Goal: Task Accomplishment & Management: Complete application form

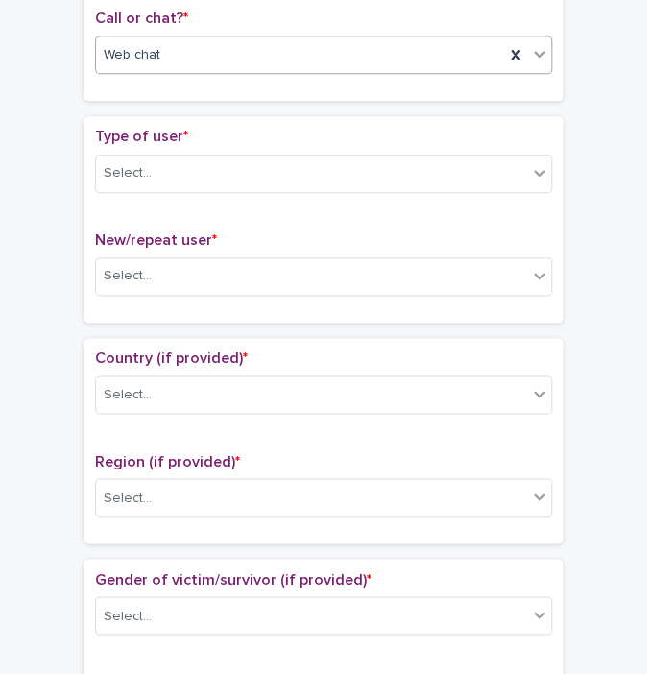
scroll to position [388, 0]
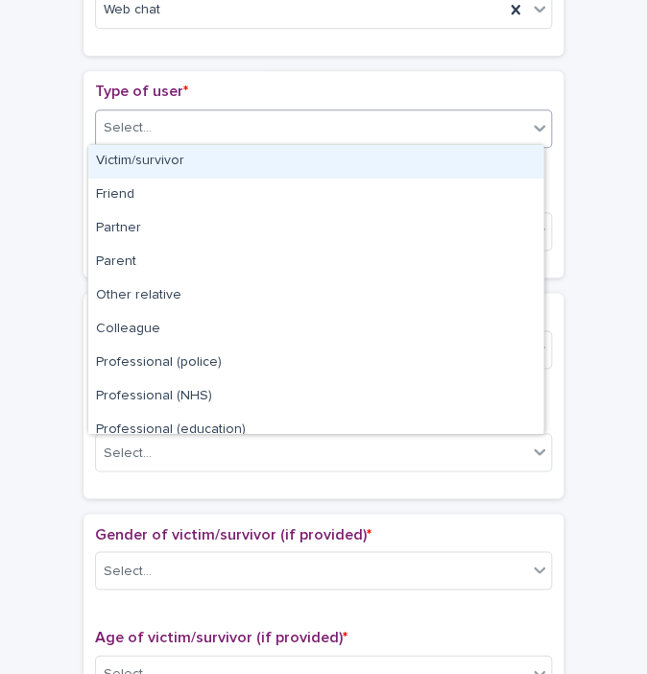
click at [137, 119] on div "Select..." at bounding box center [128, 128] width 48 height 20
click at [119, 162] on div "Victim/survivor" at bounding box center [315, 162] width 455 height 34
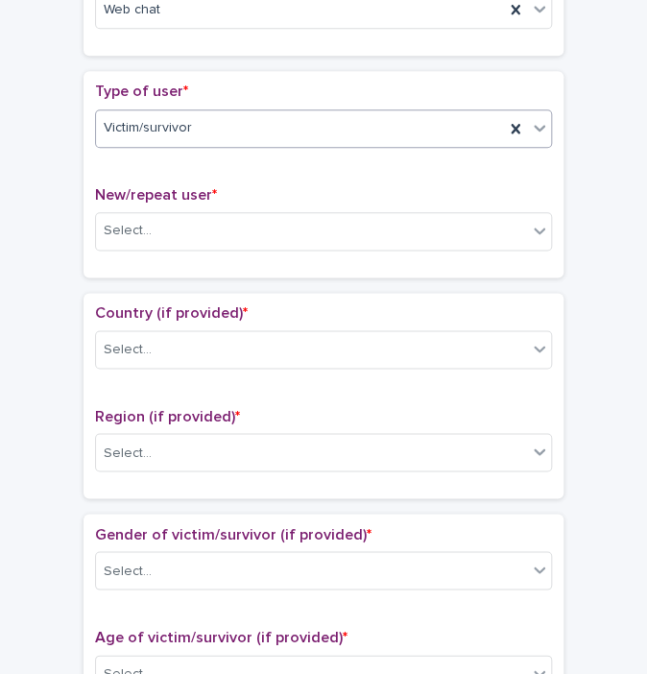
click at [123, 254] on div "New/repeat user * Select..." at bounding box center [323, 226] width 457 height 80
click at [117, 237] on div "Select..." at bounding box center [311, 231] width 431 height 32
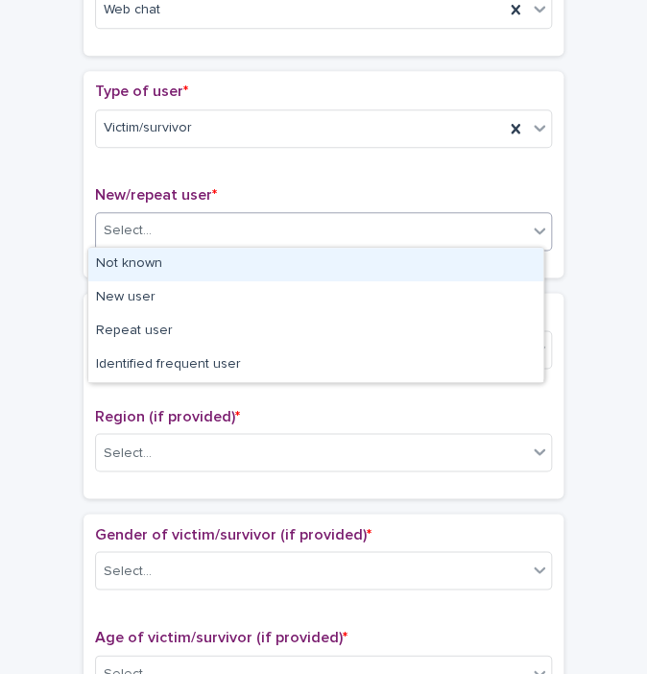
click at [115, 258] on div "Not known" at bounding box center [315, 265] width 455 height 34
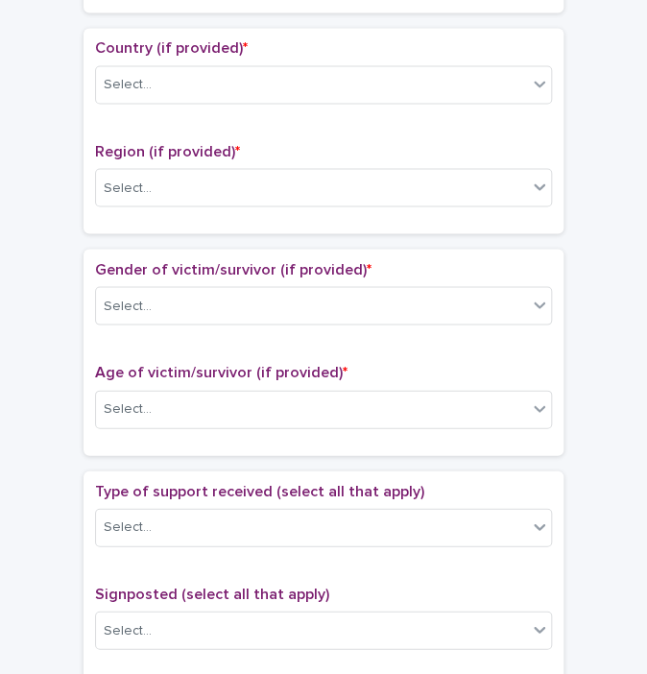
scroll to position [666, 0]
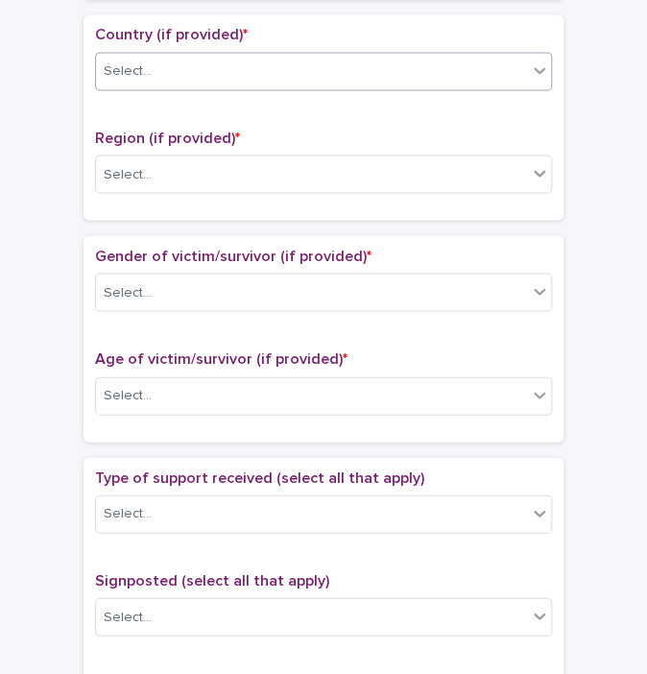
click at [206, 69] on div "Select..." at bounding box center [311, 72] width 431 height 32
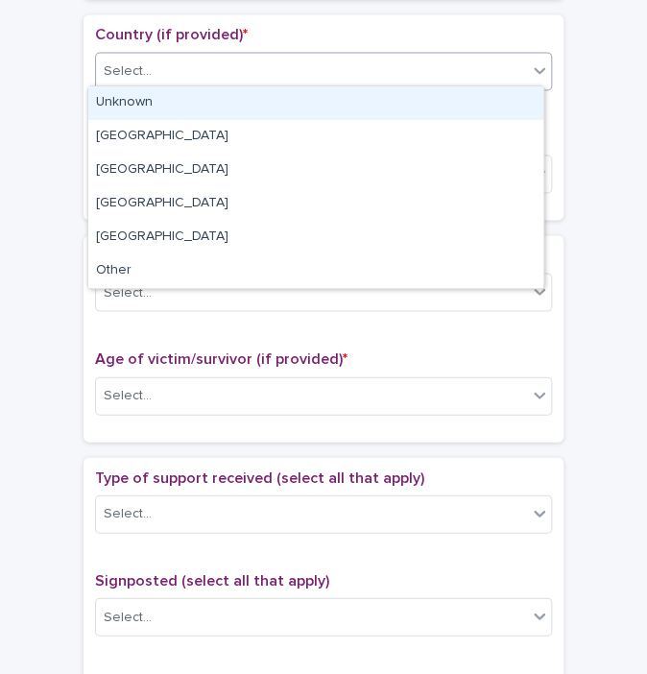
click at [157, 102] on div "Unknown" at bounding box center [315, 103] width 455 height 34
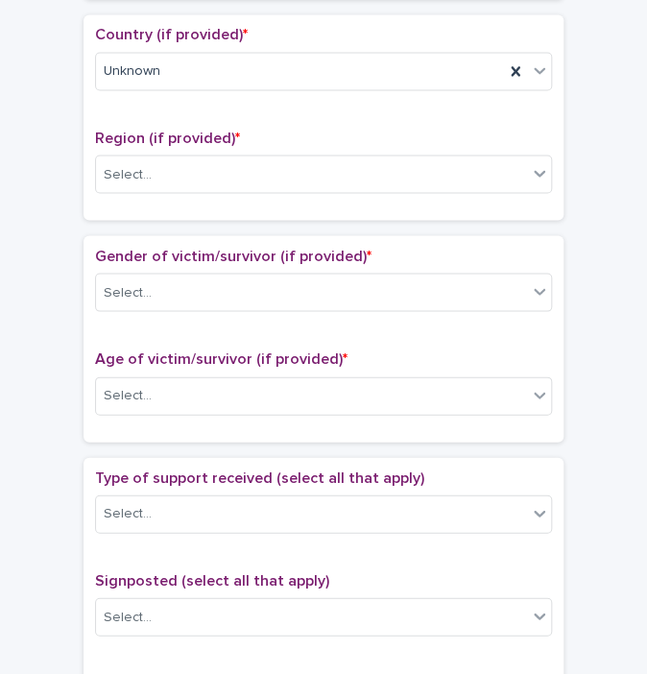
click at [107, 189] on div "Region (if provided) * Select..." at bounding box center [323, 169] width 457 height 80
click at [140, 176] on div "Select..." at bounding box center [128, 174] width 48 height 20
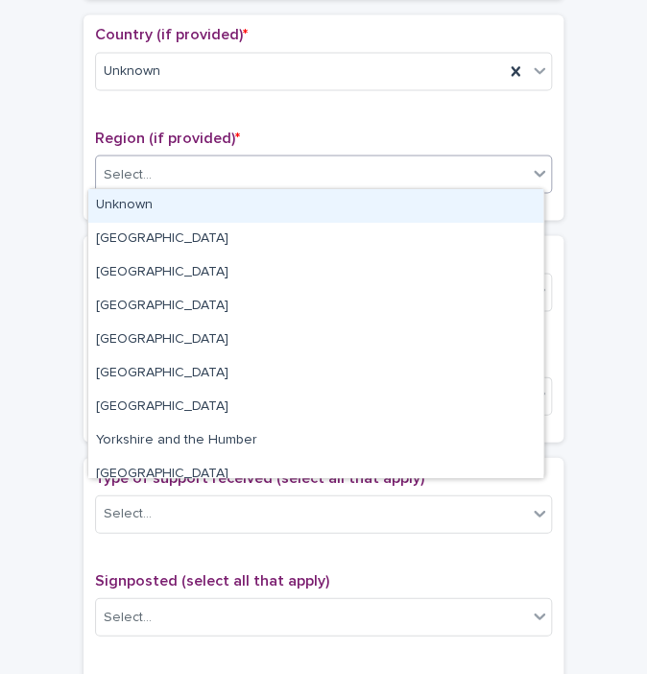
click at [140, 201] on div "Unknown" at bounding box center [315, 206] width 455 height 34
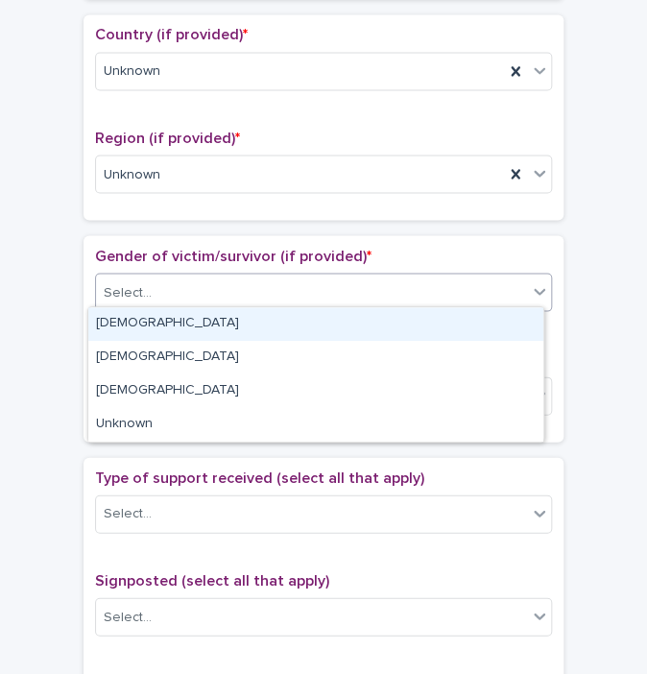
click at [361, 303] on div "Select..." at bounding box center [323, 292] width 457 height 38
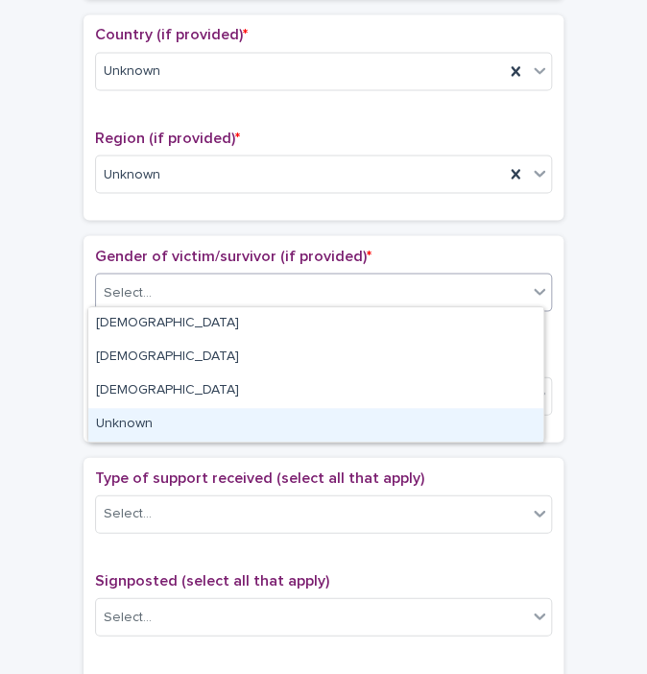
click at [191, 420] on div "Unknown" at bounding box center [315, 425] width 455 height 34
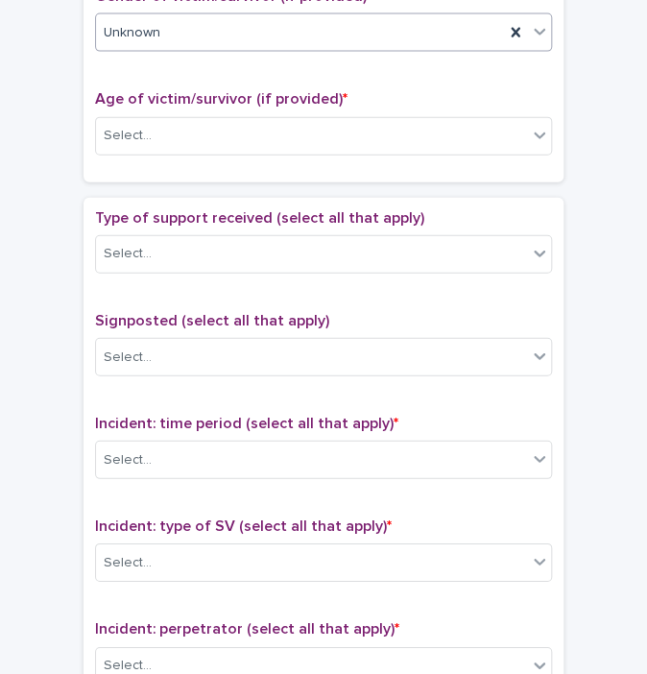
scroll to position [960, 0]
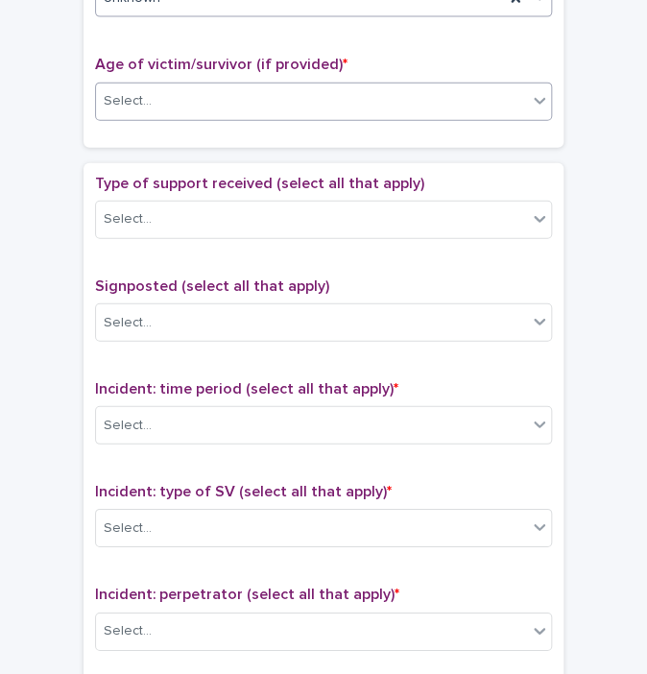
click at [159, 85] on div "Select..." at bounding box center [311, 101] width 431 height 32
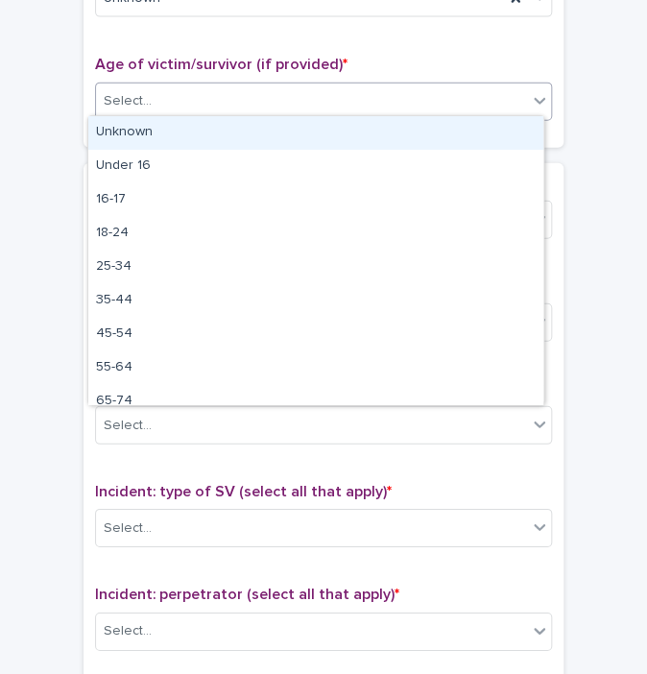
click at [124, 132] on div "Unknown" at bounding box center [315, 133] width 455 height 34
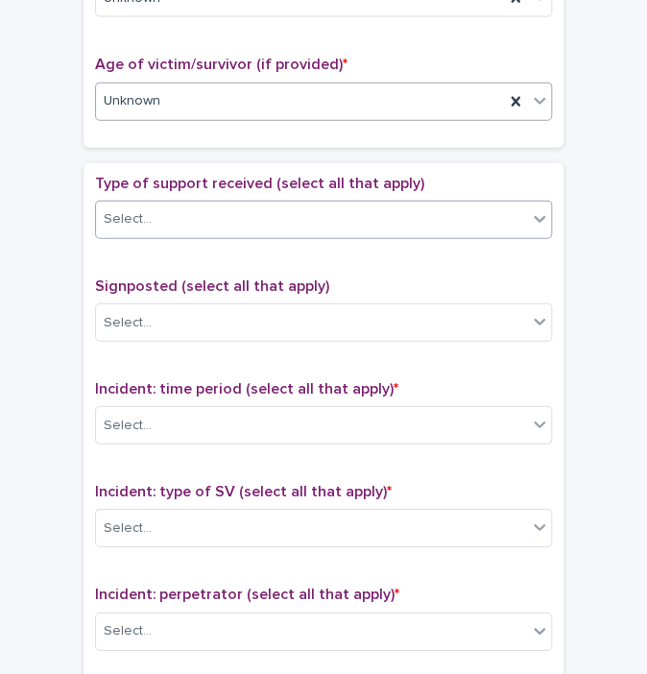
click at [126, 221] on div "Select..." at bounding box center [128, 219] width 48 height 20
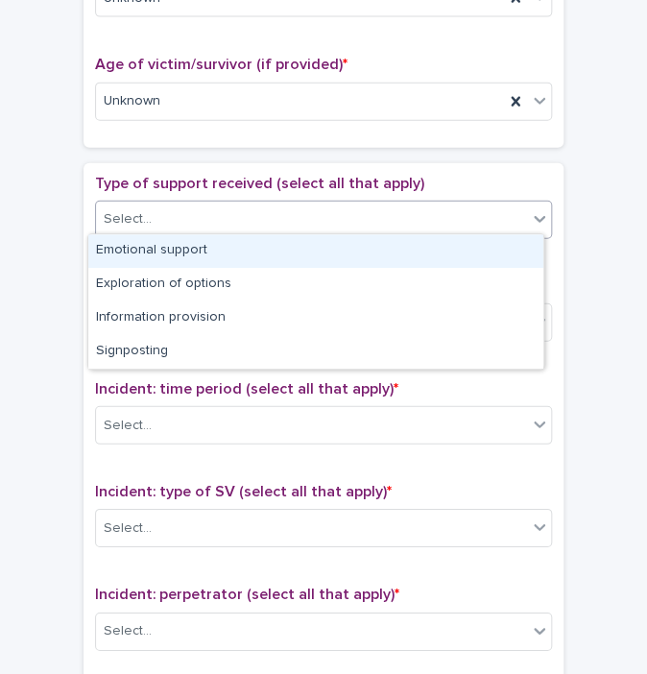
click at [129, 254] on div "Emotional support" at bounding box center [315, 251] width 455 height 34
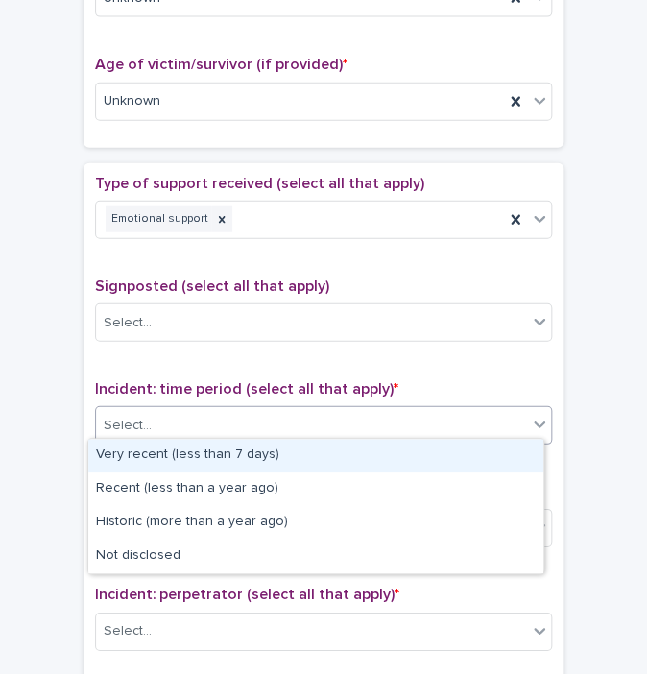
click at [123, 424] on div "Select..." at bounding box center [128, 426] width 48 height 20
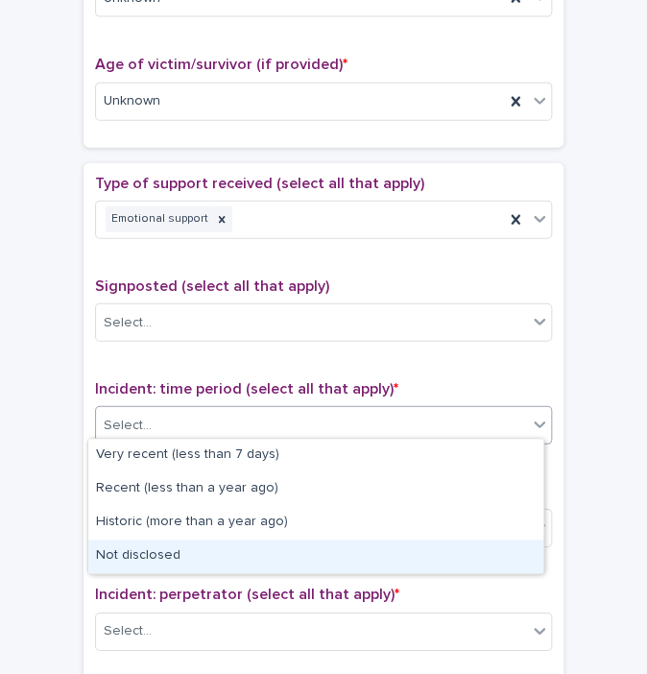
click at [128, 557] on div "Not disclosed" at bounding box center [315, 557] width 455 height 34
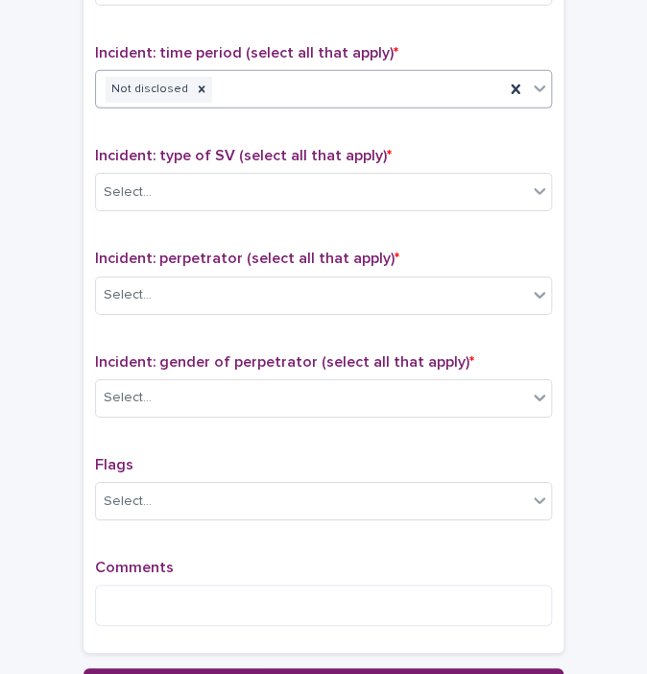
scroll to position [1312, 0]
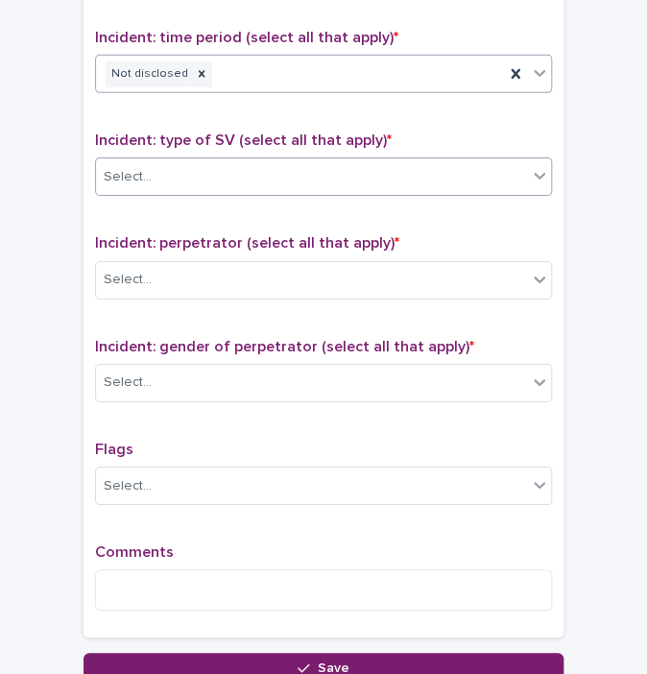
click at [242, 182] on div "Select..." at bounding box center [311, 177] width 431 height 32
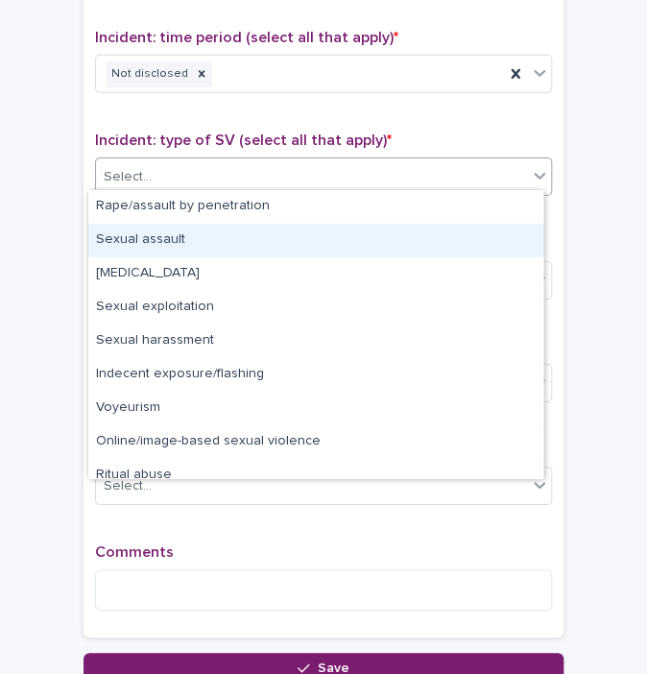
scroll to position [48, 0]
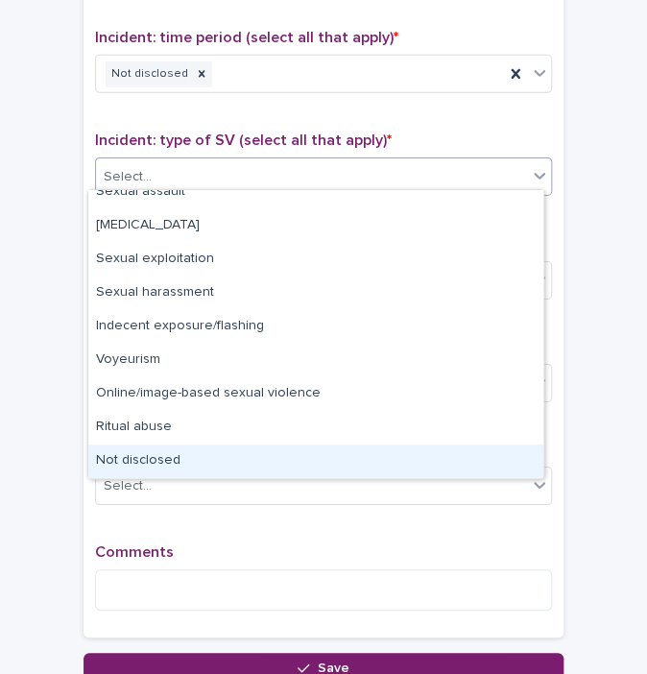
click at [170, 460] on div "Not disclosed" at bounding box center [315, 462] width 455 height 34
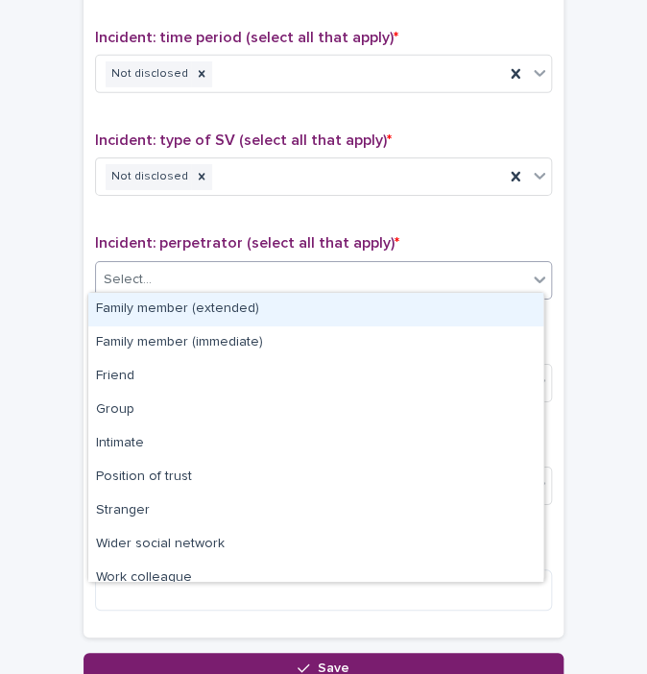
click at [175, 268] on div "Select..." at bounding box center [311, 280] width 431 height 32
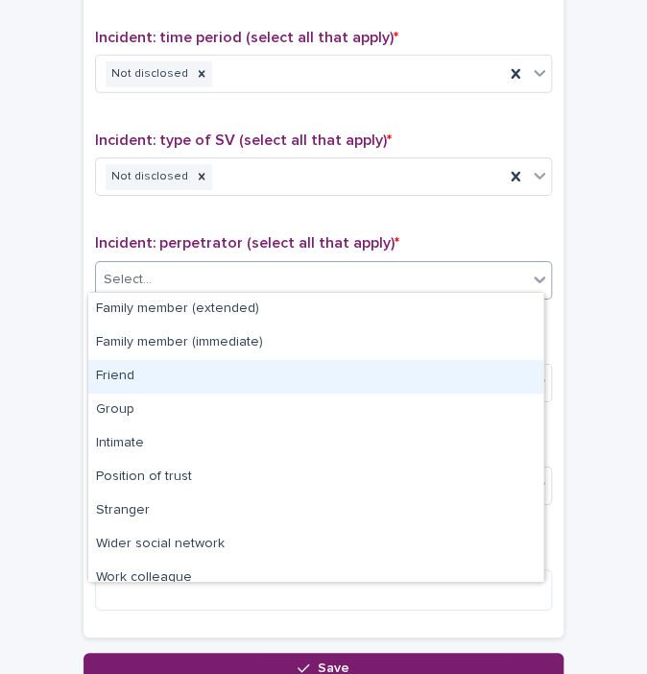
click at [200, 378] on div "Friend" at bounding box center [315, 377] width 455 height 34
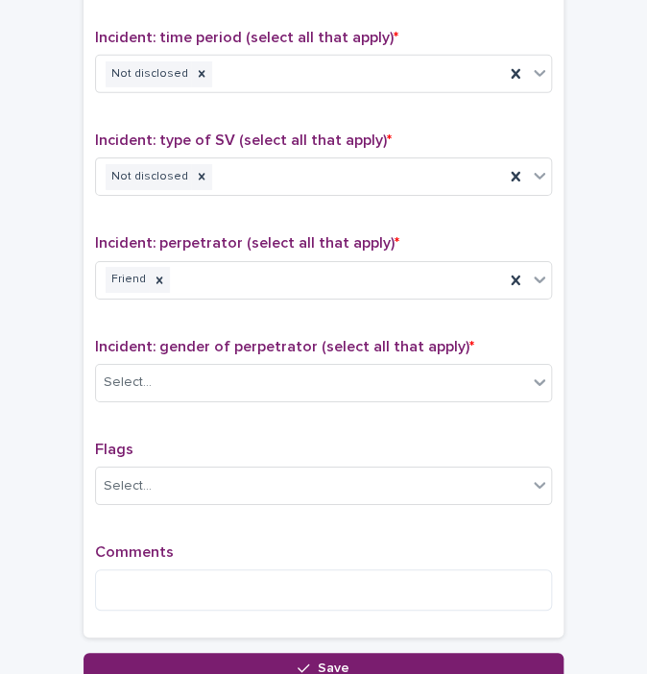
click at [158, 394] on div "Incident: gender of perpetrator (select all that apply) * Select..." at bounding box center [323, 378] width 457 height 80
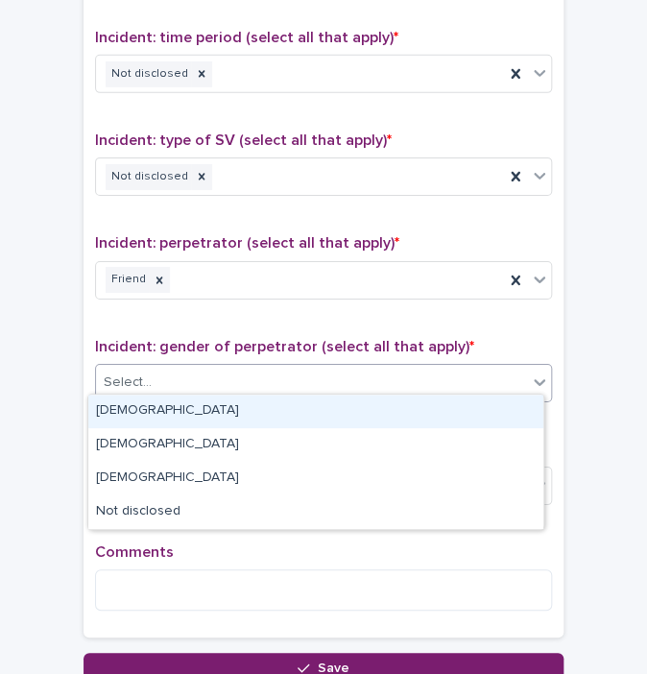
click at [138, 373] on div "Select..." at bounding box center [128, 383] width 48 height 20
click at [127, 408] on div "[DEMOGRAPHIC_DATA]" at bounding box center [315, 412] width 455 height 34
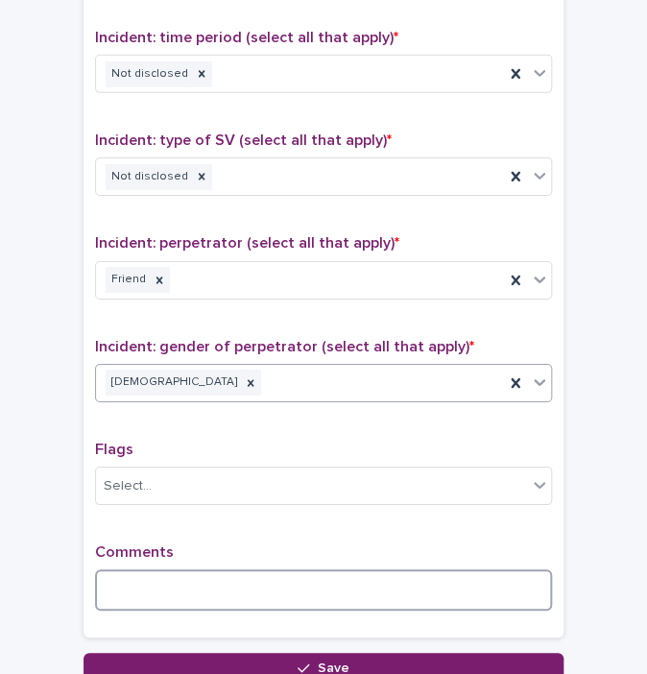
click at [178, 599] on textarea at bounding box center [323, 589] width 457 height 41
type textarea "**********"
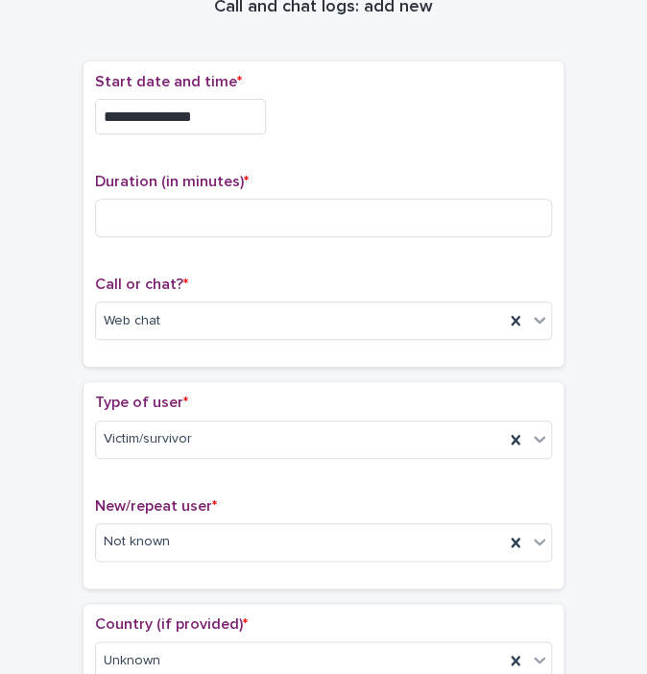
scroll to position [0, 0]
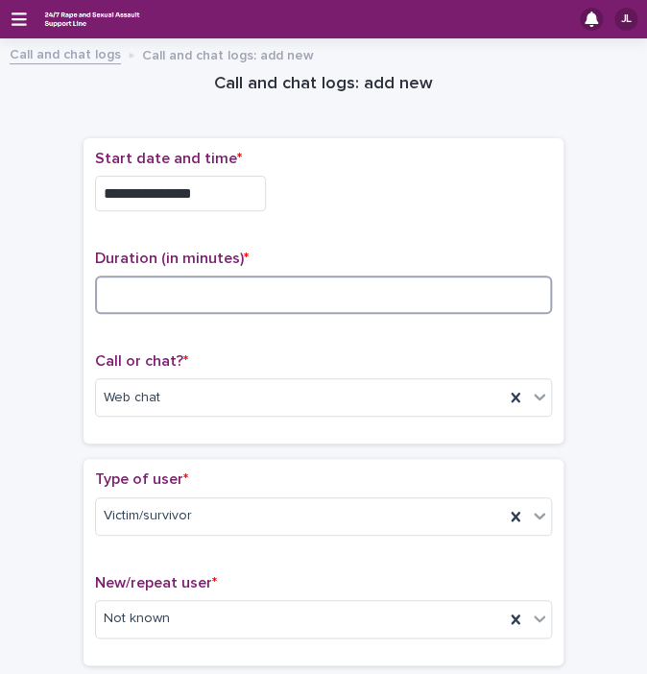
click at [310, 289] on input at bounding box center [323, 295] width 457 height 38
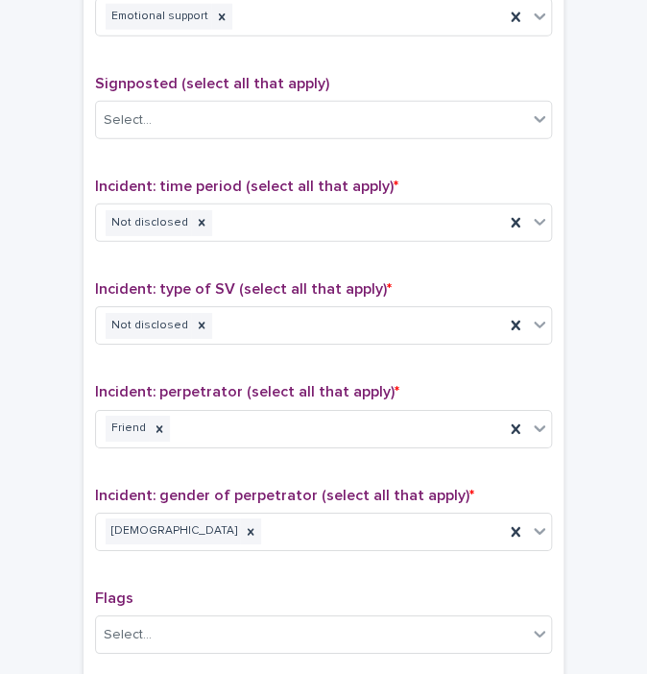
scroll to position [1464, 0]
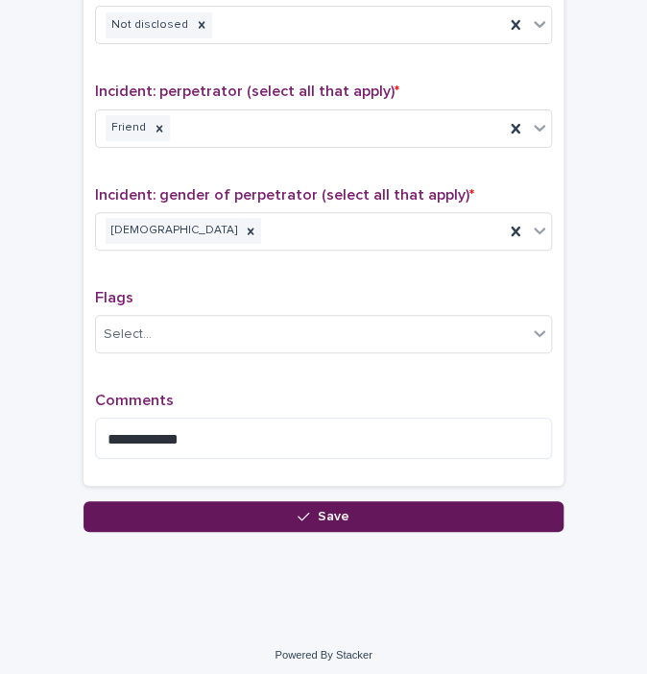
type input "**"
click at [121, 516] on button "Save" at bounding box center [324, 516] width 480 height 31
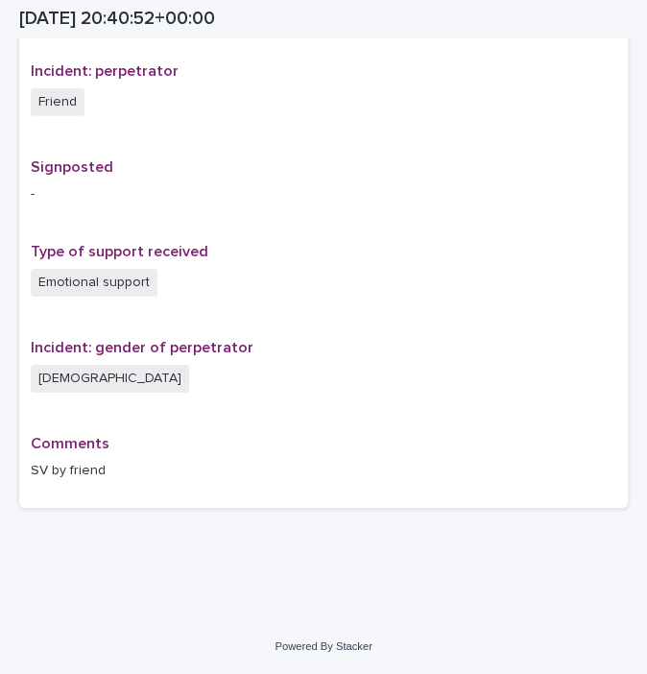
scroll to position [1149, 0]
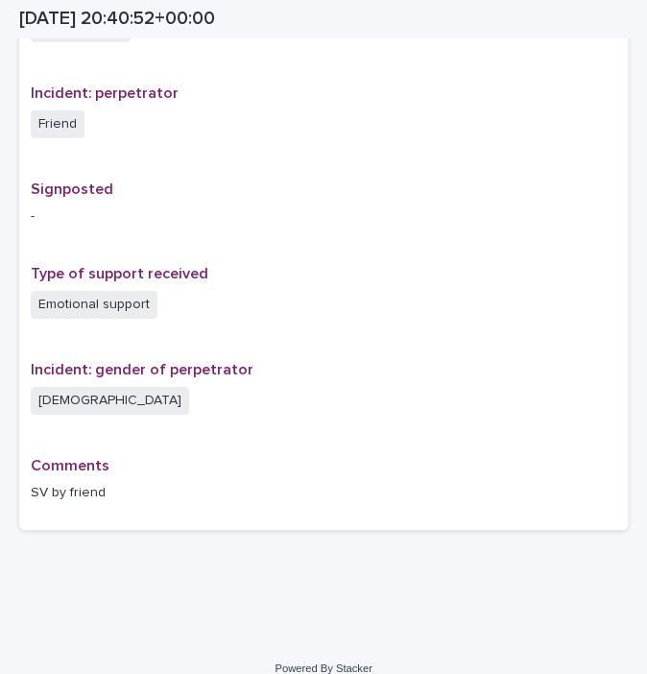
click at [121, 516] on div "Comments SV by friend" at bounding box center [324, 487] width 586 height 61
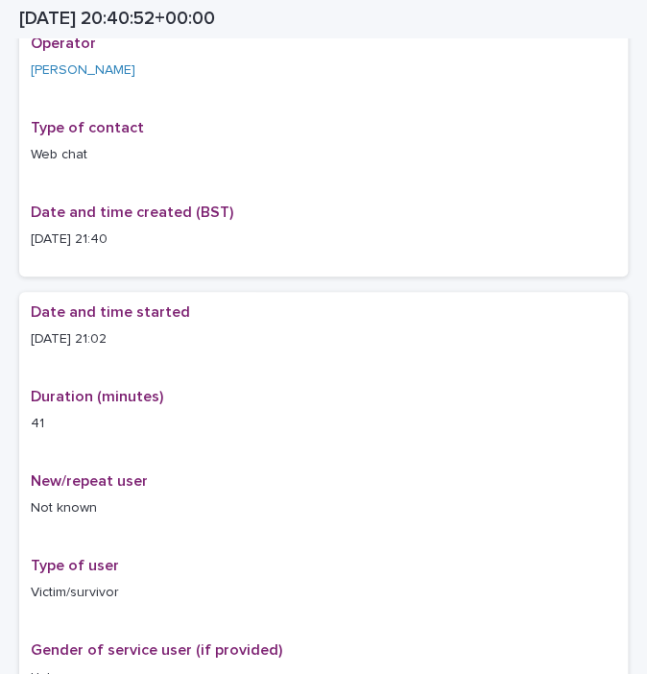
scroll to position [0, 0]
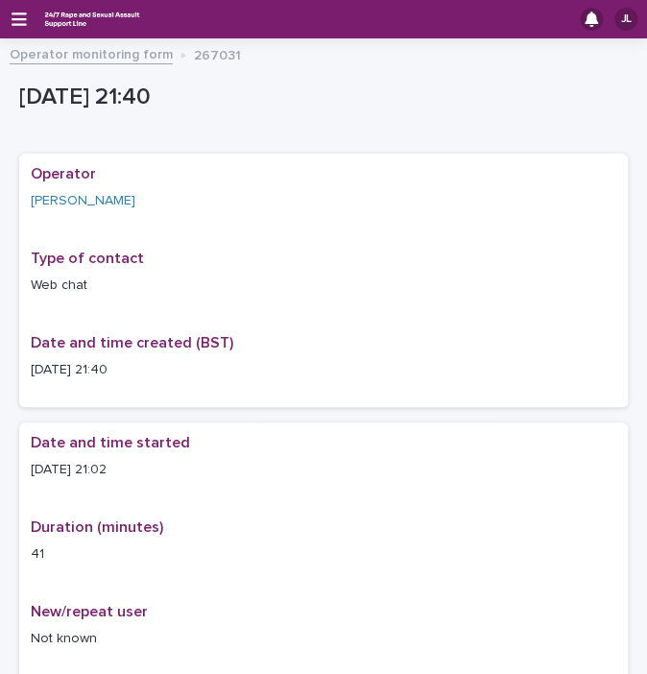
click at [79, 56] on link "Operator monitoring form" at bounding box center [91, 53] width 163 height 22
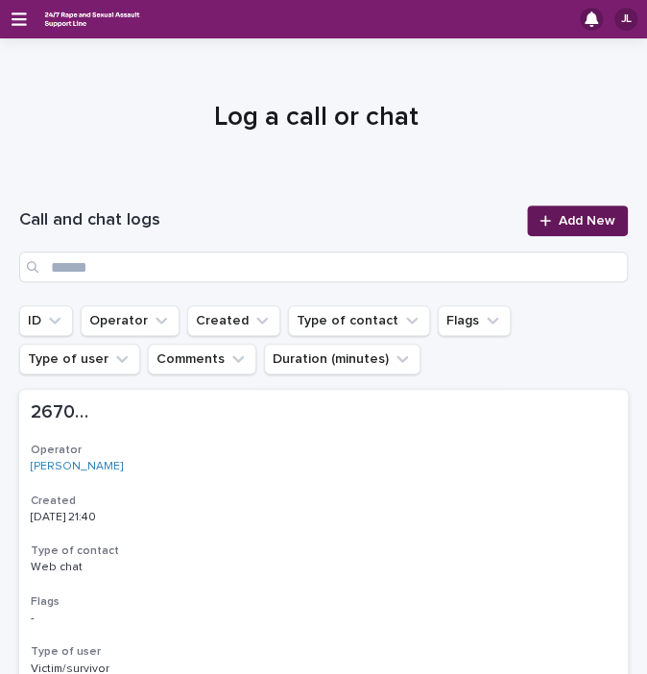
click at [585, 214] on span "Add New" at bounding box center [587, 220] width 57 height 13
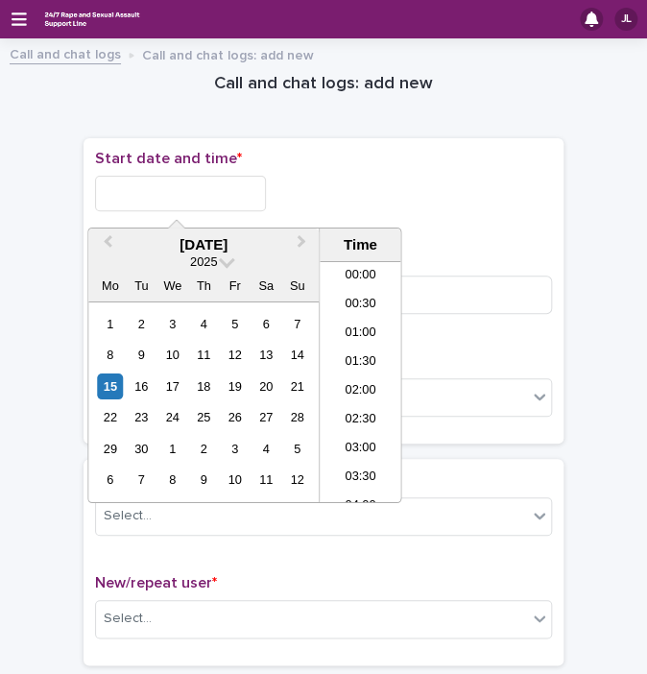
click at [215, 185] on input "text" at bounding box center [180, 194] width 171 height 36
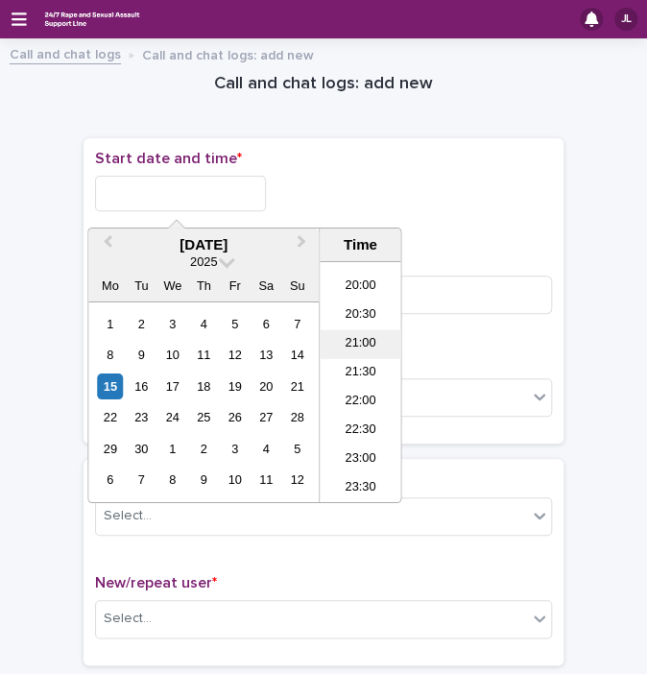
click at [361, 331] on li "21:00" at bounding box center [361, 344] width 82 height 29
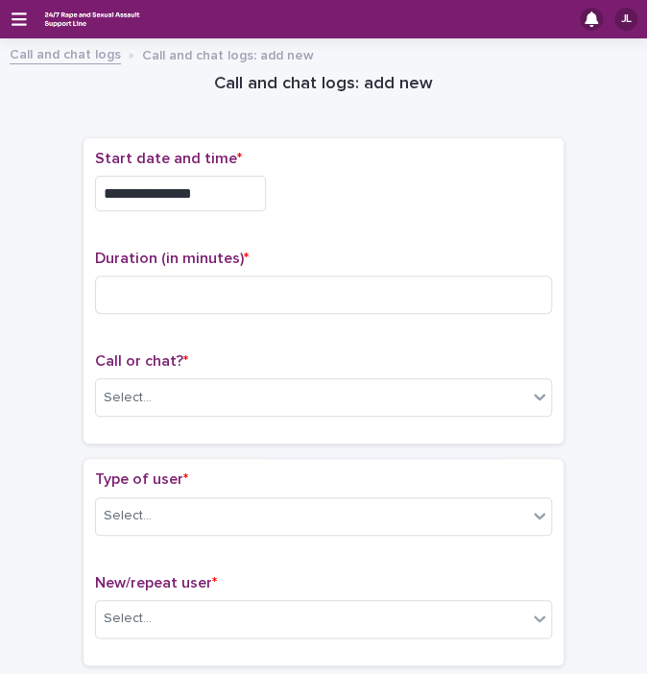
click at [224, 182] on input "**********" at bounding box center [180, 194] width 171 height 36
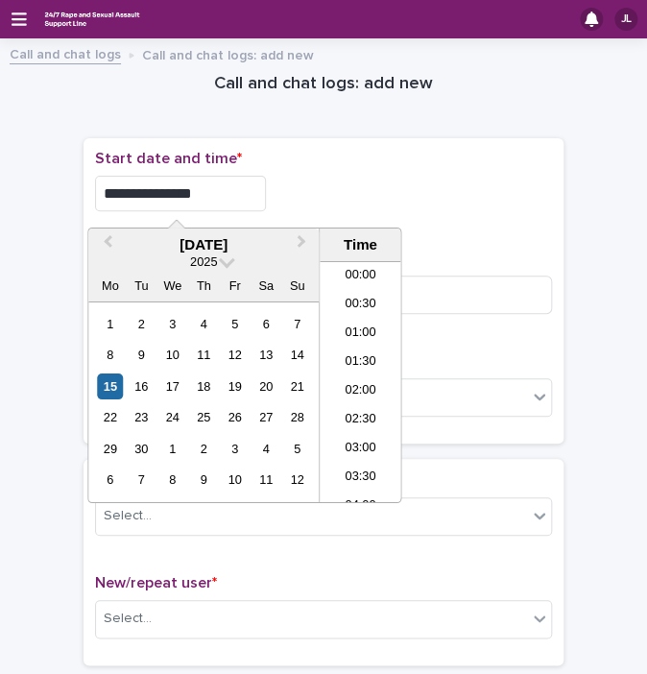
scroll to position [1104, 0]
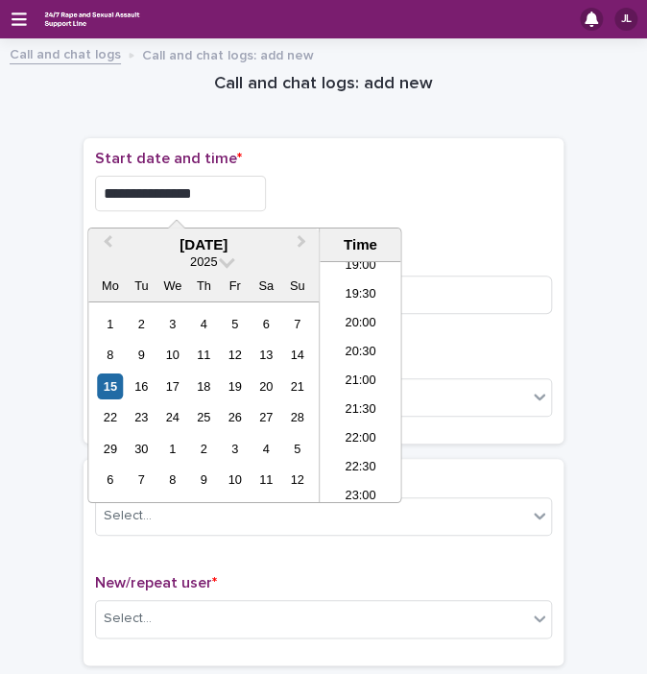
type input "**********"
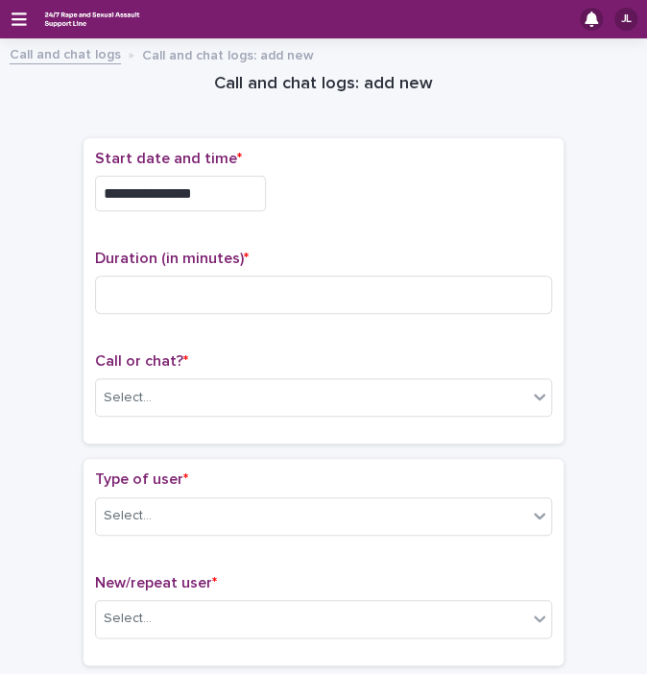
click at [353, 170] on div "**********" at bounding box center [323, 188] width 457 height 77
click at [231, 404] on div "Select..." at bounding box center [311, 398] width 431 height 32
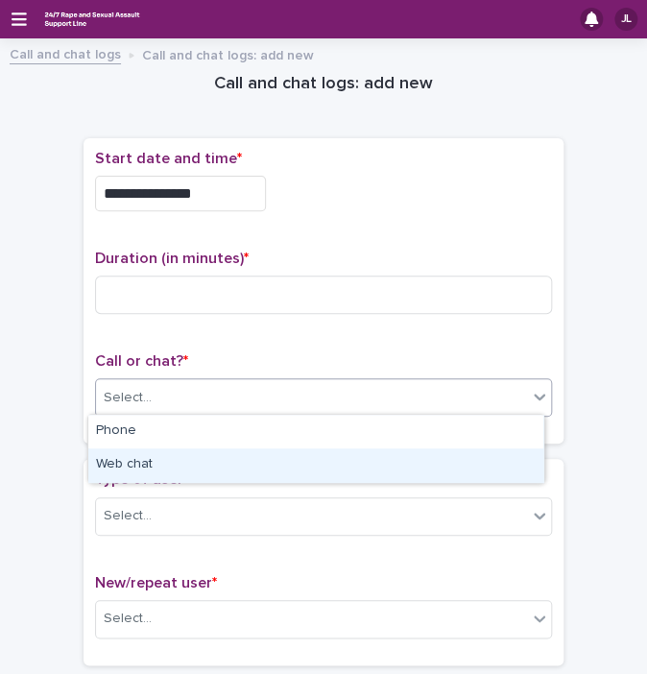
click at [169, 457] on div "Web chat" at bounding box center [315, 465] width 455 height 34
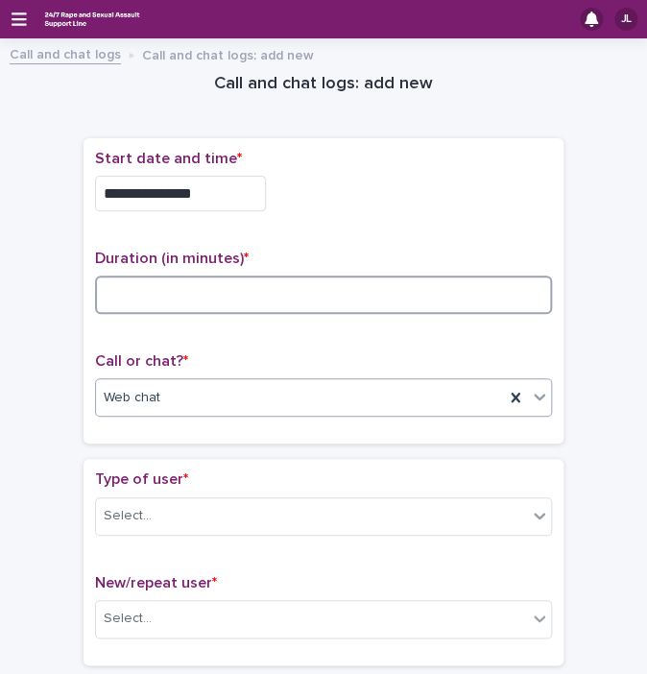
click at [337, 296] on input at bounding box center [323, 295] width 457 height 38
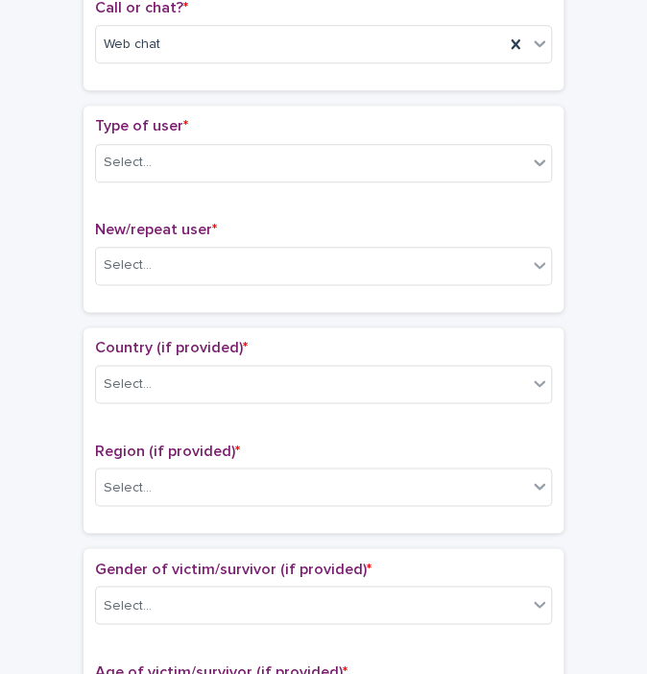
scroll to position [393, 0]
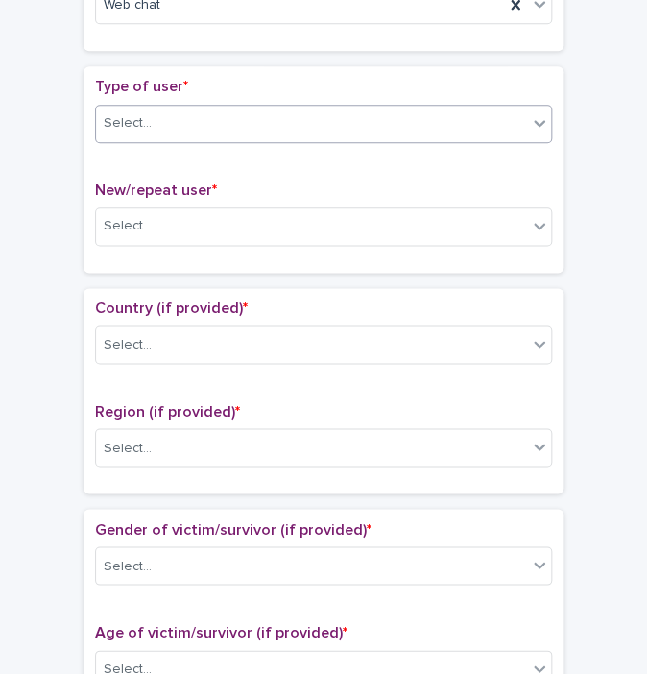
type input "**"
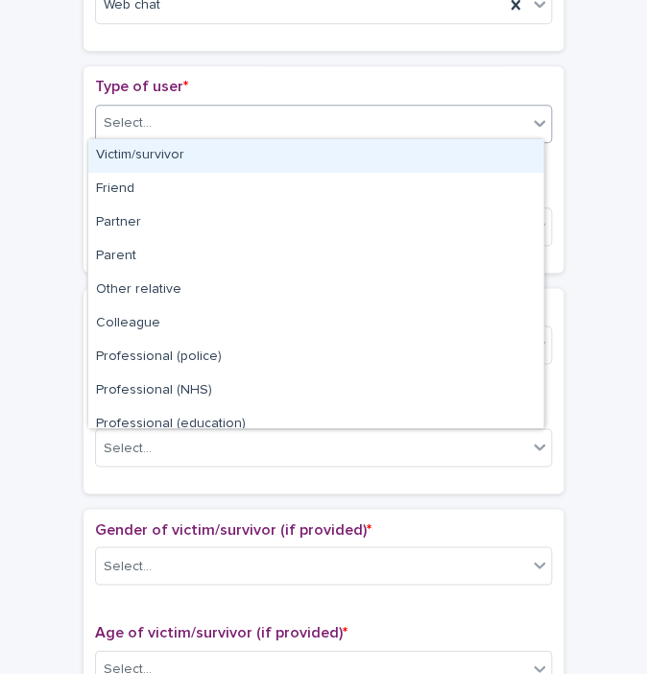
click at [346, 126] on div "Select..." at bounding box center [311, 124] width 431 height 32
click at [477, 154] on div "Victim/survivor" at bounding box center [315, 156] width 455 height 34
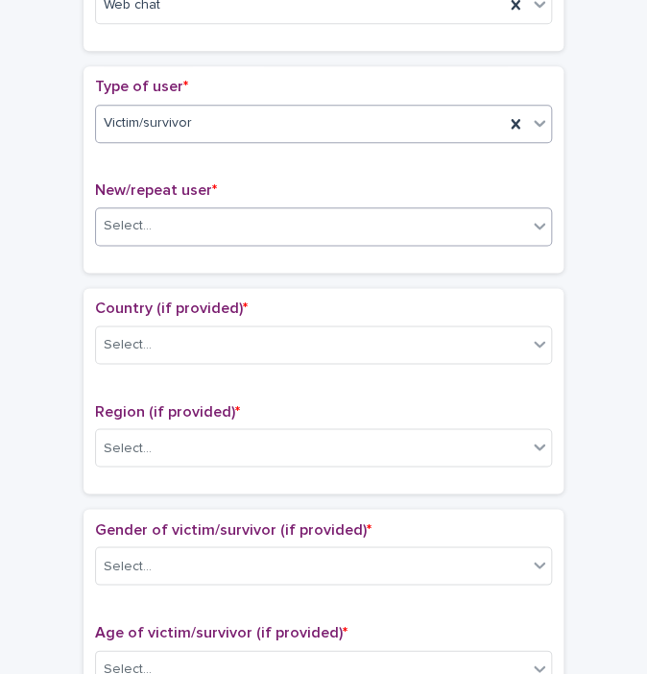
click at [326, 227] on div "Select..." at bounding box center [311, 226] width 431 height 32
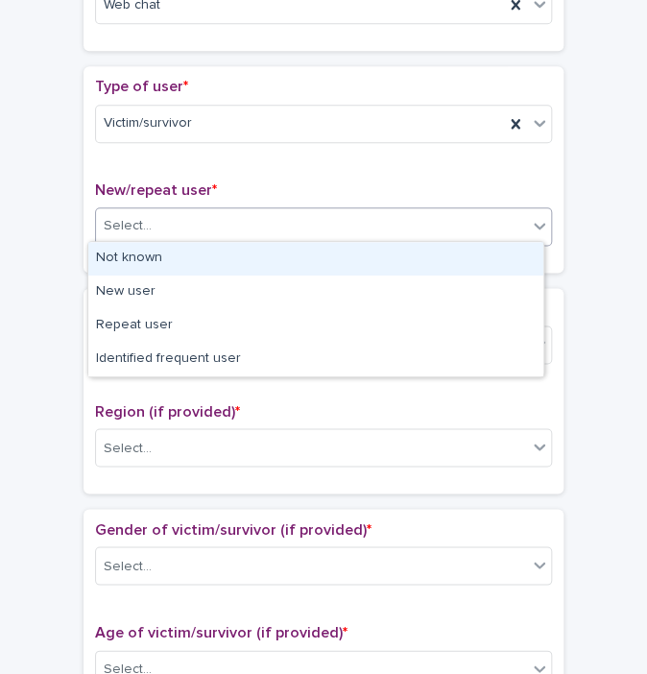
click at [230, 254] on div "Not known" at bounding box center [315, 259] width 455 height 34
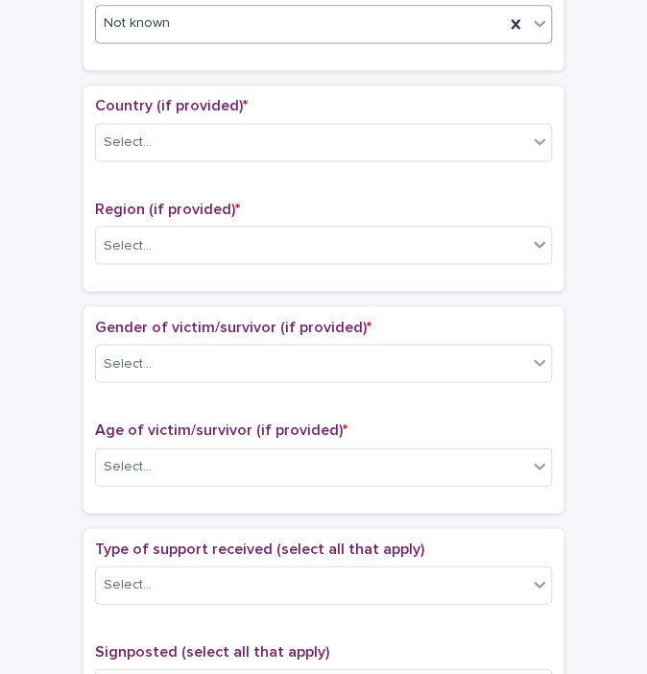
scroll to position [617, 0]
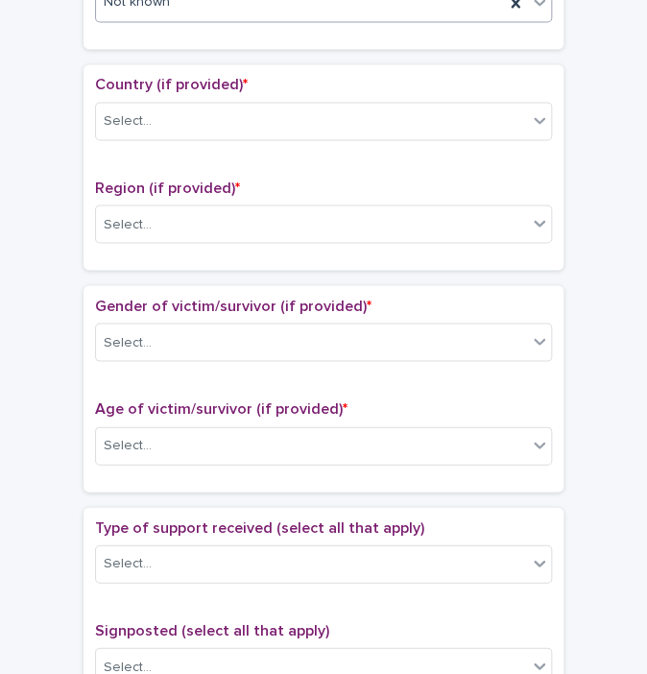
click at [426, 135] on div "Select..." at bounding box center [323, 121] width 457 height 38
click at [369, 116] on div "Select..." at bounding box center [311, 122] width 431 height 32
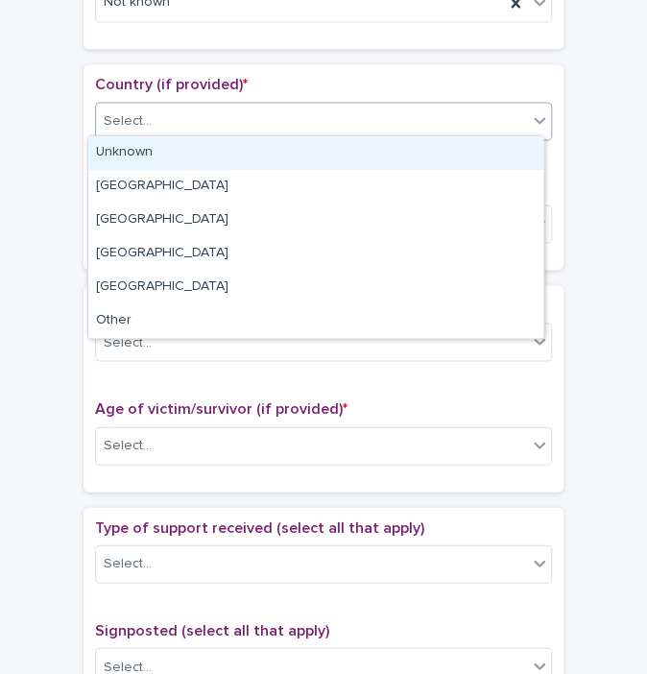
click at [267, 139] on div "Unknown" at bounding box center [315, 153] width 455 height 34
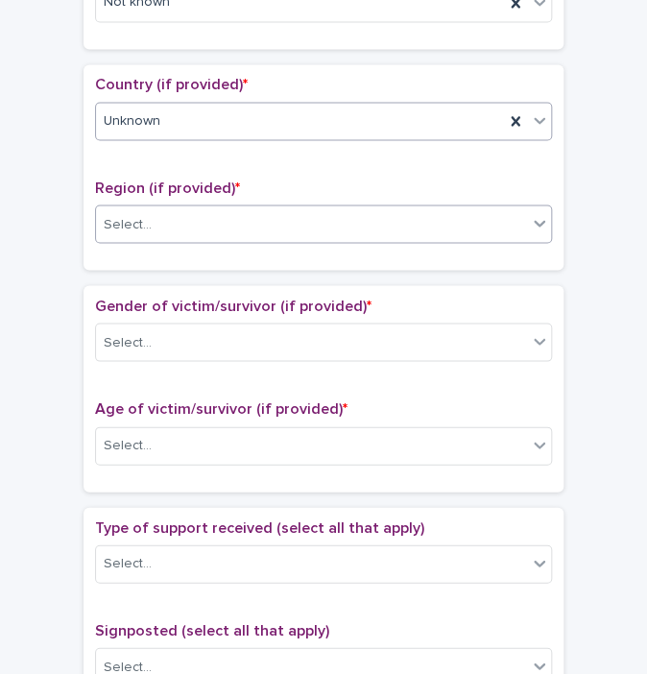
click at [176, 209] on div "Select..." at bounding box center [311, 224] width 431 height 32
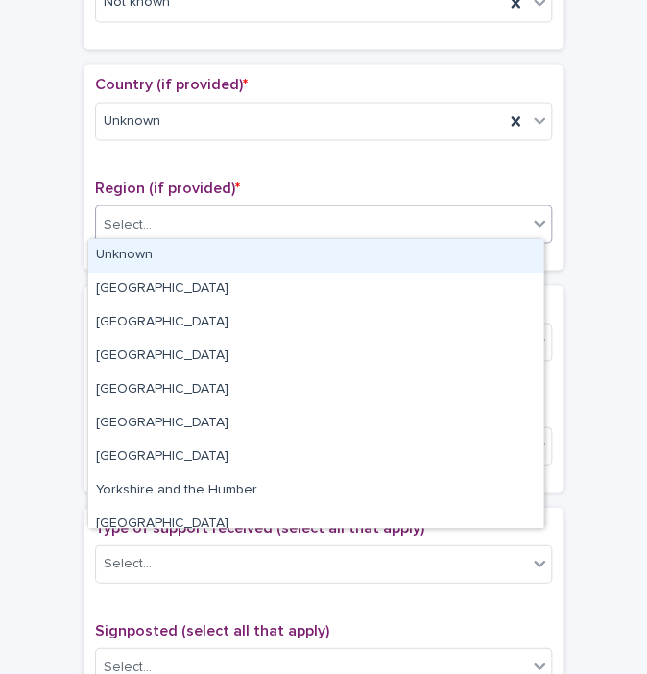
click at [111, 261] on div "Unknown" at bounding box center [315, 256] width 455 height 34
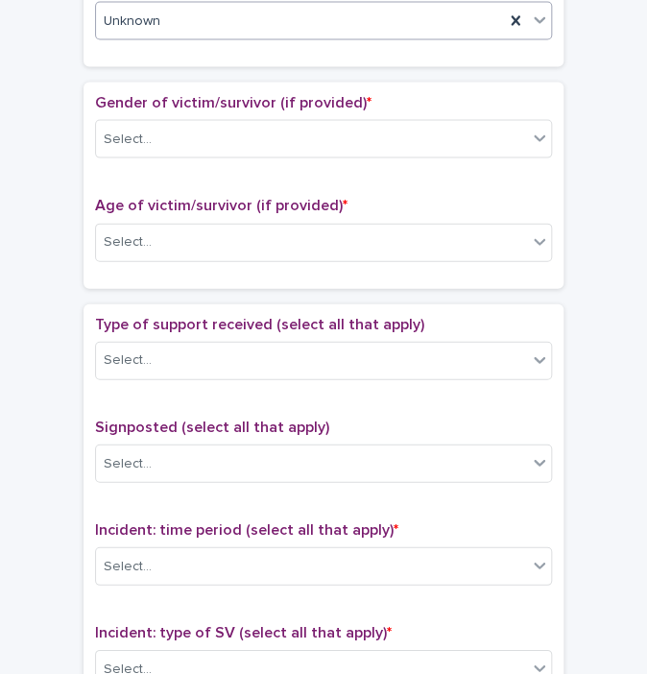
scroll to position [827, 0]
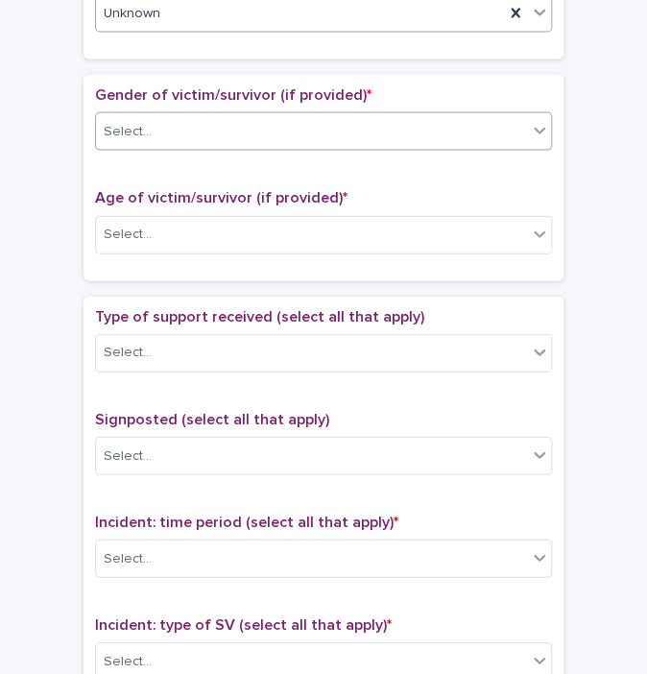
click at [434, 120] on div "Select..." at bounding box center [311, 132] width 431 height 32
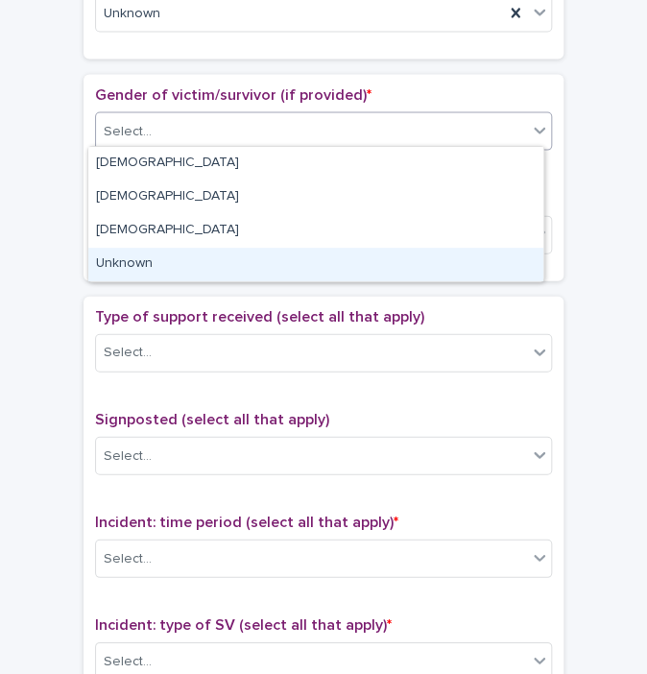
click at [218, 254] on div "Unknown" at bounding box center [315, 265] width 455 height 34
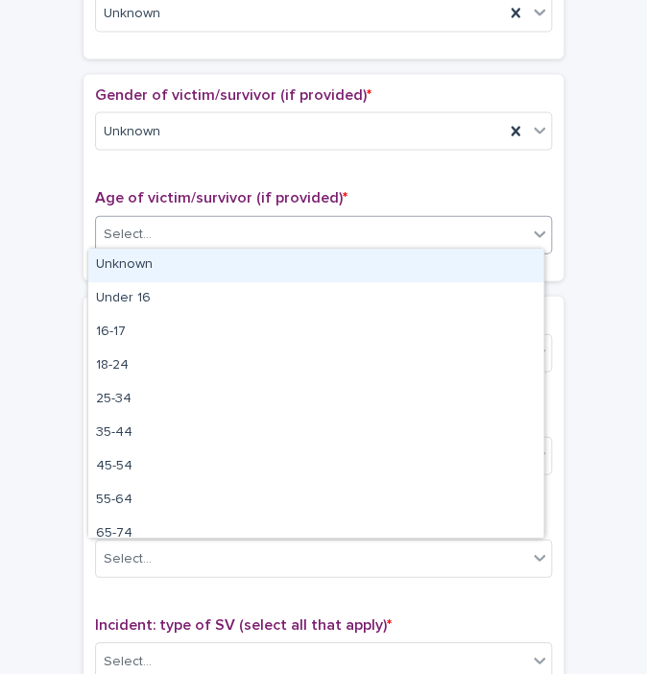
click at [180, 230] on div "Select..." at bounding box center [311, 235] width 431 height 32
click at [126, 271] on div "Unknown" at bounding box center [315, 266] width 455 height 34
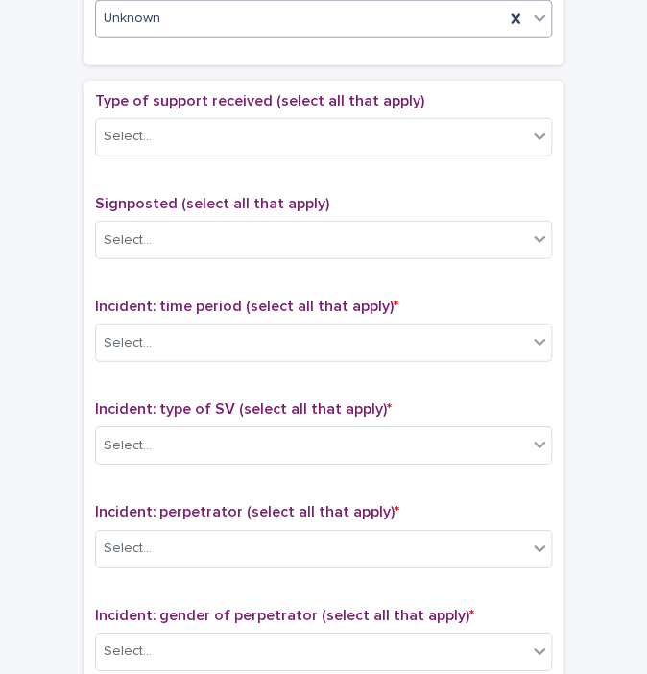
scroll to position [1069, 0]
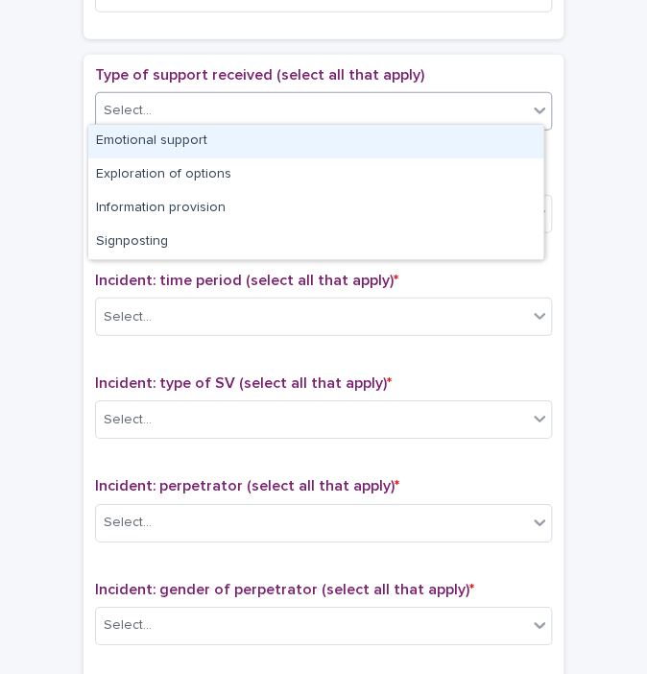
click at [401, 110] on div "Select..." at bounding box center [311, 111] width 431 height 32
click at [293, 152] on div "Emotional support" at bounding box center [315, 142] width 455 height 34
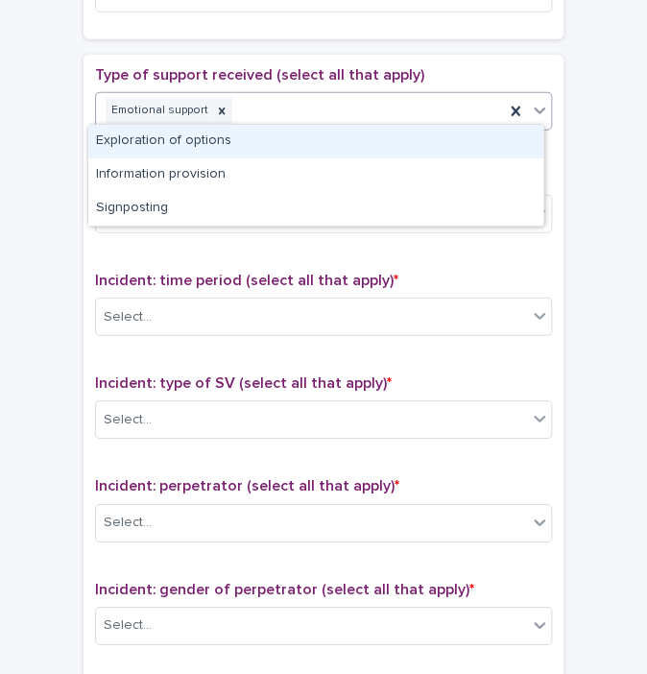
click at [438, 119] on div "Emotional support" at bounding box center [300, 111] width 408 height 34
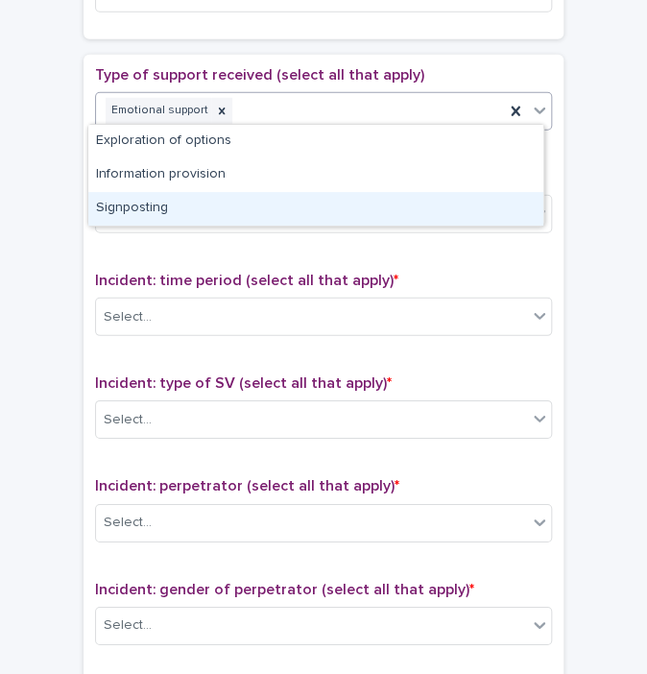
click at [277, 202] on div "Signposting" at bounding box center [315, 209] width 455 height 34
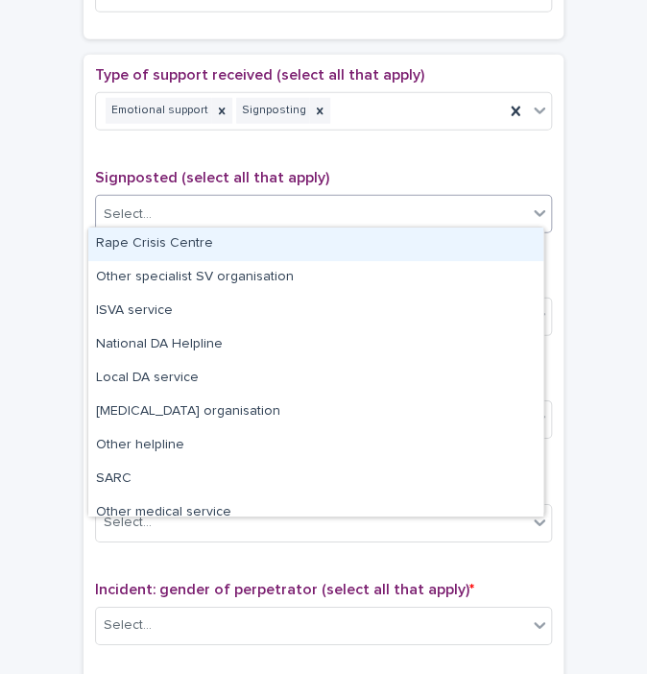
drag, startPoint x: 277, startPoint y: 202, endPoint x: 162, endPoint y: 242, distance: 121.2
click at [162, 242] on div "Rape Crisis Centre" at bounding box center [315, 245] width 455 height 34
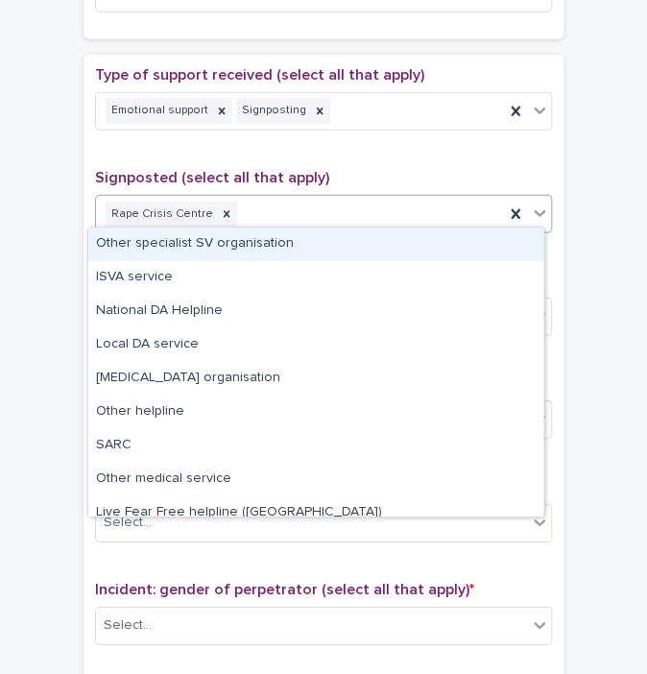
click at [375, 207] on div "Rape Crisis Centre" at bounding box center [300, 215] width 408 height 34
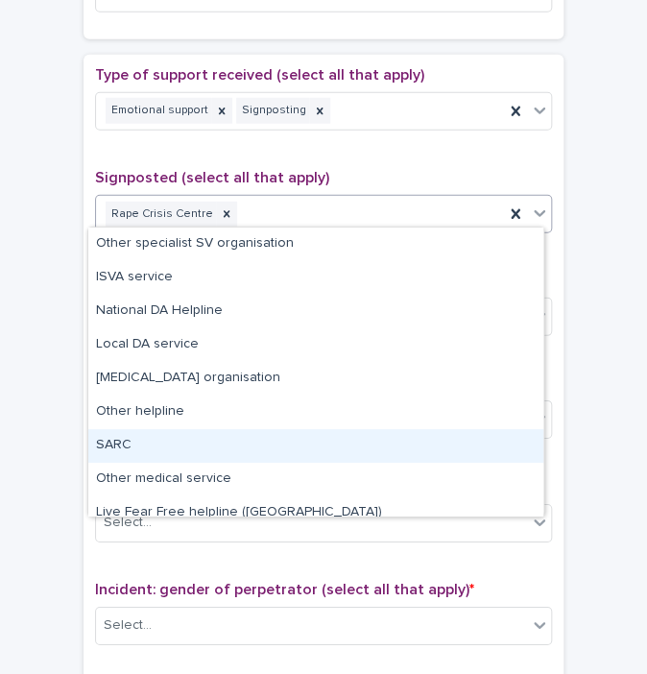
click at [135, 435] on div "SARC" at bounding box center [315, 446] width 455 height 34
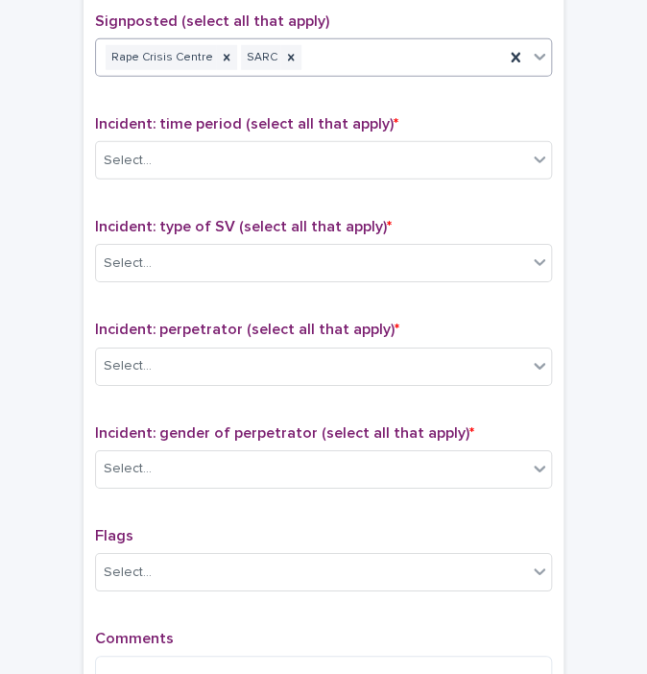
scroll to position [1259, 0]
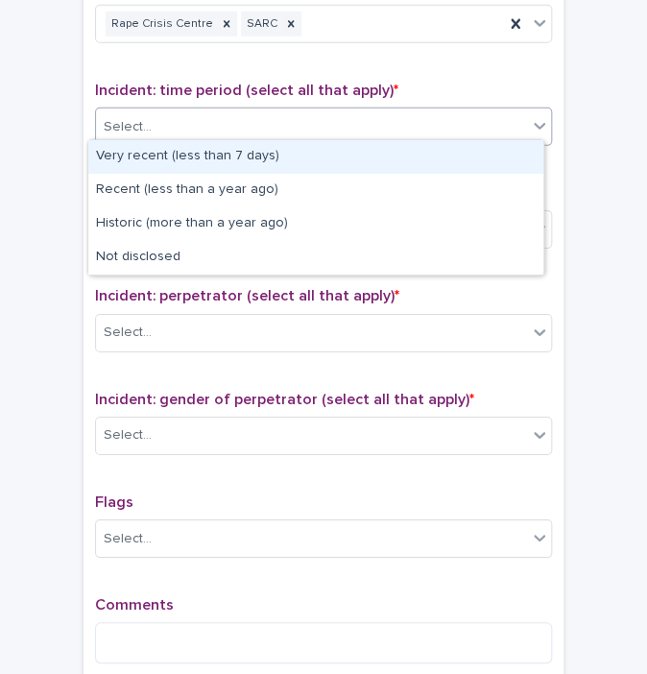
click at [372, 124] on div "Select..." at bounding box center [311, 127] width 431 height 32
click at [292, 166] on div "Very recent (less than 7 days)" at bounding box center [315, 157] width 455 height 34
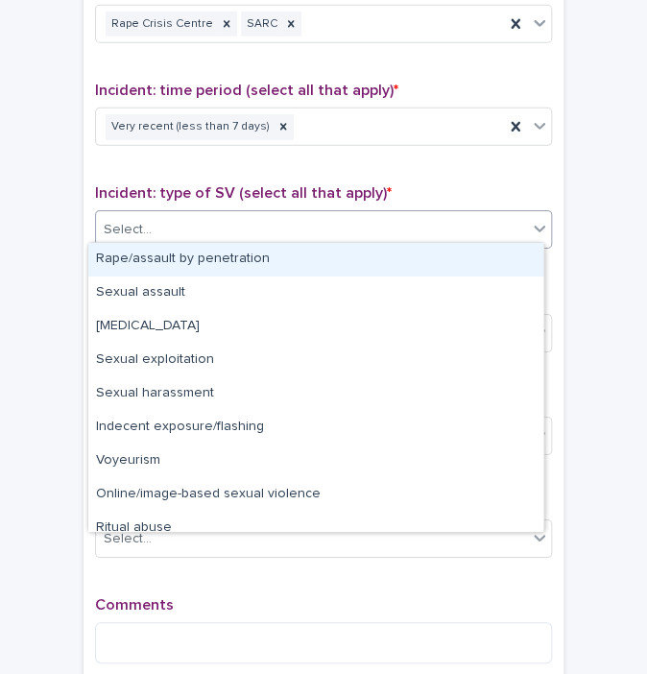
click at [236, 224] on div "Select..." at bounding box center [311, 230] width 431 height 32
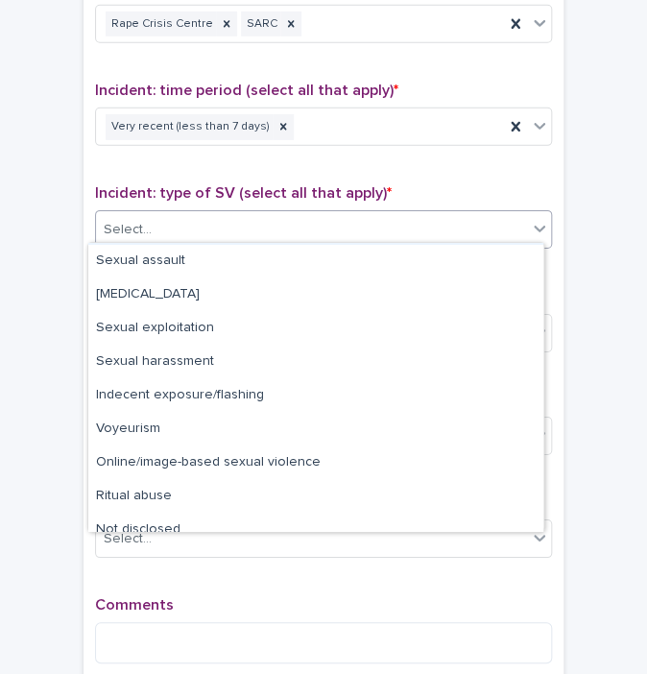
scroll to position [48, 0]
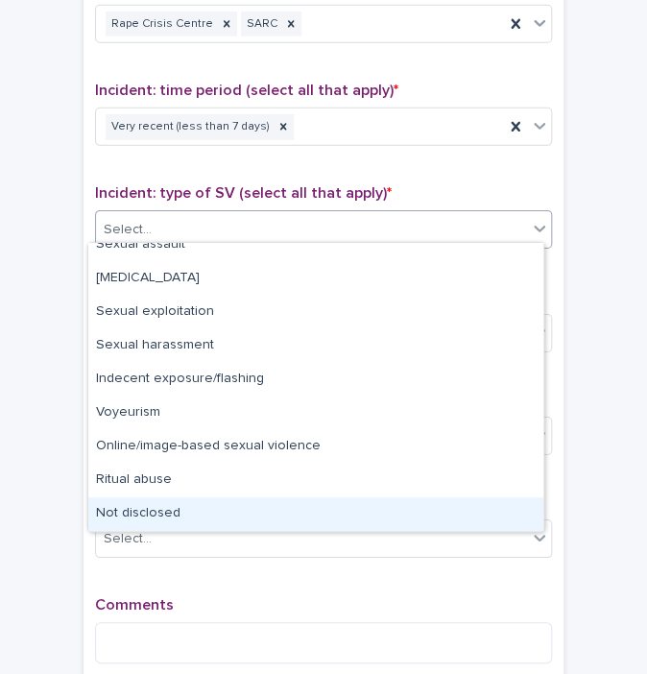
click at [203, 504] on div "Not disclosed" at bounding box center [315, 514] width 455 height 34
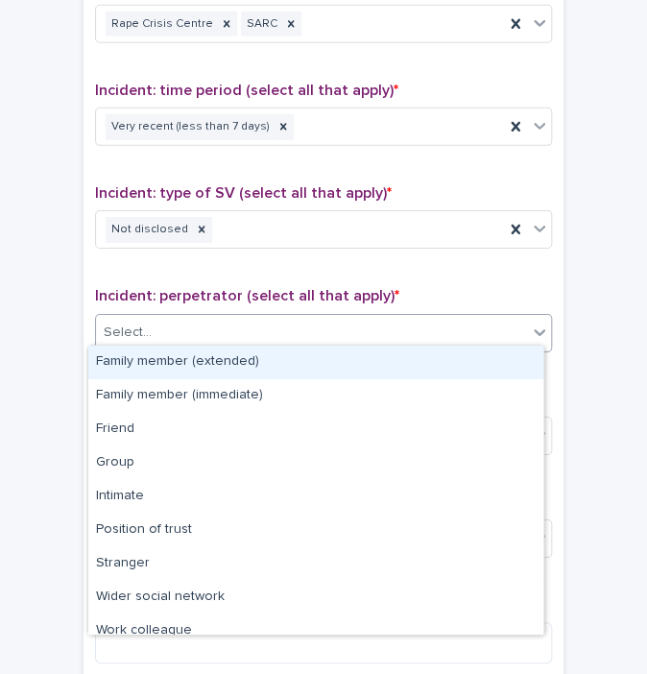
click at [198, 333] on div "Select..." at bounding box center [311, 333] width 431 height 32
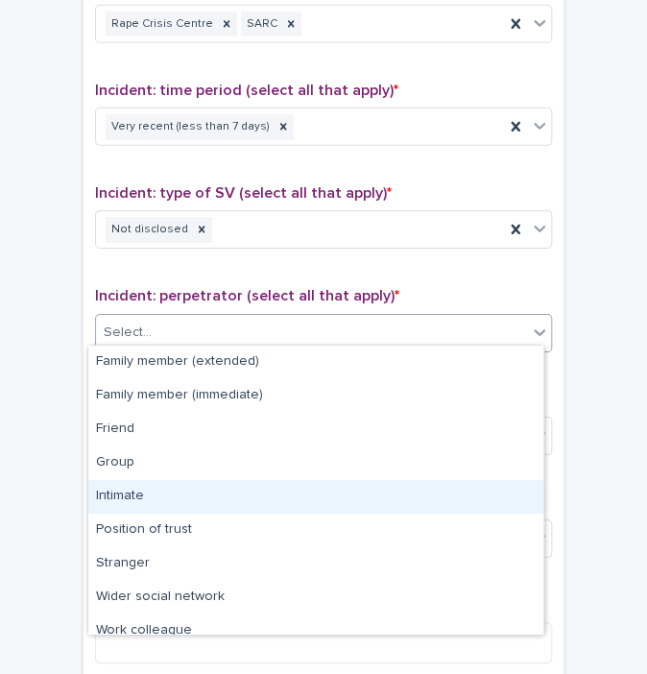
click at [154, 494] on div "Intimate" at bounding box center [315, 497] width 455 height 34
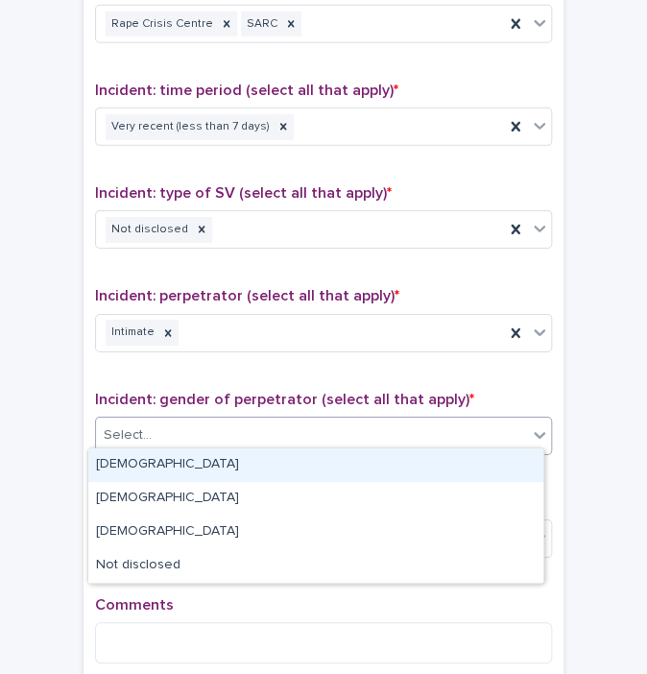
click at [162, 423] on div "Select..." at bounding box center [311, 436] width 431 height 32
click at [139, 453] on div "[DEMOGRAPHIC_DATA]" at bounding box center [315, 465] width 455 height 34
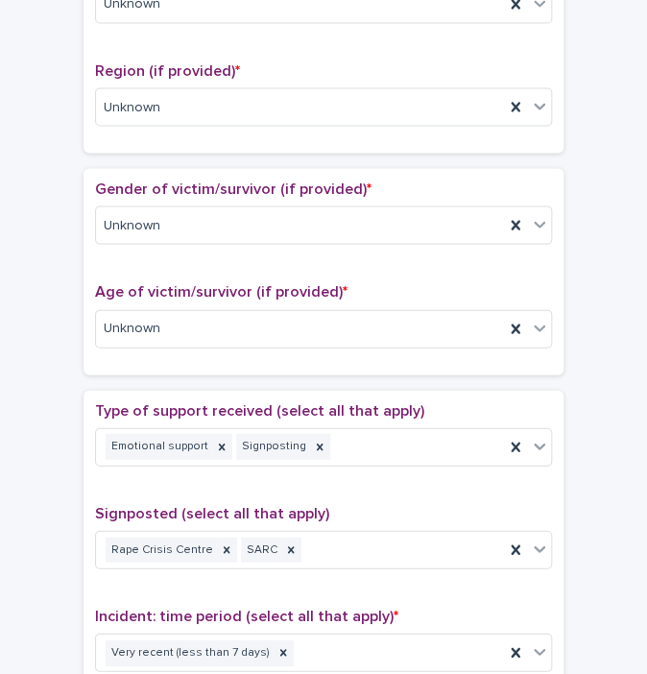
scroll to position [718, 0]
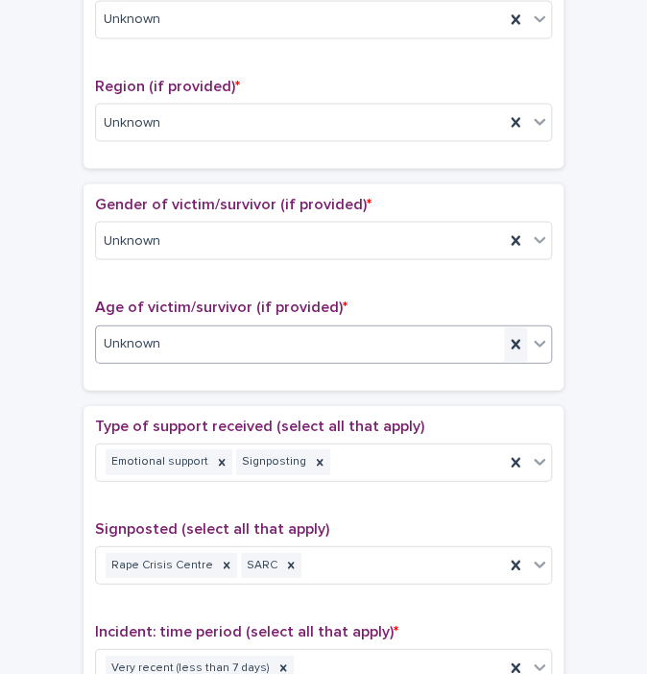
click at [516, 334] on icon at bounding box center [515, 343] width 19 height 19
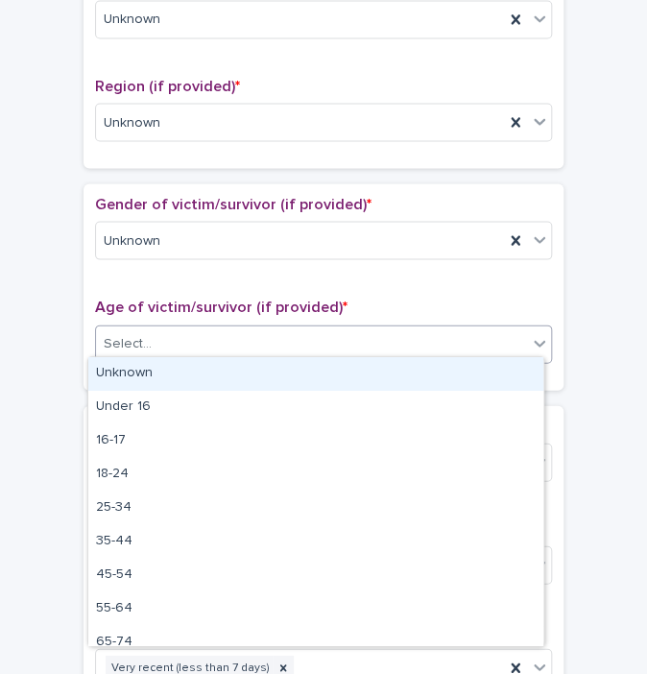
click at [345, 332] on div "Select..." at bounding box center [311, 343] width 431 height 32
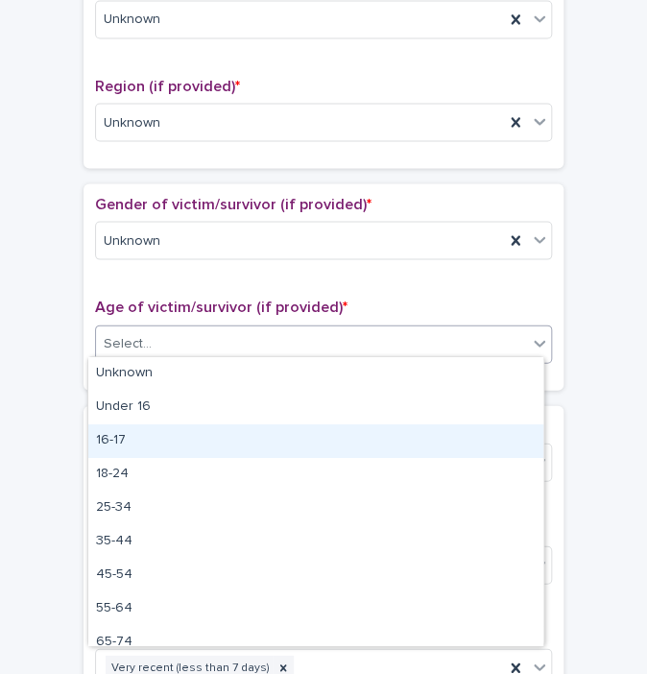
click at [161, 450] on div "16-17" at bounding box center [315, 441] width 455 height 34
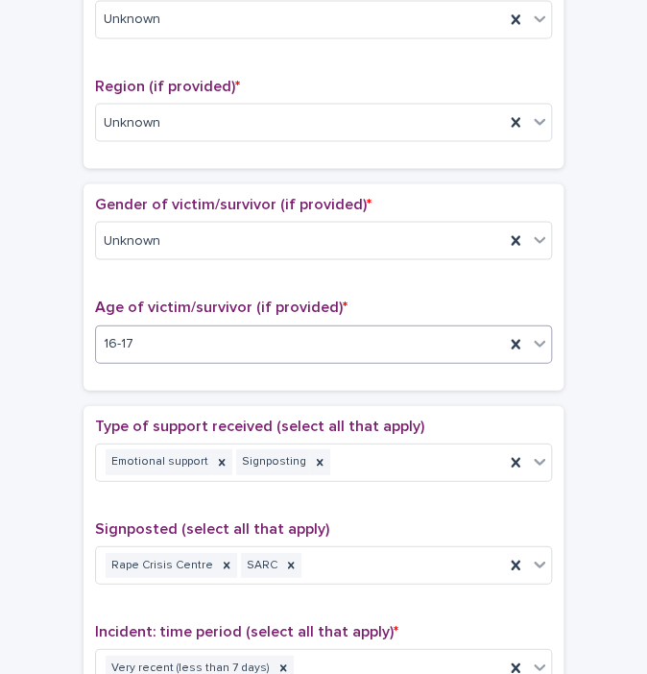
scroll to position [1464, 0]
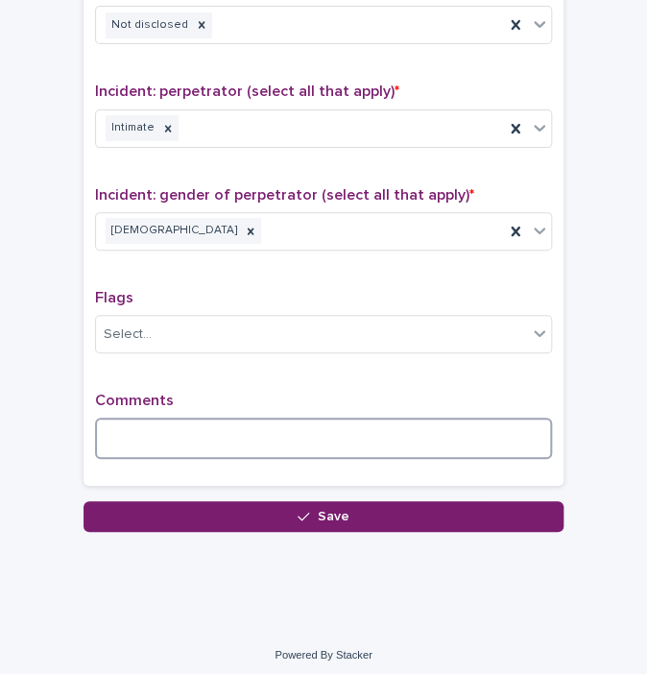
click at [190, 439] on textarea at bounding box center [323, 438] width 457 height 41
type textarea "*"
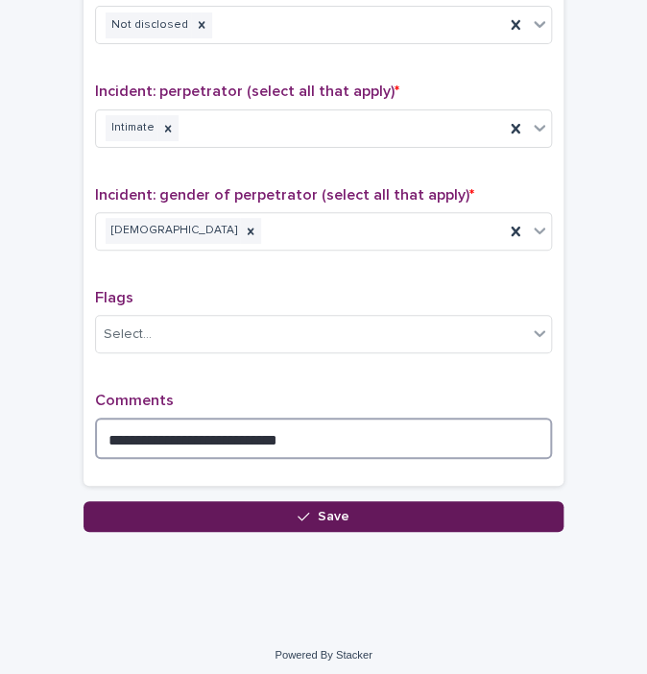
type textarea "**********"
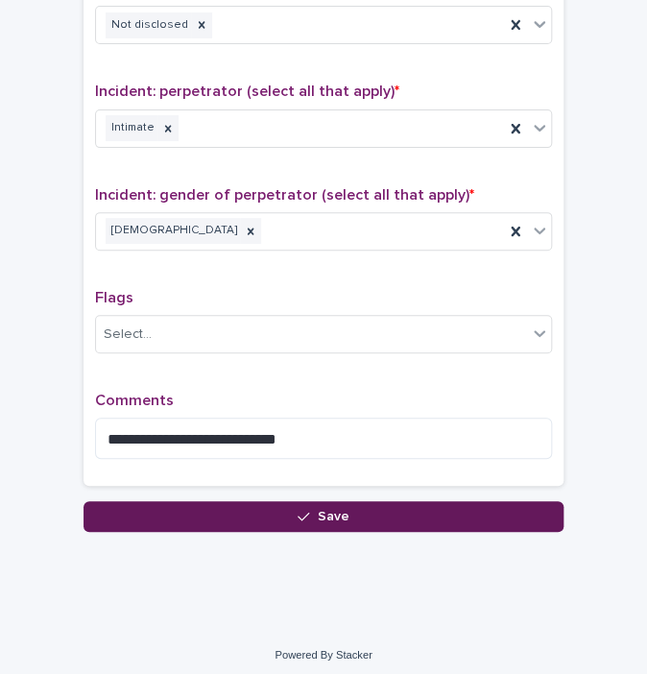
click at [356, 503] on button "Save" at bounding box center [324, 516] width 480 height 31
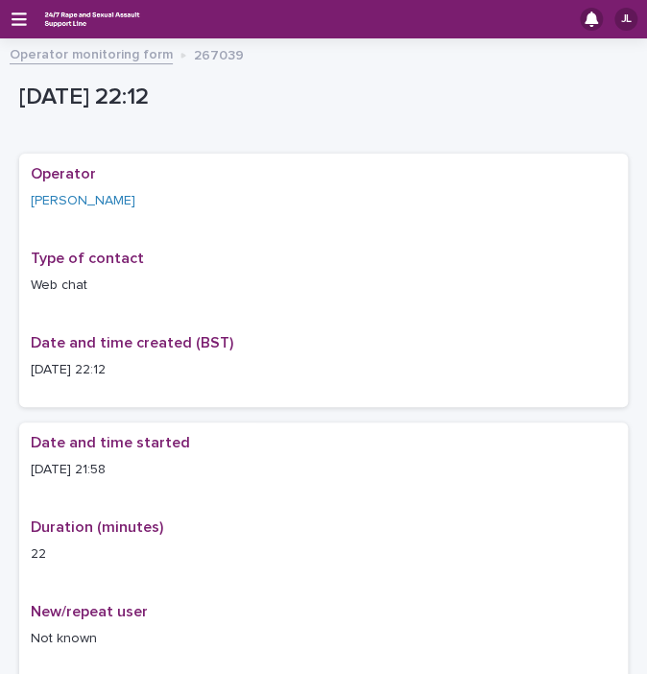
click at [42, 49] on link "Operator monitoring form" at bounding box center [91, 53] width 163 height 22
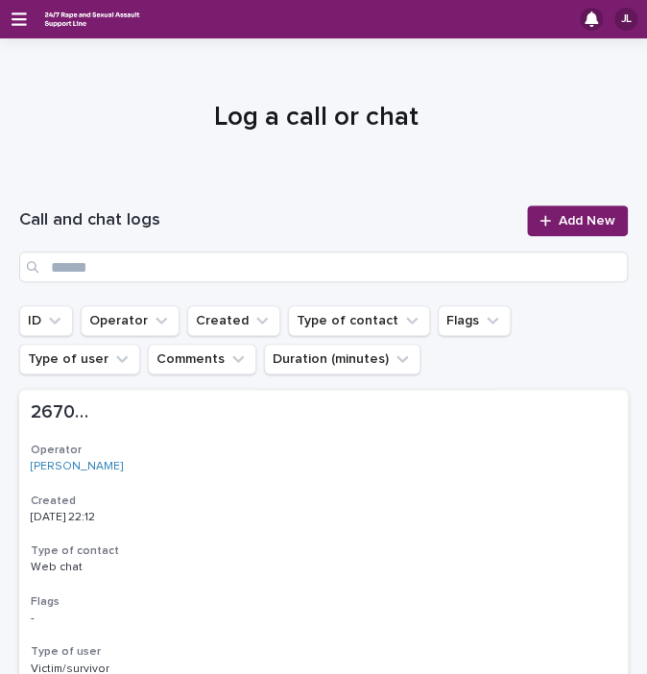
click at [557, 239] on div "Call and chat logs Add New" at bounding box center [323, 244] width 609 height 77
click at [559, 217] on span "Add New" at bounding box center [587, 220] width 57 height 13
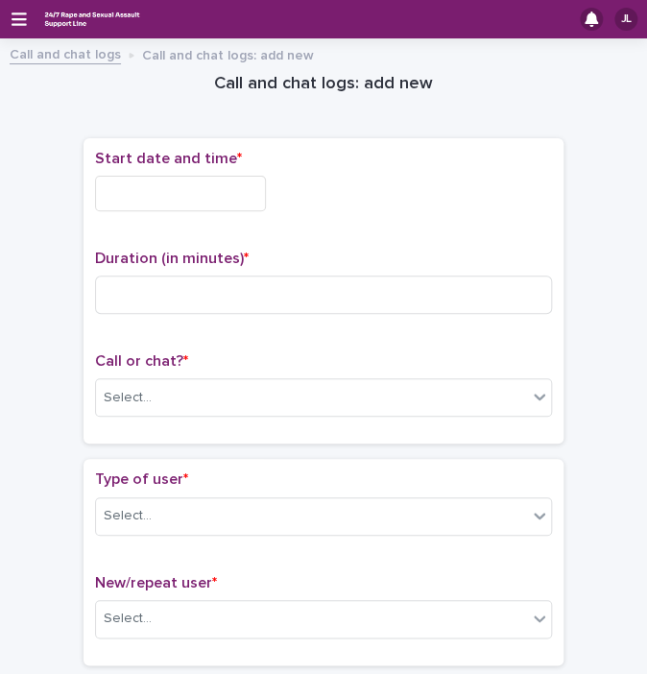
click at [137, 184] on input "text" at bounding box center [180, 194] width 171 height 36
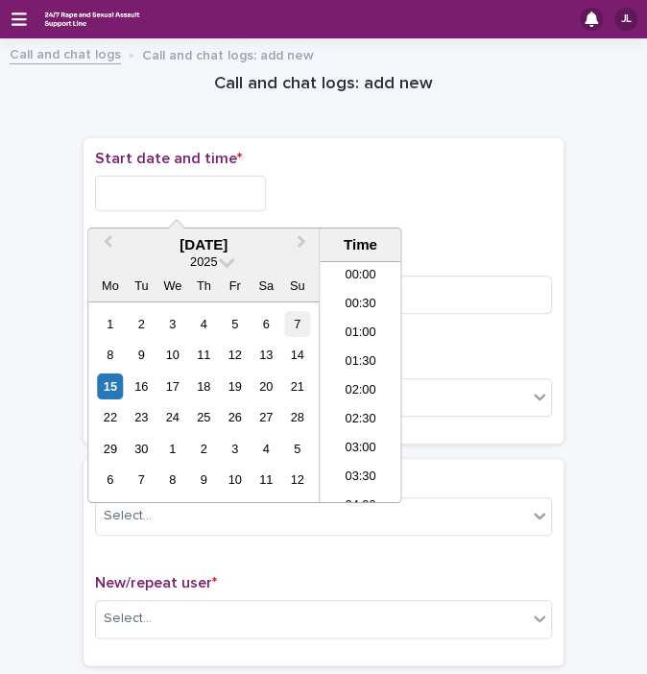
scroll to position [1142, 0]
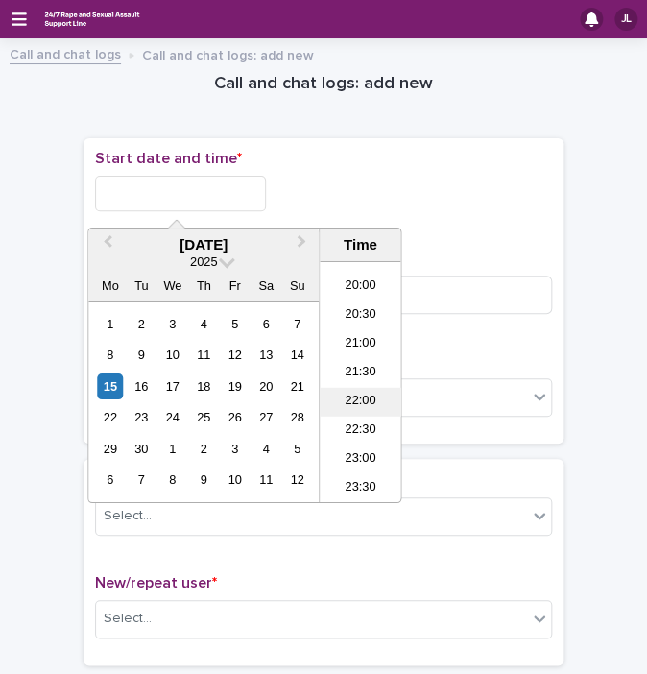
click at [354, 410] on li "22:00" at bounding box center [361, 402] width 82 height 29
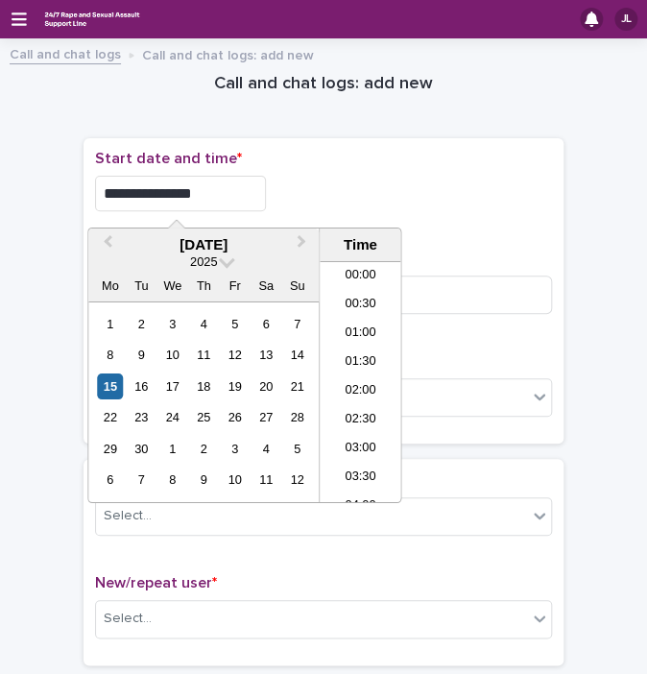
click at [229, 189] on input "**********" at bounding box center [180, 194] width 171 height 36
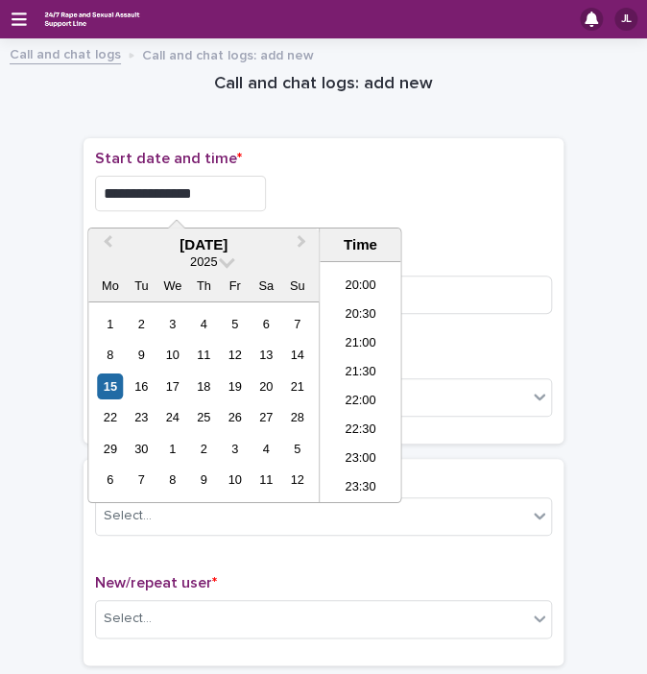
type input "**********"
click at [357, 198] on div "**********" at bounding box center [323, 194] width 457 height 36
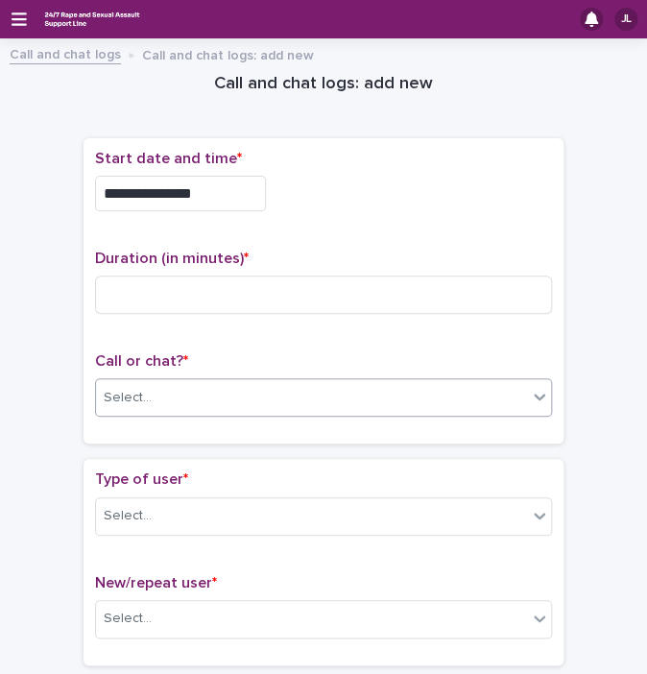
click at [153, 404] on div "Select..." at bounding box center [311, 398] width 431 height 32
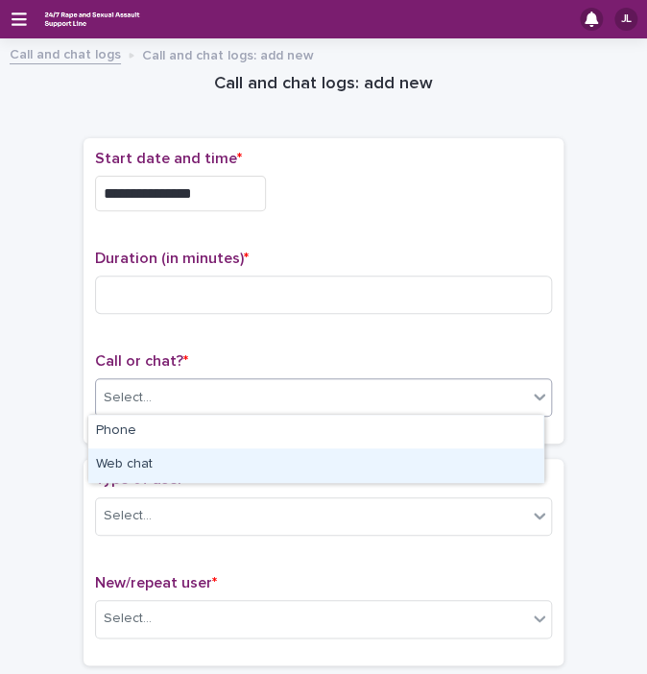
click at [134, 480] on div "Web chat" at bounding box center [315, 465] width 455 height 34
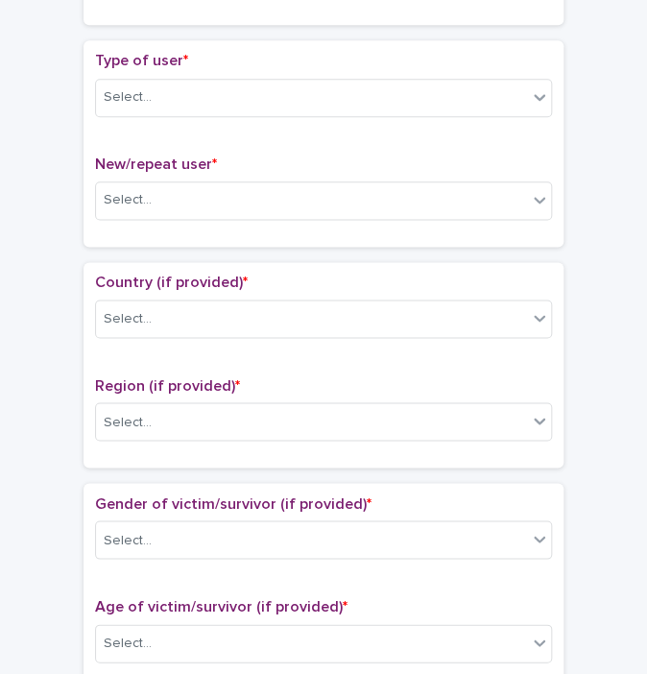
scroll to position [426, 0]
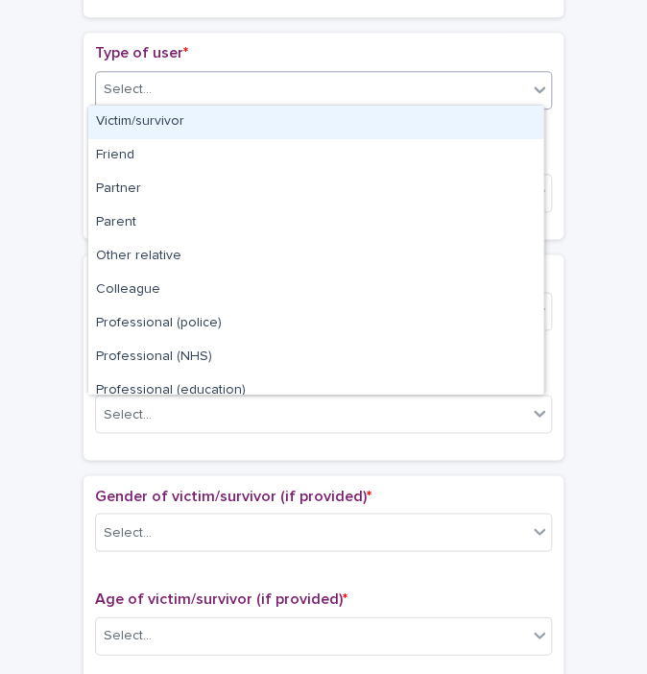
click at [232, 83] on div "Select..." at bounding box center [311, 90] width 431 height 32
click at [161, 127] on div "Victim/survivor" at bounding box center [315, 123] width 455 height 34
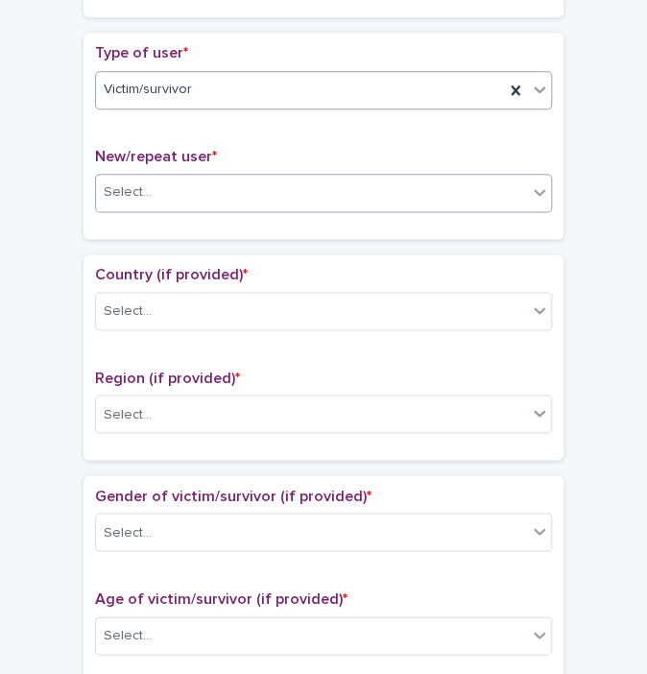
click at [128, 198] on div "Select..." at bounding box center [311, 193] width 431 height 32
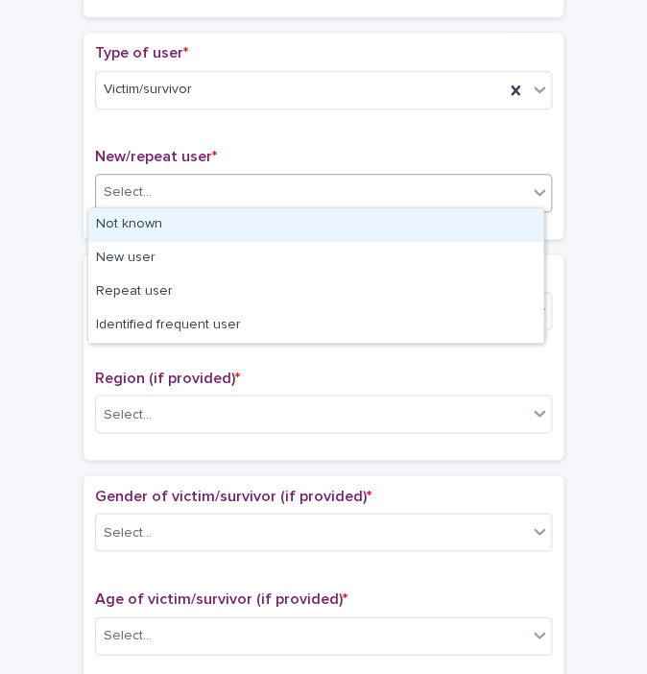
click at [123, 231] on div "Not known" at bounding box center [315, 225] width 455 height 34
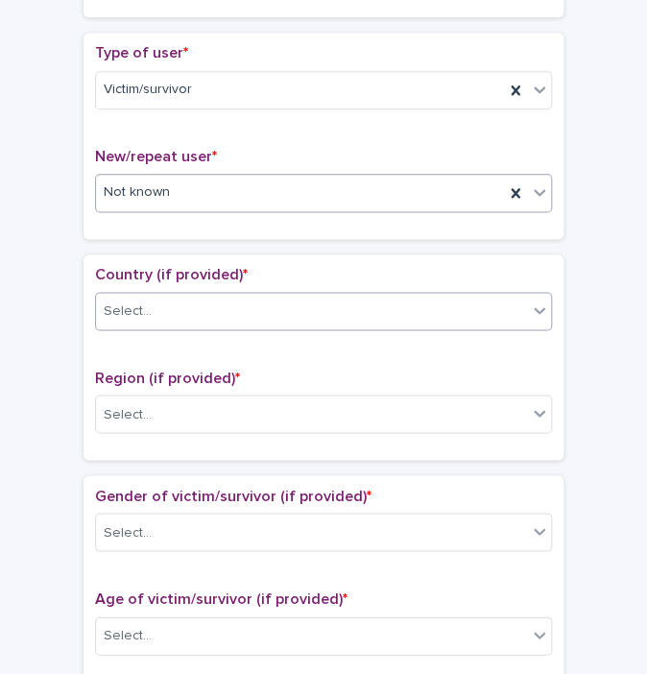
click at [119, 307] on div "Select..." at bounding box center [128, 312] width 48 height 20
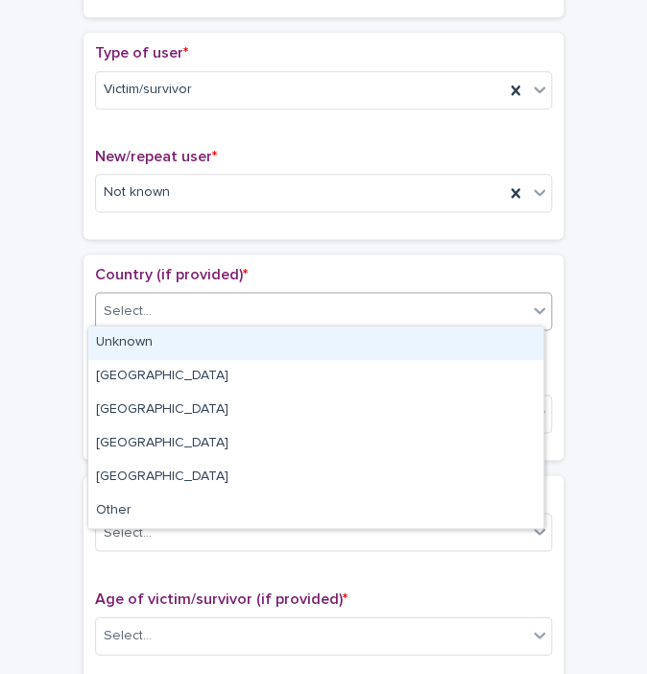
click at [114, 351] on div "Unknown" at bounding box center [315, 344] width 455 height 34
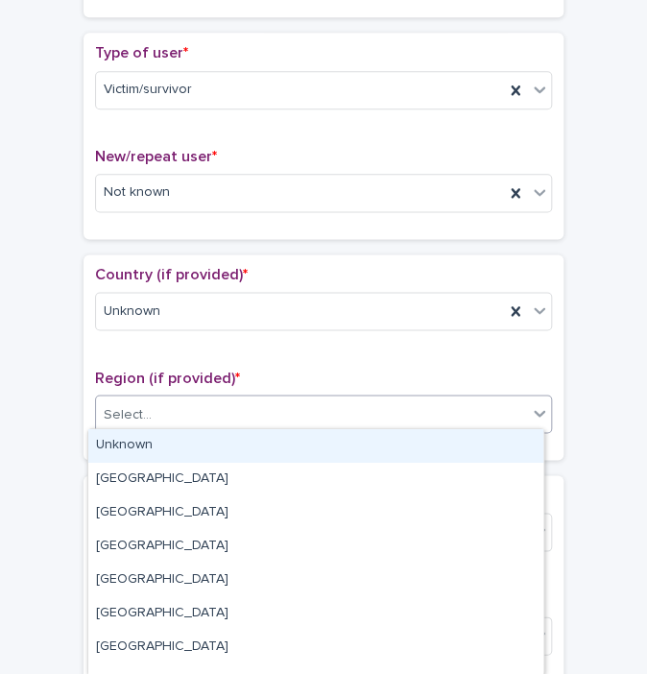
click at [114, 404] on div "Select..." at bounding box center [128, 414] width 48 height 20
click at [119, 447] on div "Unknown" at bounding box center [315, 446] width 455 height 34
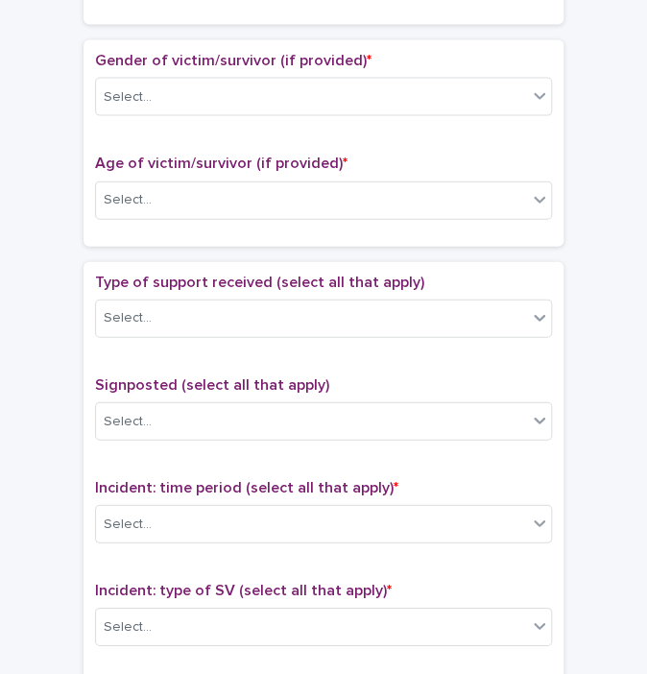
scroll to position [872, 0]
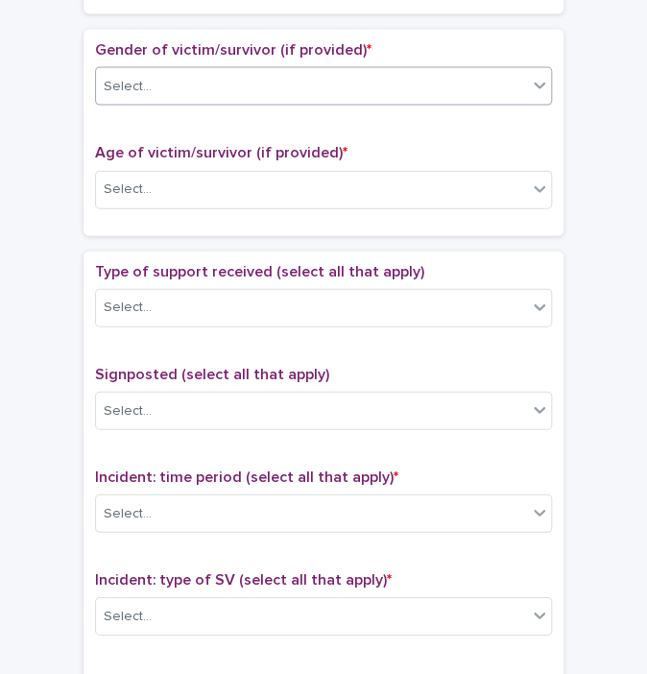
click at [213, 81] on div "Select..." at bounding box center [311, 87] width 431 height 32
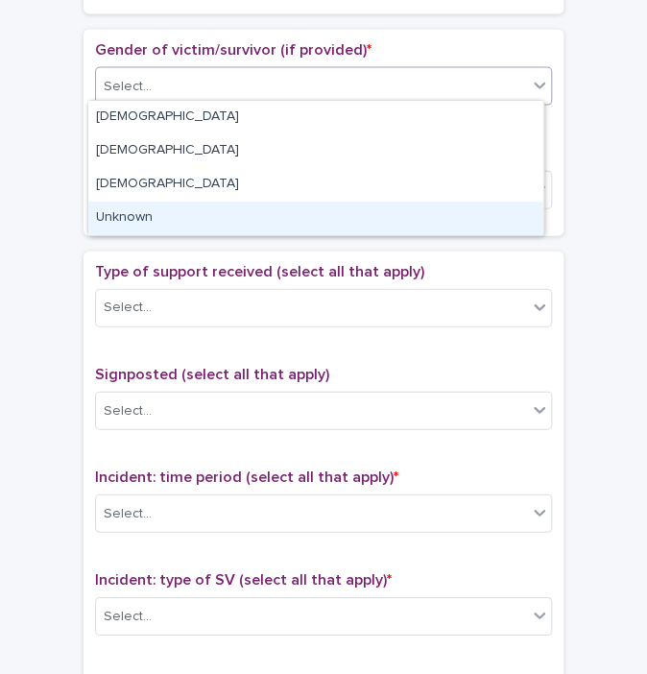
click at [134, 205] on div "Unknown" at bounding box center [315, 219] width 455 height 34
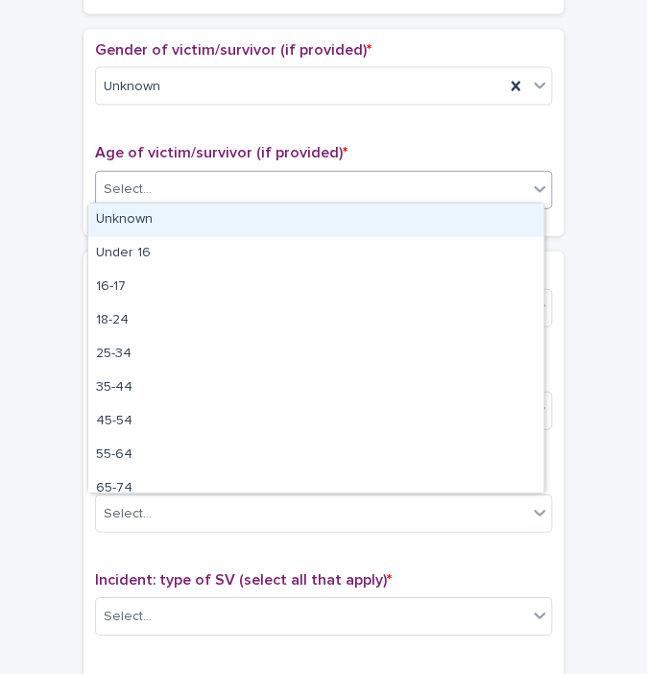
click at [138, 180] on div "Select..." at bounding box center [128, 190] width 48 height 20
click at [117, 216] on div "Unknown" at bounding box center [315, 221] width 455 height 34
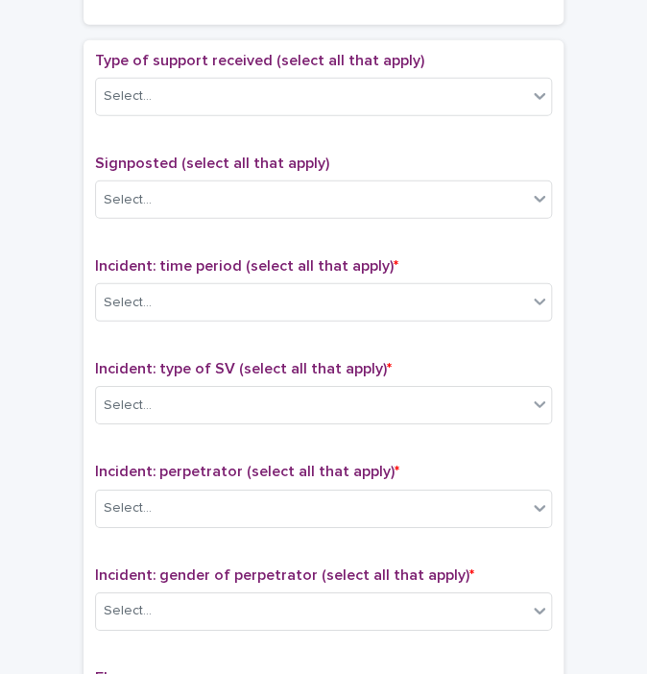
scroll to position [1102, 0]
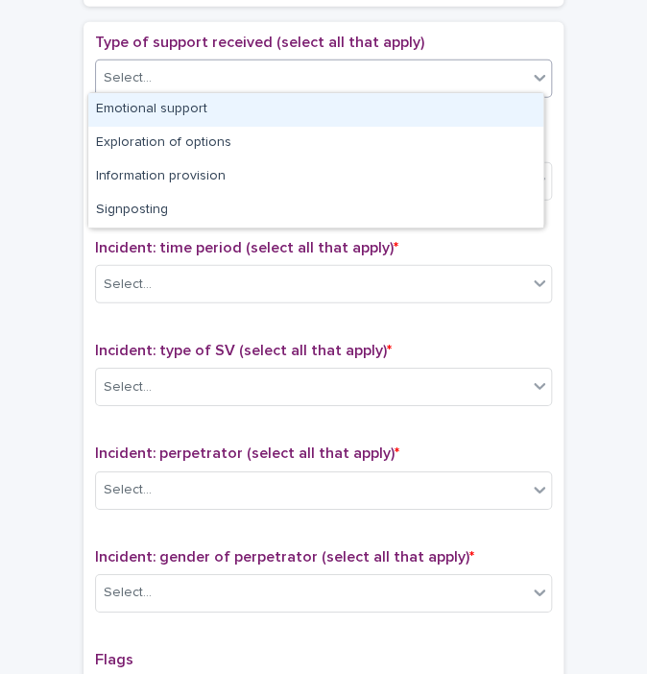
click at [254, 84] on div "Select..." at bounding box center [311, 78] width 431 height 32
click at [207, 104] on div "Emotional support" at bounding box center [315, 110] width 455 height 34
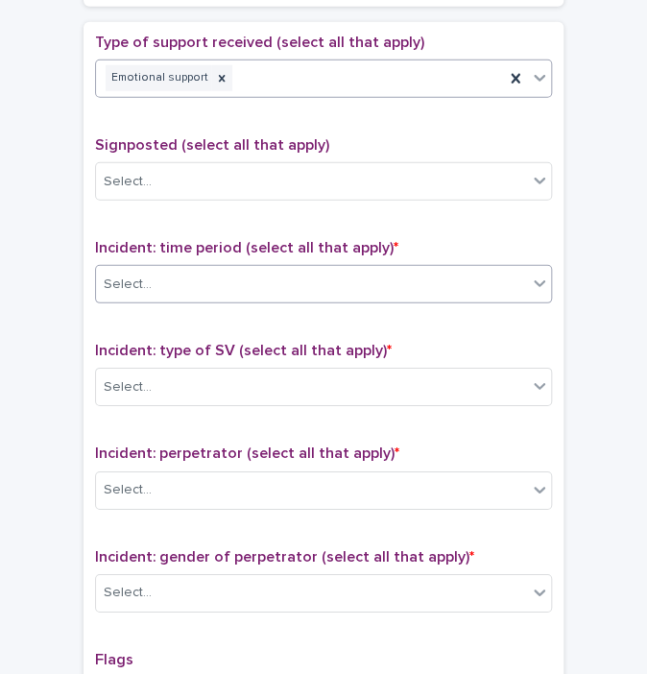
click at [157, 269] on div "Select..." at bounding box center [311, 285] width 431 height 32
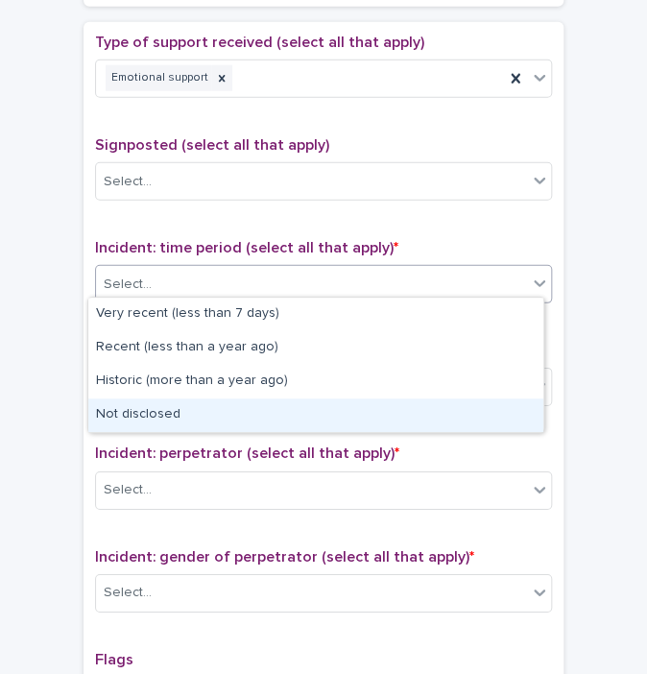
drag, startPoint x: 136, startPoint y: 395, endPoint x: 142, endPoint y: 412, distance: 18.2
click at [142, 412] on div "Not disclosed" at bounding box center [315, 416] width 455 height 34
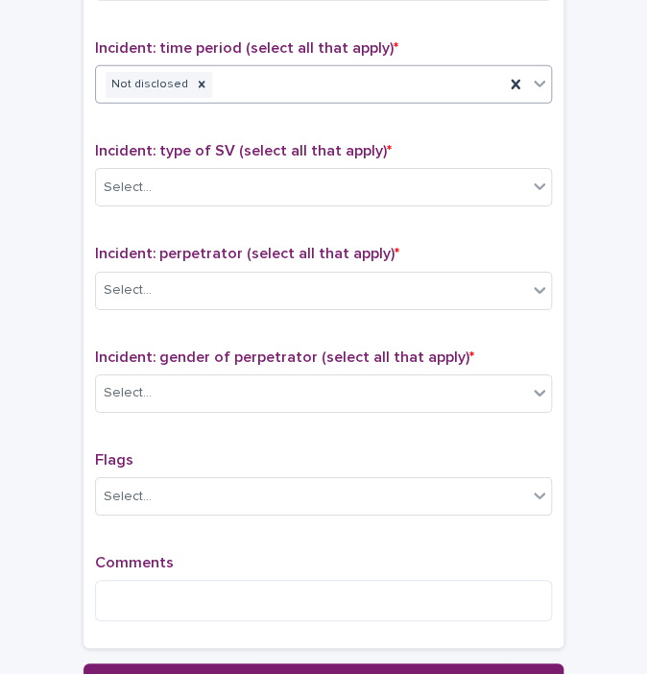
scroll to position [1359, 0]
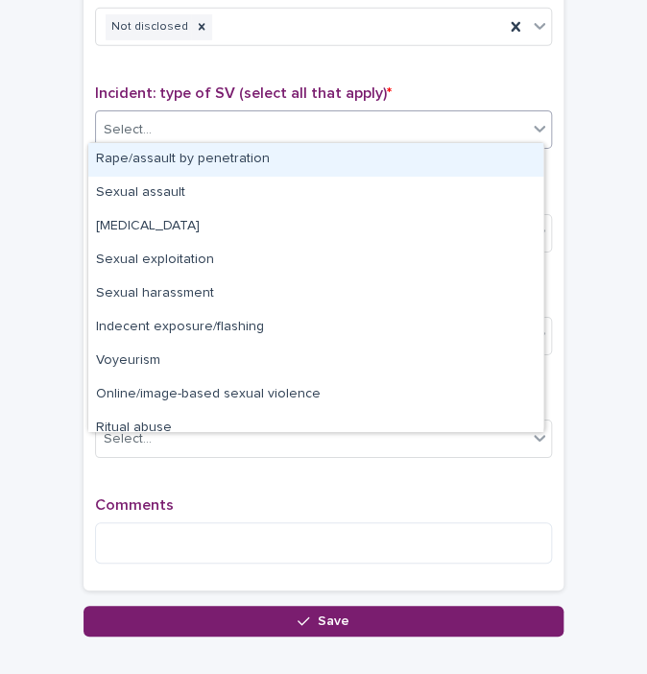
click at [371, 114] on div "Select..." at bounding box center [311, 130] width 431 height 32
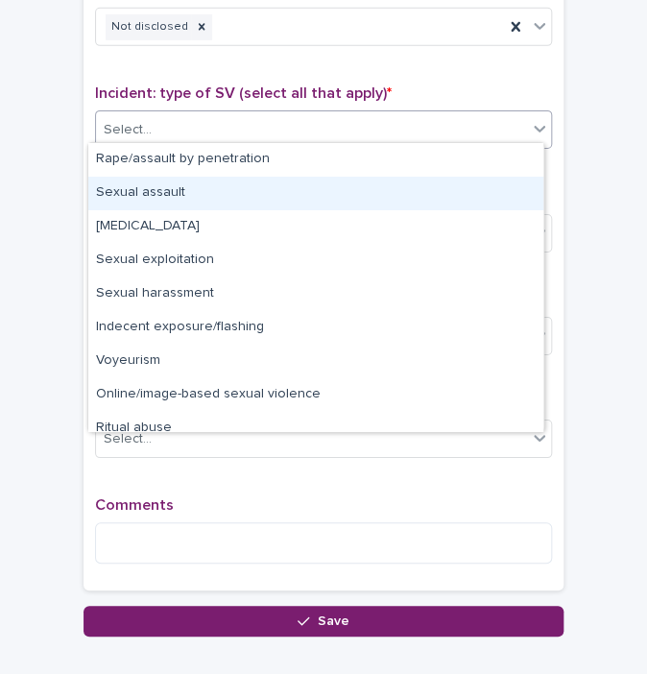
scroll to position [48, 0]
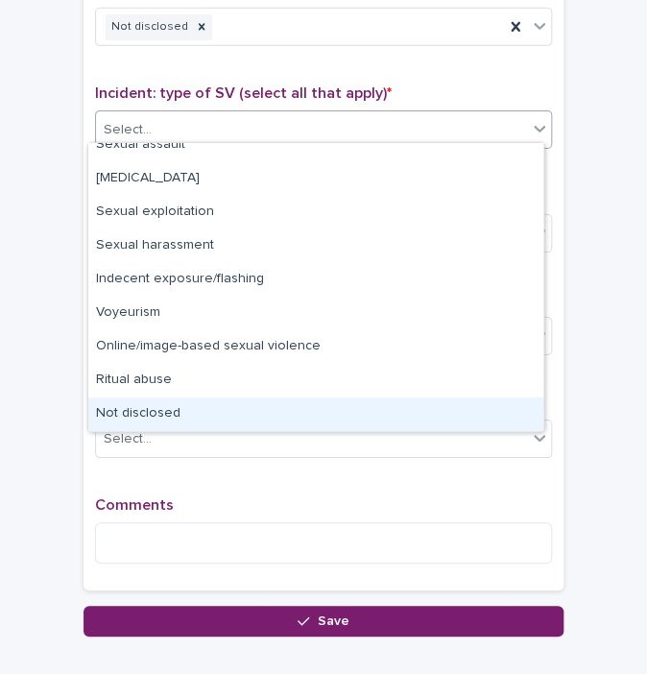
click at [254, 409] on div "Not disclosed" at bounding box center [315, 415] width 455 height 34
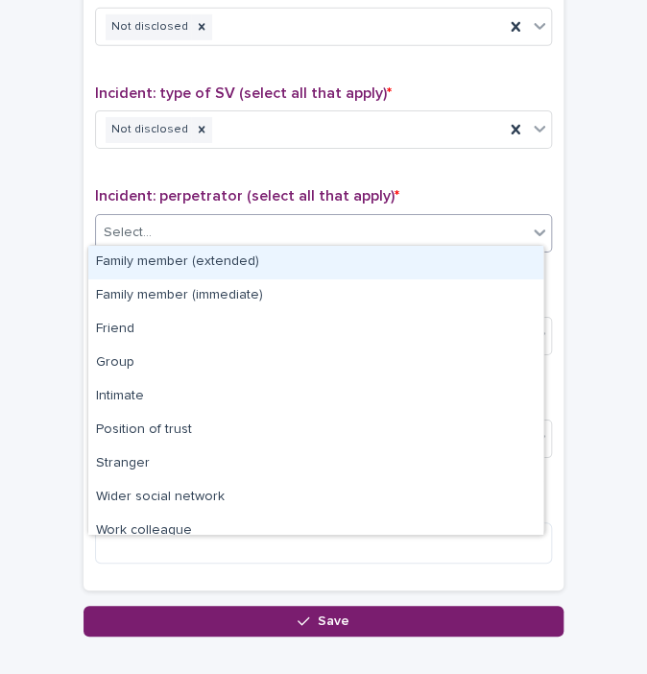
click at [184, 217] on div "Select..." at bounding box center [311, 233] width 431 height 32
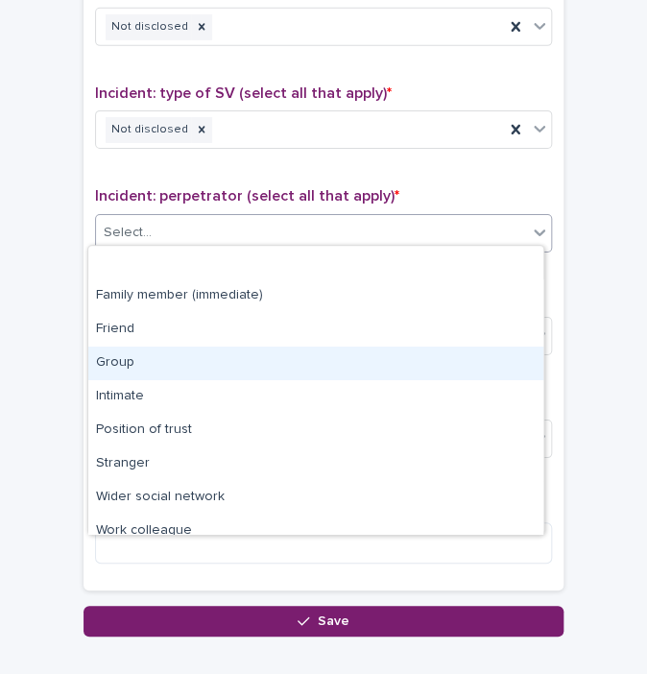
scroll to position [81, 0]
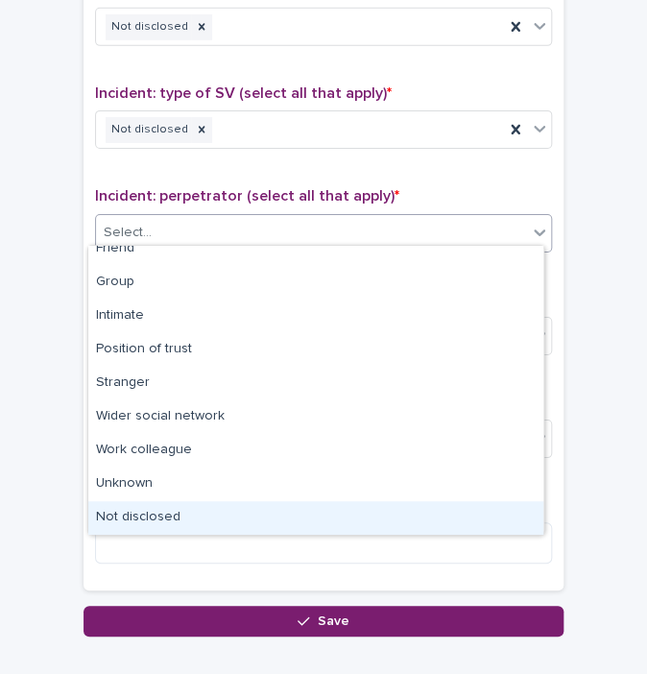
click at [263, 508] on div "Not disclosed" at bounding box center [315, 518] width 455 height 34
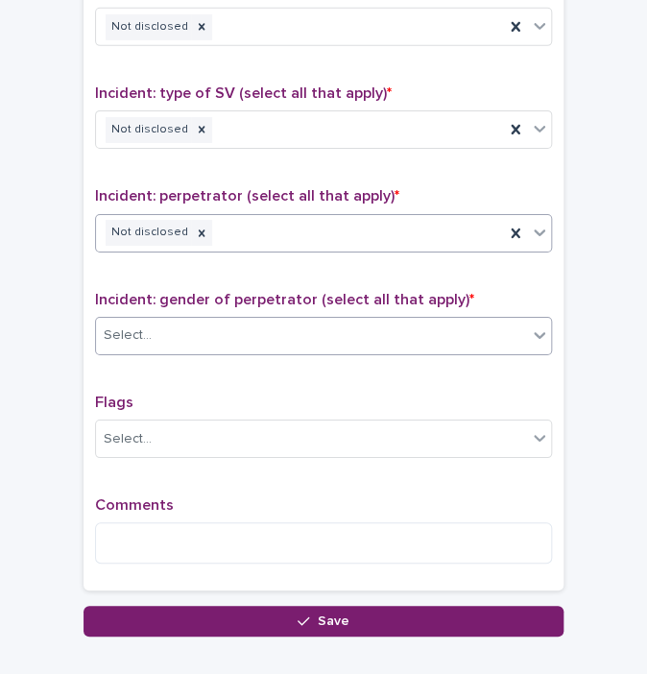
click at [244, 342] on div "Select..." at bounding box center [311, 336] width 431 height 32
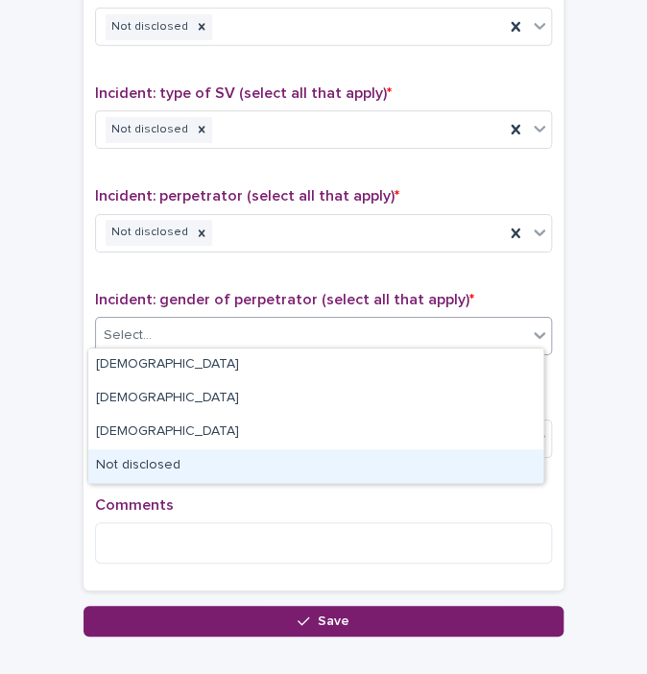
click at [269, 464] on div "Not disclosed" at bounding box center [315, 466] width 455 height 34
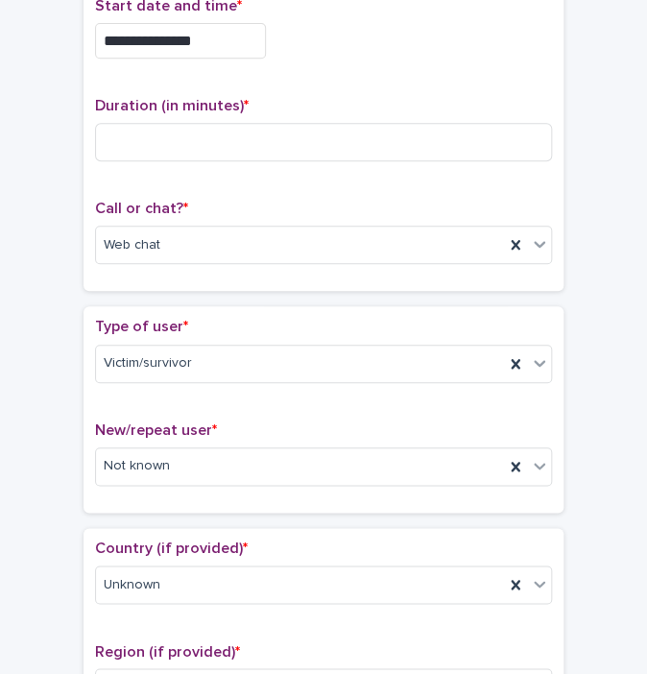
scroll to position [127, 0]
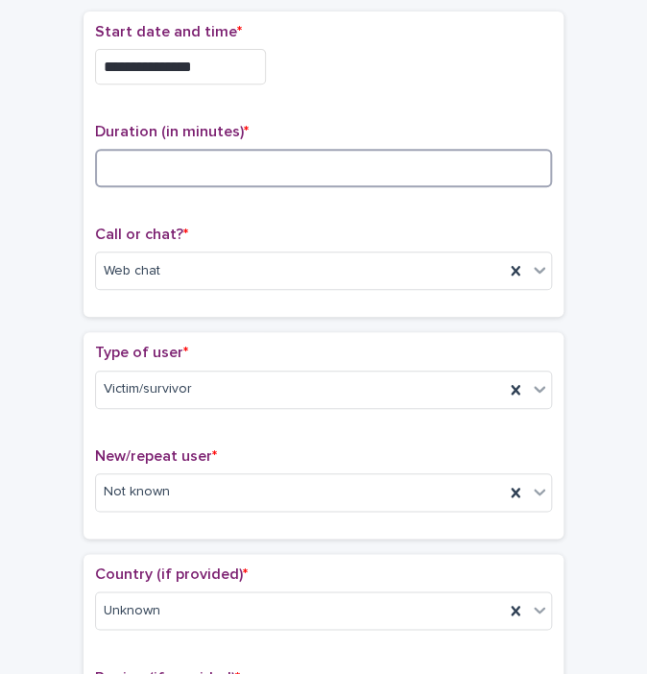
click at [280, 157] on input at bounding box center [323, 168] width 457 height 38
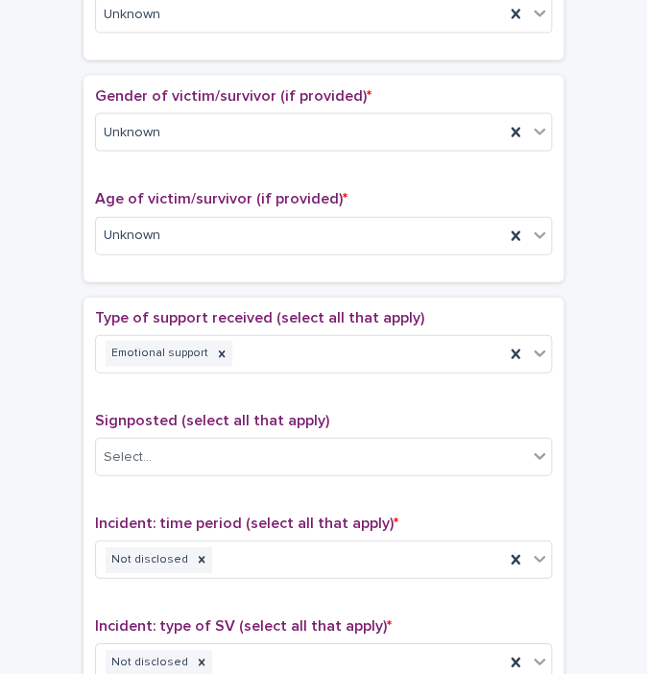
scroll to position [831, 0]
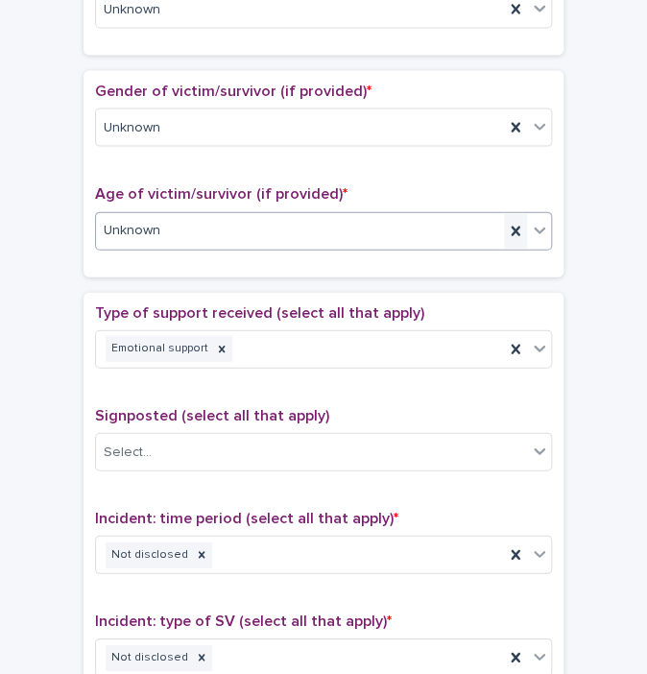
type input "**"
click at [506, 227] on icon at bounding box center [515, 231] width 19 height 19
click at [445, 231] on div "Select..." at bounding box center [311, 231] width 431 height 32
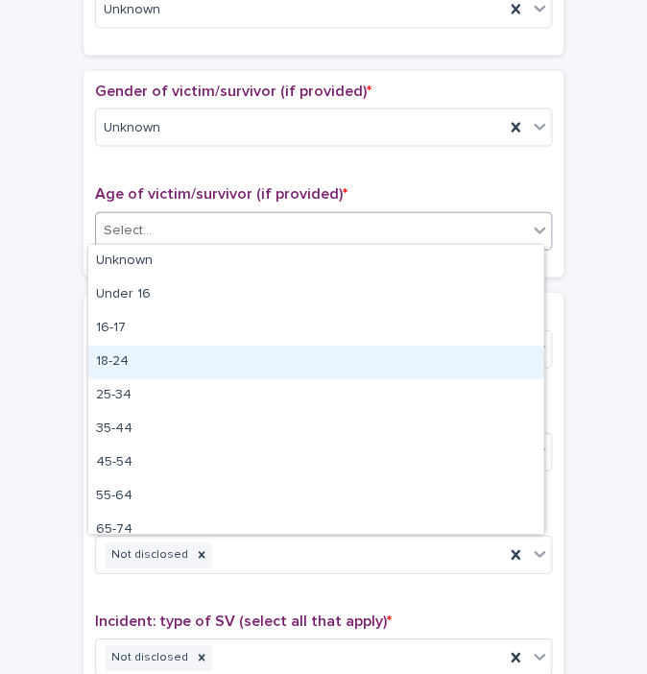
click at [247, 370] on div "18-24" at bounding box center [315, 363] width 455 height 34
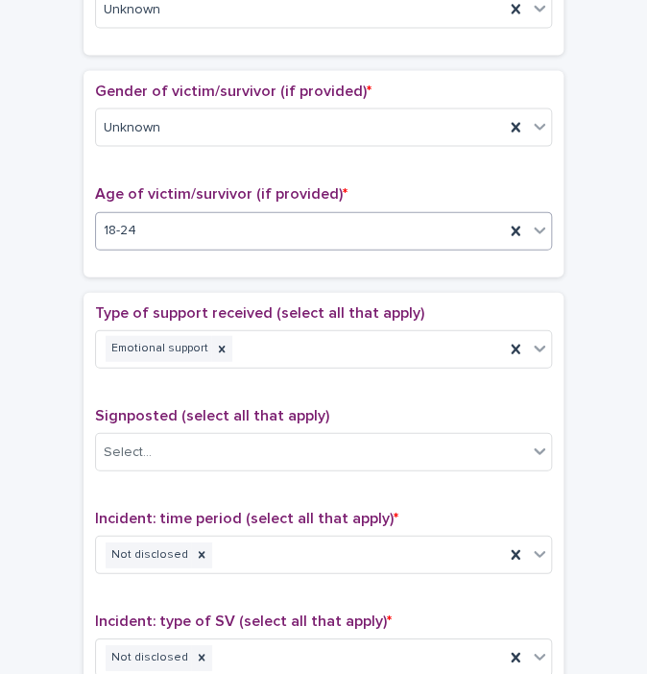
scroll to position [1464, 0]
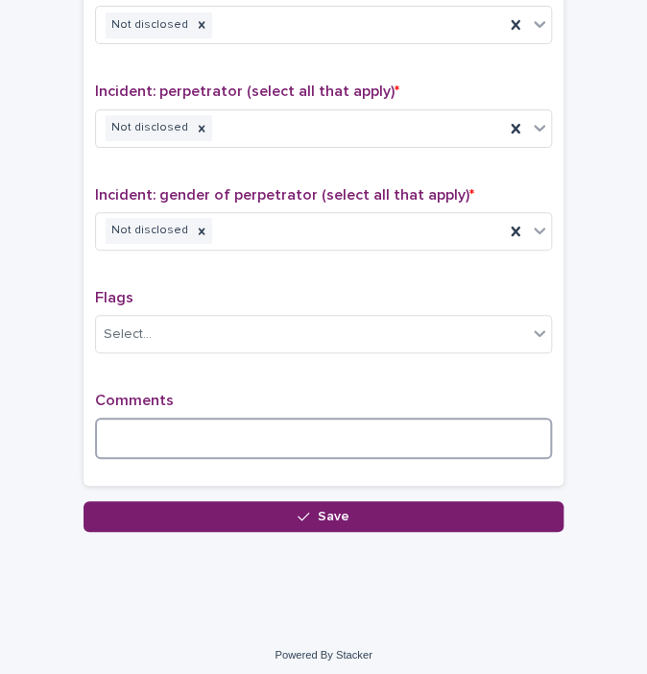
click at [204, 432] on textarea at bounding box center [323, 438] width 457 height 41
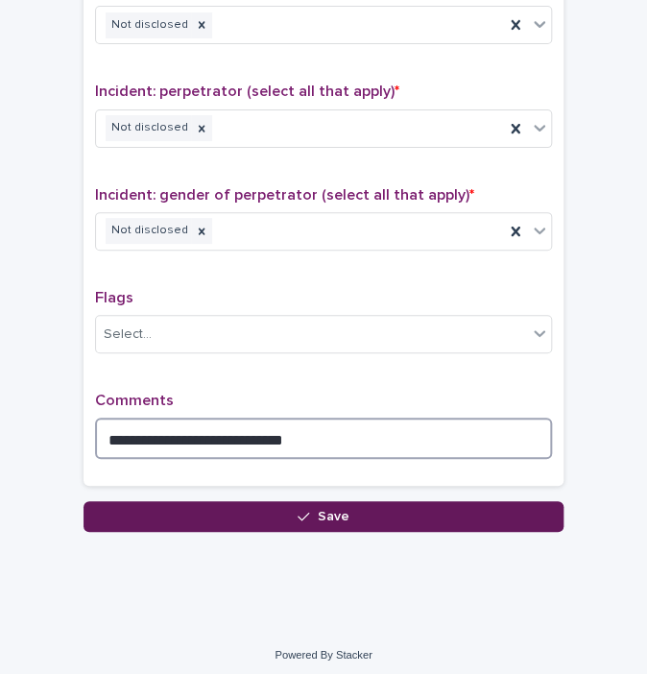
type textarea "**********"
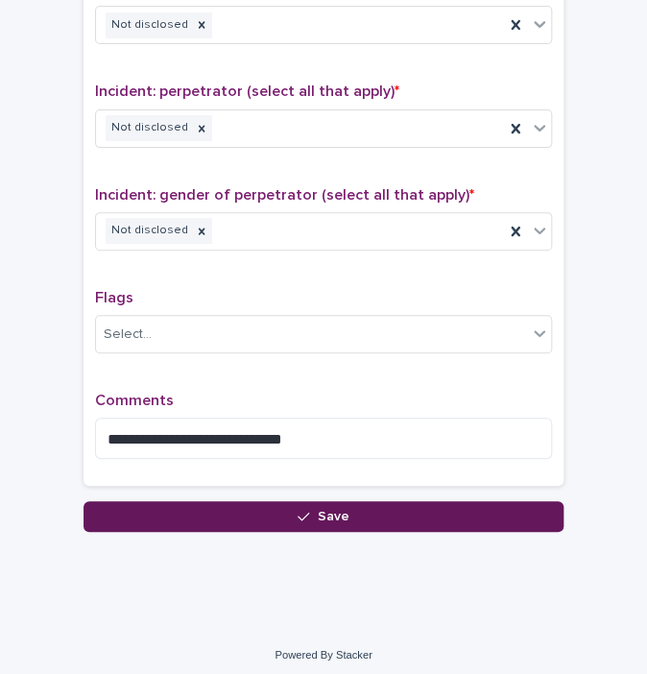
click at [326, 501] on button "Save" at bounding box center [324, 516] width 480 height 31
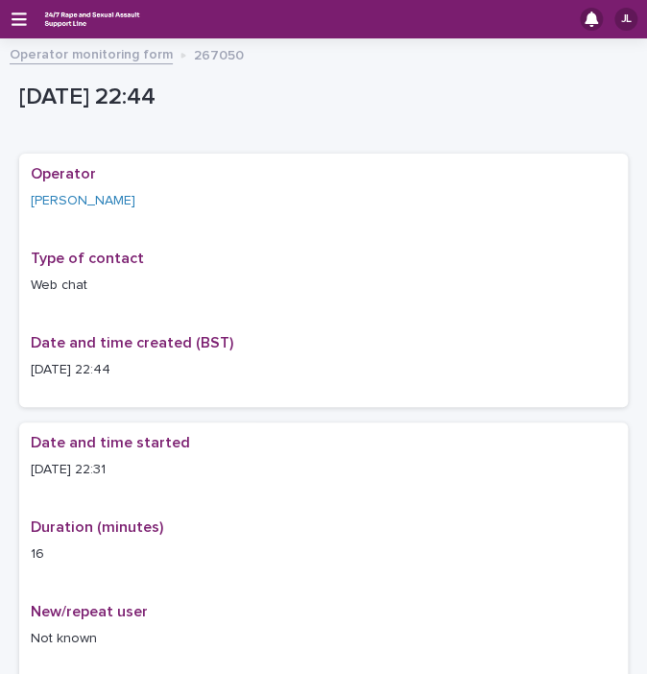
click at [147, 55] on link "Operator monitoring form" at bounding box center [91, 53] width 163 height 22
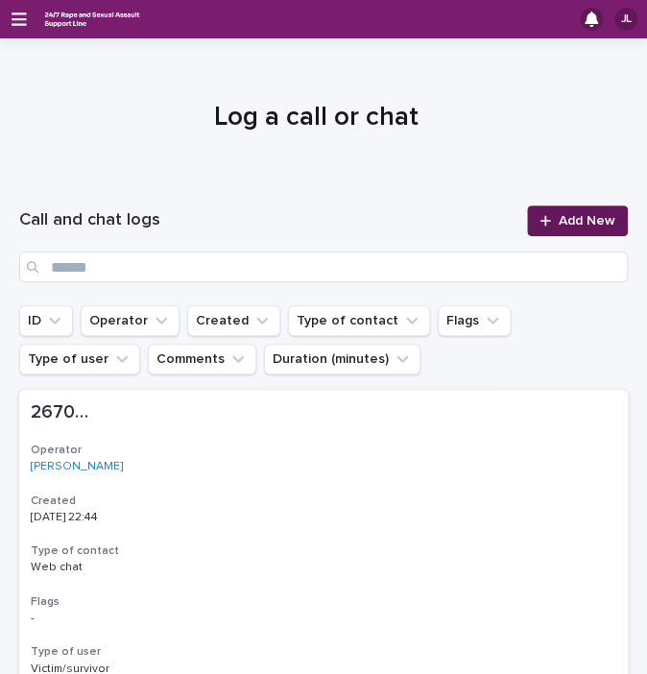
click at [559, 216] on span "Add New" at bounding box center [587, 220] width 57 height 13
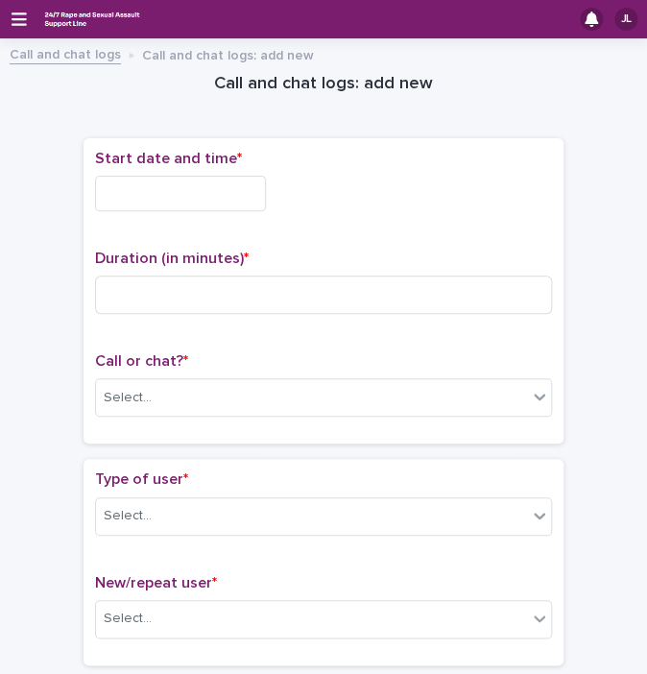
click at [178, 192] on input "text" at bounding box center [180, 194] width 171 height 36
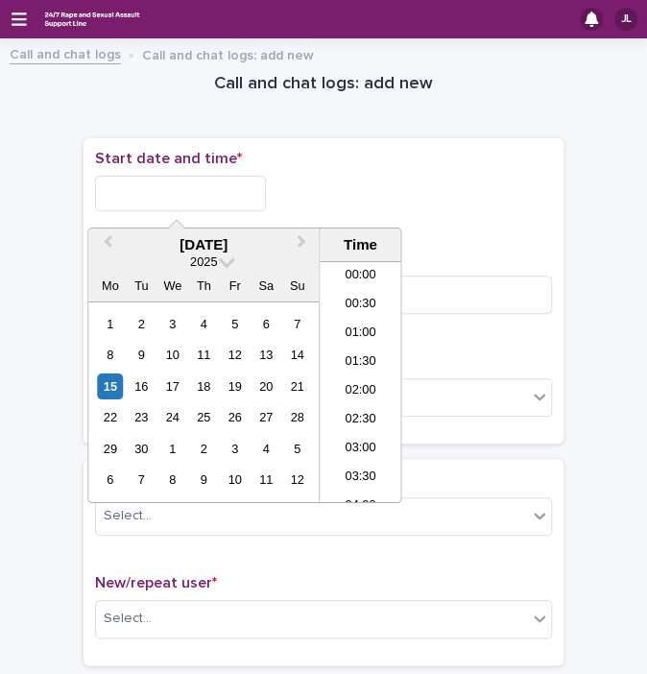
scroll to position [1142, 0]
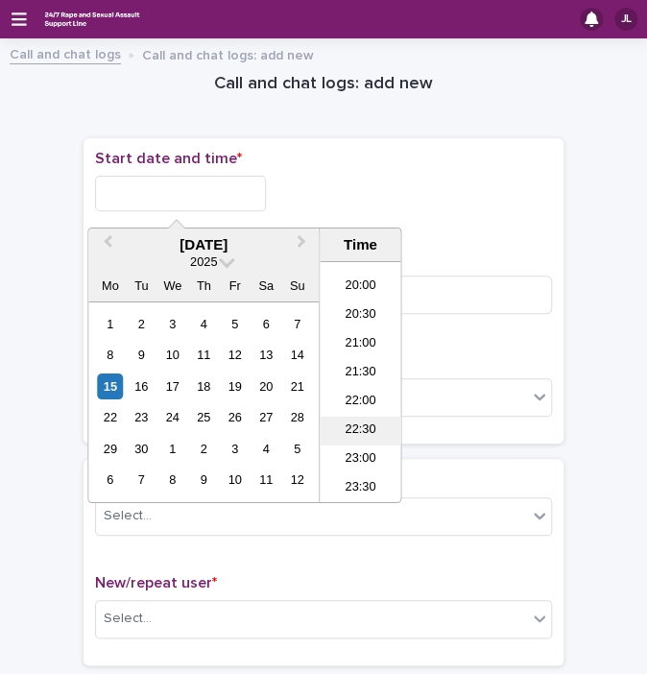
click at [362, 429] on li "22:30" at bounding box center [361, 431] width 82 height 29
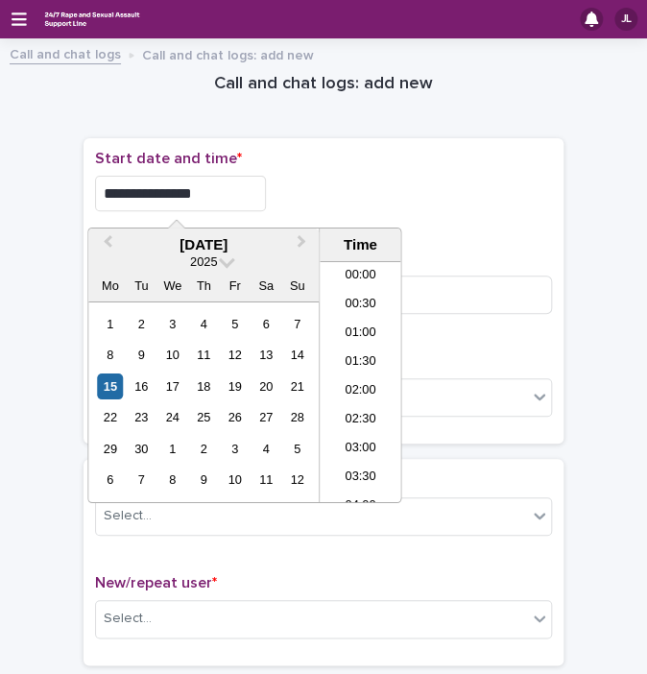
click at [242, 197] on input "**********" at bounding box center [180, 194] width 171 height 36
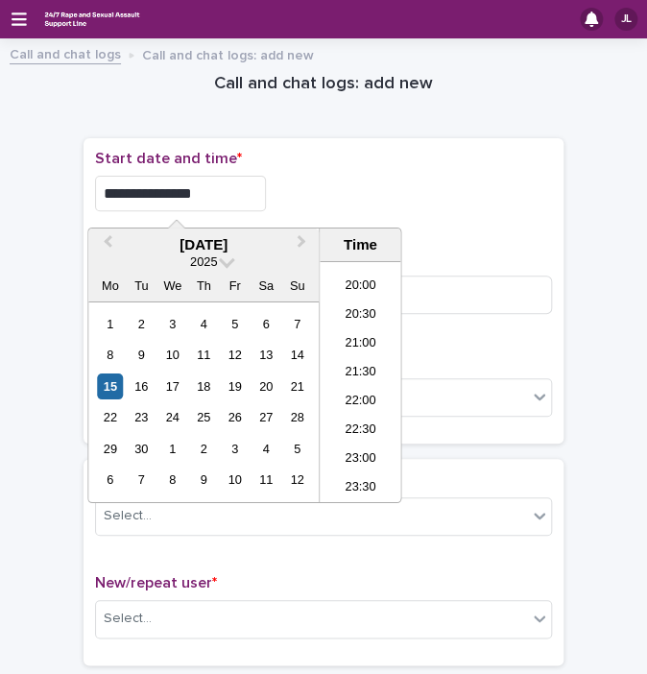
type input "**********"
click at [379, 189] on div "**********" at bounding box center [323, 194] width 457 height 36
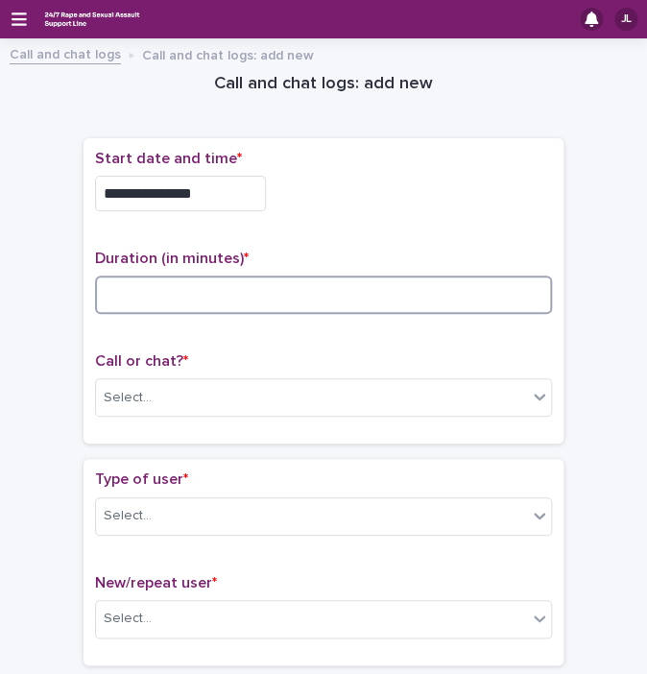
click at [257, 284] on input at bounding box center [323, 295] width 457 height 38
type input "*"
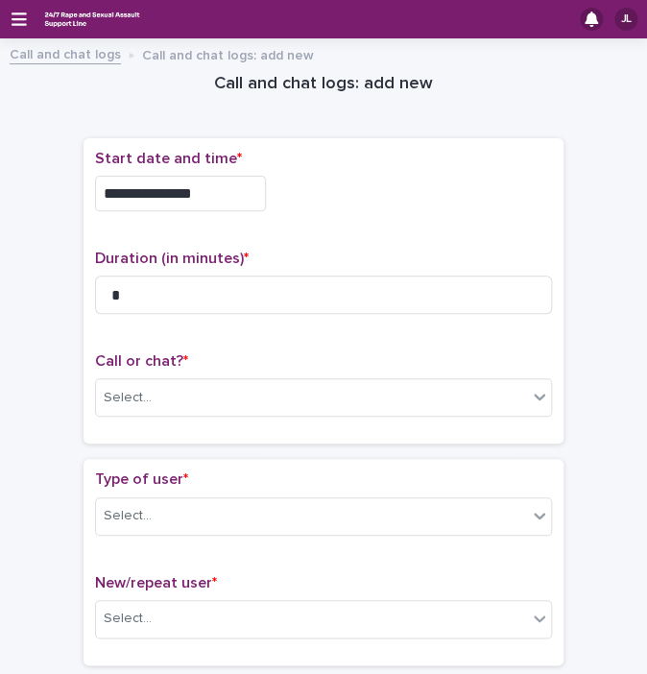
click at [211, 420] on div "Call or chat? * Select..." at bounding box center [323, 392] width 457 height 80
click at [157, 398] on div "Select..." at bounding box center [311, 398] width 431 height 32
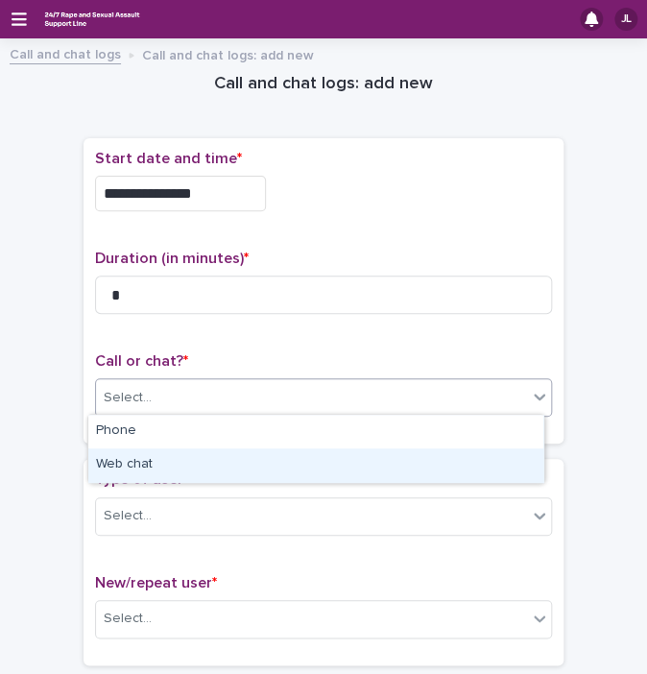
click at [108, 474] on div "Web chat" at bounding box center [315, 465] width 455 height 34
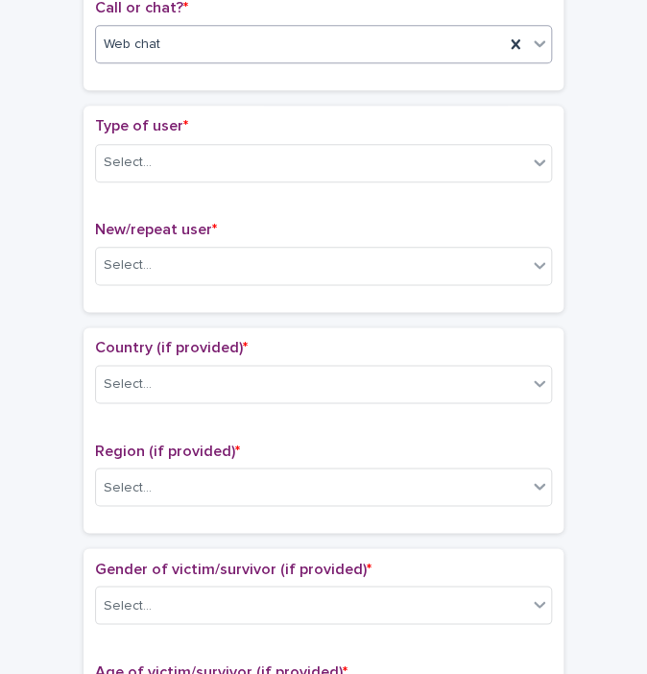
scroll to position [367, 0]
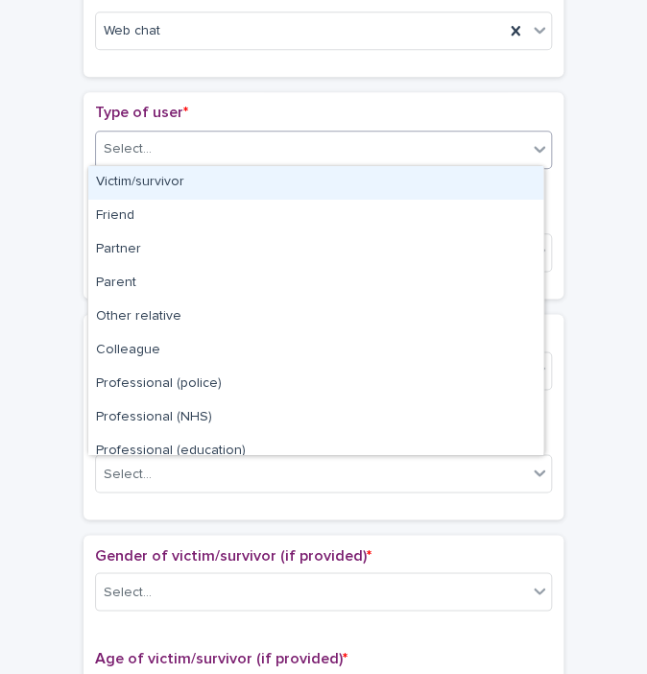
click at [434, 147] on div "Select..." at bounding box center [311, 149] width 431 height 32
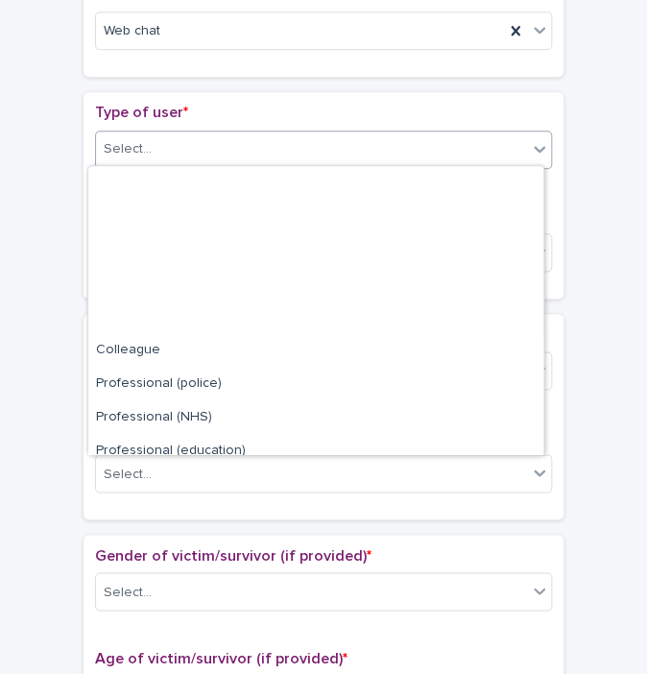
scroll to position [215, 0]
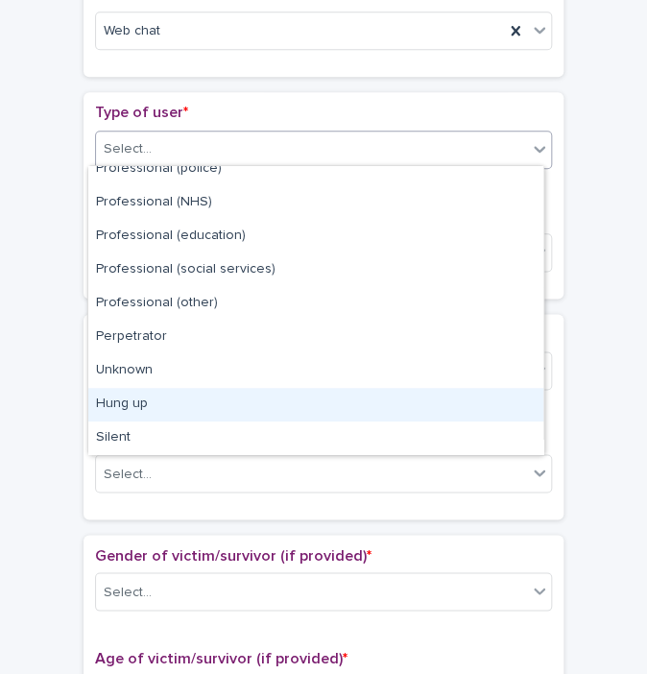
click at [375, 393] on div "Hung up" at bounding box center [315, 405] width 455 height 34
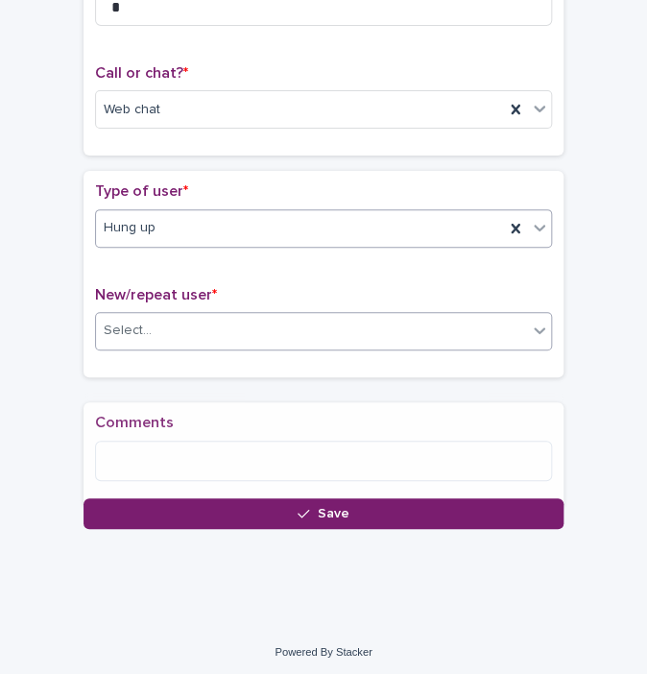
scroll to position [302, 0]
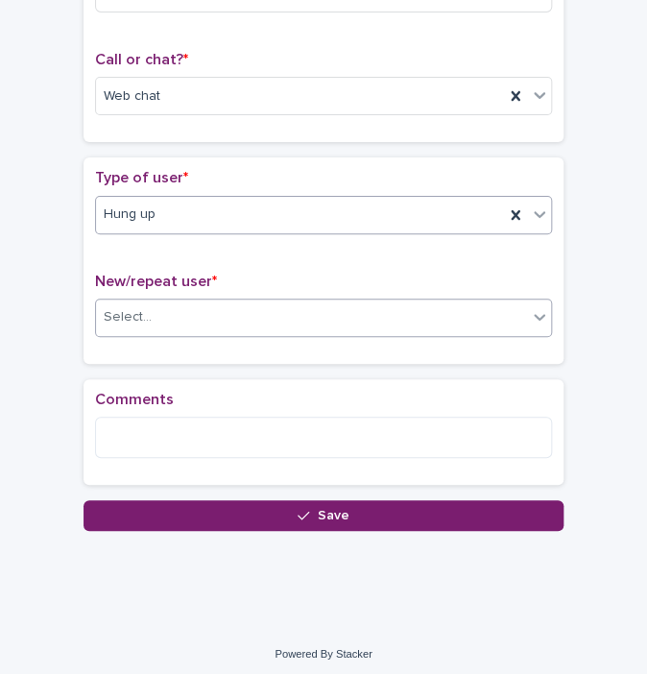
click at [255, 328] on div "Select..." at bounding box center [311, 318] width 431 height 32
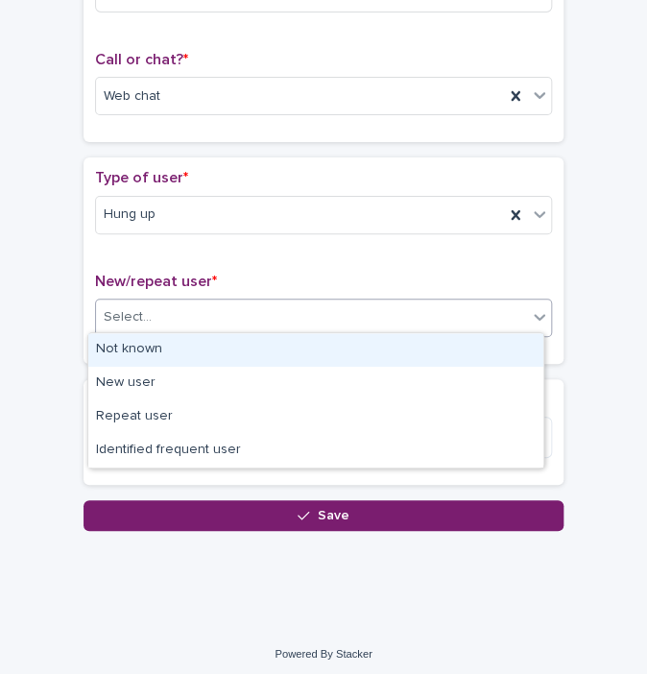
click at [160, 347] on div "Not known" at bounding box center [315, 350] width 455 height 34
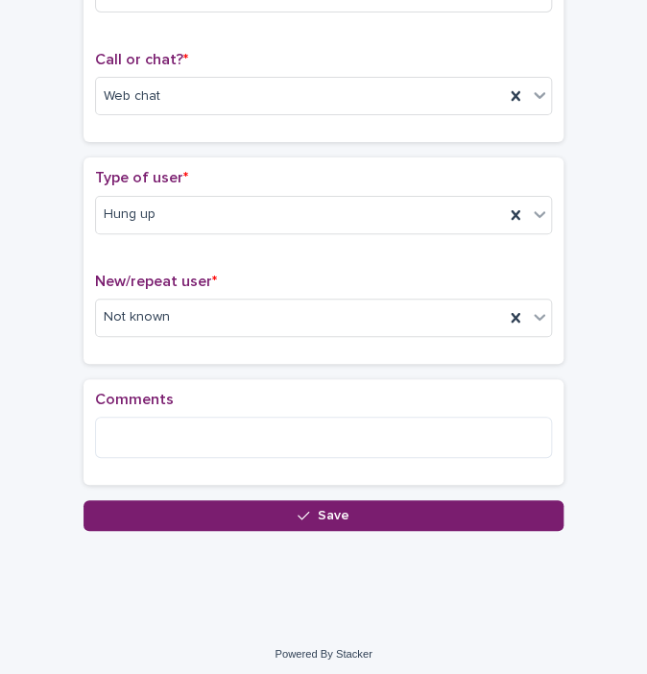
click at [118, 540] on div "**********" at bounding box center [324, 163] width 628 height 831
drag, startPoint x: 118, startPoint y: 540, endPoint x: 85, endPoint y: 503, distance: 49.0
click at [85, 503] on button "Save" at bounding box center [324, 515] width 480 height 31
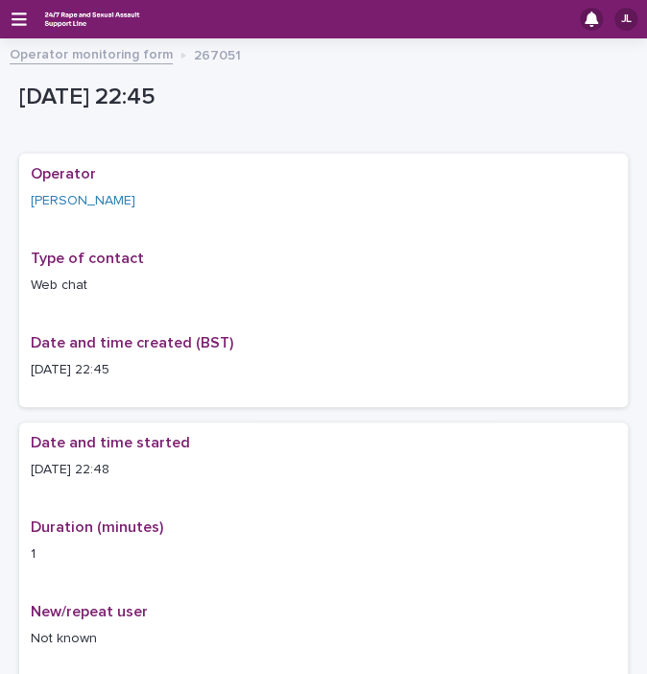
click at [69, 51] on link "Operator monitoring form" at bounding box center [91, 53] width 163 height 22
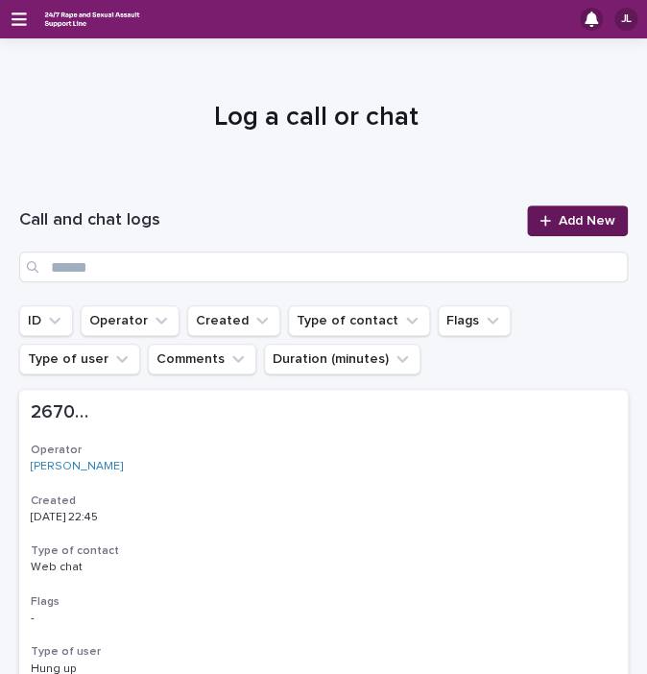
click at [591, 215] on span "Add New" at bounding box center [587, 220] width 57 height 13
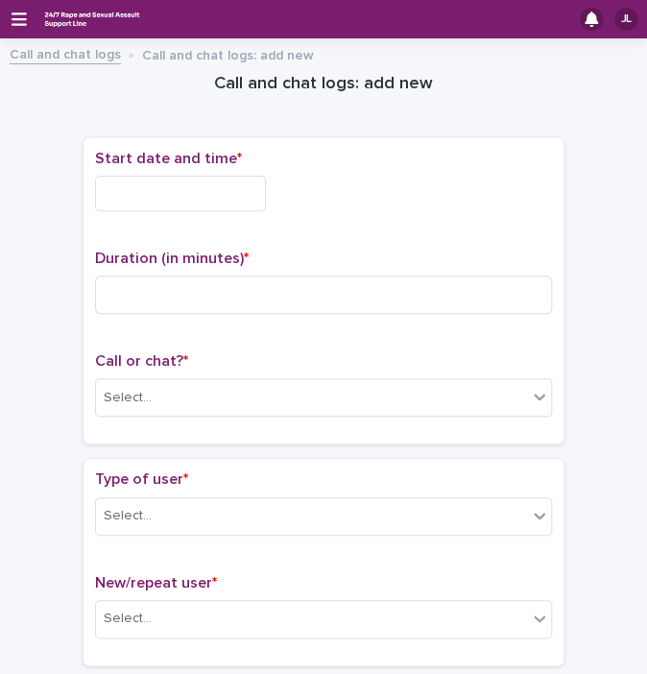
click at [132, 191] on input "text" at bounding box center [180, 194] width 171 height 36
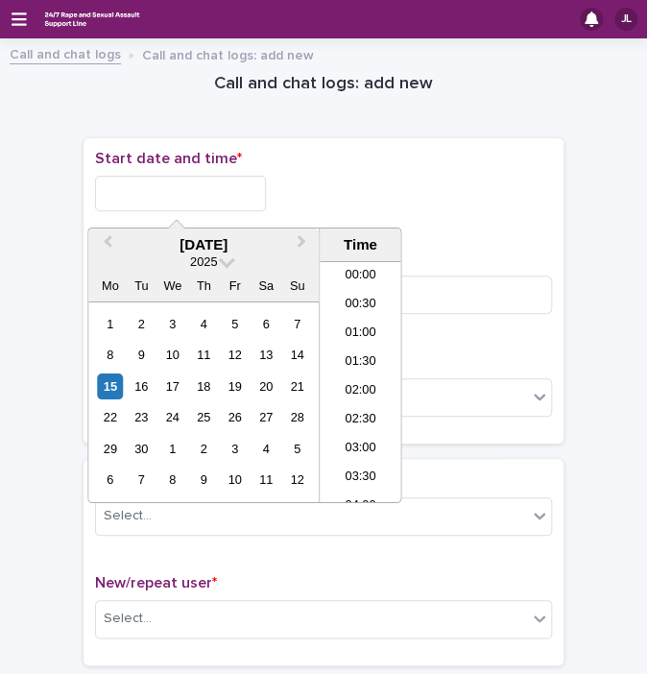
scroll to position [1142, 0]
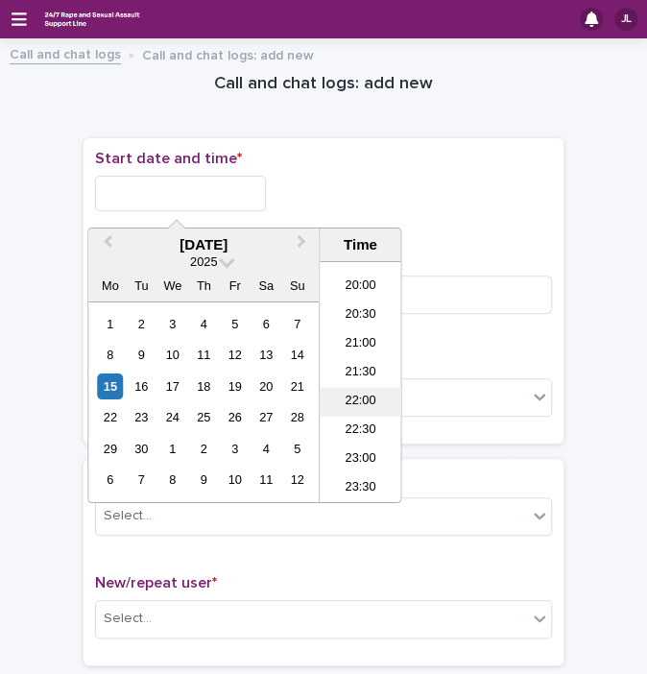
click at [367, 389] on li "22:00" at bounding box center [361, 402] width 82 height 29
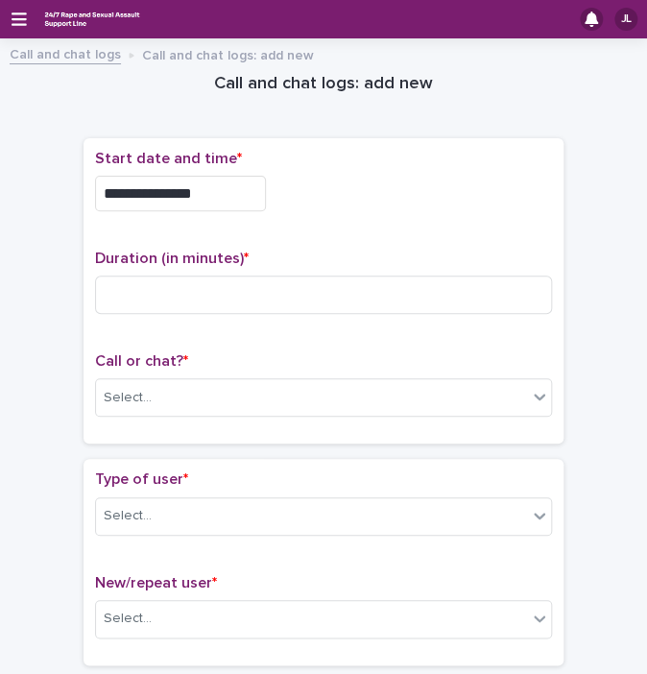
click at [219, 167] on p "Start date and time *" at bounding box center [323, 159] width 457 height 18
click at [213, 183] on input "**********" at bounding box center [180, 194] width 171 height 36
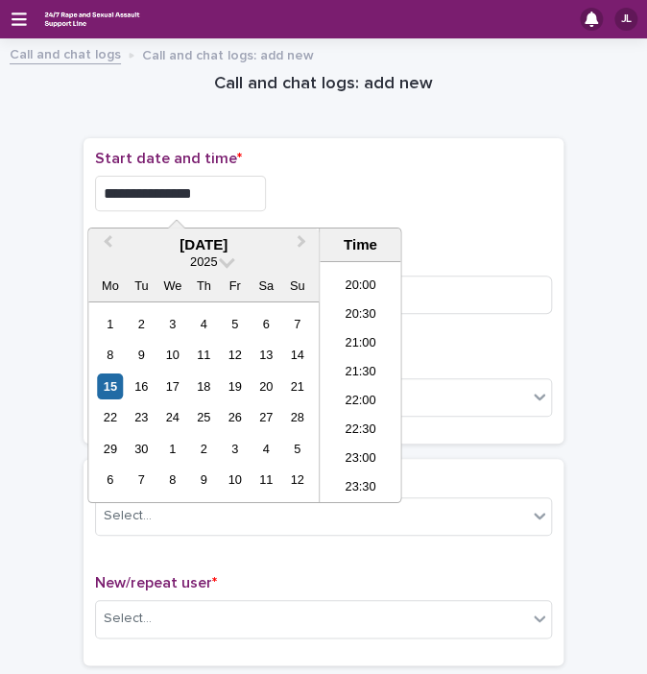
type input "**********"
click at [392, 193] on div "**********" at bounding box center [323, 194] width 457 height 36
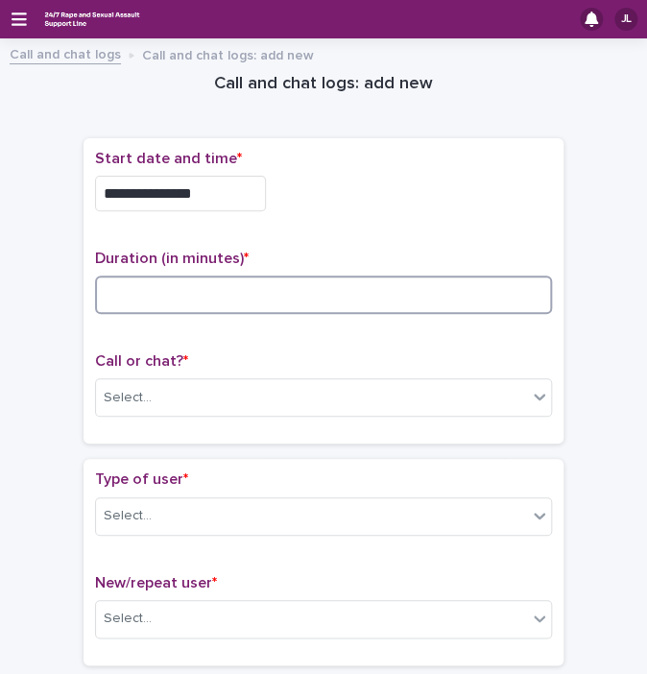
click at [292, 277] on input at bounding box center [323, 295] width 457 height 38
type input "*"
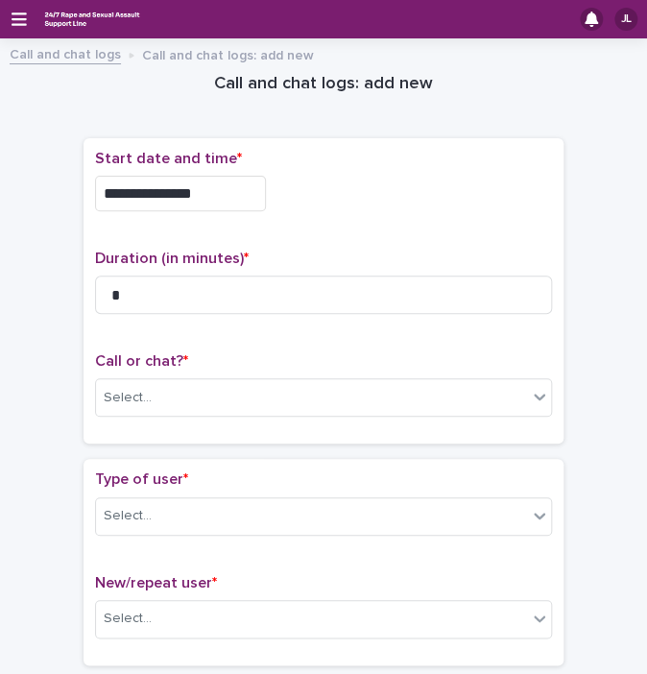
click at [270, 352] on p "Call or chat? *" at bounding box center [323, 361] width 457 height 18
click at [191, 400] on div "Select..." at bounding box center [311, 398] width 431 height 32
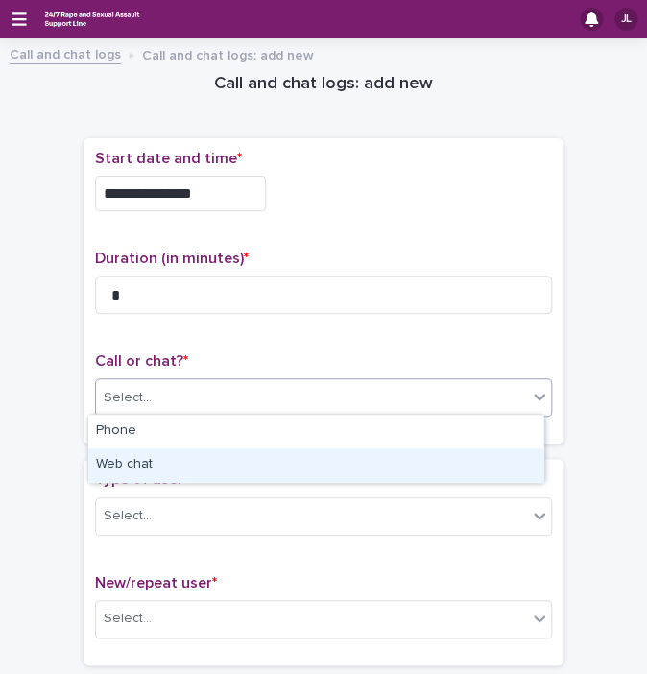
click at [134, 452] on div "Web chat" at bounding box center [315, 465] width 455 height 34
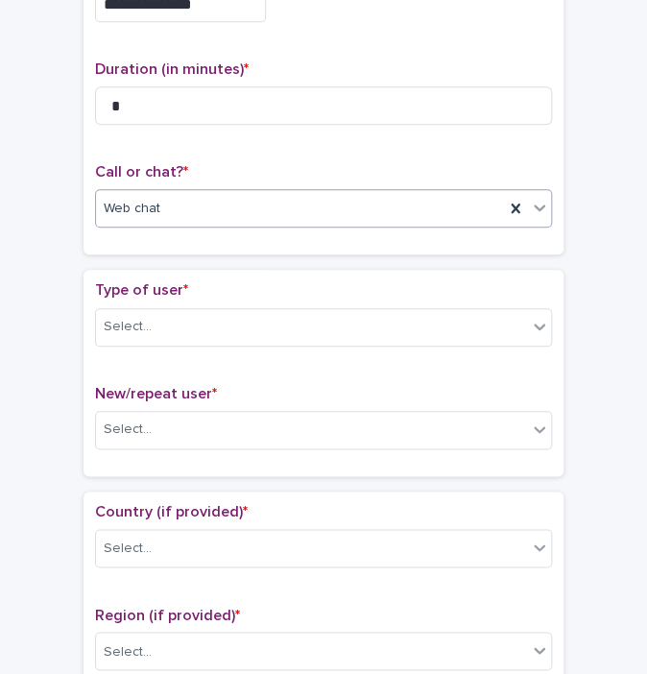
scroll to position [373, 0]
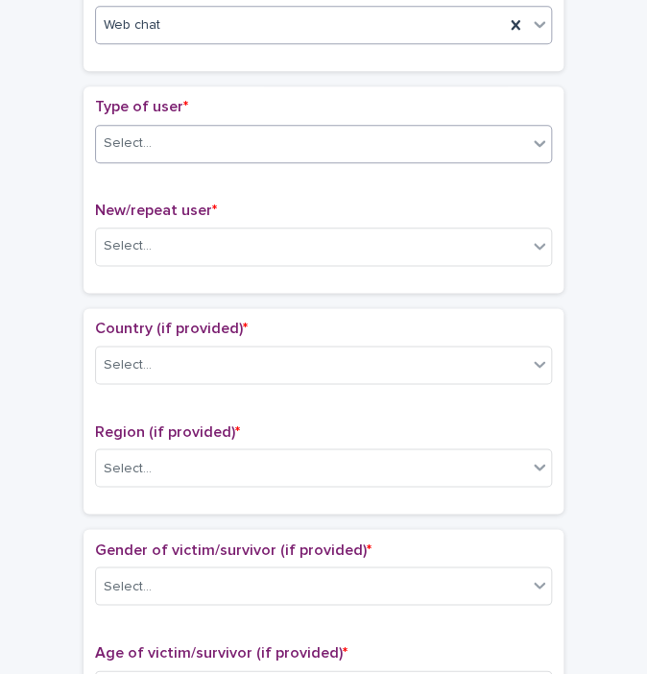
click at [457, 139] on div "Select..." at bounding box center [311, 144] width 431 height 32
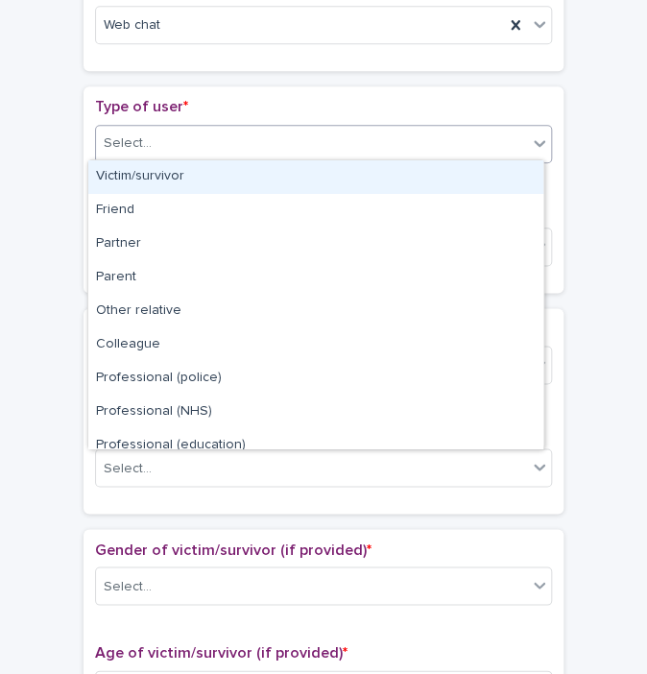
scroll to position [215, 0]
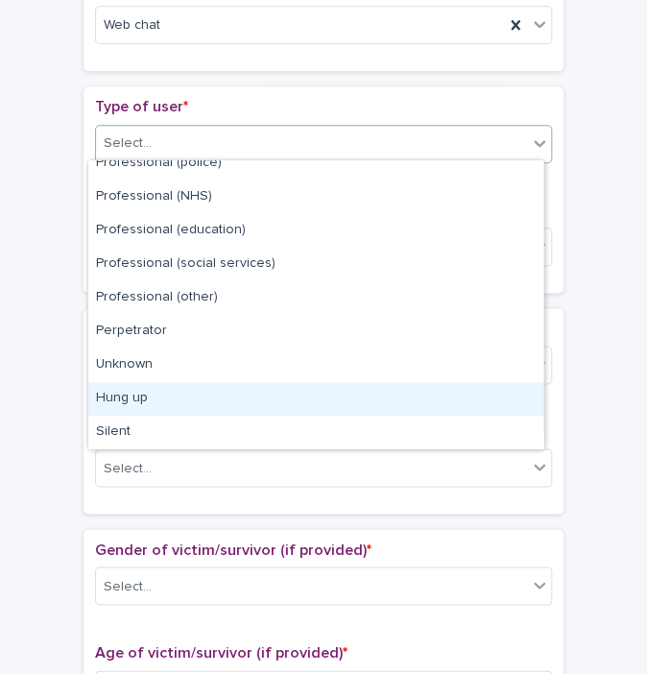
click at [290, 391] on div "Hung up" at bounding box center [315, 399] width 455 height 34
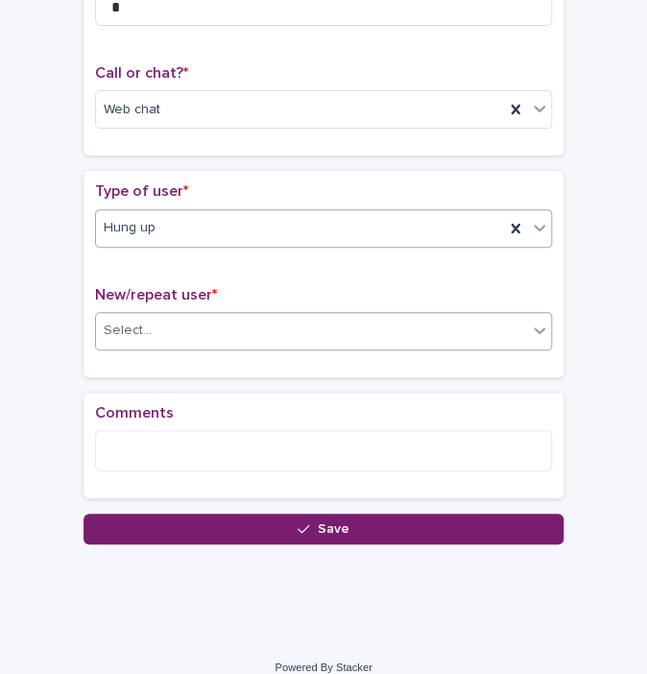
scroll to position [302, 0]
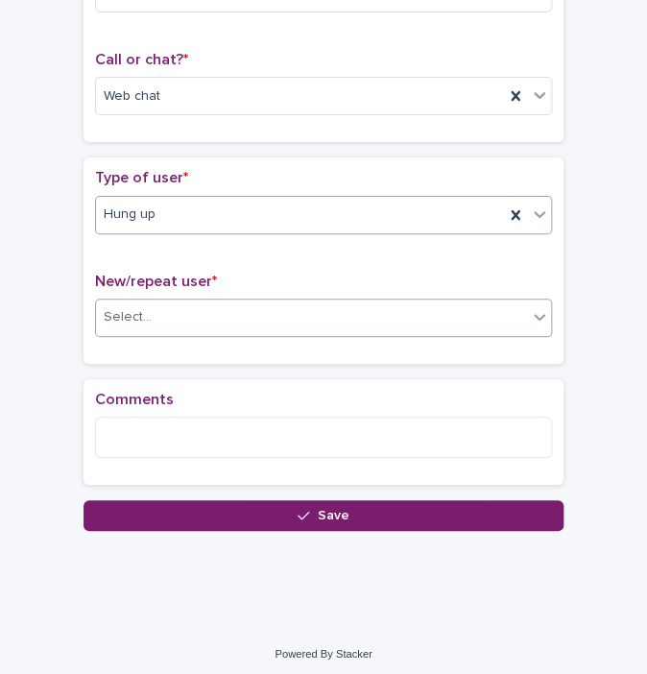
click at [182, 327] on div "Select..." at bounding box center [311, 318] width 431 height 32
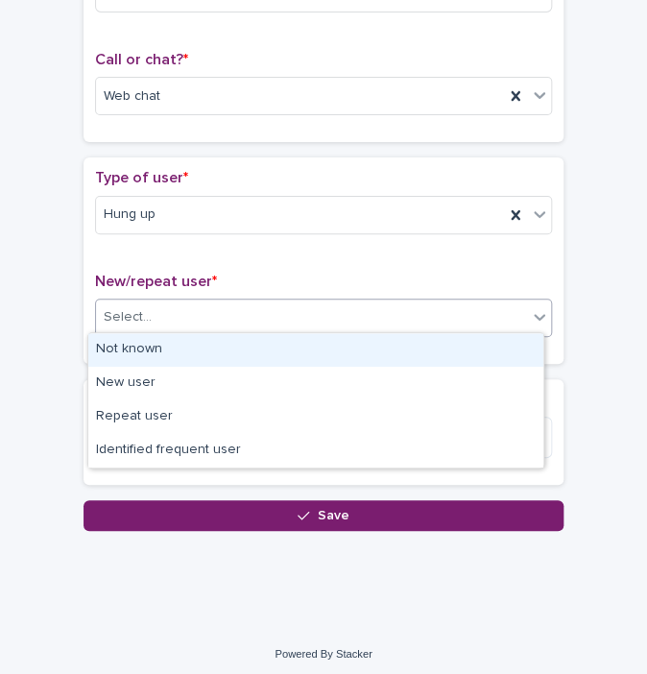
click at [150, 349] on div "Not known" at bounding box center [315, 350] width 455 height 34
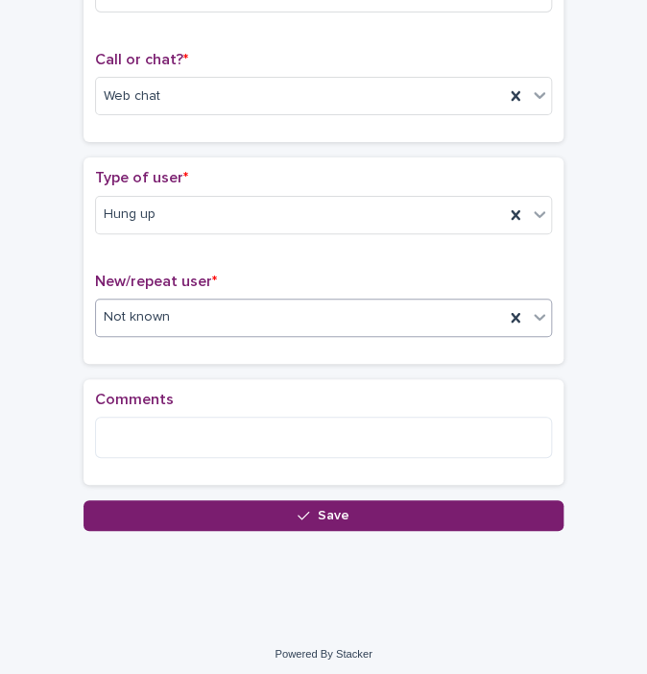
click at [148, 493] on div "Loading... Saving… Comments" at bounding box center [324, 439] width 480 height 121
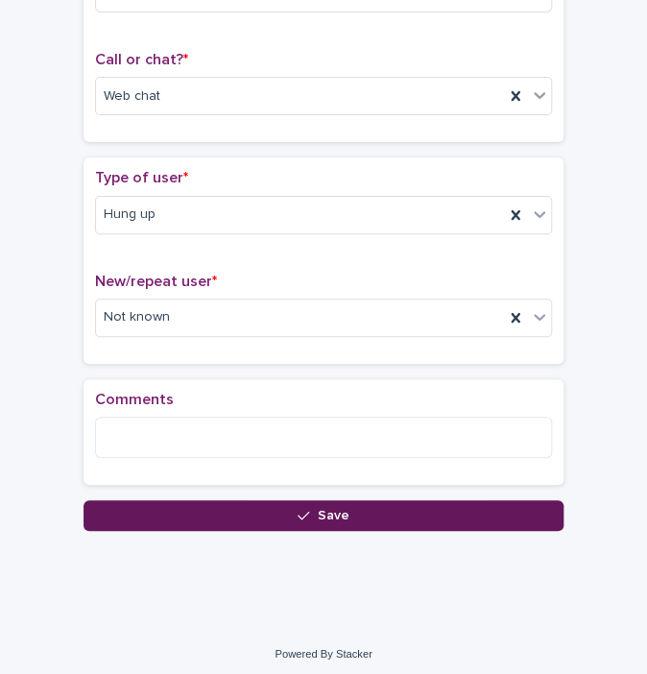
click at [123, 519] on button "Save" at bounding box center [324, 515] width 480 height 31
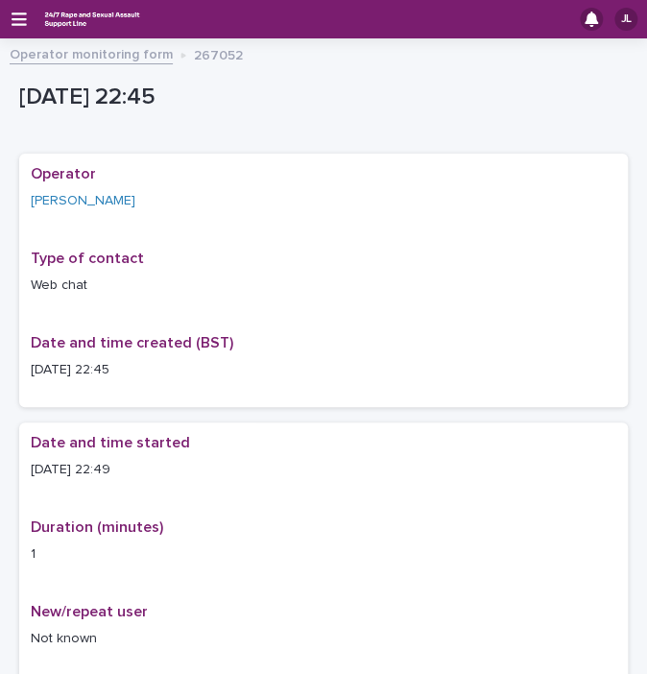
click at [54, 60] on link "Operator monitoring form" at bounding box center [91, 53] width 163 height 22
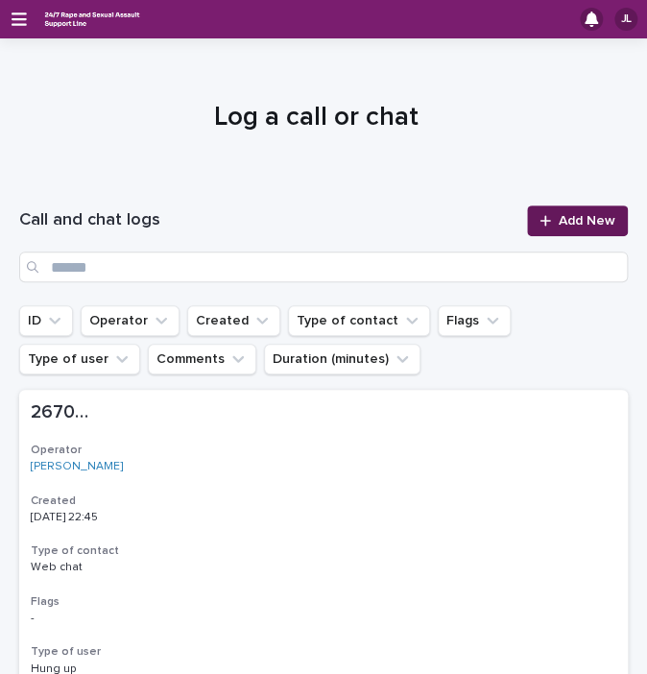
click at [568, 220] on span "Add New" at bounding box center [587, 220] width 57 height 13
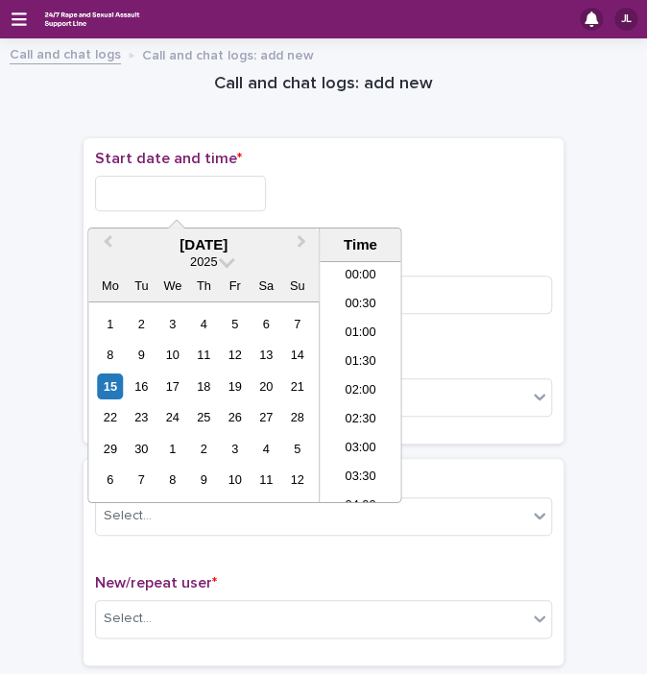
click at [213, 194] on input "text" at bounding box center [180, 194] width 171 height 36
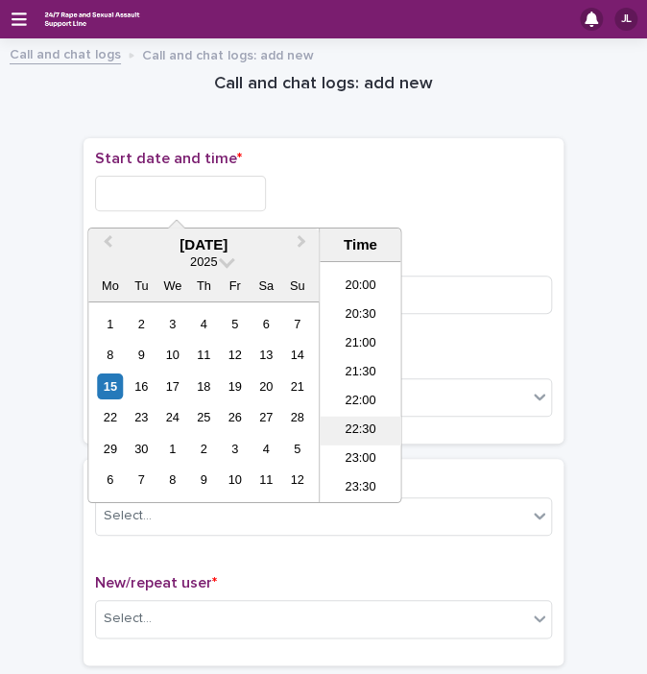
click at [365, 428] on li "22:30" at bounding box center [361, 431] width 82 height 29
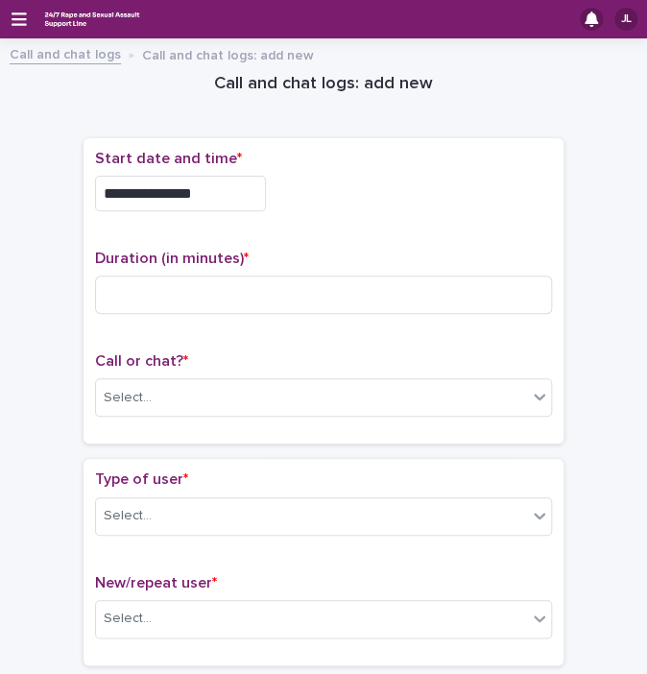
click at [233, 193] on input "**********" at bounding box center [180, 194] width 171 height 36
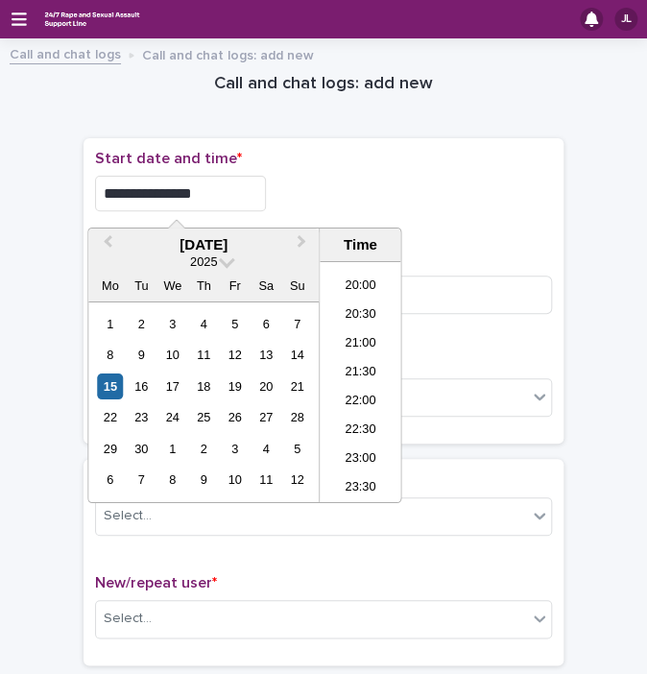
type input "**********"
click at [508, 177] on div "**********" at bounding box center [323, 194] width 457 height 36
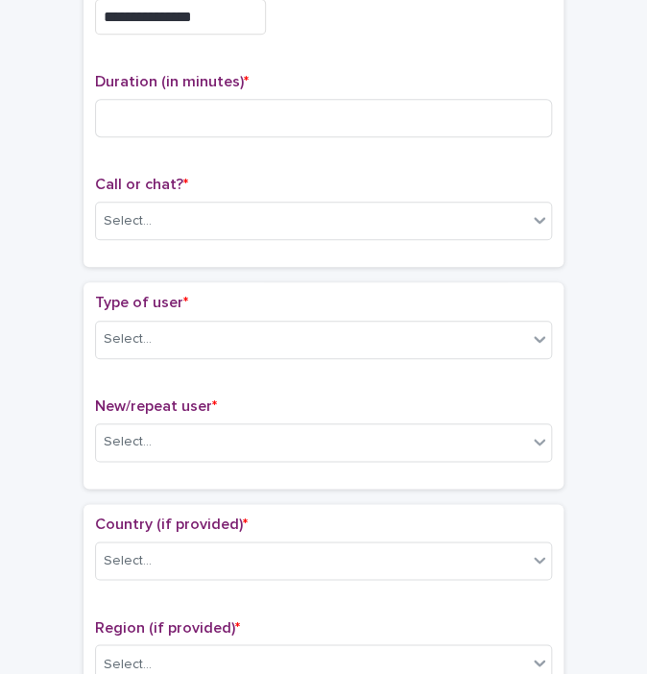
scroll to position [200, 0]
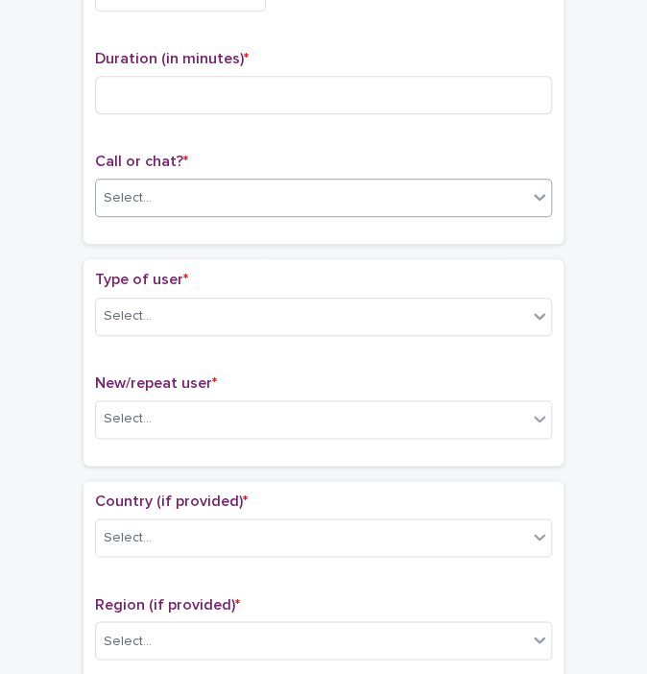
click at [354, 201] on div "Select..." at bounding box center [311, 198] width 431 height 32
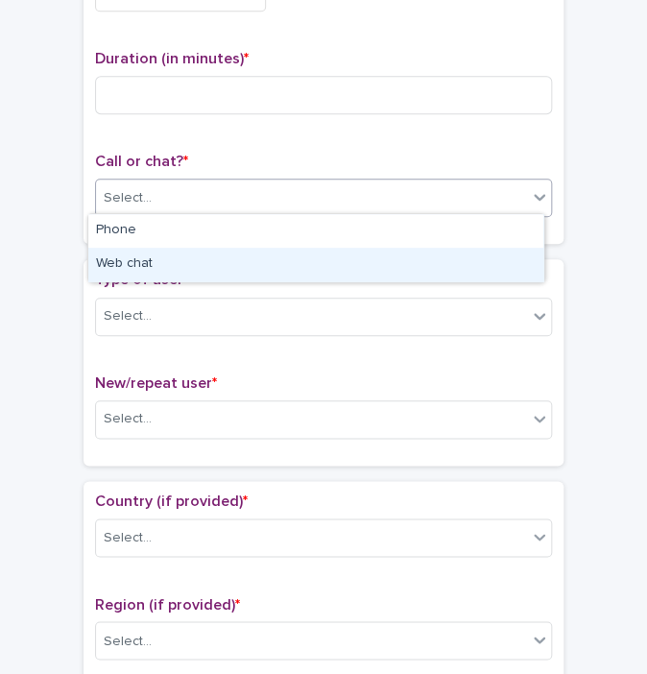
click at [210, 266] on div "Web chat" at bounding box center [315, 265] width 455 height 34
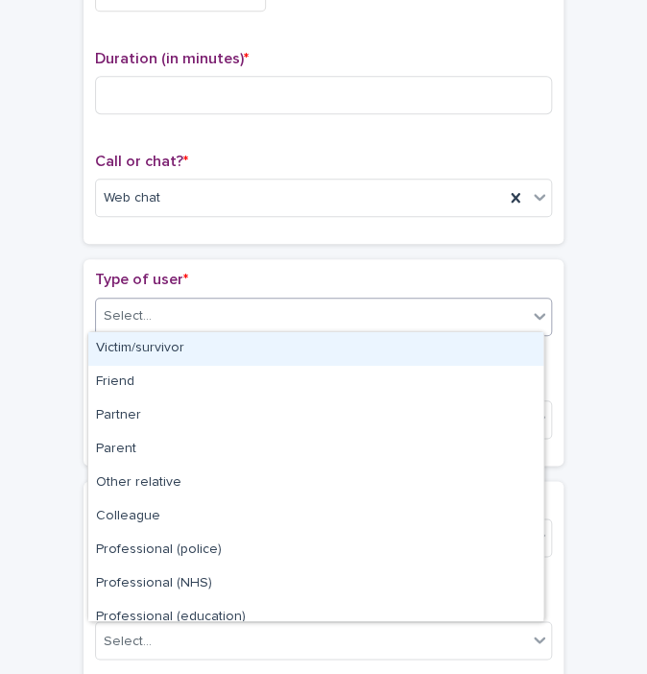
click at [169, 302] on div "Select..." at bounding box center [311, 317] width 431 height 32
click at [251, 338] on div "Victim/survivor" at bounding box center [315, 349] width 455 height 34
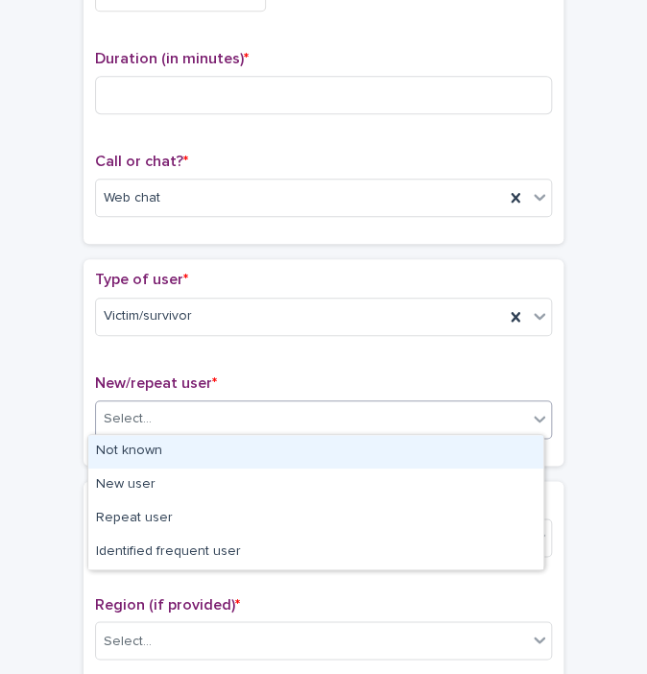
click at [191, 412] on div "Select..." at bounding box center [311, 419] width 431 height 32
click at [128, 447] on div "Not known" at bounding box center [315, 452] width 455 height 34
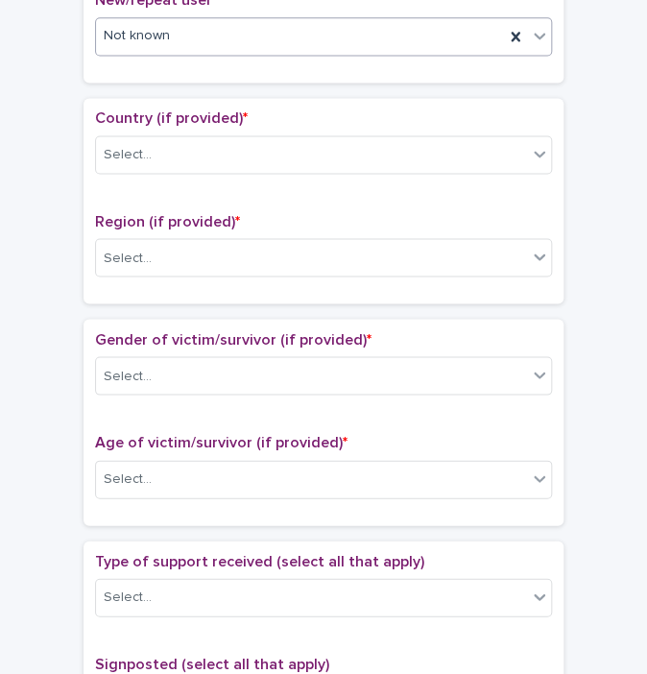
scroll to position [617, 0]
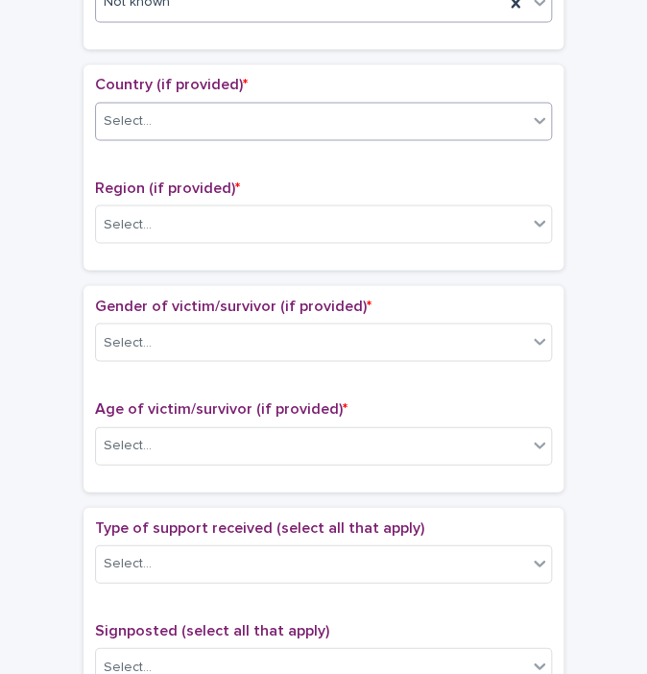
click at [504, 110] on div "Select..." at bounding box center [311, 122] width 431 height 32
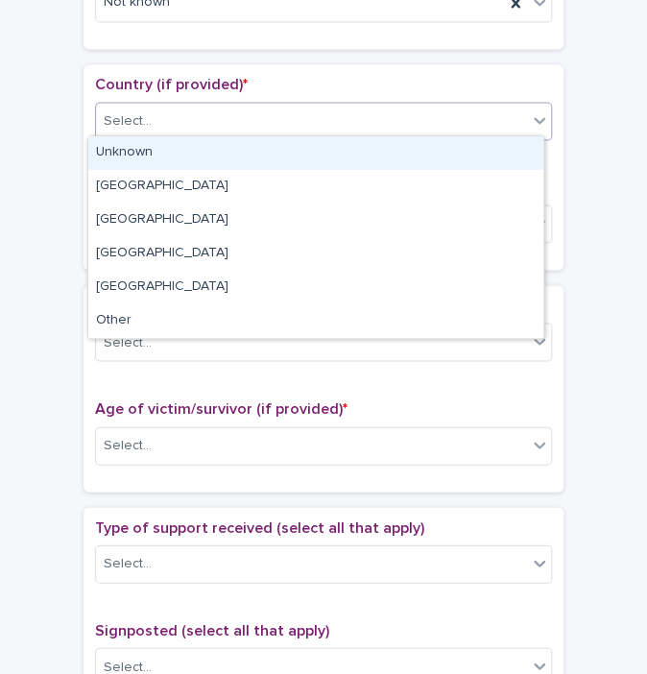
click at [366, 160] on div "Unknown" at bounding box center [315, 153] width 455 height 34
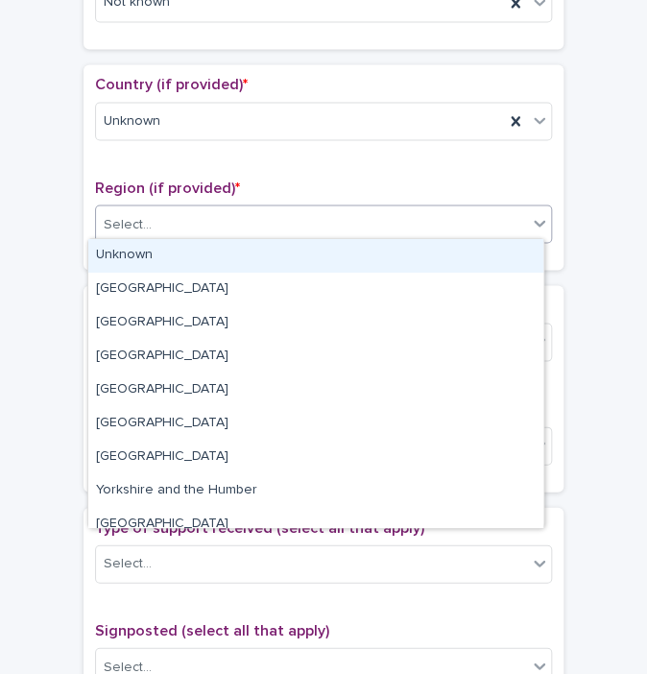
click at [260, 212] on div "Select..." at bounding box center [311, 224] width 431 height 32
click at [214, 265] on div "Unknown" at bounding box center [315, 256] width 455 height 34
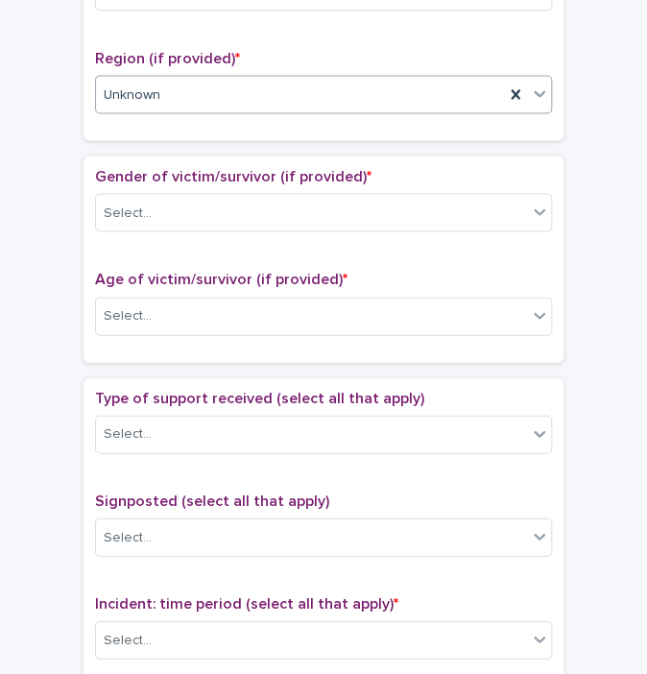
scroll to position [825, 0]
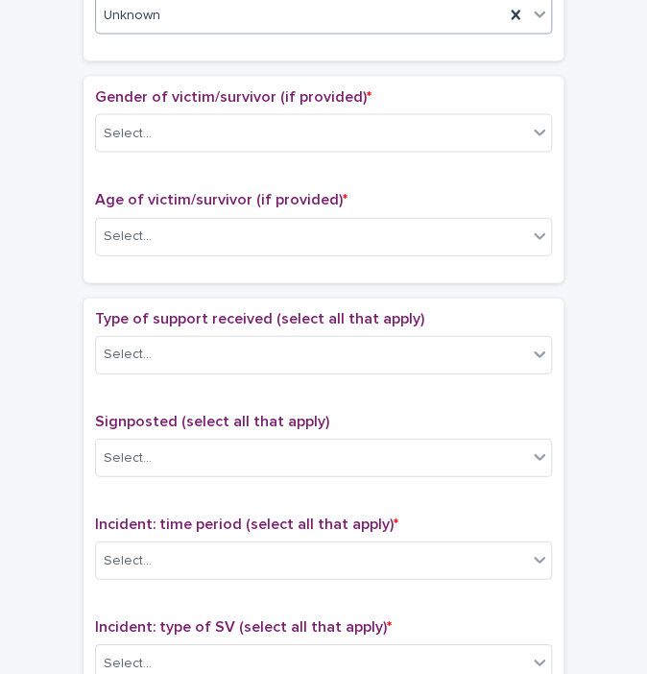
click at [354, 89] on p "Gender of victim/survivor (if provided) *" at bounding box center [323, 97] width 457 height 18
click at [298, 125] on div "Select..." at bounding box center [311, 134] width 431 height 32
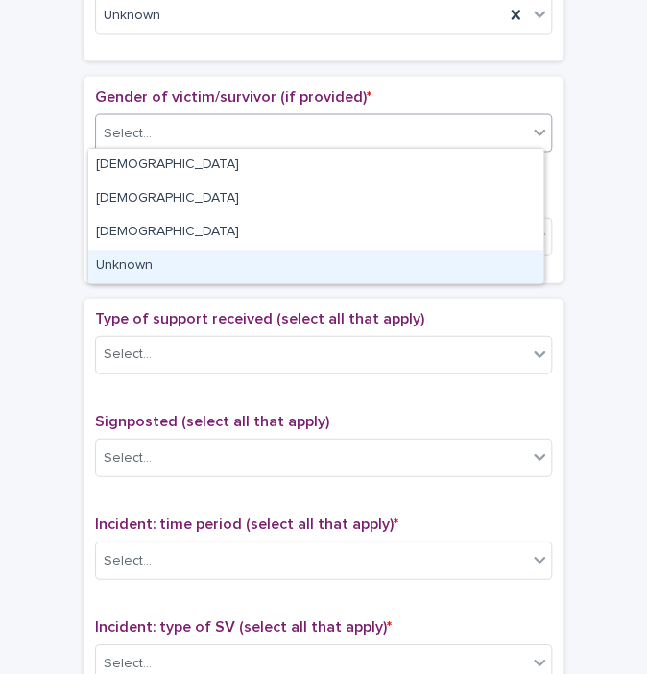
click at [200, 255] on div "Unknown" at bounding box center [315, 267] width 455 height 34
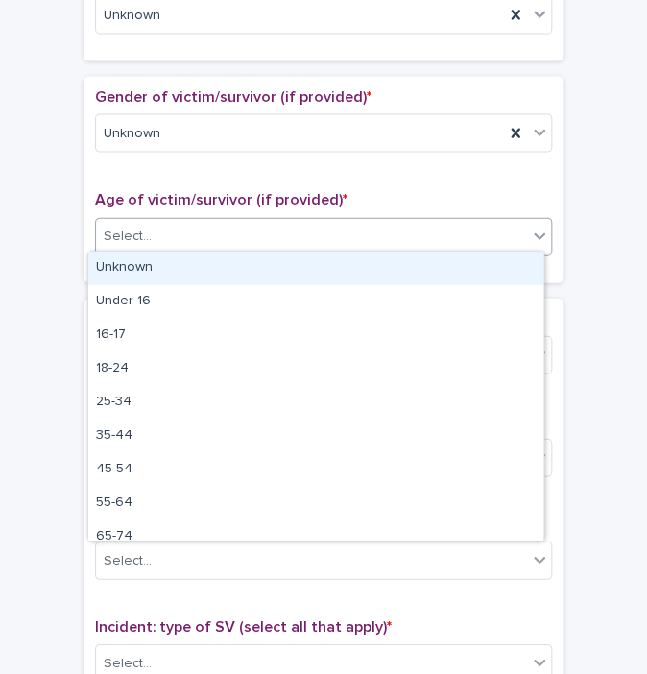
click at [188, 242] on div "Select..." at bounding box center [311, 237] width 431 height 32
click at [154, 268] on div "Unknown" at bounding box center [315, 269] width 455 height 34
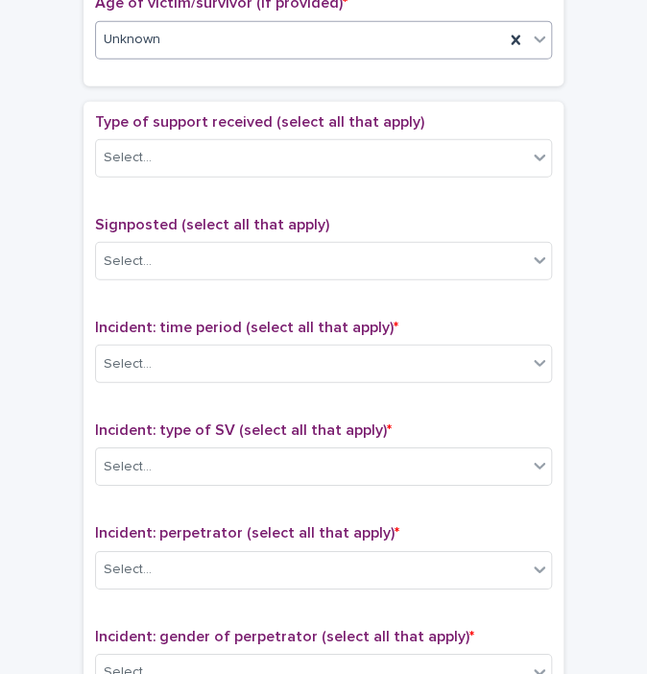
scroll to position [1075, 0]
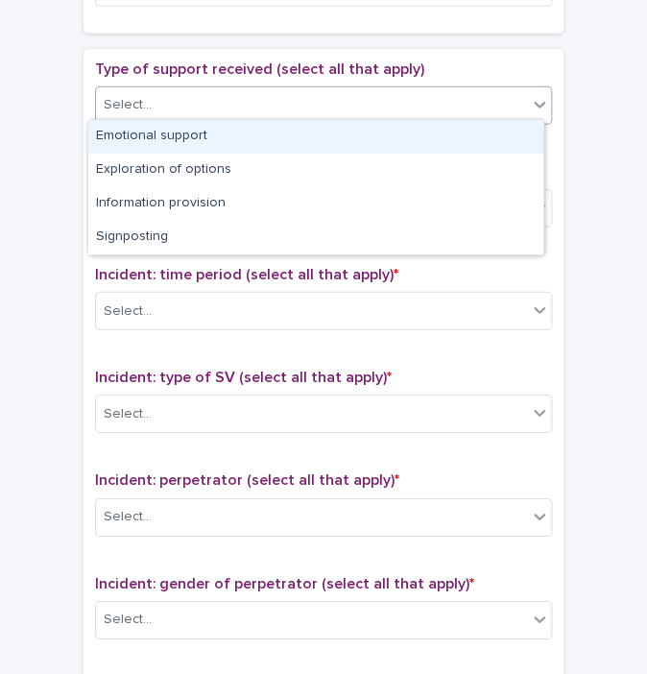
click at [446, 86] on div "Select..." at bounding box center [323, 105] width 457 height 38
click at [296, 133] on div "Emotional support" at bounding box center [315, 137] width 455 height 34
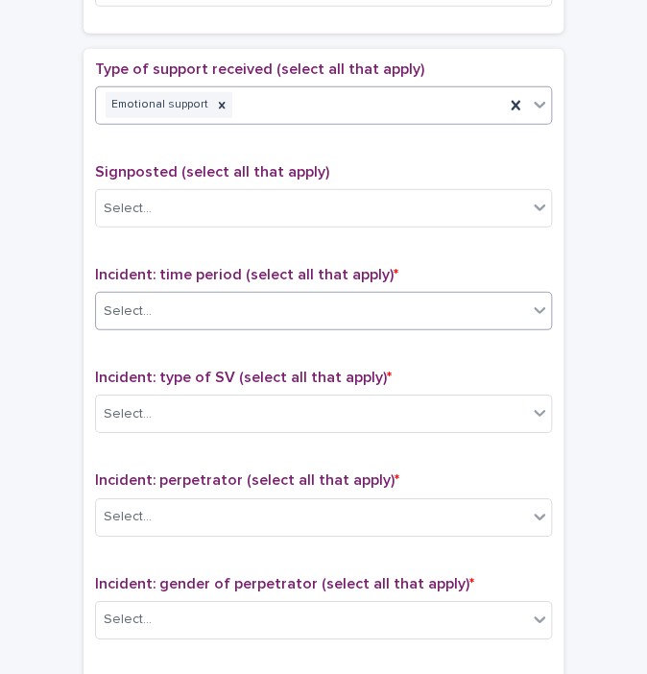
click at [348, 313] on div "Select..." at bounding box center [311, 312] width 431 height 32
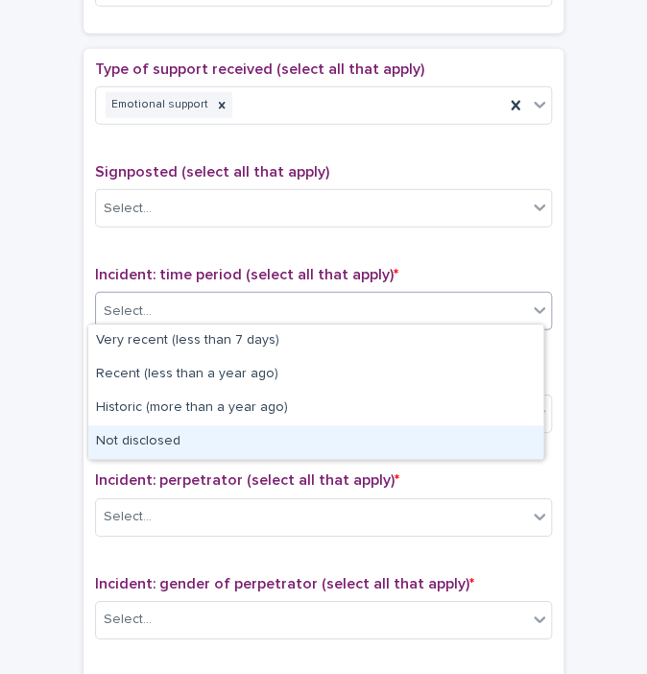
click at [282, 433] on div "Not disclosed" at bounding box center [315, 442] width 455 height 34
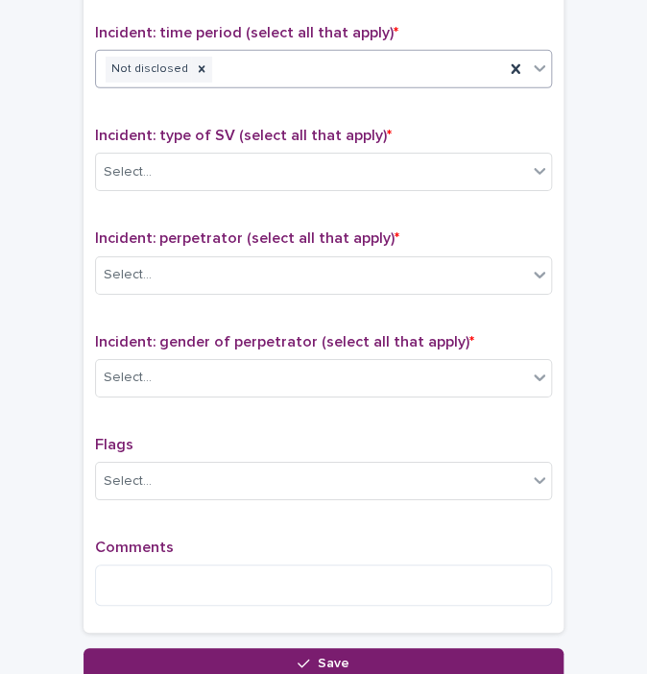
scroll to position [1337, 0]
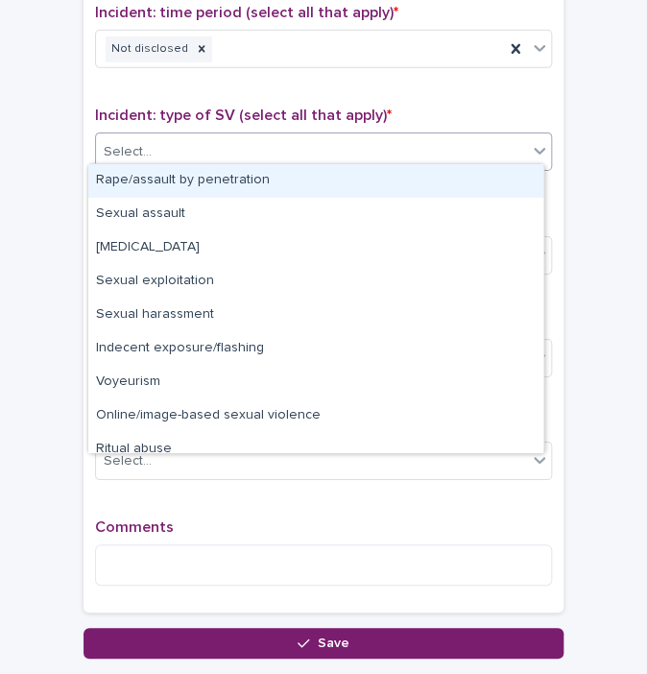
click at [240, 136] on div "Select..." at bounding box center [311, 152] width 431 height 32
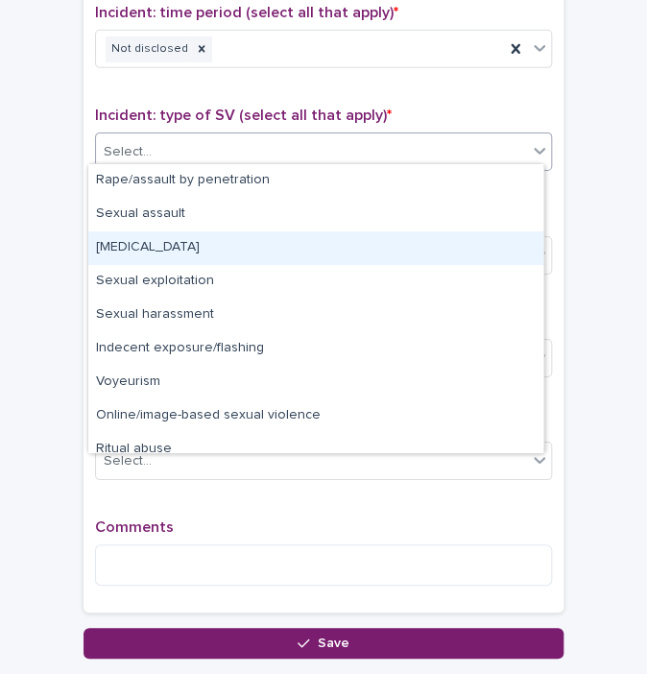
scroll to position [48, 0]
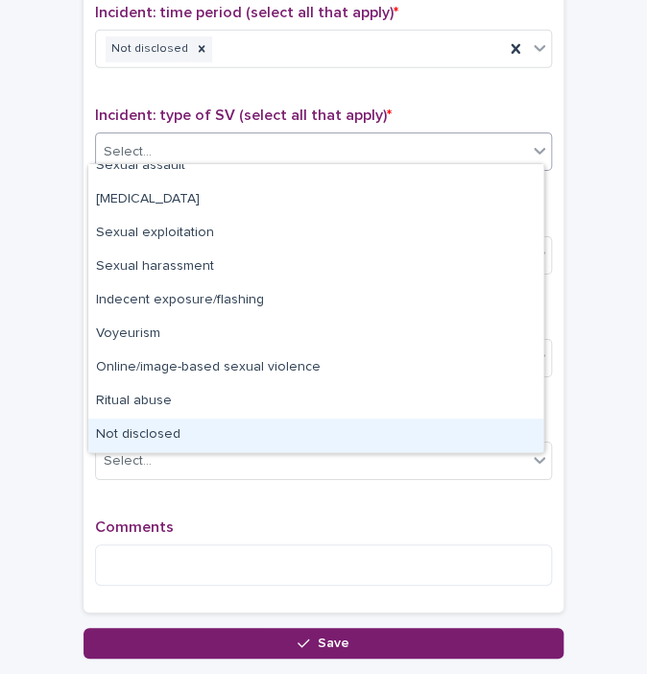
click at [264, 423] on div "Not disclosed" at bounding box center [315, 436] width 455 height 34
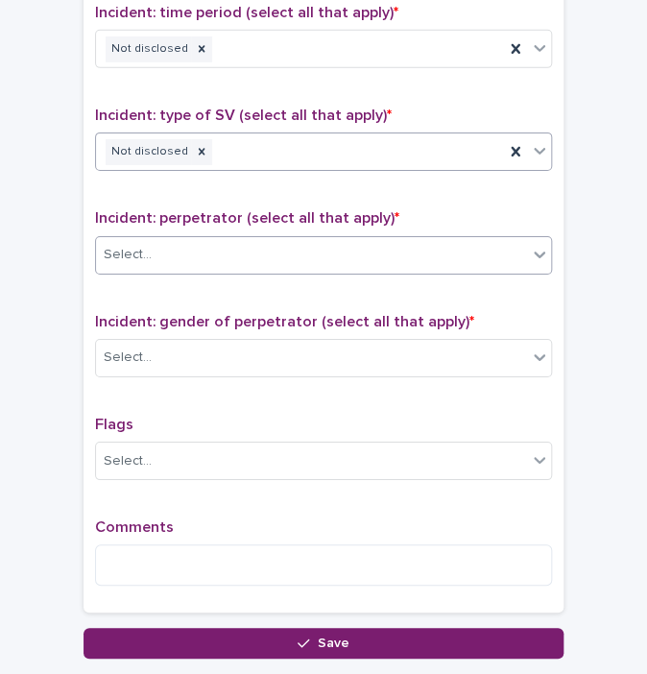
click at [250, 240] on div "Select..." at bounding box center [311, 255] width 431 height 32
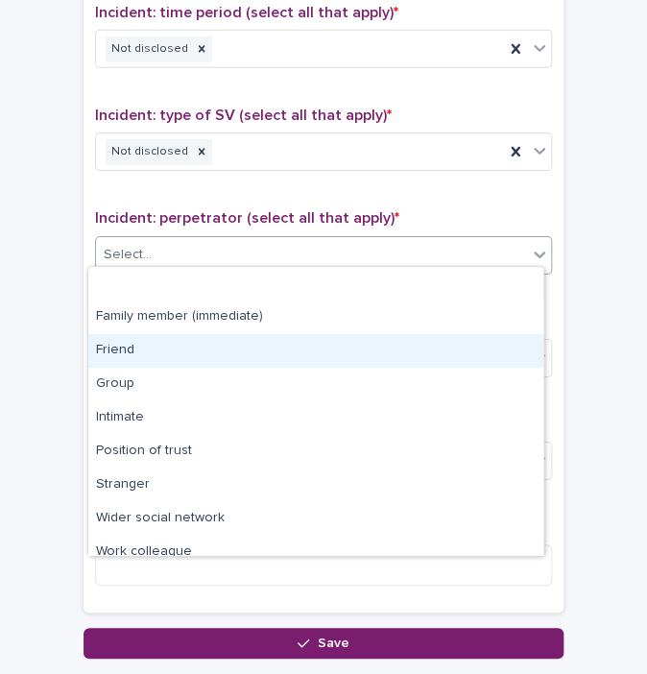
scroll to position [81, 0]
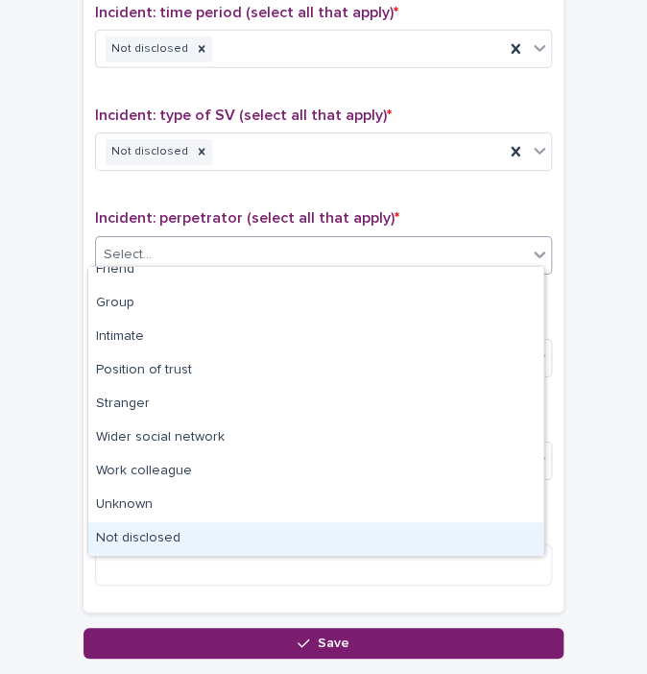
click at [269, 531] on div "Not disclosed" at bounding box center [315, 539] width 455 height 34
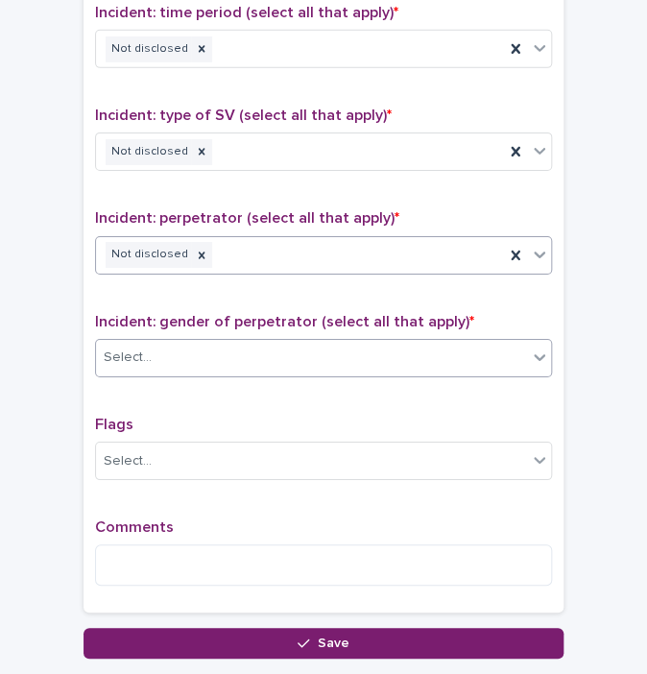
click at [303, 354] on div "Select..." at bounding box center [311, 358] width 431 height 32
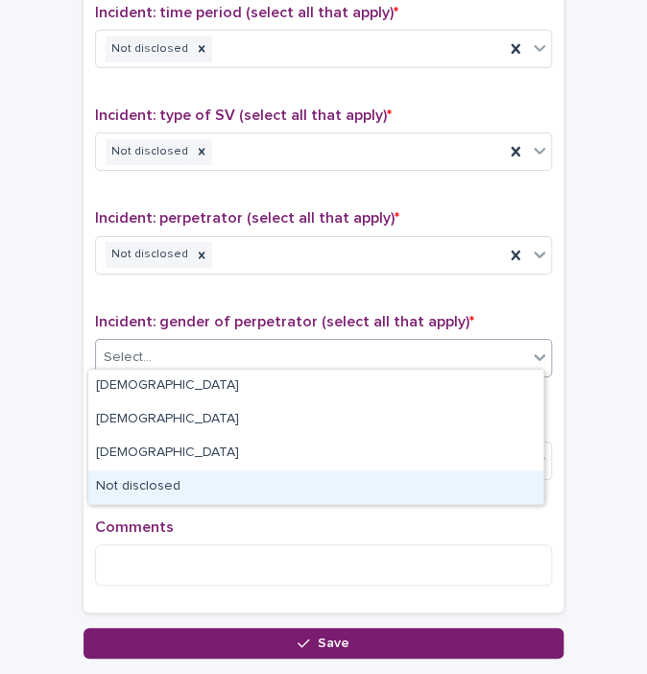
click at [288, 477] on div "Not disclosed" at bounding box center [315, 488] width 455 height 34
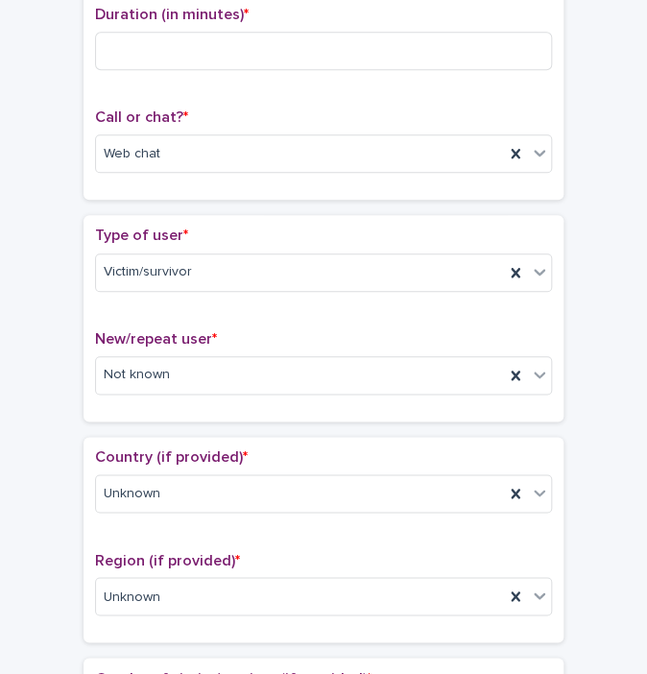
scroll to position [273, 0]
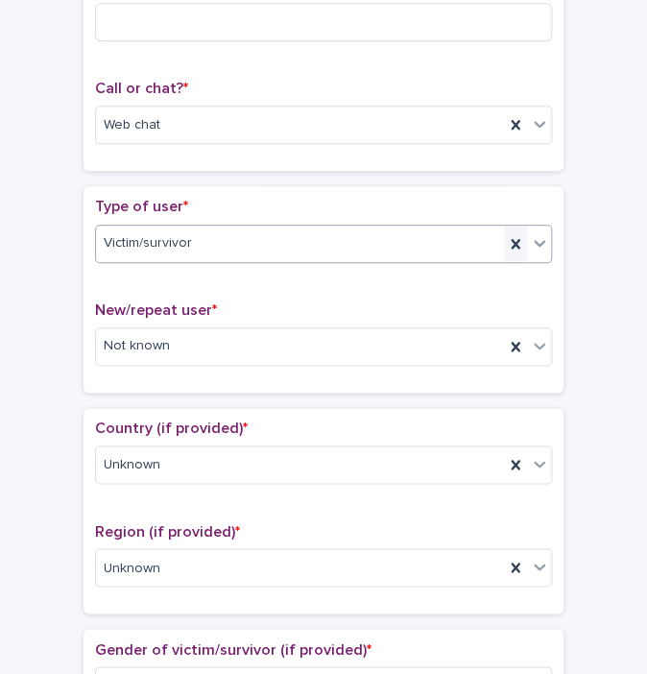
click at [511, 243] on icon at bounding box center [515, 243] width 9 height 10
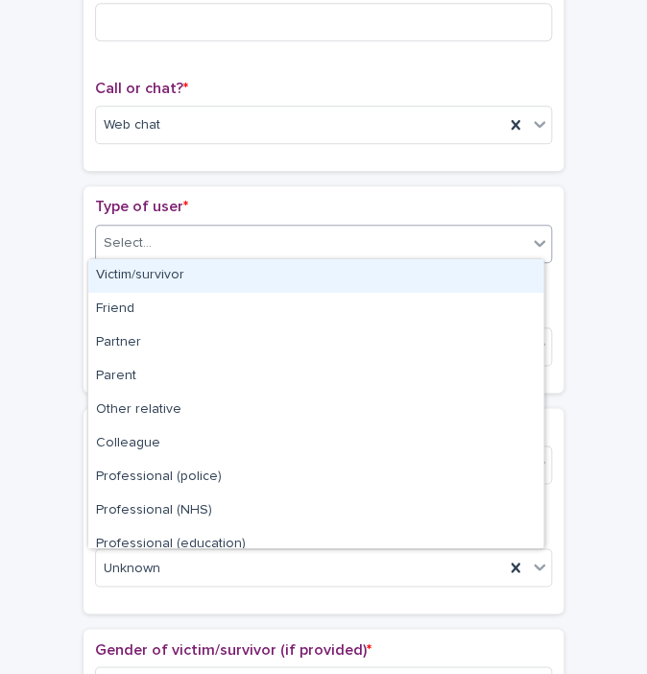
click at [505, 243] on div "Select..." at bounding box center [311, 244] width 431 height 32
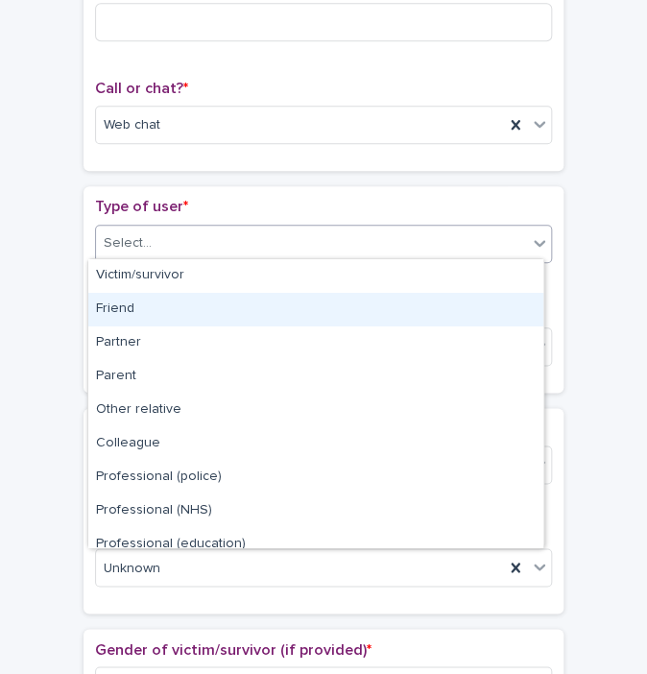
scroll to position [215, 0]
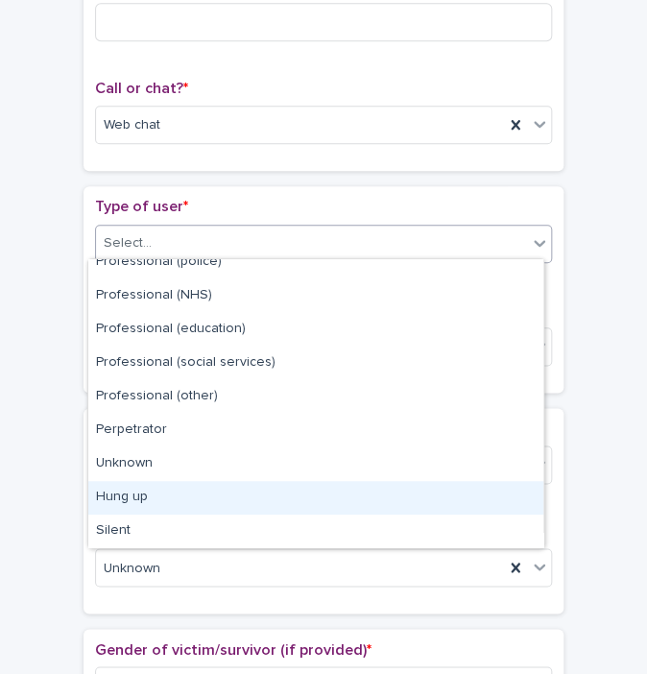
click at [397, 498] on div "Hung up" at bounding box center [315, 498] width 455 height 34
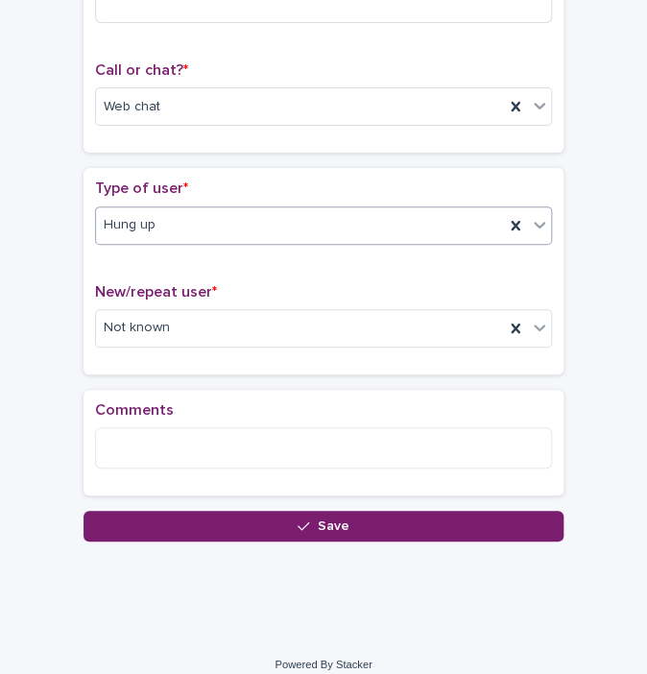
scroll to position [303, 0]
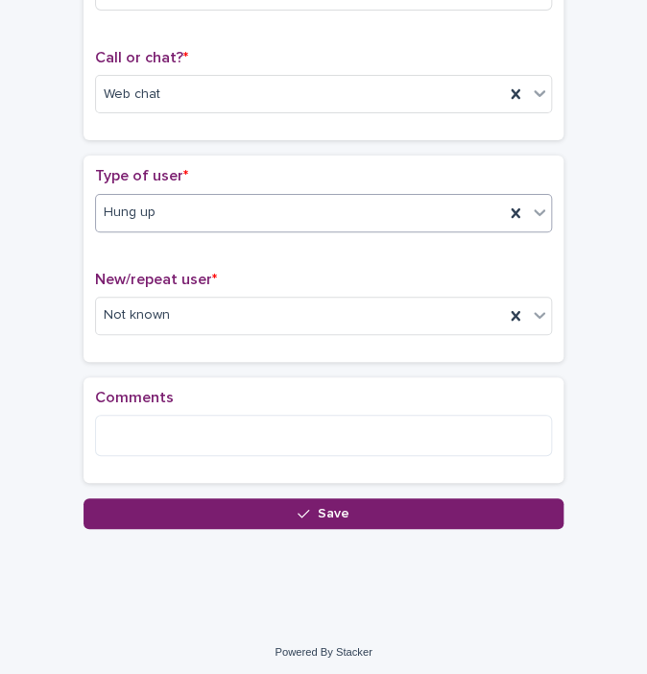
click at [223, 451] on div "Comments" at bounding box center [323, 430] width 457 height 83
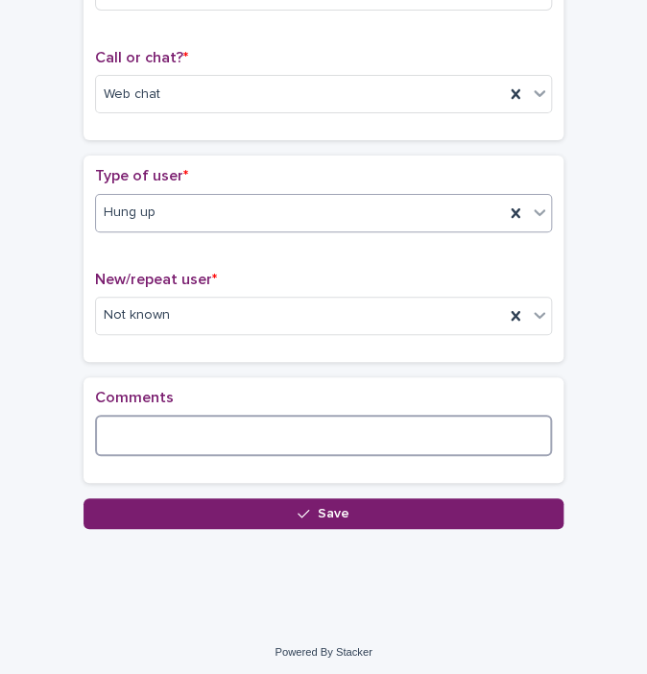
click at [203, 420] on textarea at bounding box center [323, 435] width 457 height 41
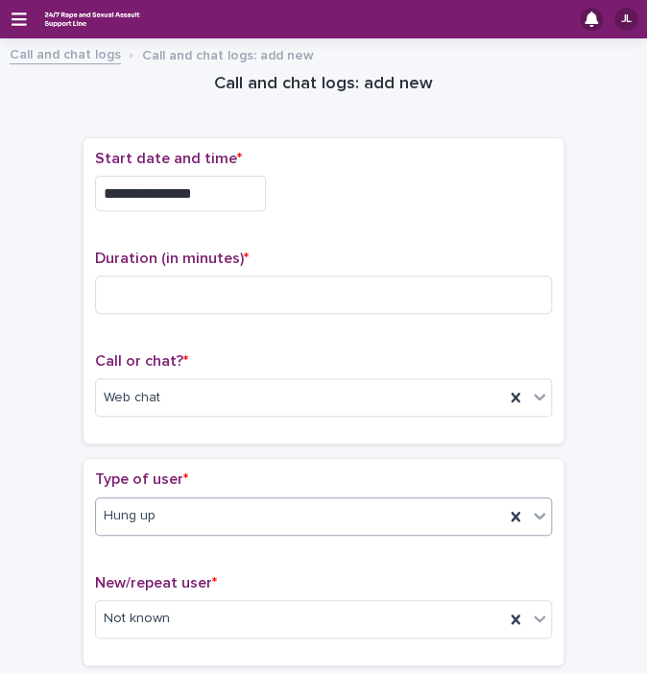
type textarea "**********"
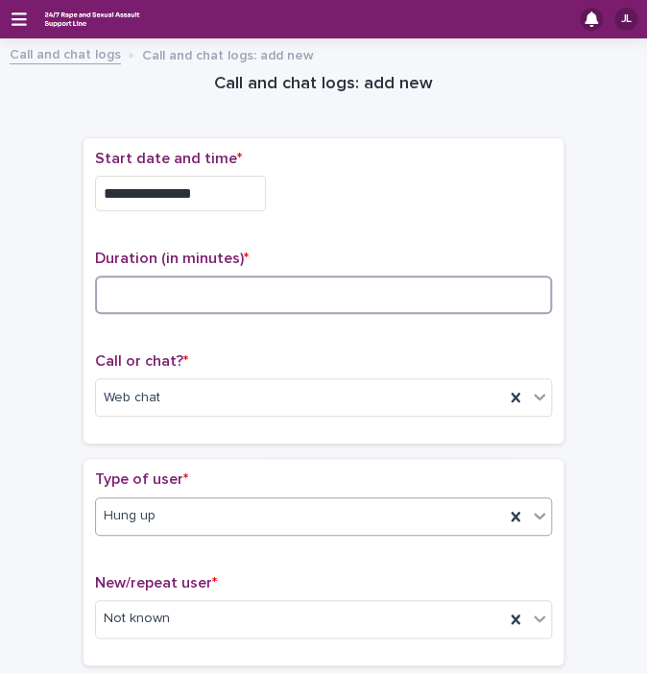
click at [224, 292] on input at bounding box center [323, 295] width 457 height 38
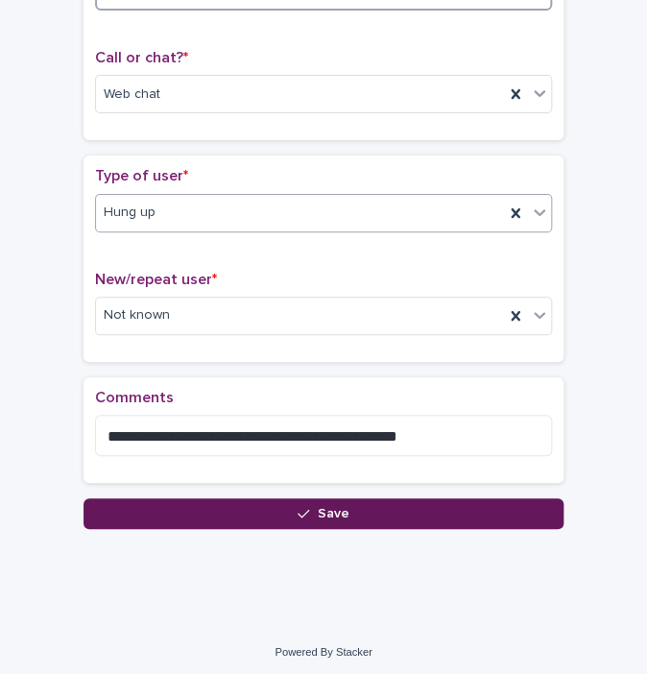
type input "*"
click at [204, 512] on button "Save" at bounding box center [324, 513] width 480 height 31
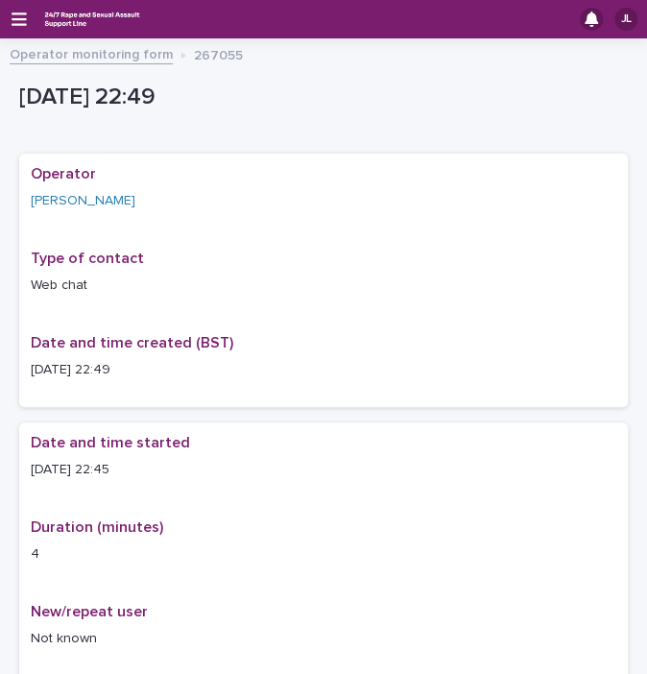
click at [79, 53] on link "Operator monitoring form" at bounding box center [91, 53] width 163 height 22
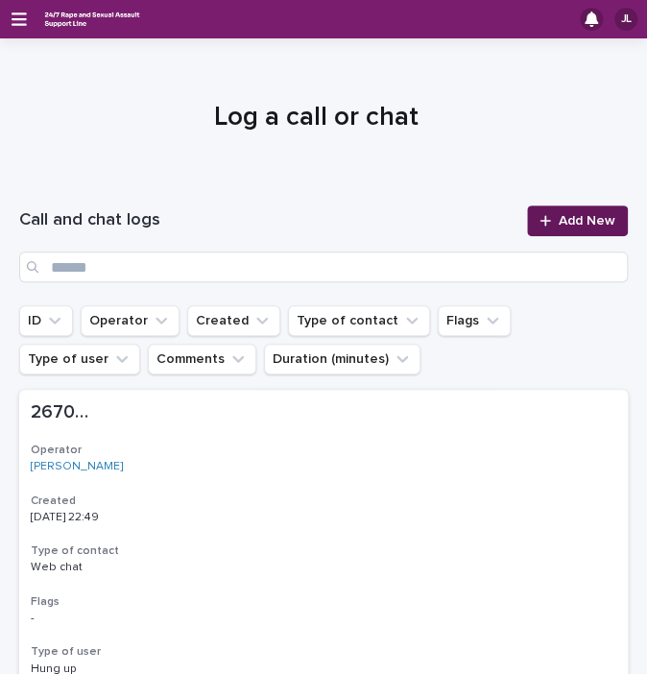
click at [594, 226] on span "Add New" at bounding box center [587, 220] width 57 height 13
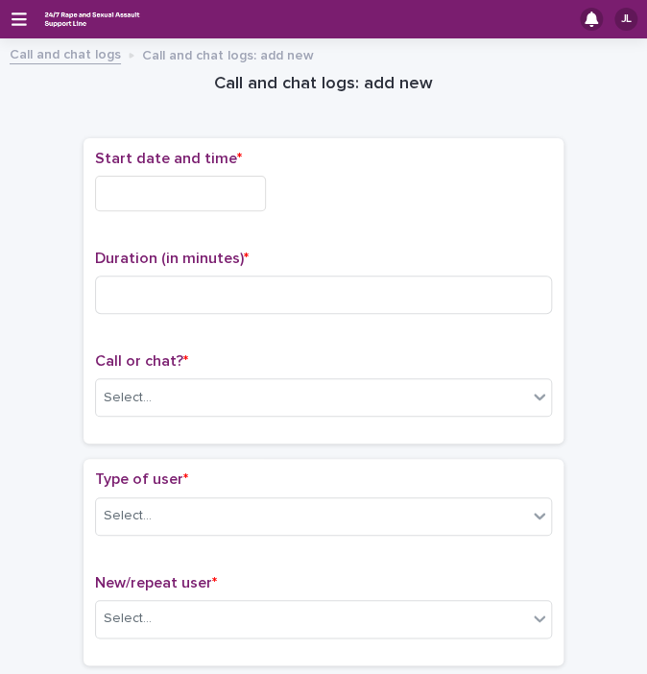
click at [182, 186] on input "text" at bounding box center [180, 194] width 171 height 36
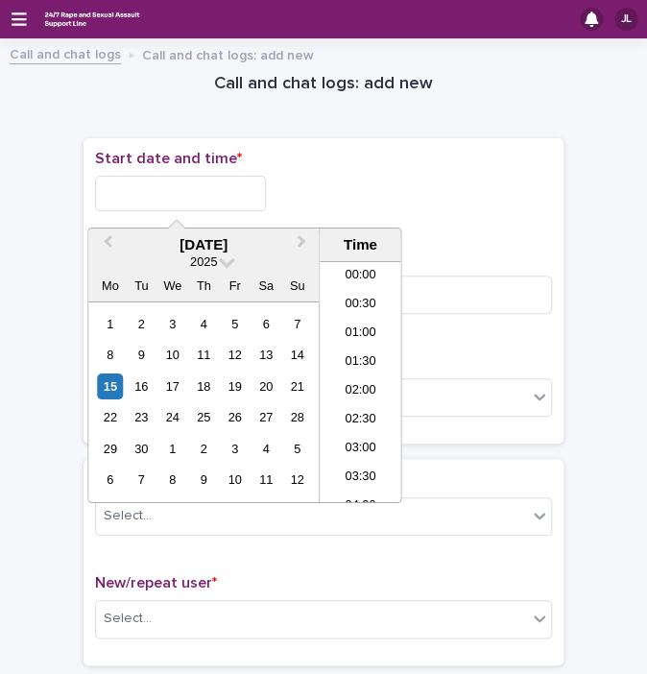
scroll to position [1142, 0]
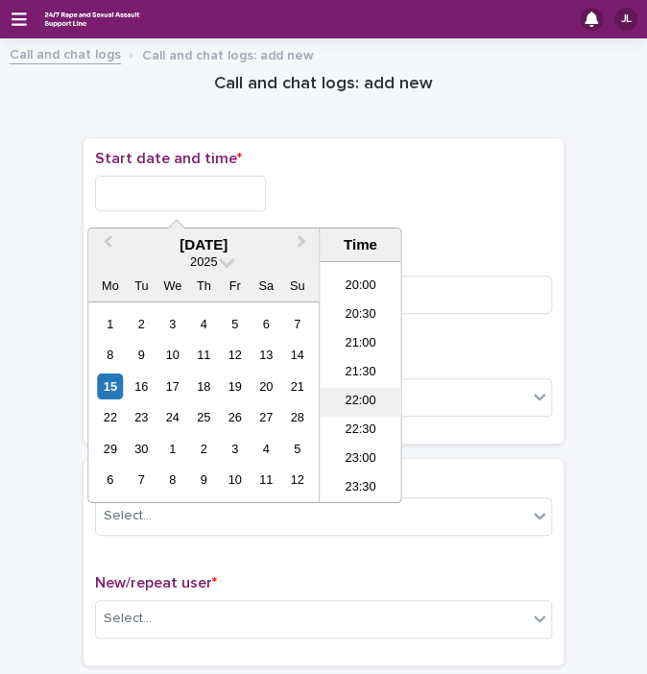
click at [373, 400] on li "22:00" at bounding box center [361, 402] width 82 height 29
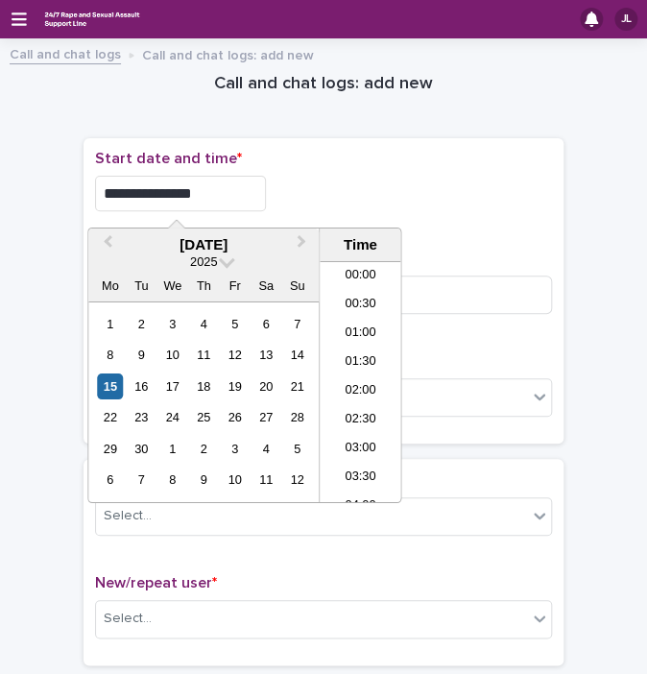
click at [214, 201] on input "**********" at bounding box center [180, 194] width 171 height 36
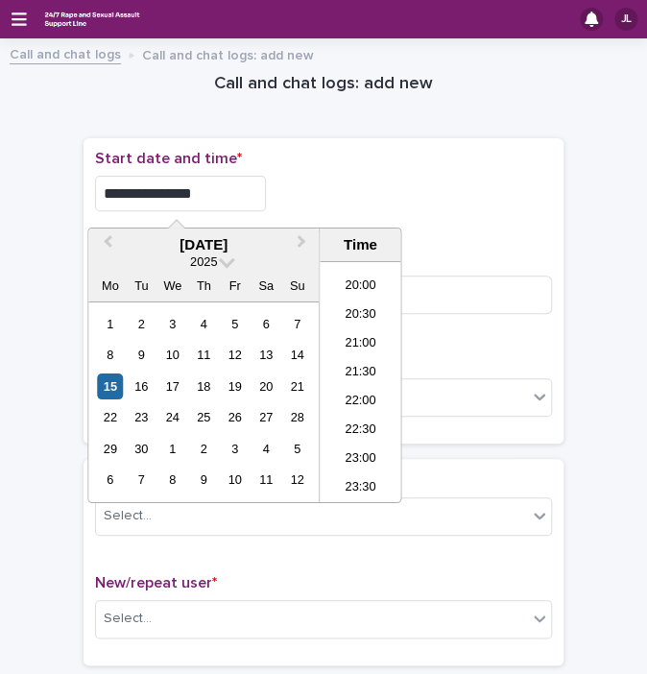
type input "**********"
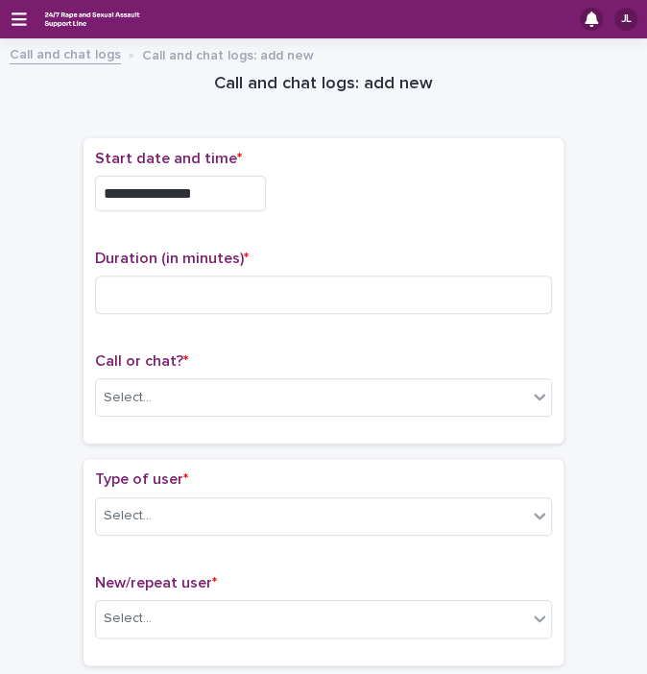
click at [343, 191] on div "**********" at bounding box center [323, 194] width 457 height 36
click at [151, 410] on div "Select..." at bounding box center [311, 398] width 431 height 32
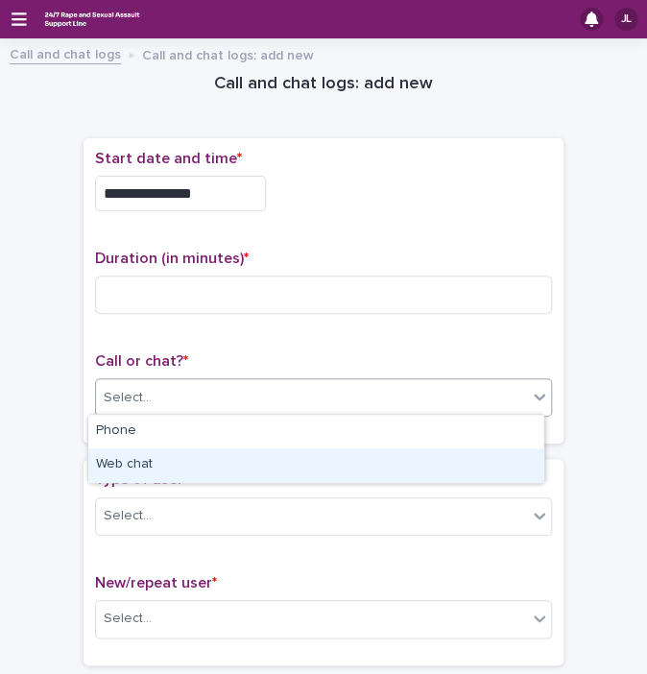
click at [124, 472] on div "Web chat" at bounding box center [315, 465] width 455 height 34
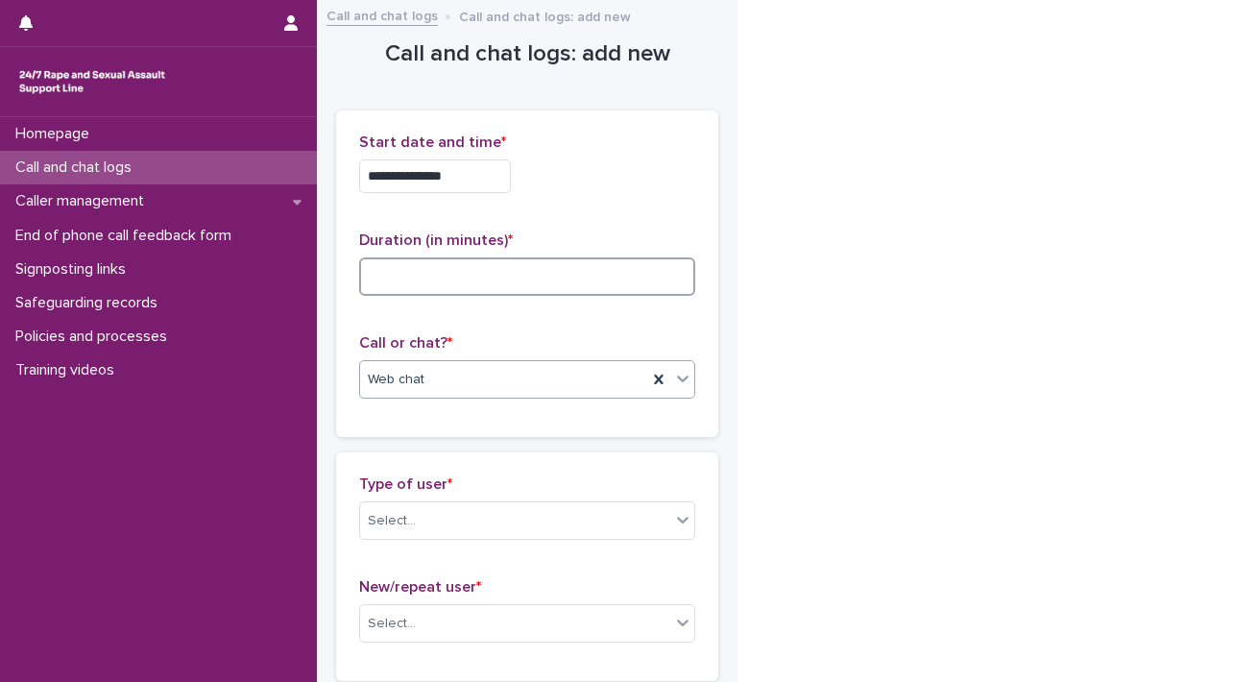
click at [503, 272] on input at bounding box center [527, 276] width 336 height 38
click at [452, 279] on input at bounding box center [527, 276] width 336 height 38
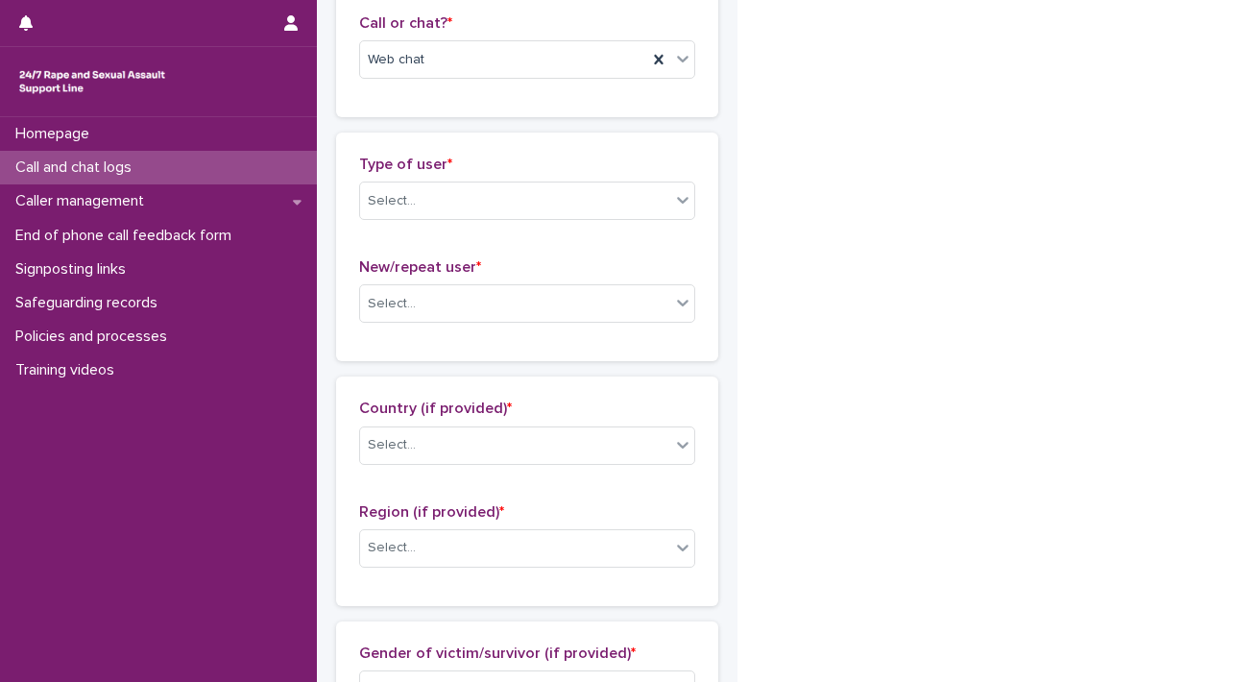
scroll to position [409, 0]
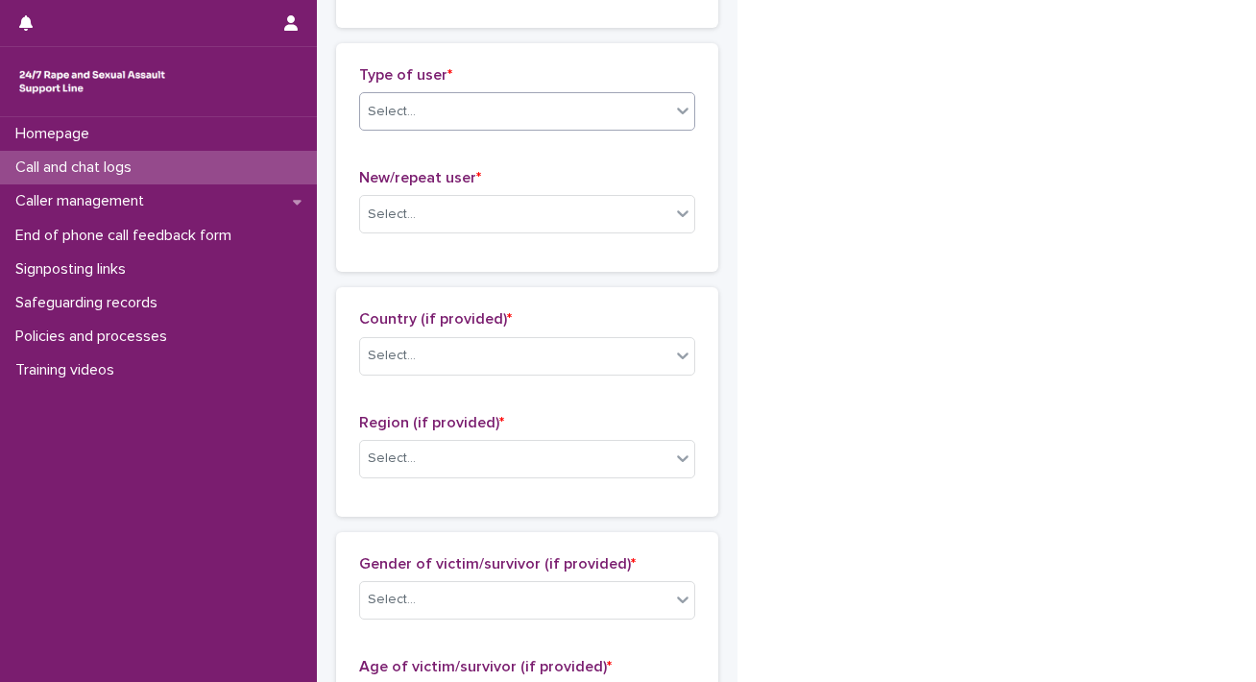
type input "*"
click at [576, 112] on div "Select..." at bounding box center [515, 112] width 310 height 32
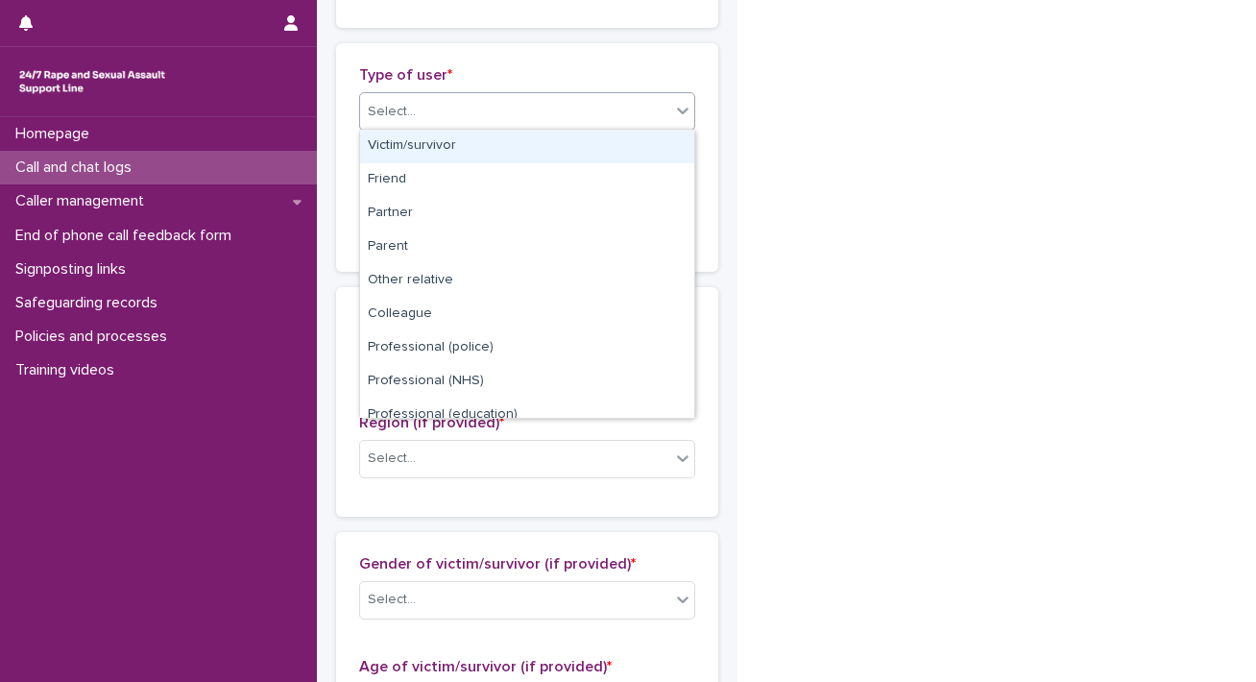
click at [630, 137] on div "Victim/survivor" at bounding box center [527, 147] width 334 height 34
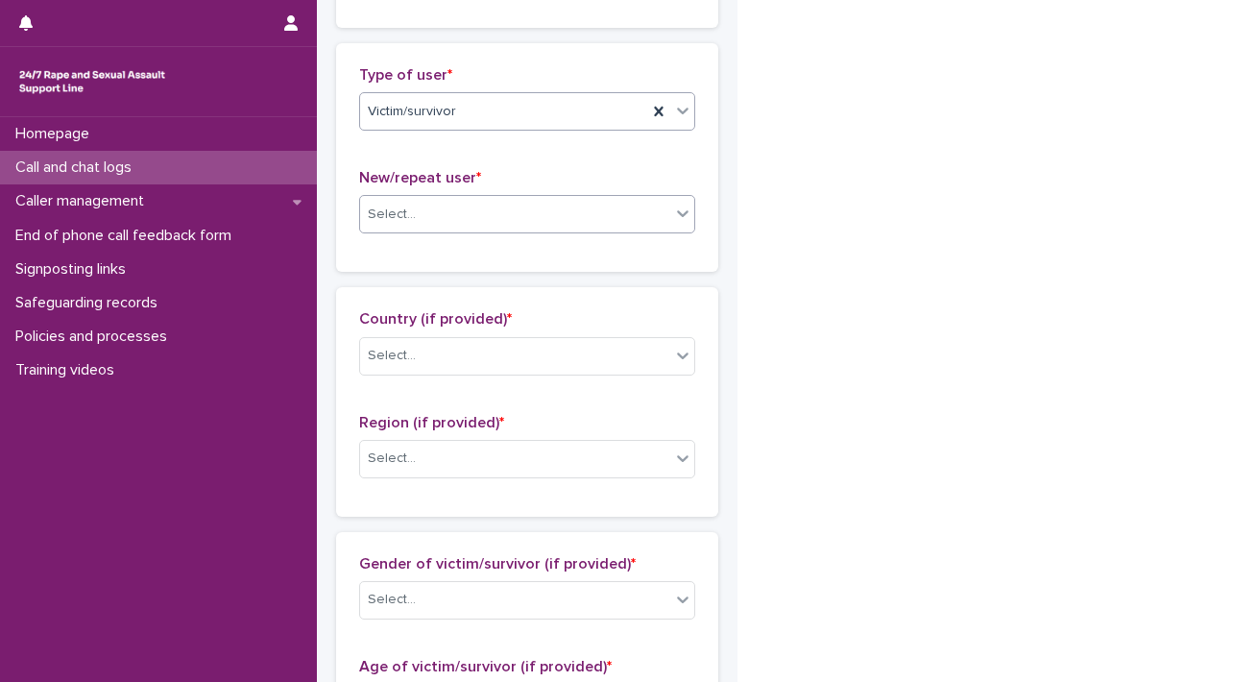
click at [513, 212] on div "Select..." at bounding box center [515, 215] width 310 height 32
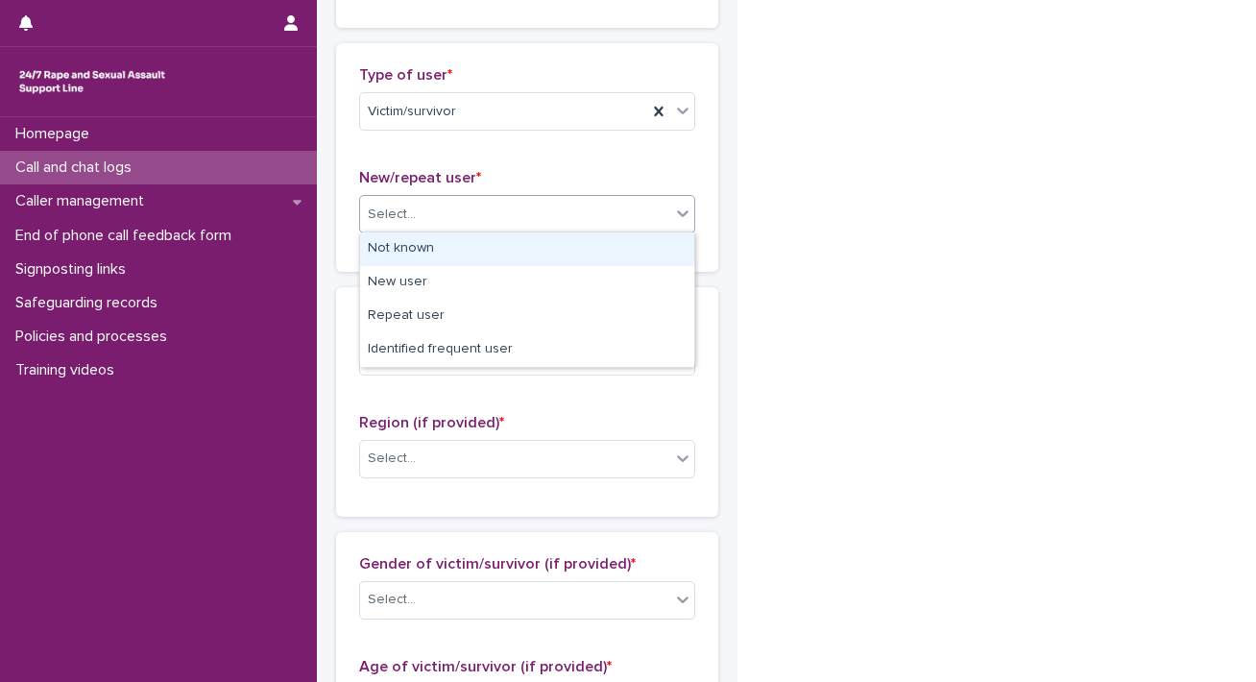
click at [453, 247] on div "Not known" at bounding box center [527, 249] width 334 height 34
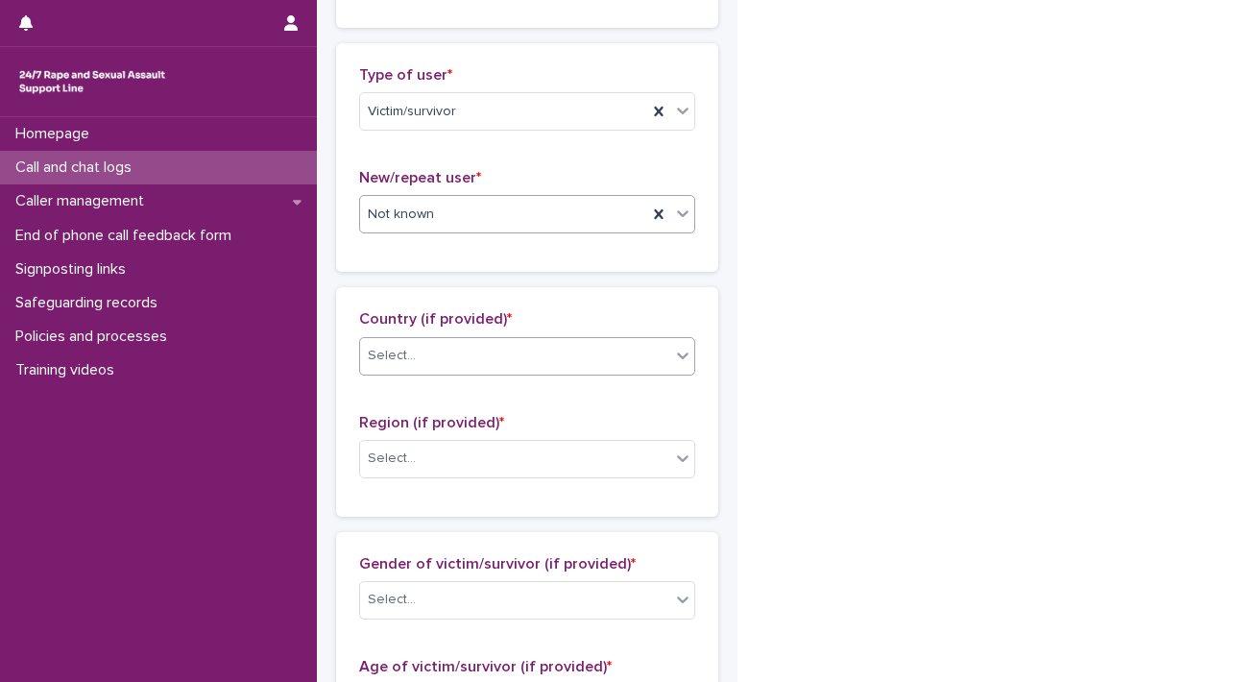
click at [565, 347] on div "Select..." at bounding box center [515, 356] width 310 height 32
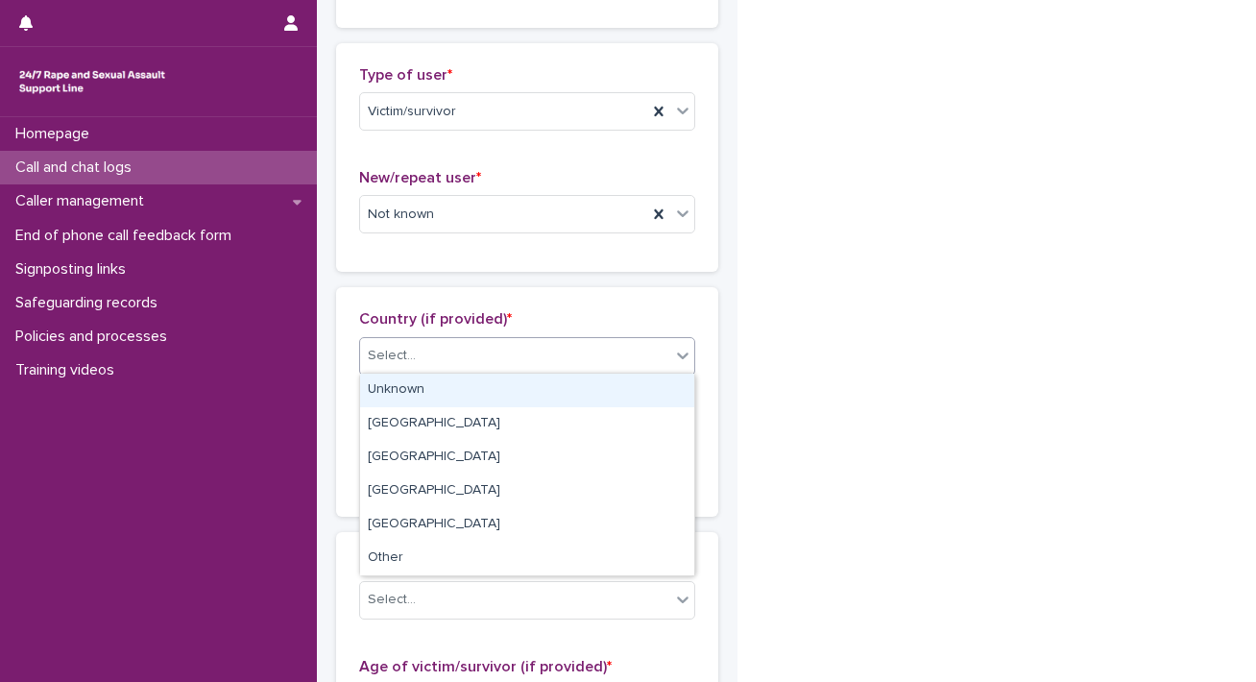
click at [455, 367] on div "Select..." at bounding box center [515, 356] width 310 height 32
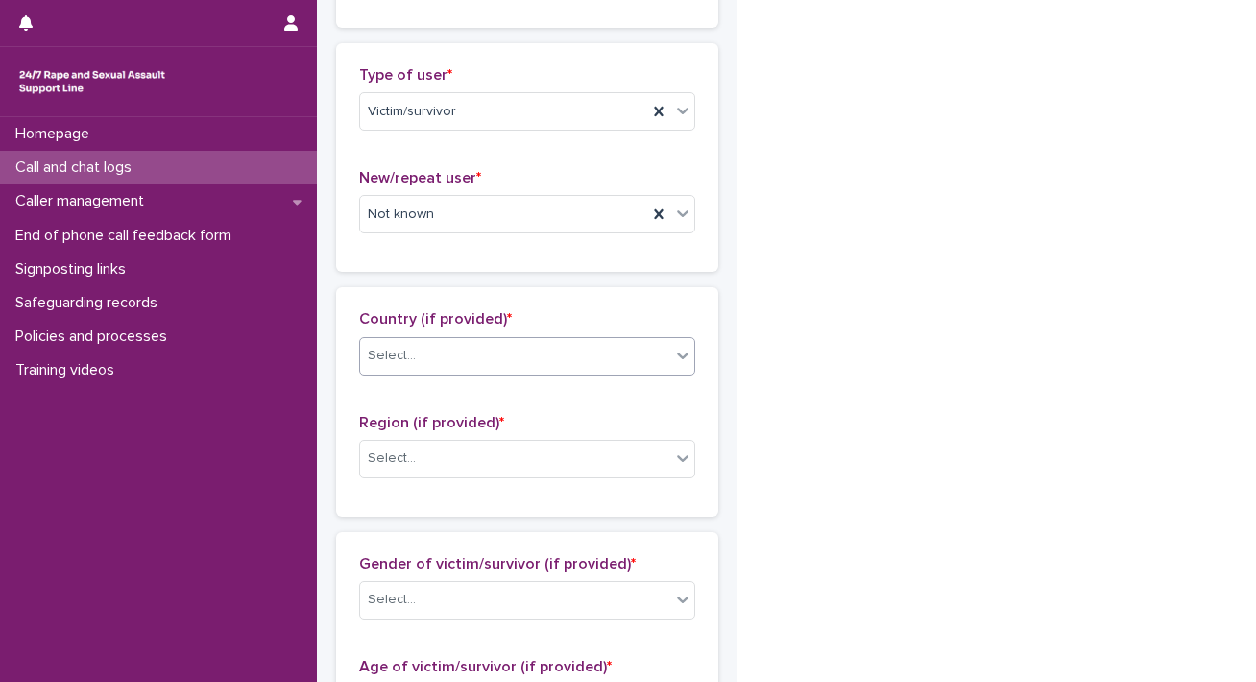
click at [469, 358] on div "Select..." at bounding box center [515, 356] width 310 height 32
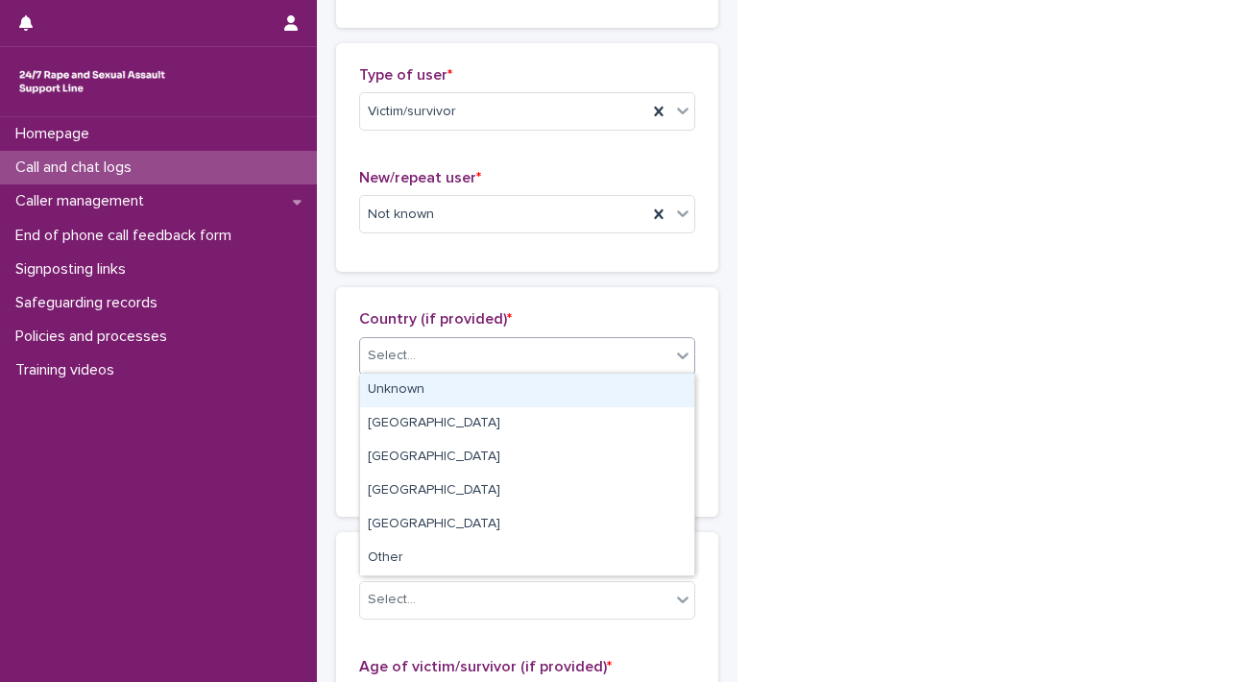
click at [431, 387] on div "Unknown" at bounding box center [527, 391] width 334 height 34
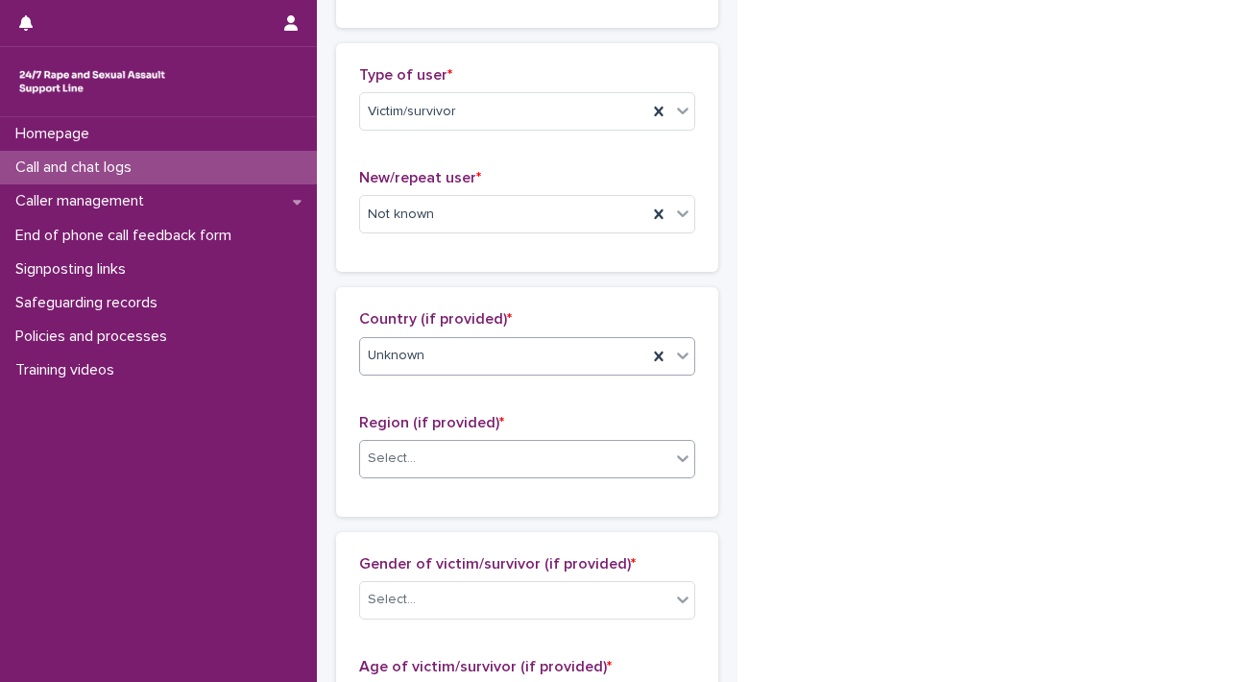
click at [419, 462] on div "Select..." at bounding box center [515, 459] width 310 height 32
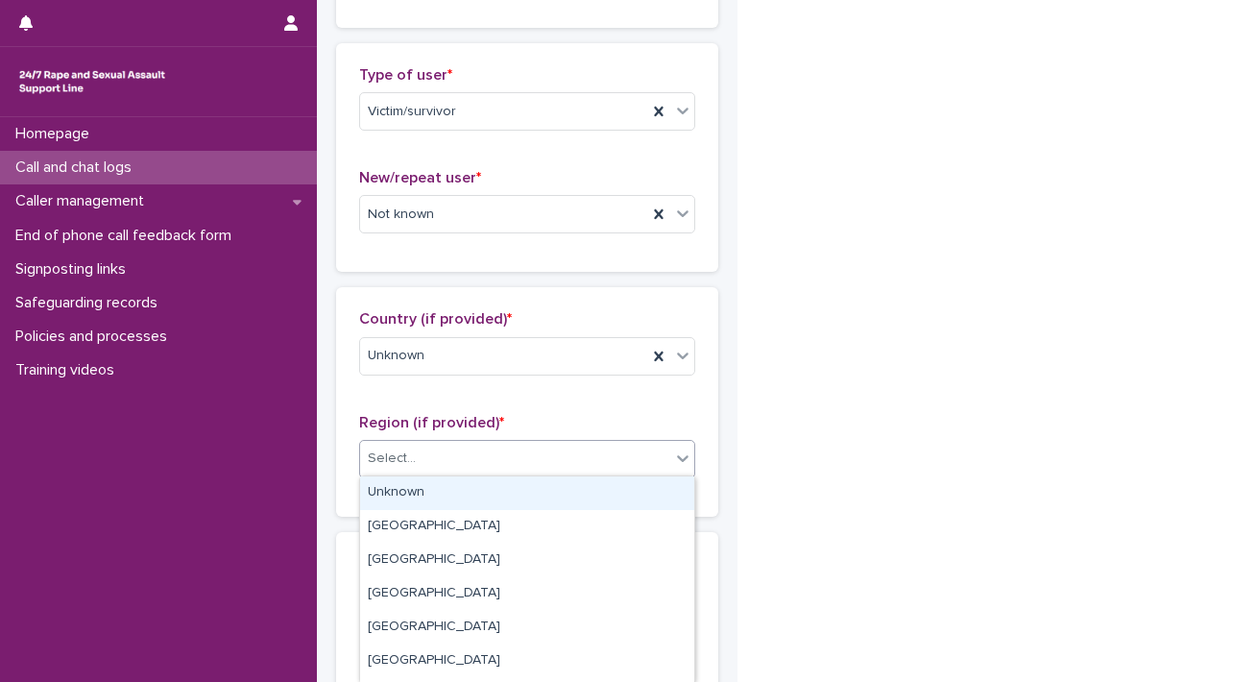
click at [386, 503] on div "Unknown" at bounding box center [527, 493] width 334 height 34
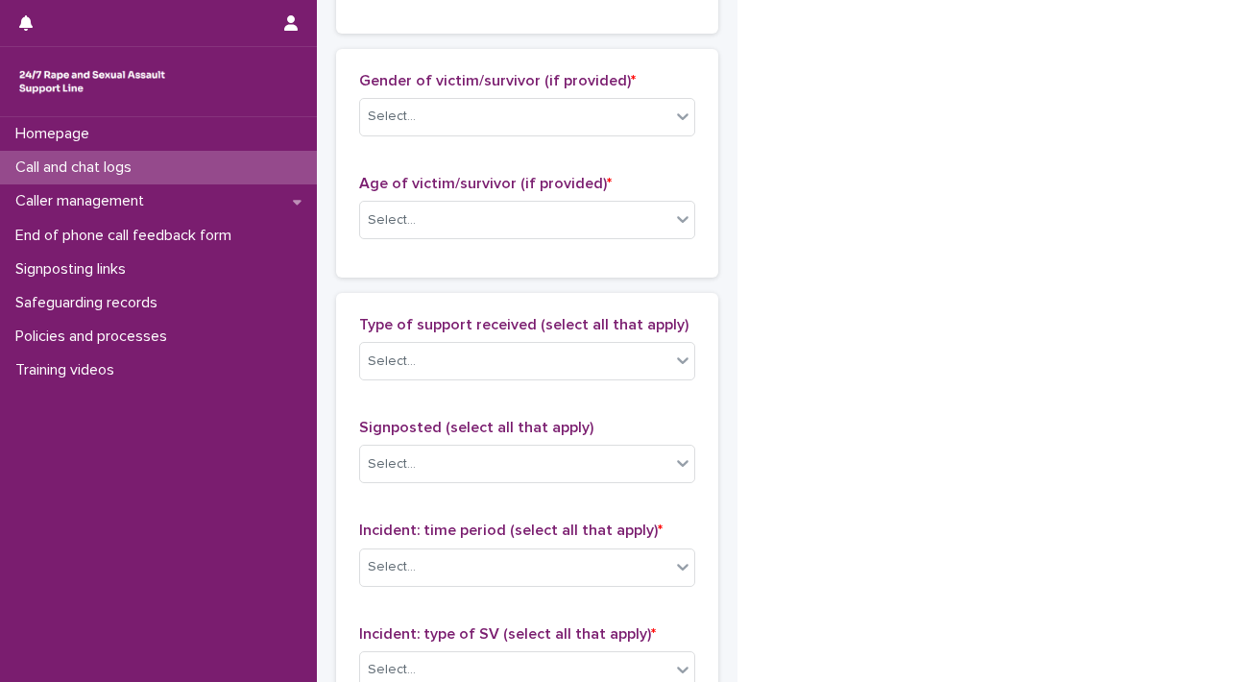
scroll to position [900, 0]
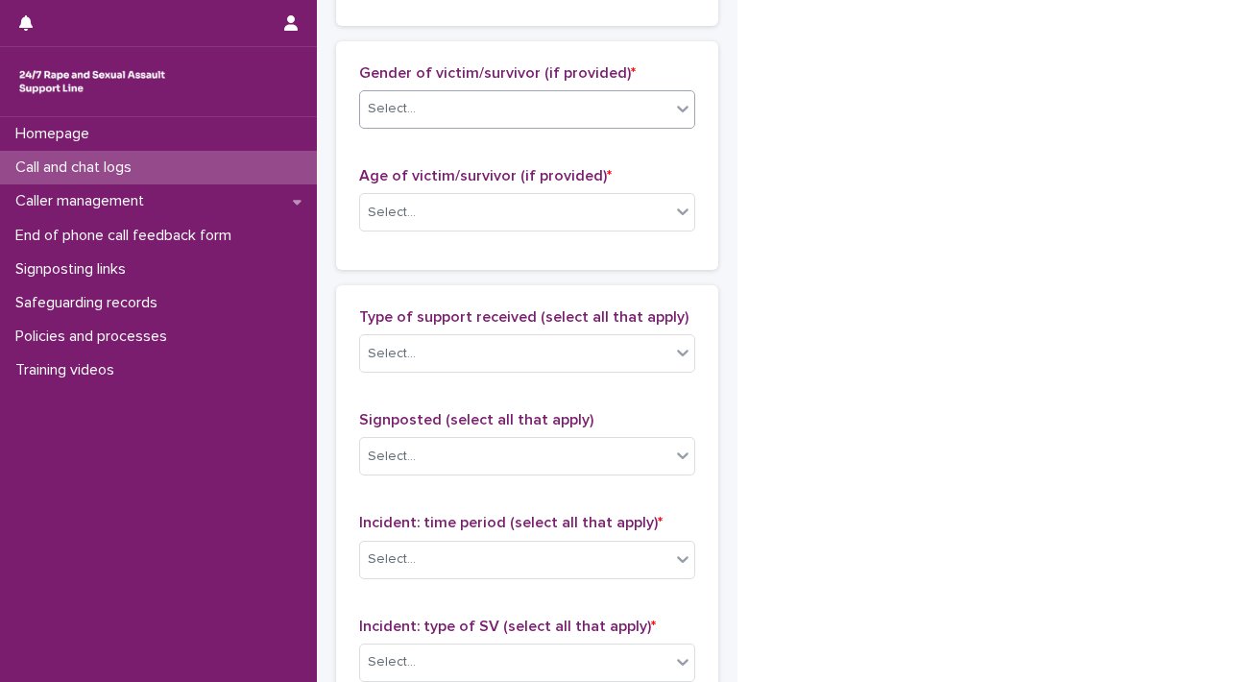
click at [569, 109] on div "Select..." at bounding box center [515, 109] width 310 height 32
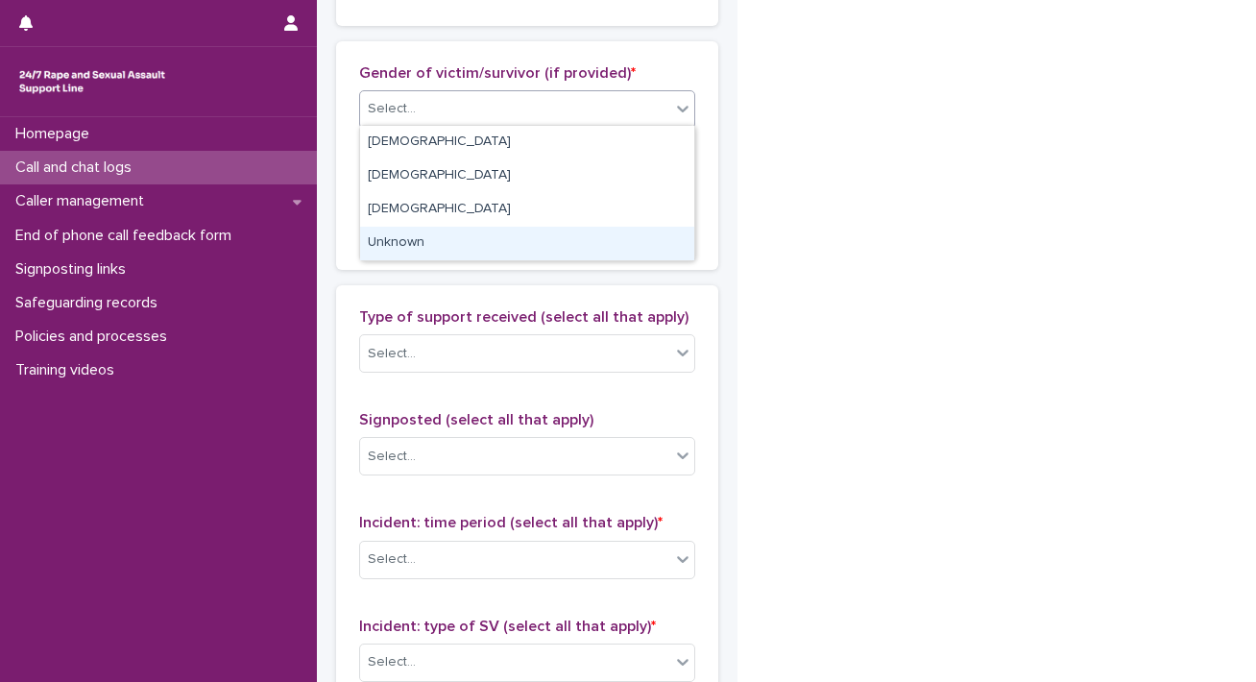
click at [436, 236] on div "Unknown" at bounding box center [527, 244] width 334 height 34
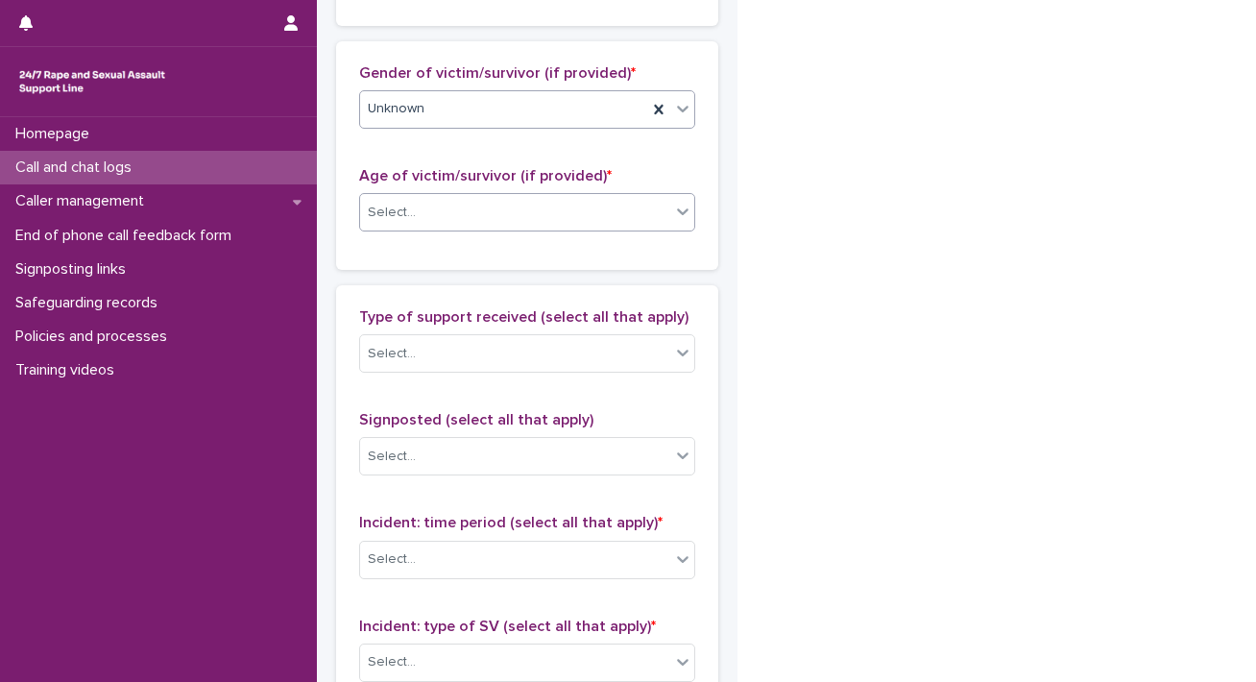
click at [448, 224] on div "Select..." at bounding box center [527, 212] width 336 height 38
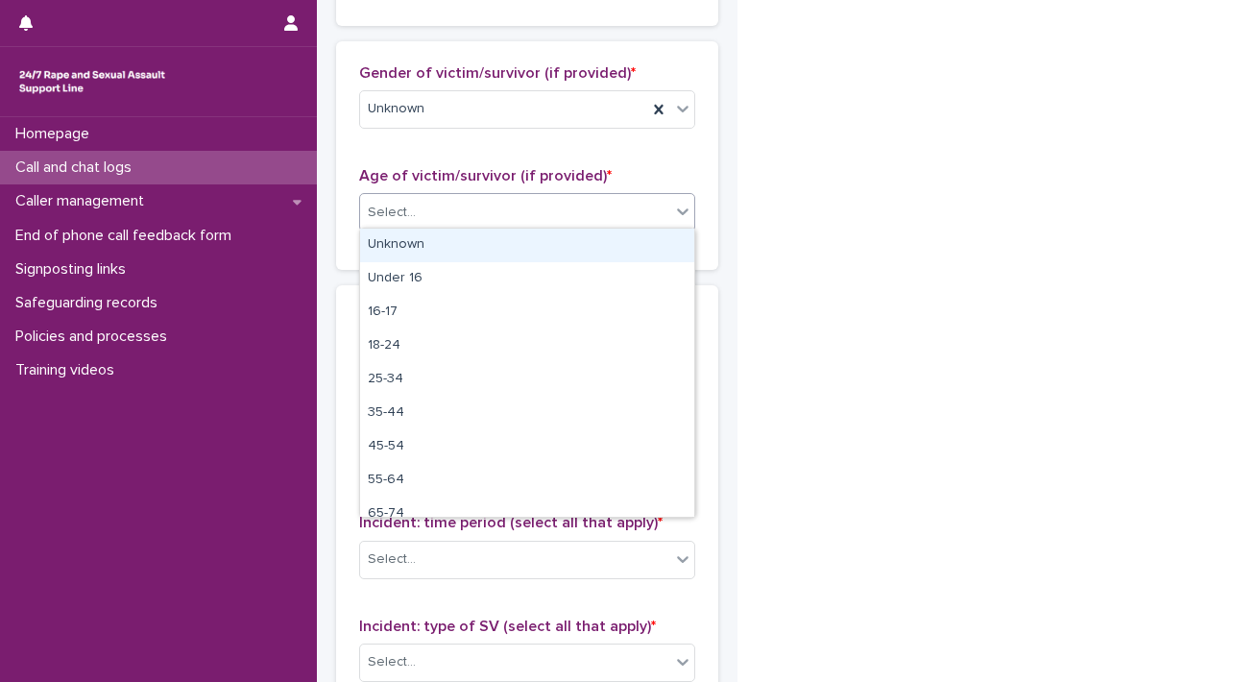
click at [423, 239] on div "Unknown" at bounding box center [527, 246] width 334 height 34
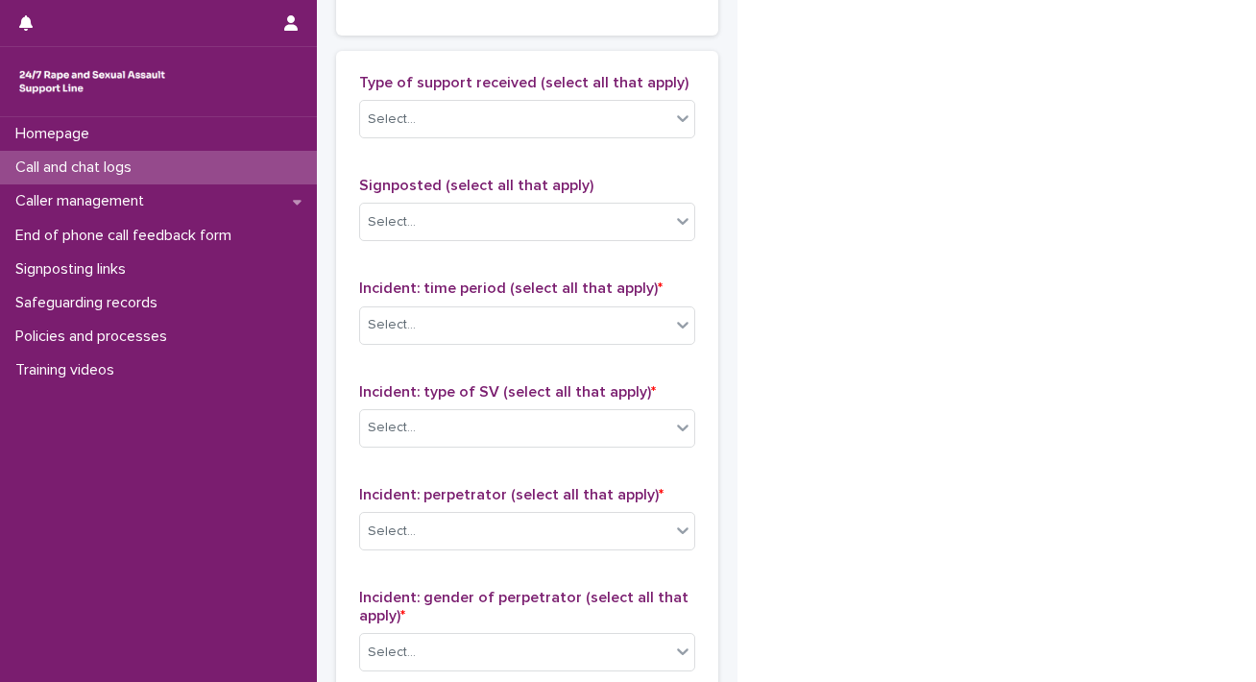
scroll to position [1140, 0]
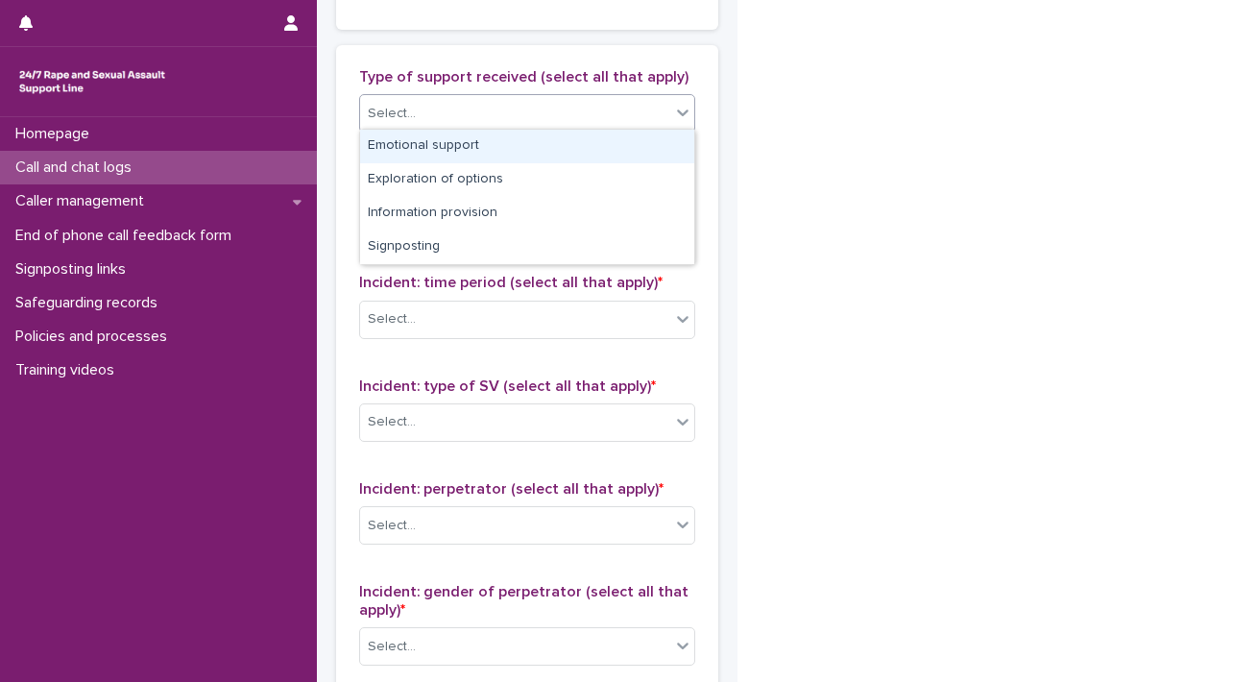
click at [579, 99] on div "Select..." at bounding box center [515, 114] width 310 height 32
click at [515, 143] on div "Emotional support" at bounding box center [527, 147] width 334 height 34
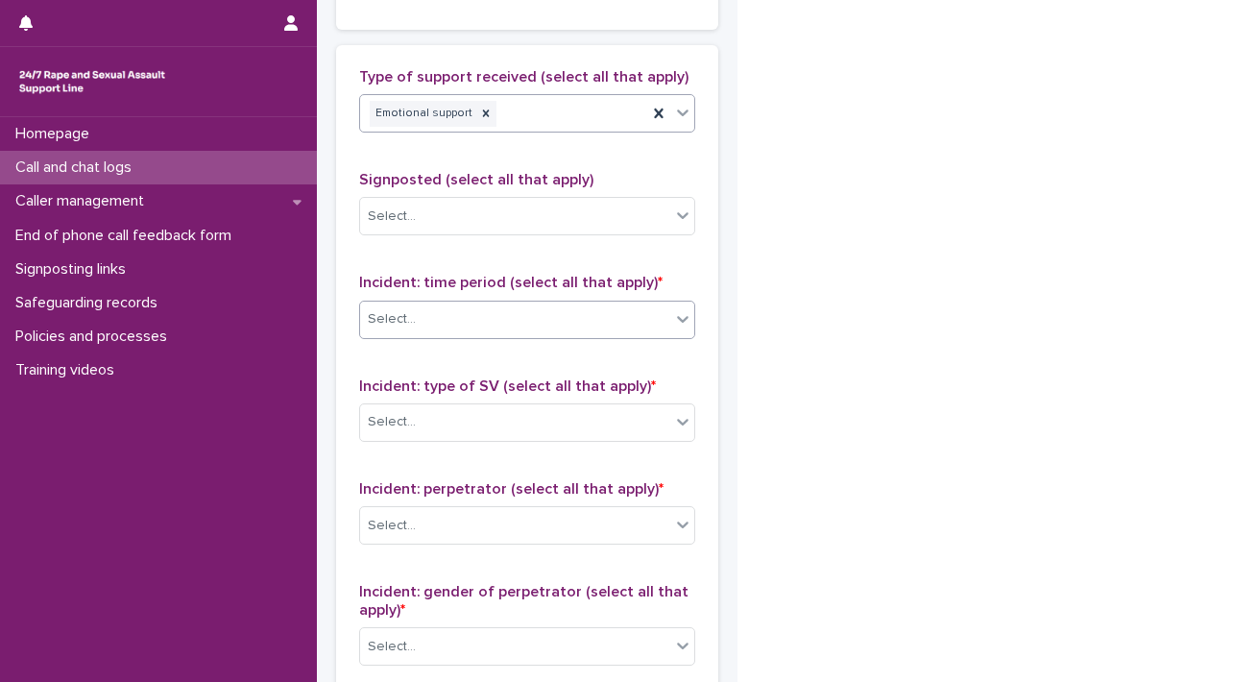
click at [480, 311] on div "Select..." at bounding box center [515, 319] width 310 height 32
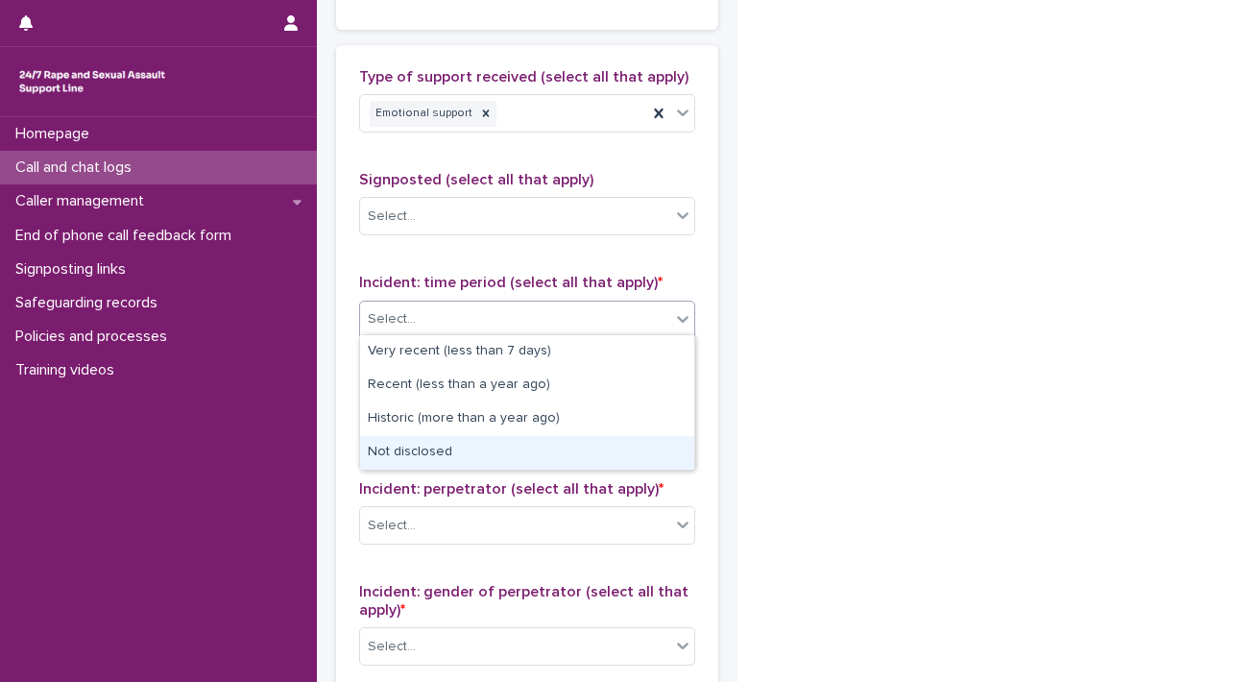
click at [471, 455] on div "Not disclosed" at bounding box center [527, 453] width 334 height 34
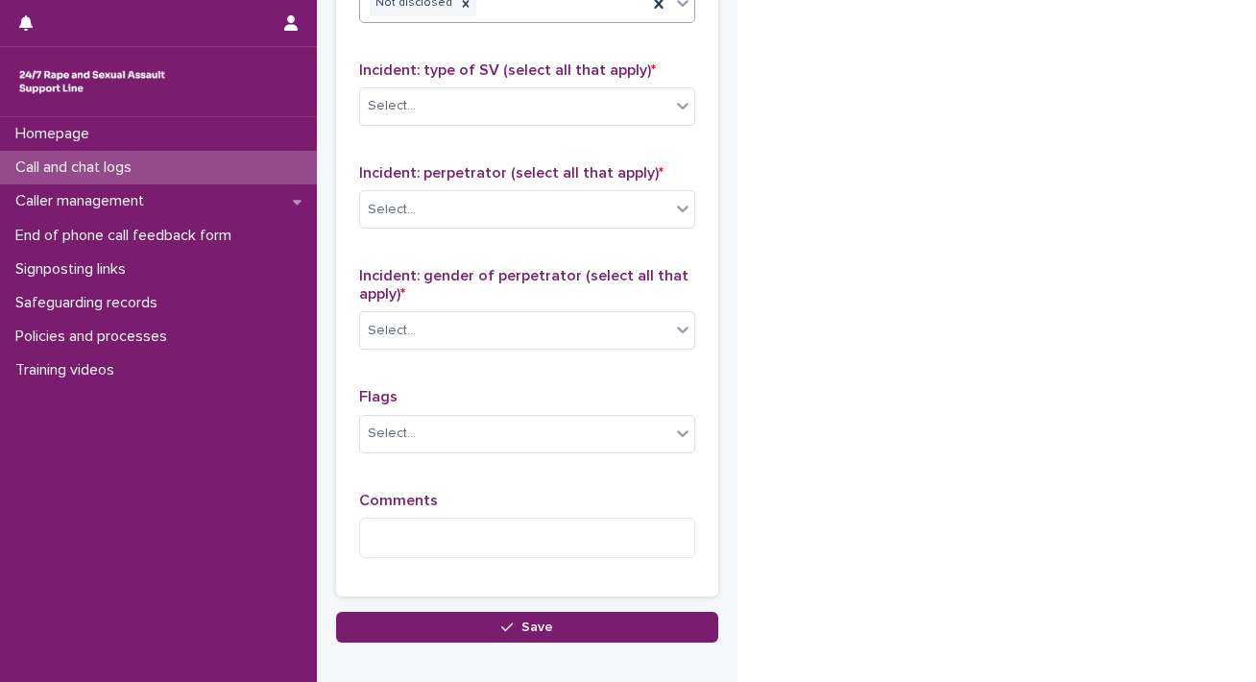
scroll to position [1466, 0]
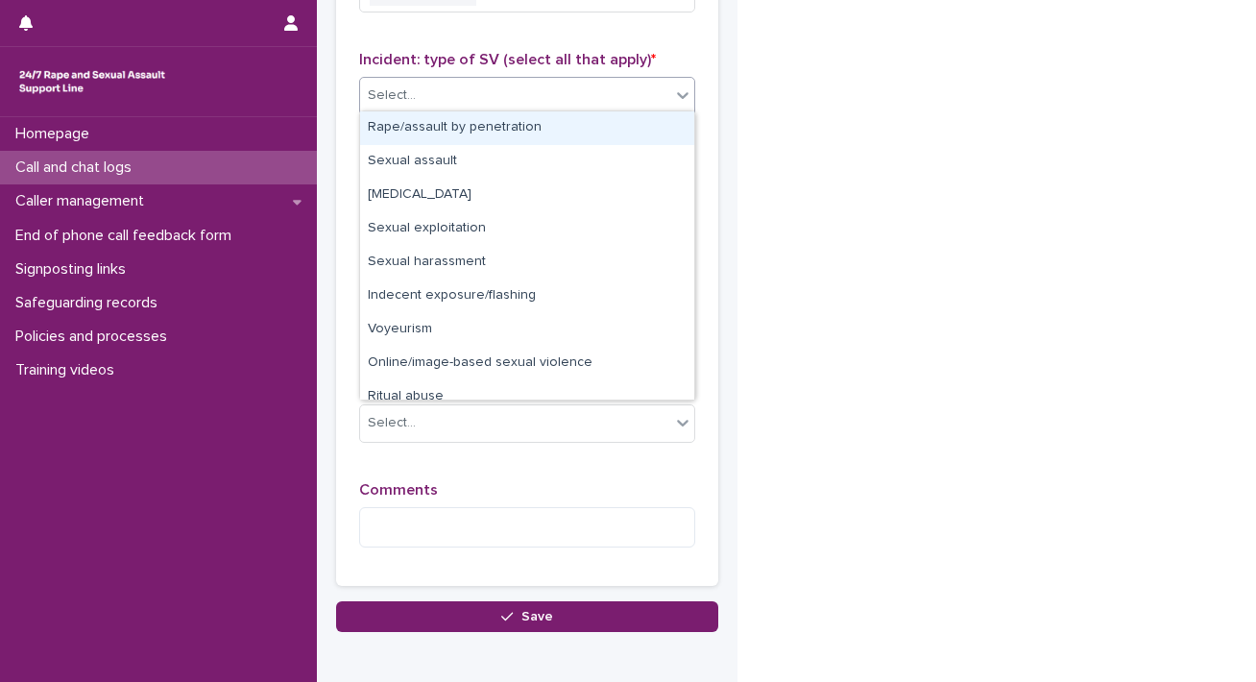
click at [592, 97] on div "Select..." at bounding box center [515, 96] width 310 height 32
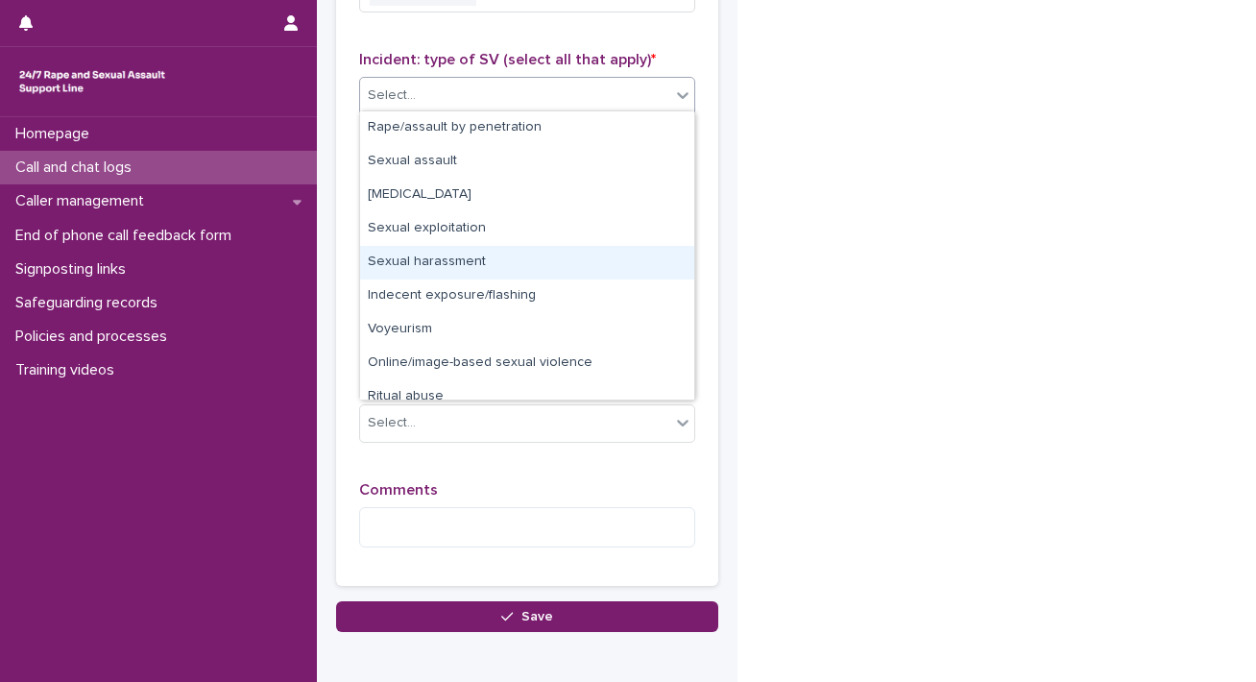
scroll to position [48, 0]
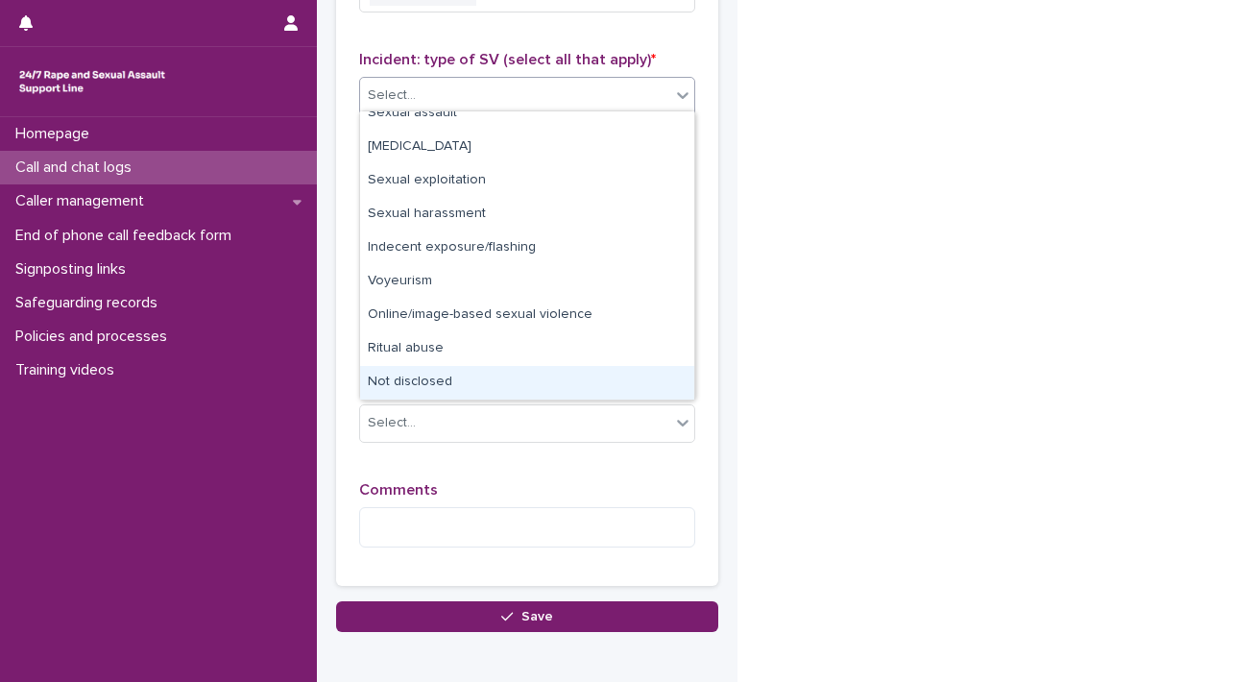
click at [520, 369] on div "Not disclosed" at bounding box center [527, 383] width 334 height 34
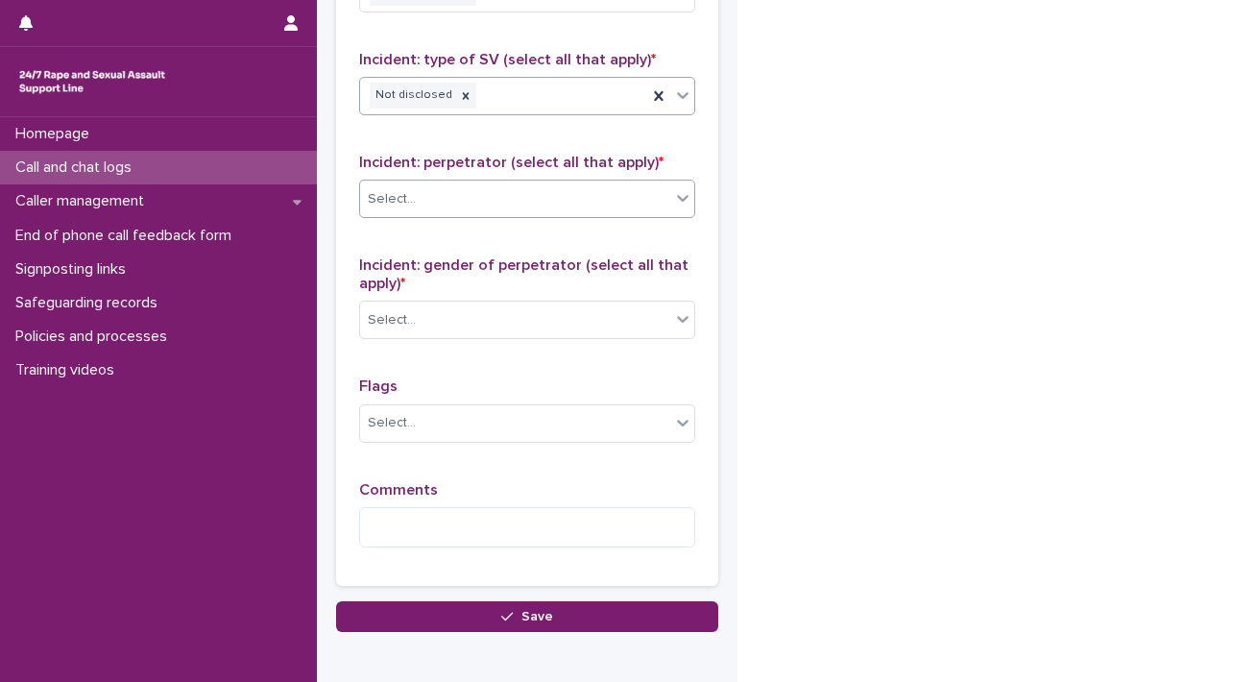
click at [532, 183] on div "Select..." at bounding box center [515, 199] width 310 height 32
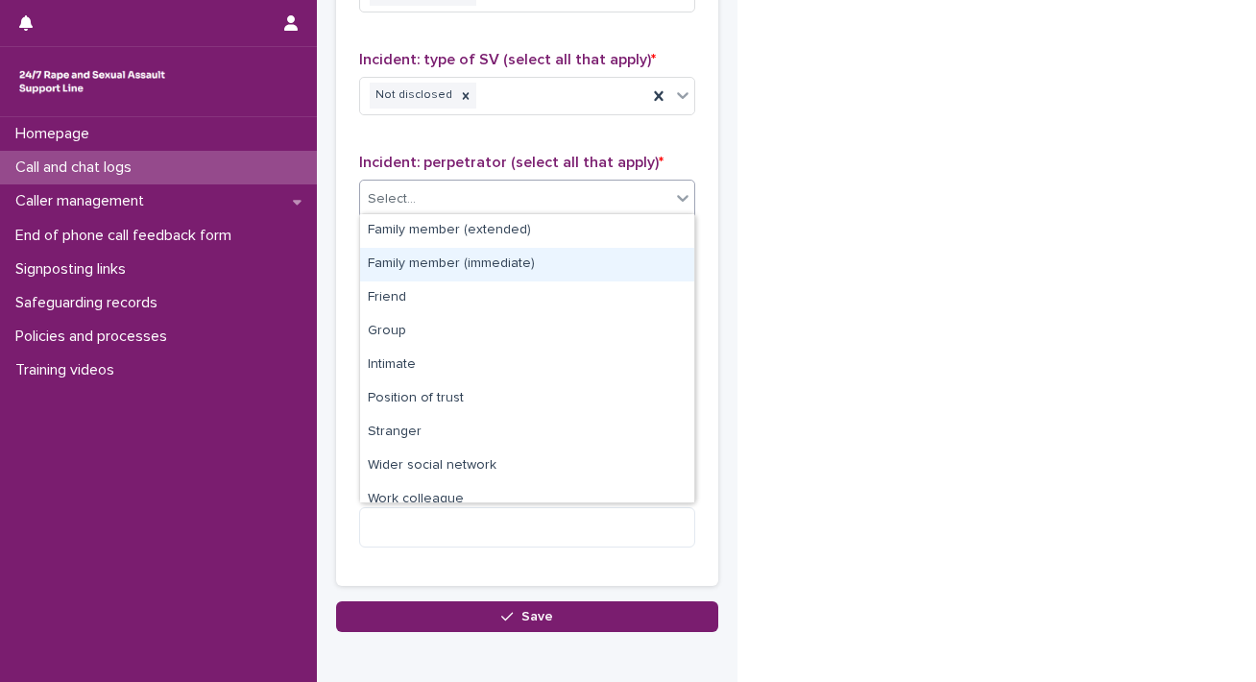
scroll to position [81, 0]
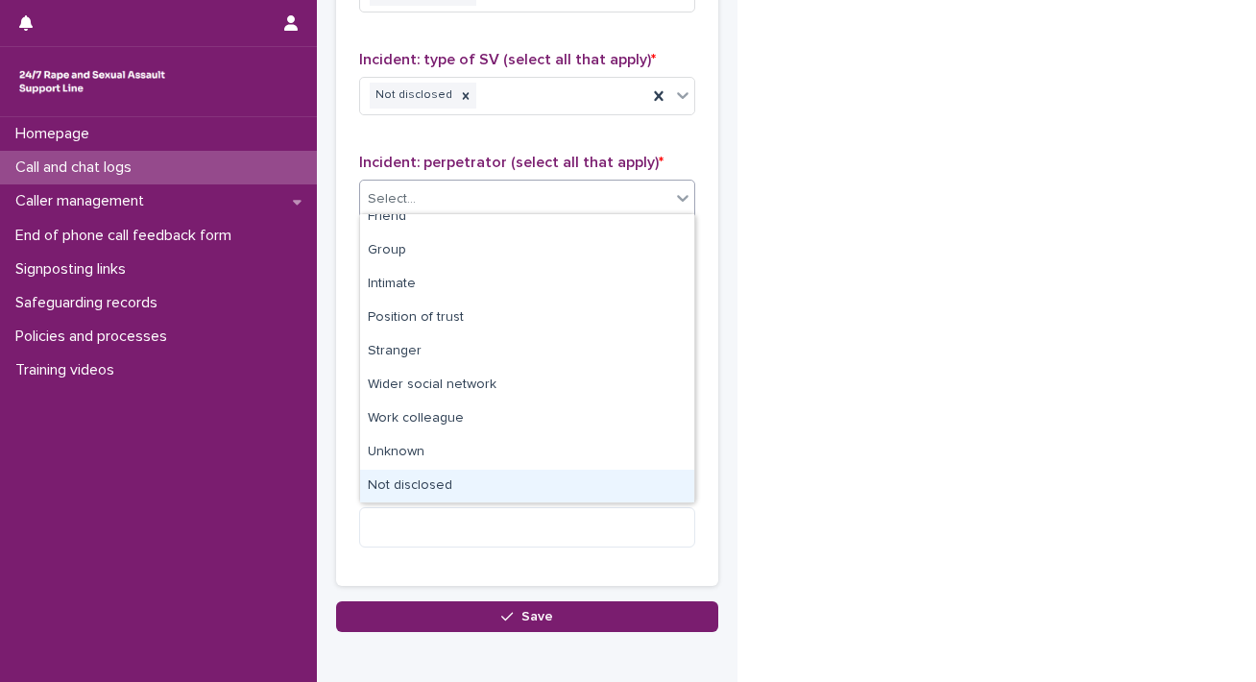
click at [490, 489] on div "Not disclosed" at bounding box center [527, 487] width 334 height 34
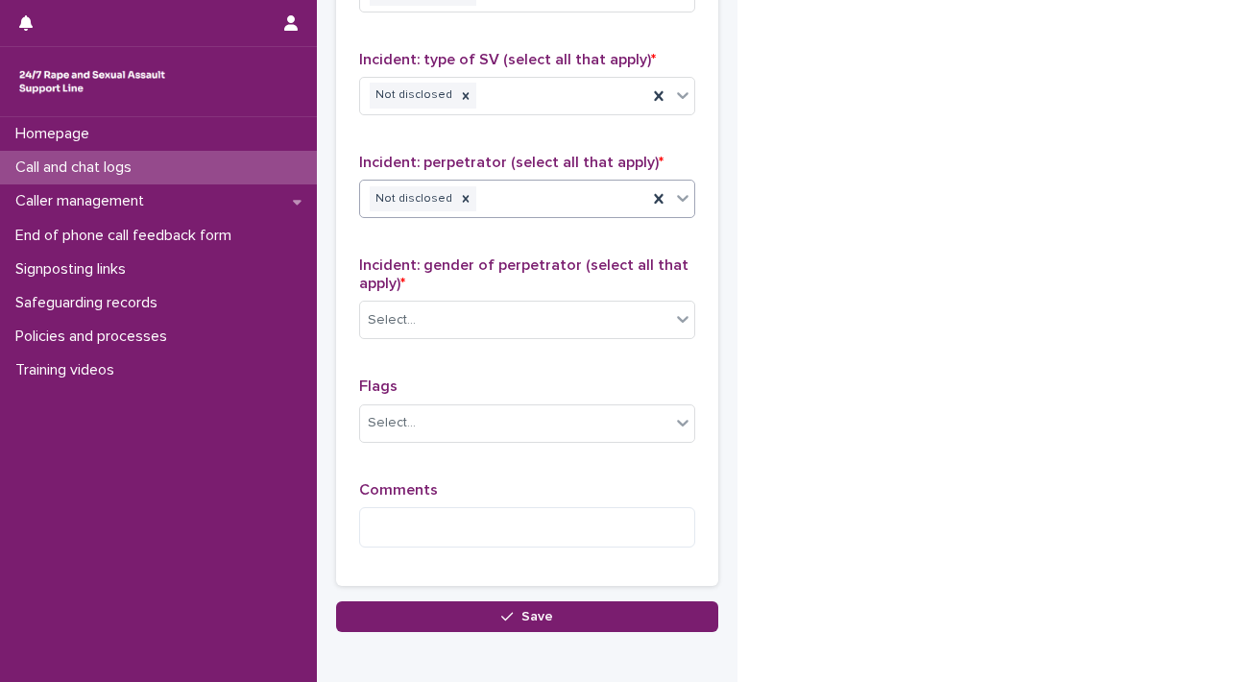
click at [488, 293] on div "Incident: gender of perpetrator (select all that apply) * Select..." at bounding box center [527, 305] width 336 height 98
click at [435, 304] on div "Select..." at bounding box center [515, 320] width 310 height 32
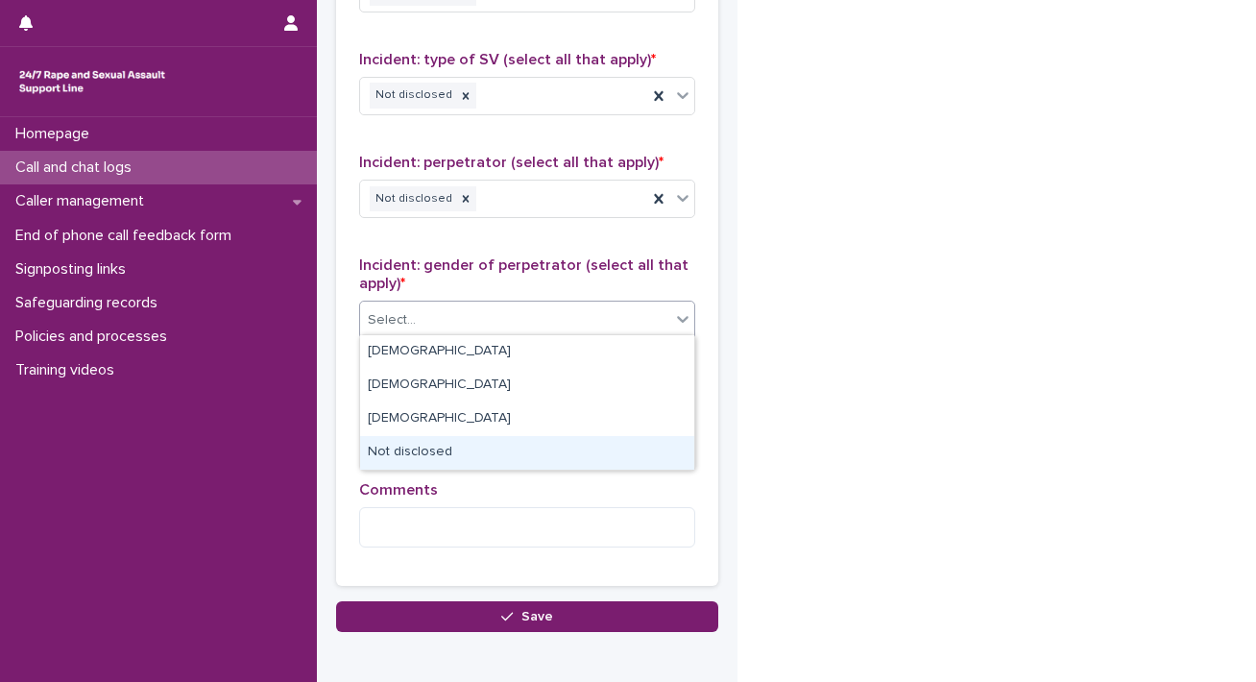
click at [434, 448] on div "Not disclosed" at bounding box center [527, 453] width 334 height 34
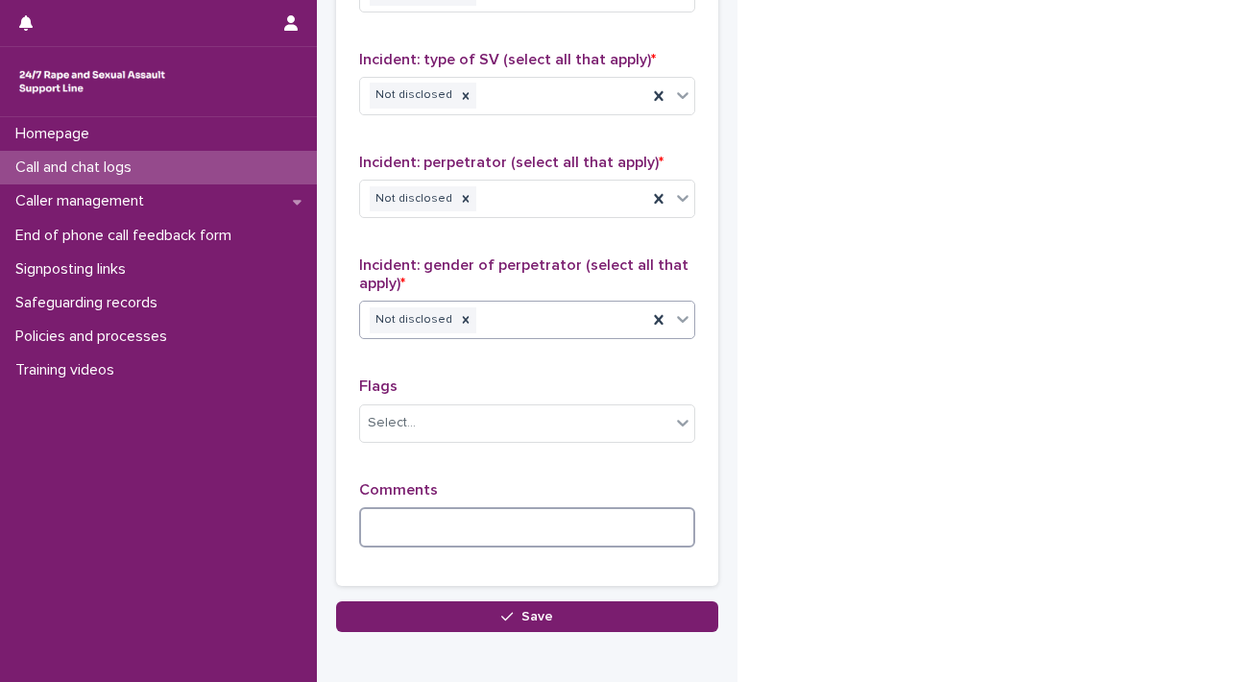
click at [407, 531] on textarea at bounding box center [527, 527] width 336 height 41
type textarea "**********"
click at [451, 573] on div "**********" at bounding box center [527, 152] width 382 height 867
click at [443, 581] on div "**********" at bounding box center [527, 160] width 382 height 883
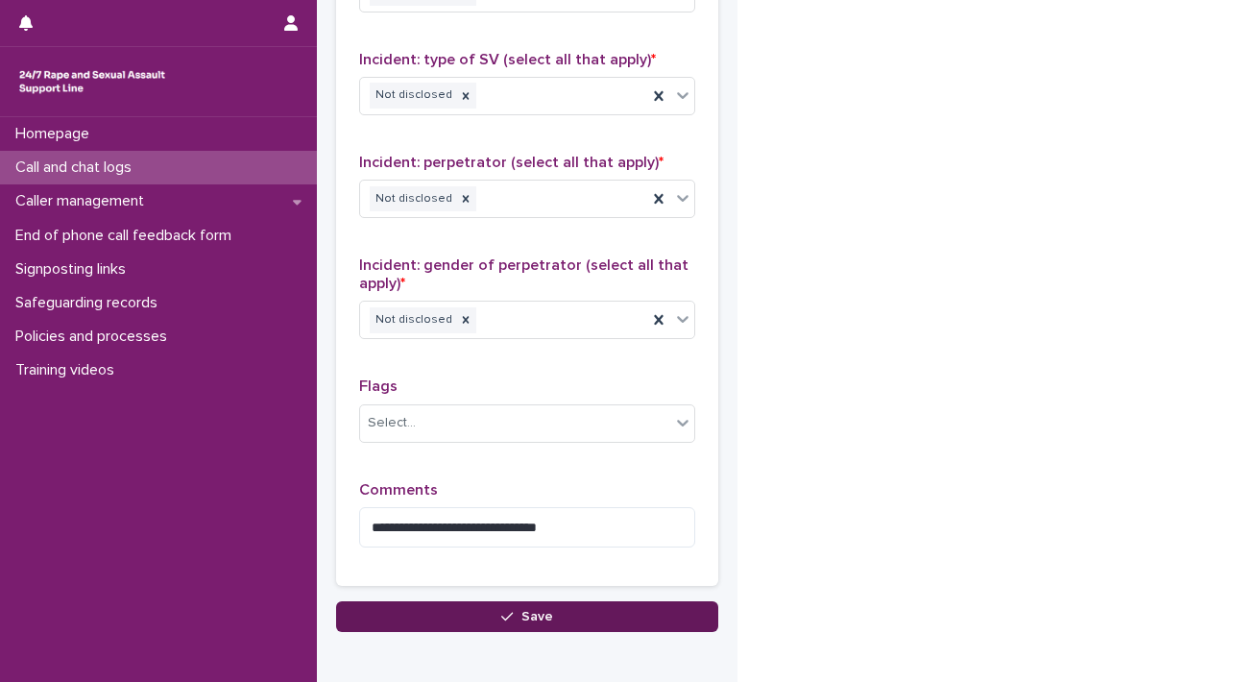
click at [419, 601] on button "Save" at bounding box center [527, 616] width 382 height 31
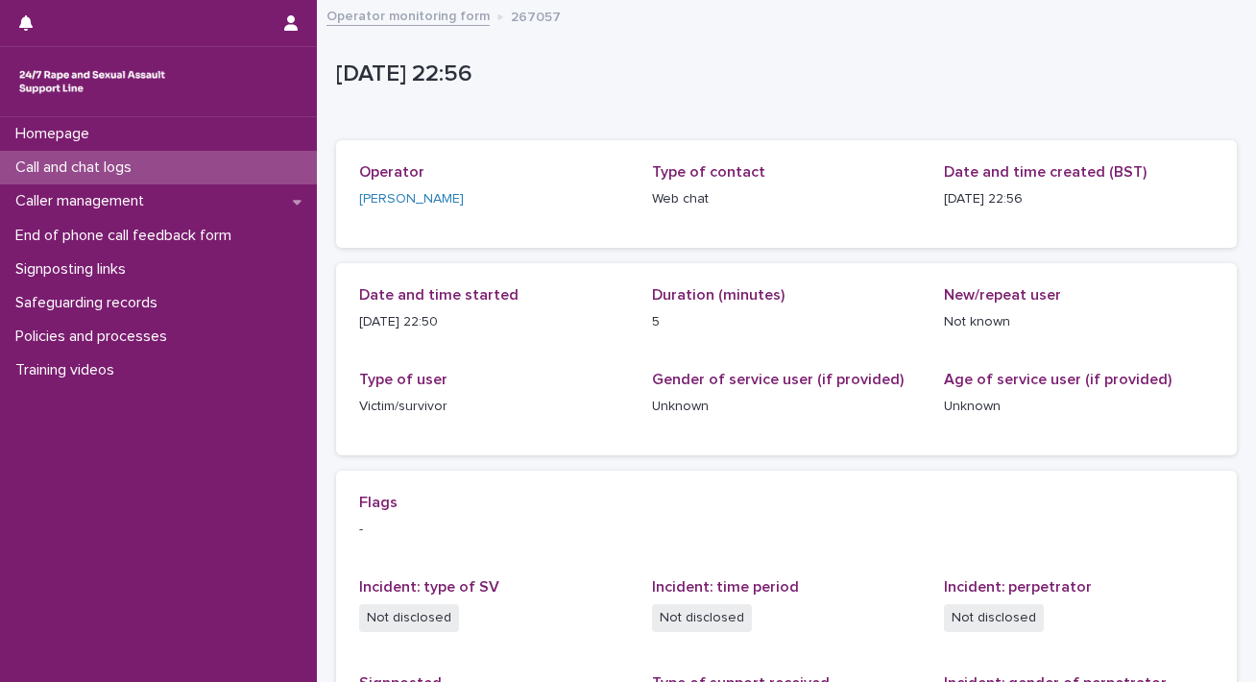
click at [368, 12] on link "Operator monitoring form" at bounding box center [408, 15] width 163 height 22
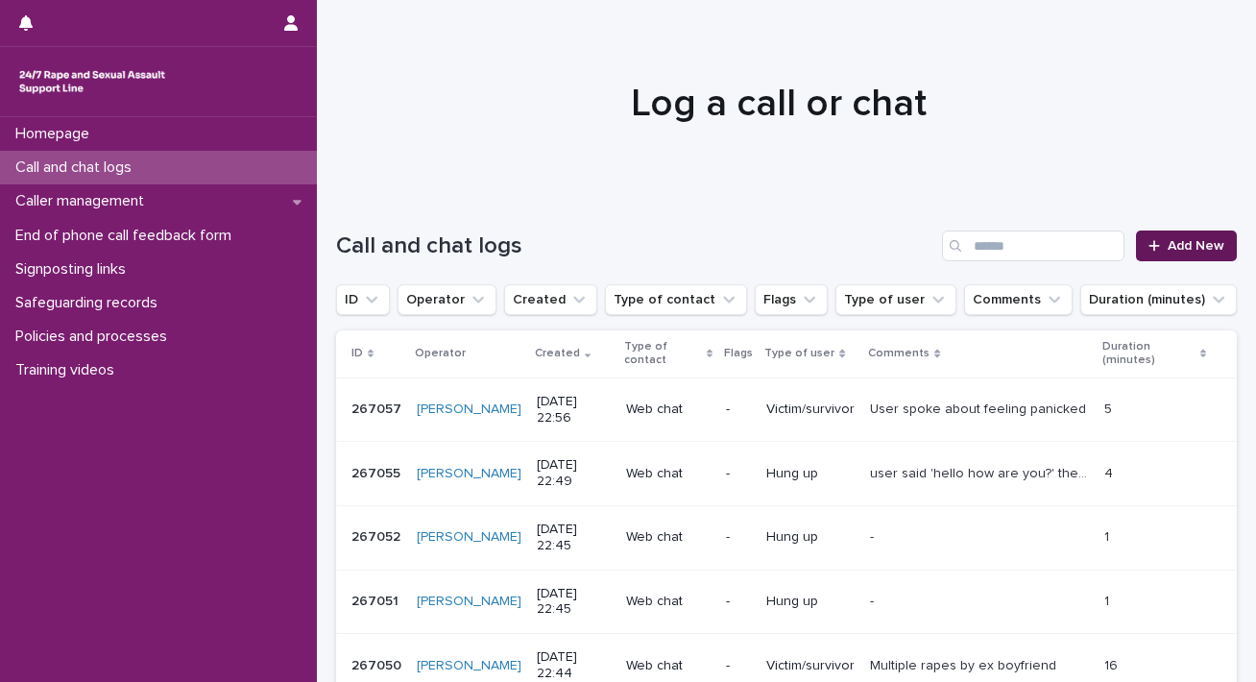
click at [646, 237] on link "Add New" at bounding box center [1186, 245] width 101 height 31
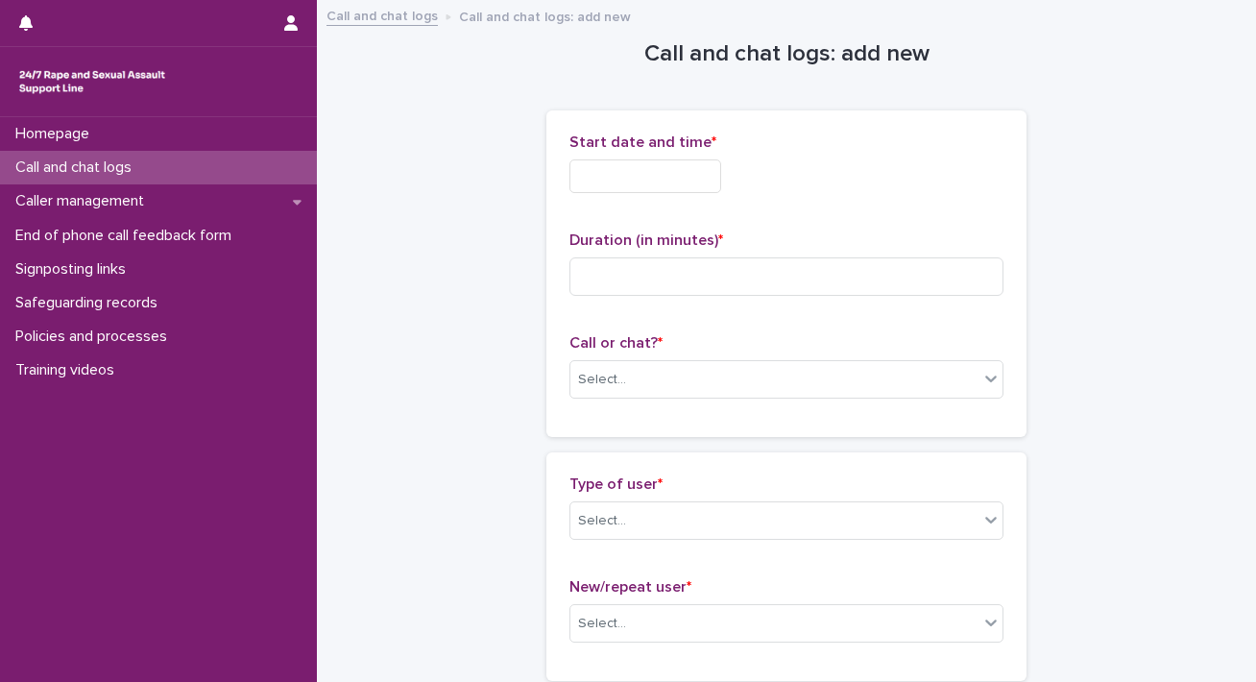
click at [646, 170] on input "text" at bounding box center [645, 176] width 152 height 34
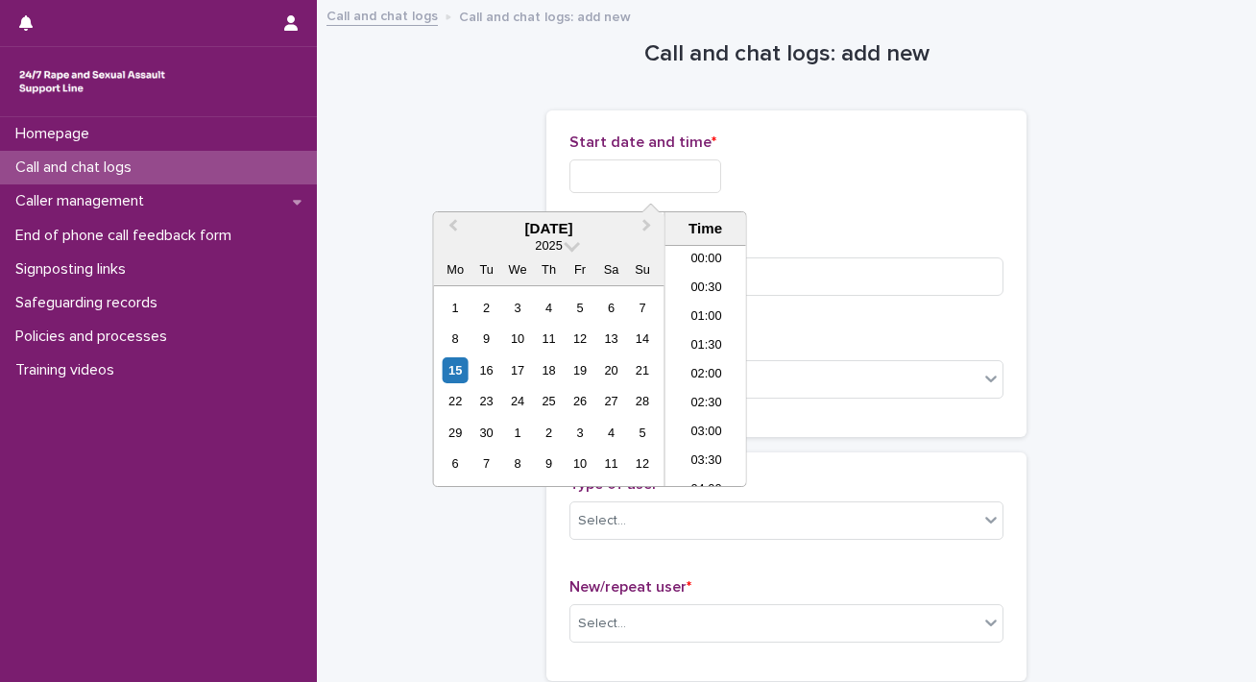
scroll to position [1142, 0]
click at [646, 379] on li "22:00" at bounding box center [707, 386] width 82 height 29
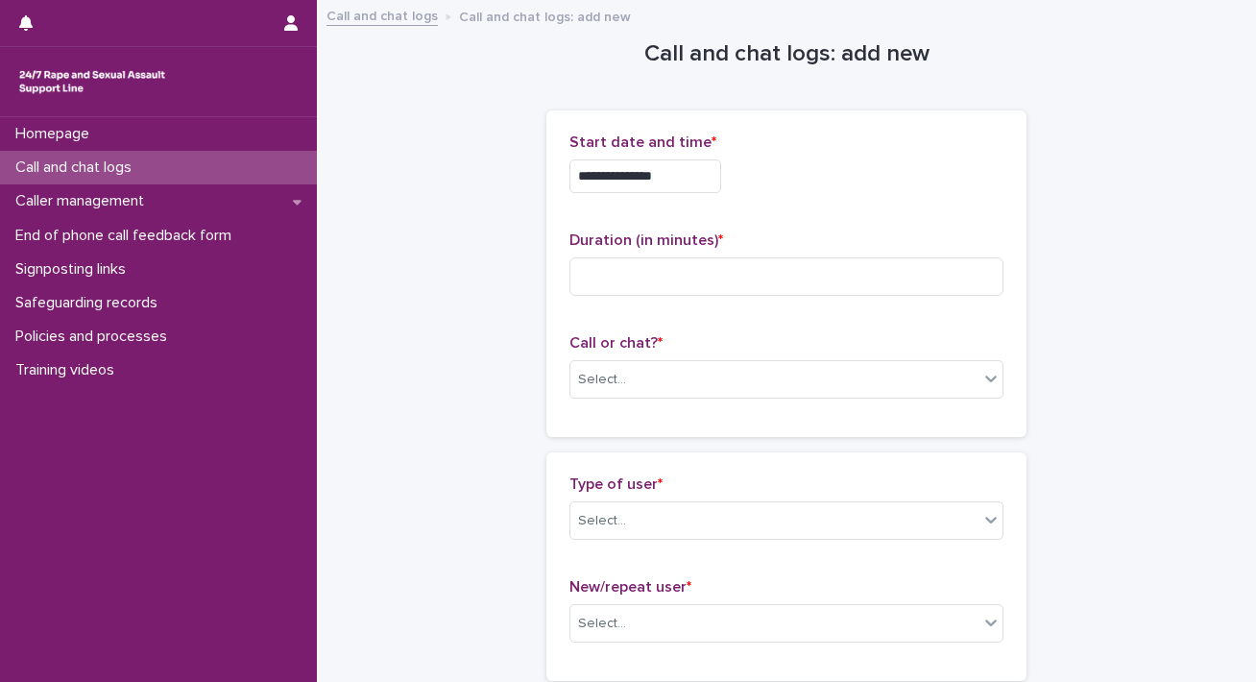
click at [646, 178] on input "**********" at bounding box center [645, 176] width 152 height 34
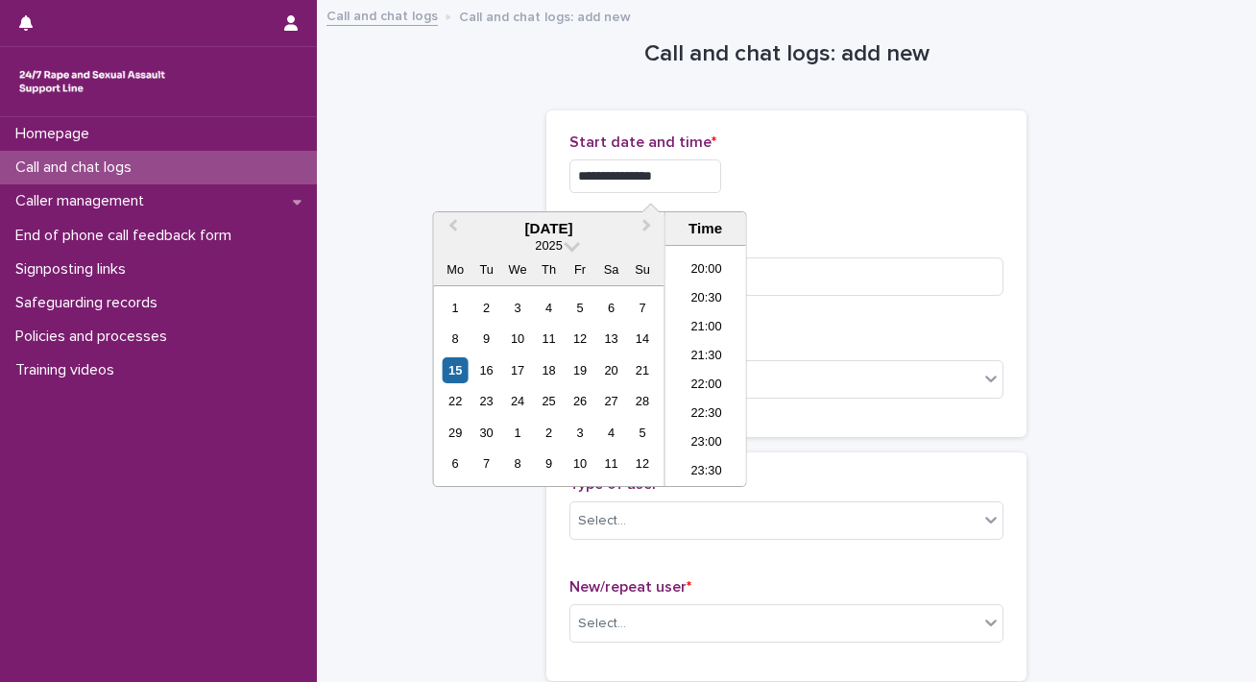
type input "**********"
click at [646, 200] on div "**********" at bounding box center [786, 170] width 434 height 75
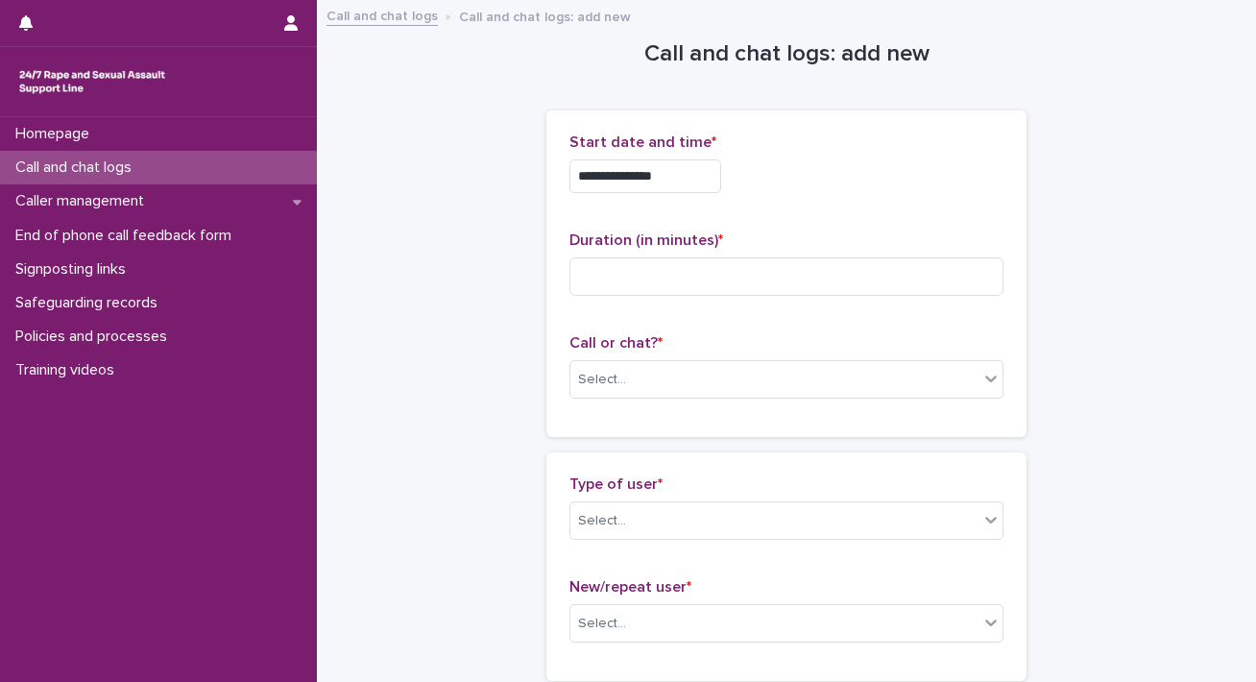
click at [646, 247] on p "Duration (in minutes) *" at bounding box center [786, 240] width 434 height 18
click at [646, 274] on input at bounding box center [786, 276] width 434 height 38
type input "*"
click at [646, 381] on div "Select..." at bounding box center [774, 380] width 408 height 32
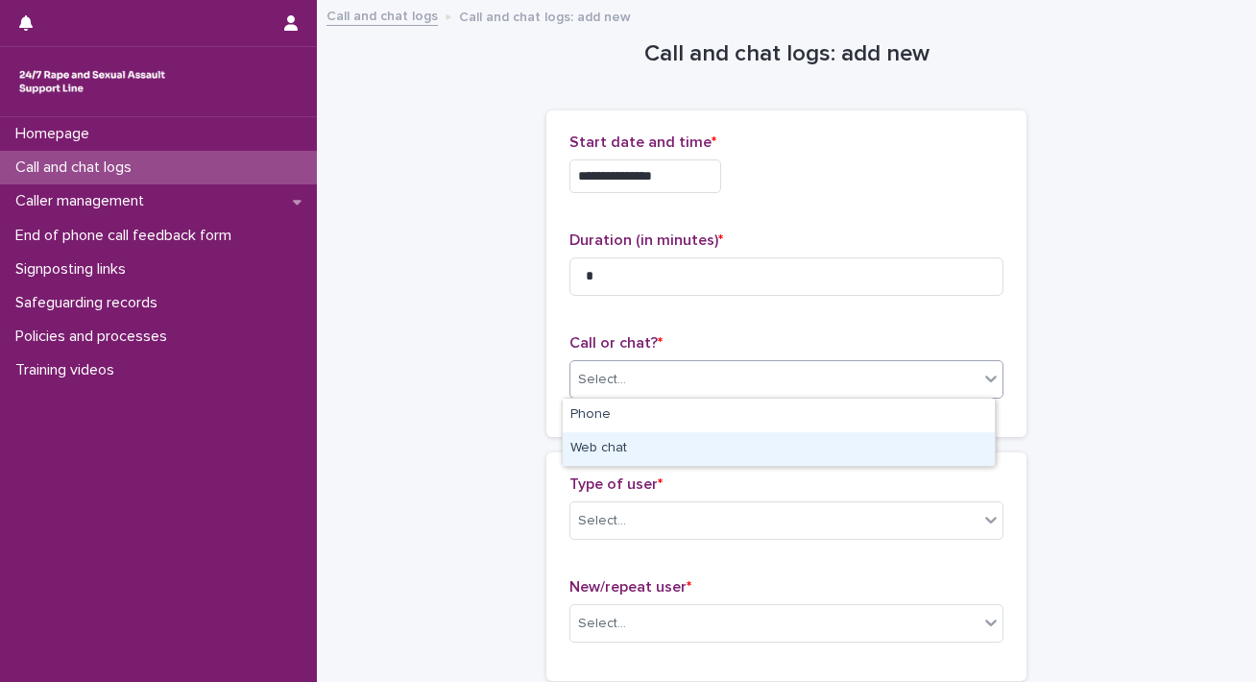
click at [611, 457] on div "Web chat" at bounding box center [779, 449] width 432 height 34
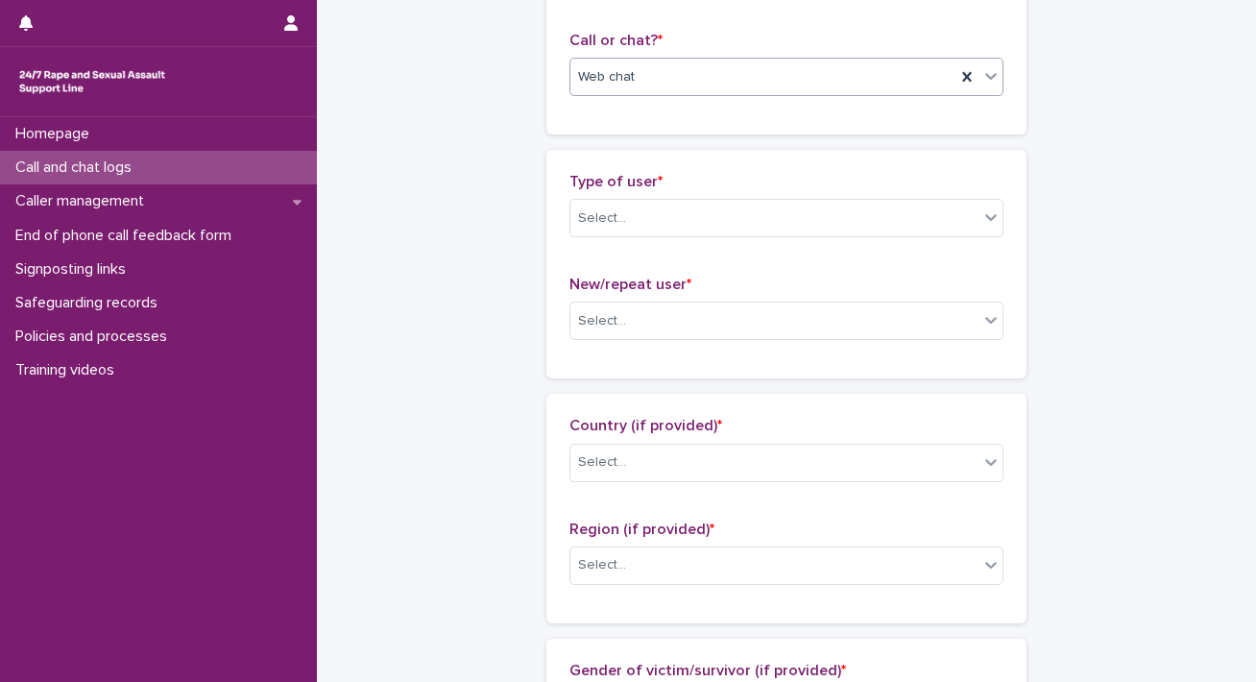
scroll to position [342, 0]
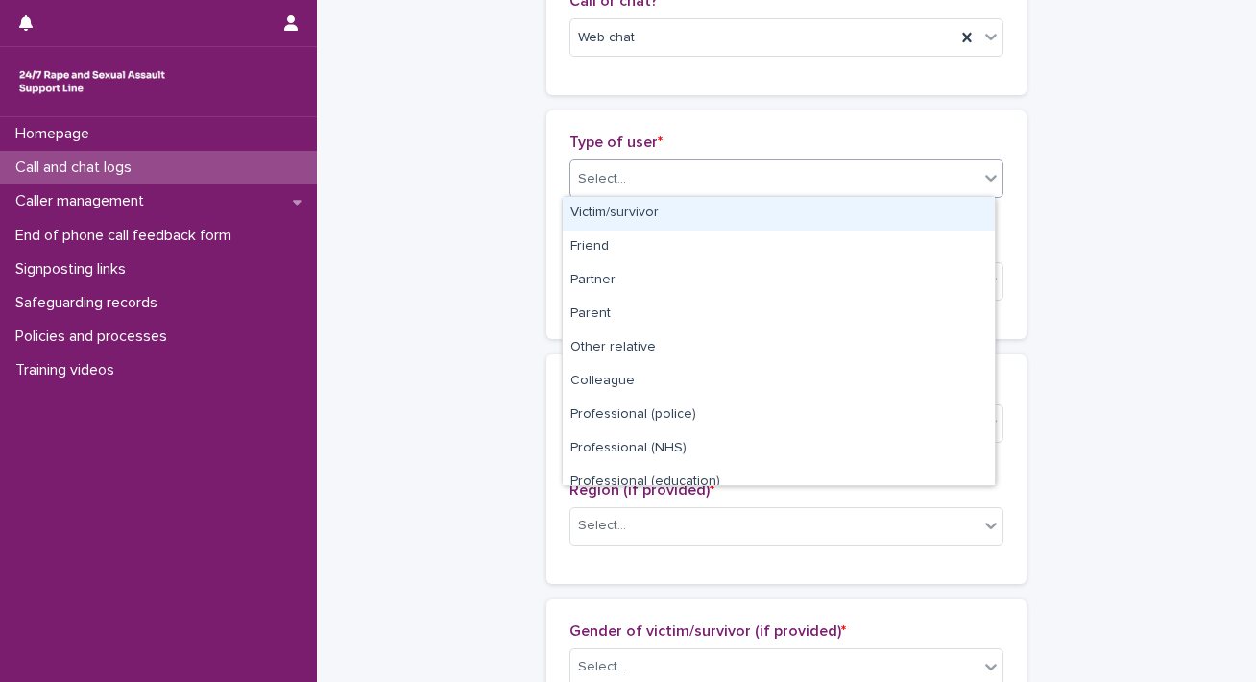
click at [646, 174] on icon at bounding box center [990, 177] width 19 height 19
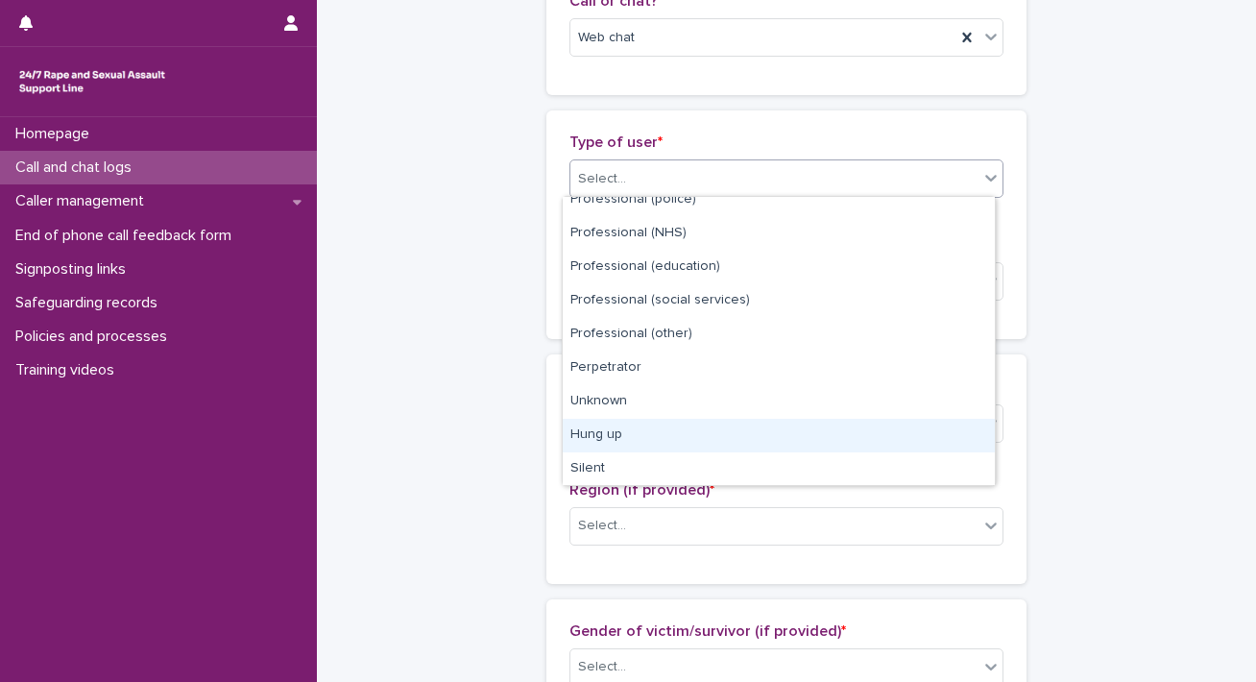
click at [646, 439] on div "Hung up" at bounding box center [779, 436] width 432 height 34
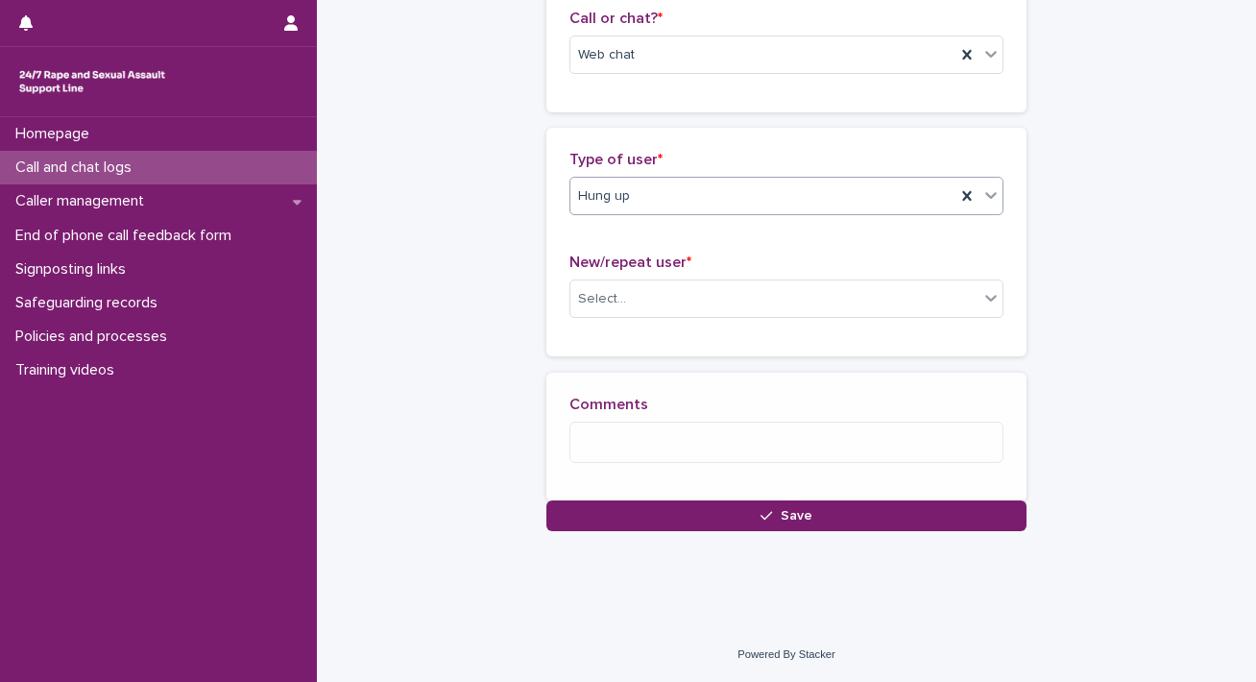
scroll to position [338, 0]
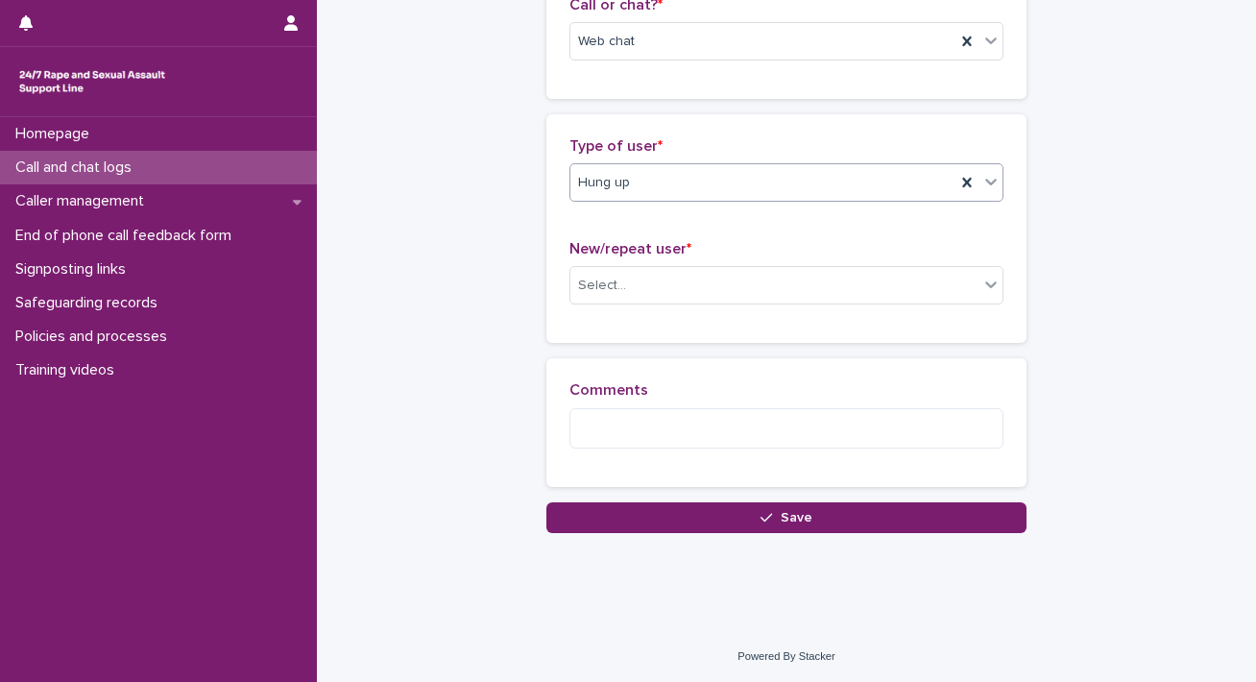
click at [646, 308] on div "New/repeat user * Select..." at bounding box center [786, 280] width 434 height 80
click at [646, 295] on div "Select..." at bounding box center [774, 286] width 408 height 32
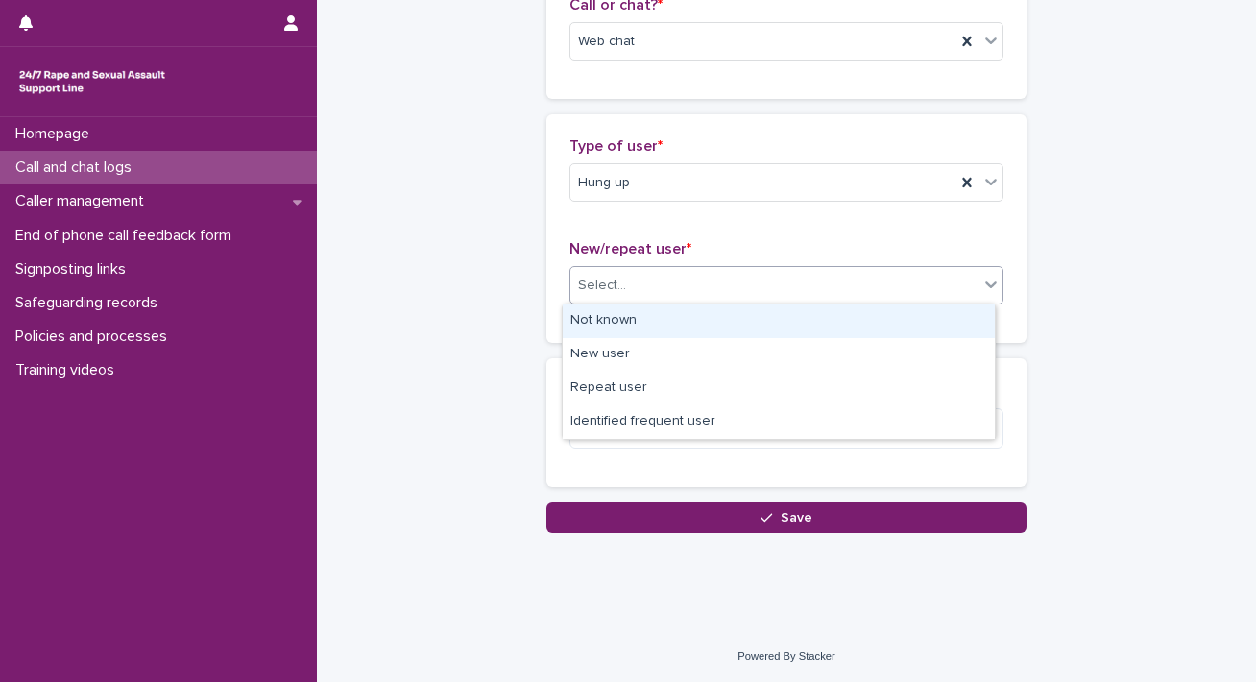
click at [630, 330] on div "Not known" at bounding box center [779, 321] width 432 height 34
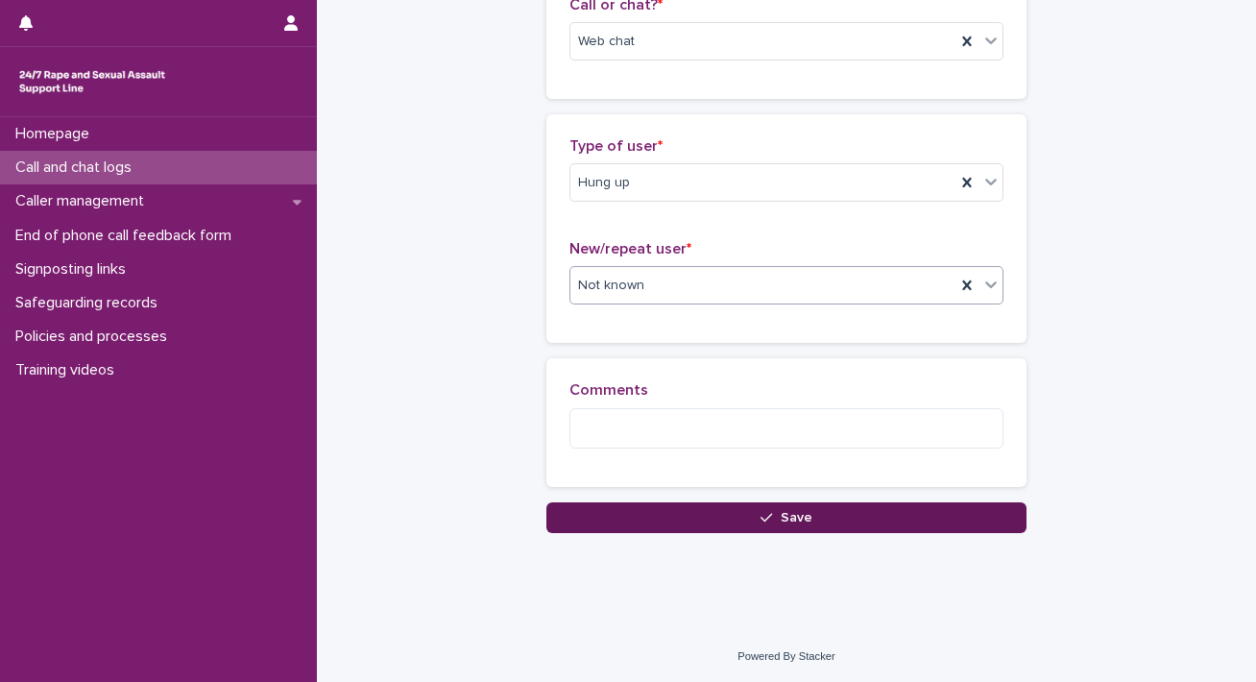
click at [615, 518] on button "Save" at bounding box center [786, 517] width 480 height 31
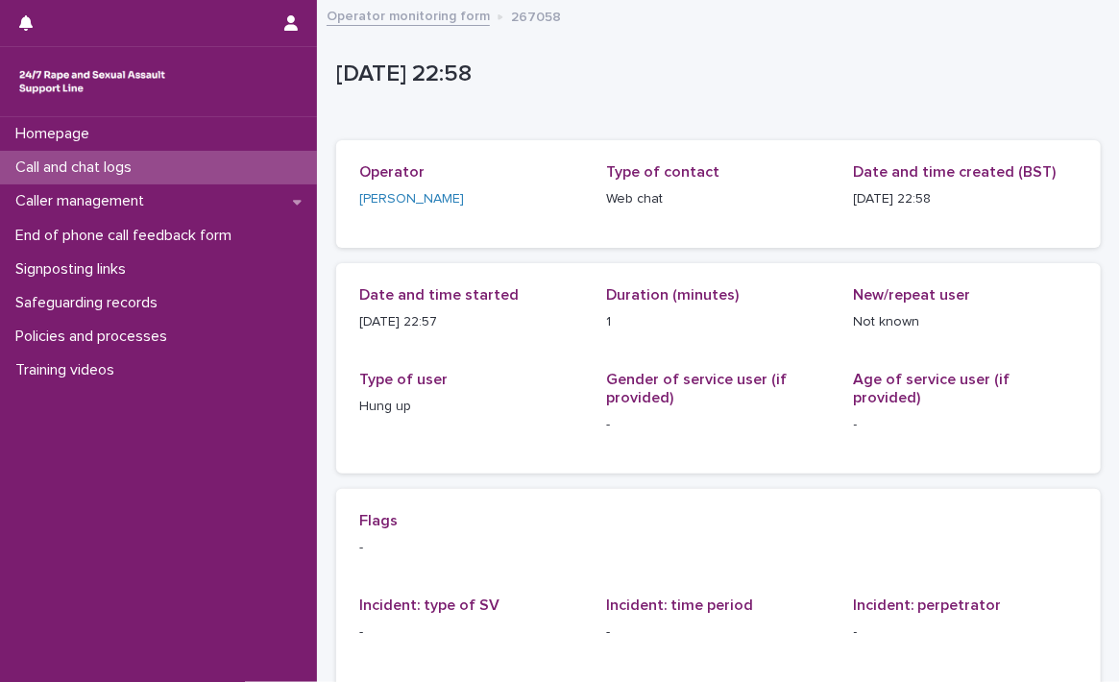
click at [394, 6] on link "Operator monitoring form" at bounding box center [408, 15] width 163 height 22
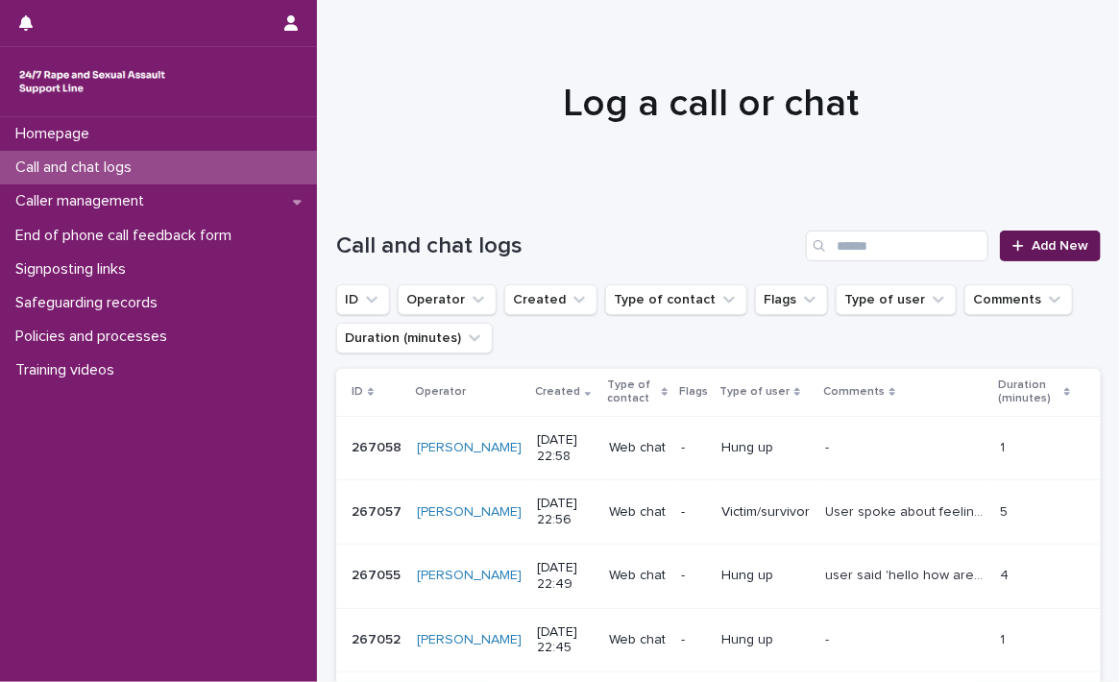
click at [646, 240] on span "Add New" at bounding box center [1059, 245] width 57 height 13
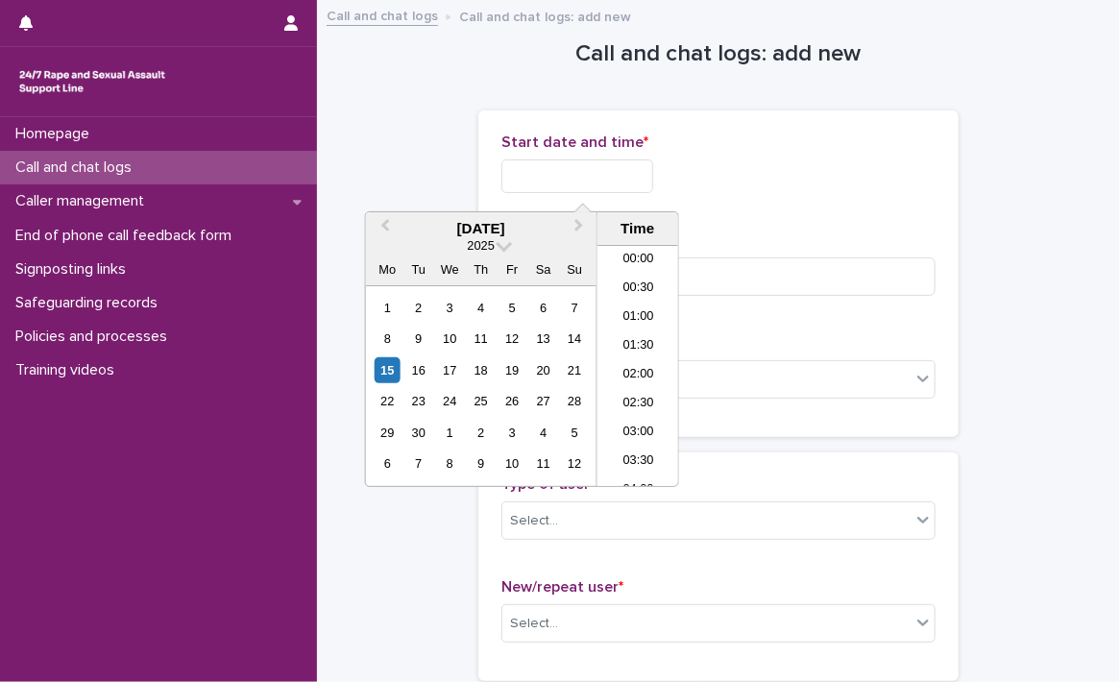
click at [545, 184] on input "text" at bounding box center [577, 176] width 152 height 34
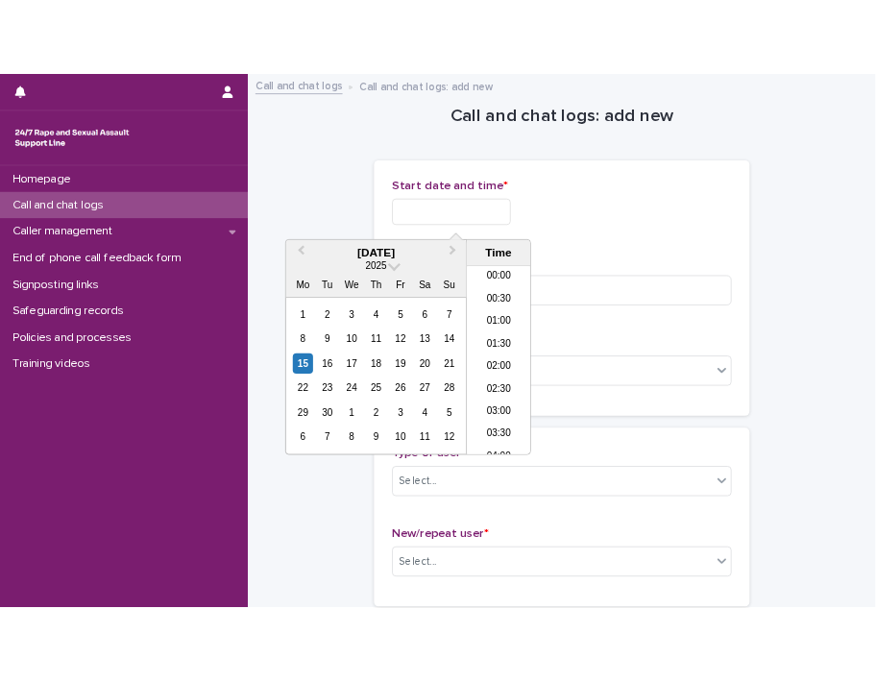
scroll to position [1142, 0]
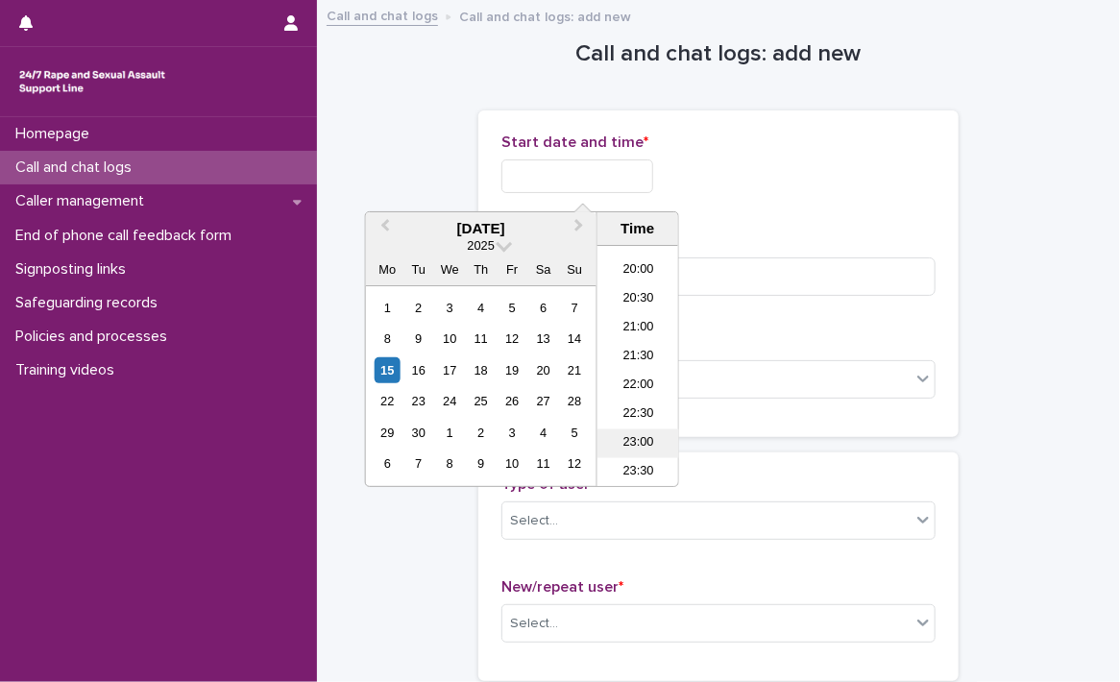
click at [646, 443] on li "23:00" at bounding box center [638, 443] width 82 height 29
type input "**********"
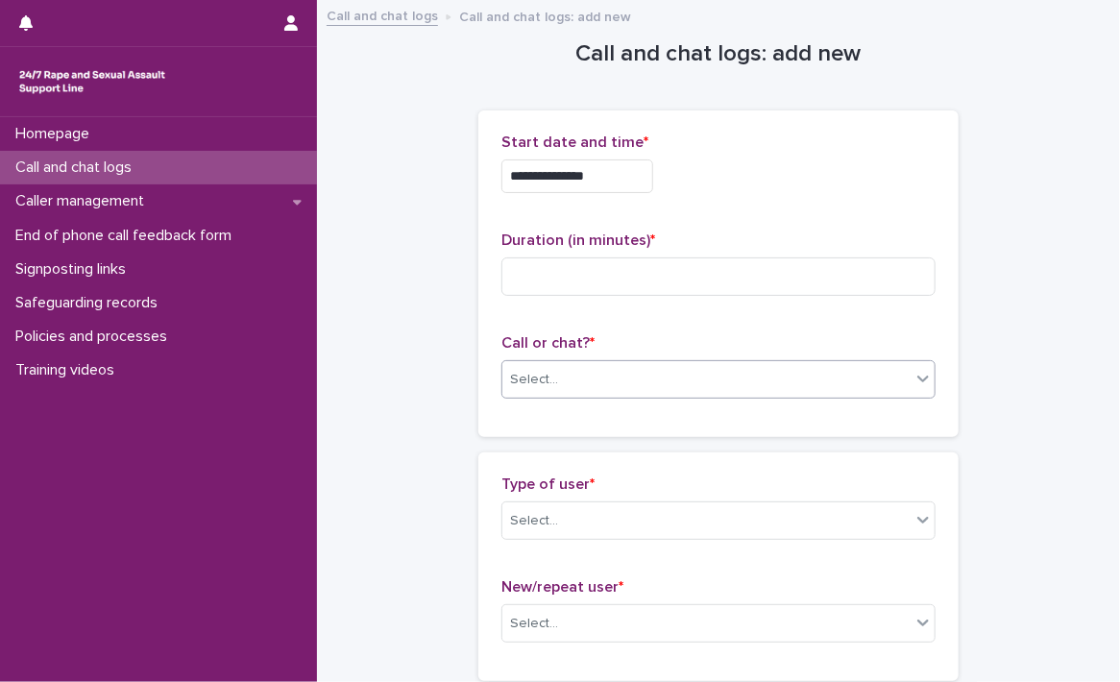
click at [586, 397] on body "**********" at bounding box center [560, 341] width 1120 height 682
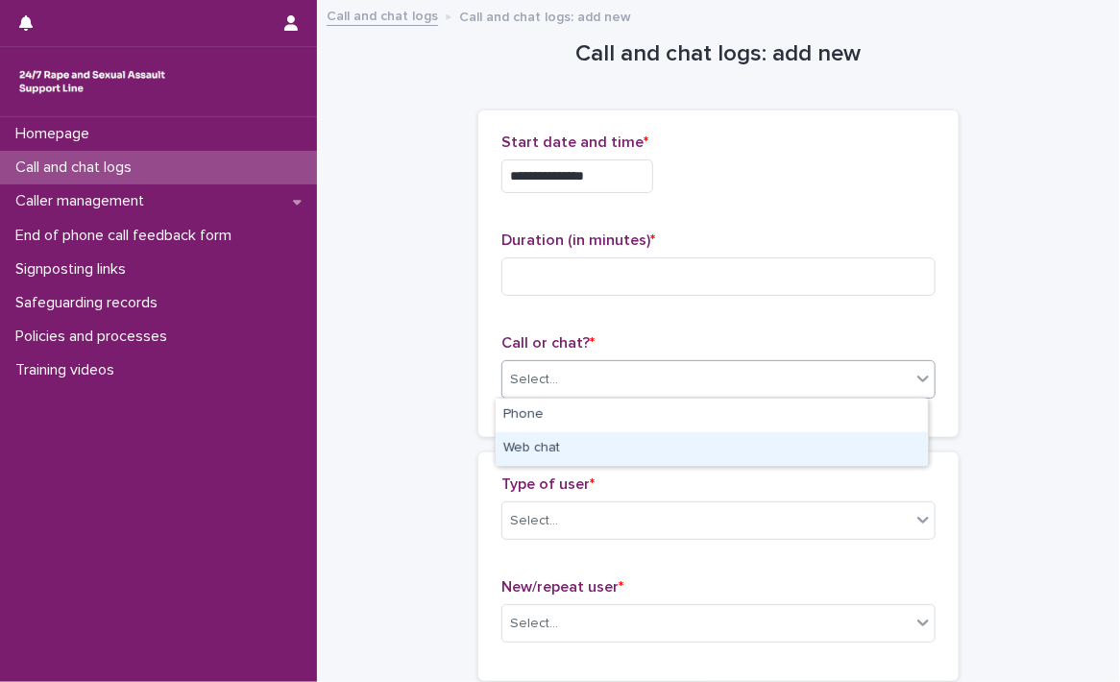
drag, startPoint x: 586, startPoint y: 397, endPoint x: 569, endPoint y: 431, distance: 38.7
click at [556, 449] on div "Web chat" at bounding box center [712, 449] width 432 height 34
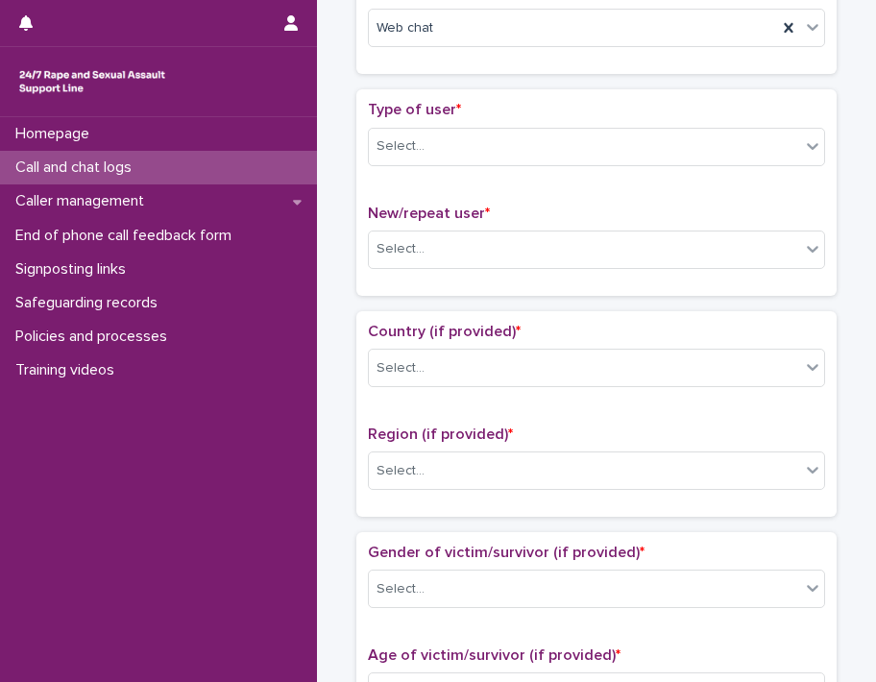
scroll to position [369, 0]
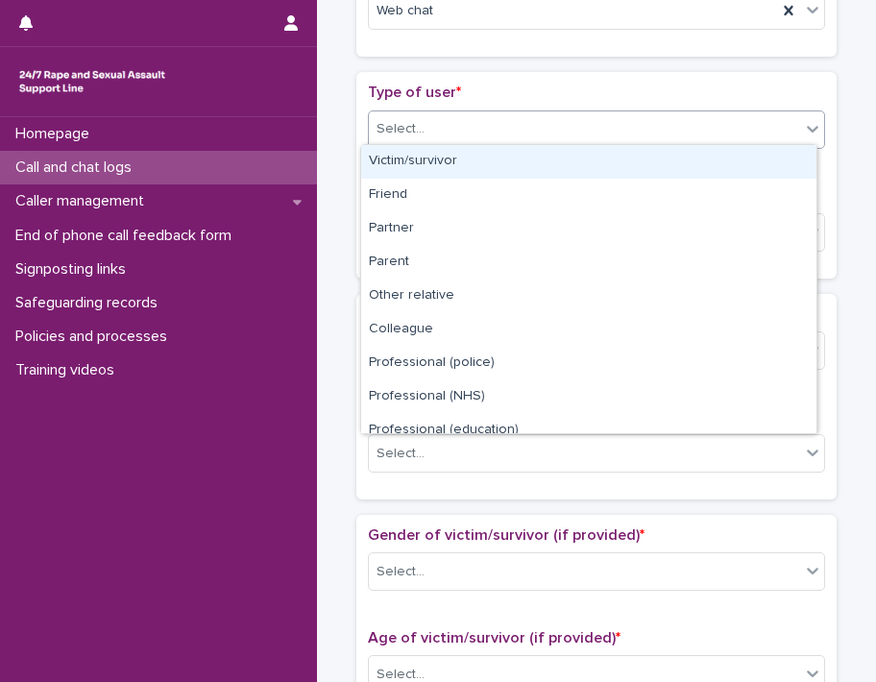
click at [646, 128] on div "Select..." at bounding box center [584, 129] width 431 height 32
click at [469, 151] on div "Victim/survivor" at bounding box center [588, 162] width 455 height 34
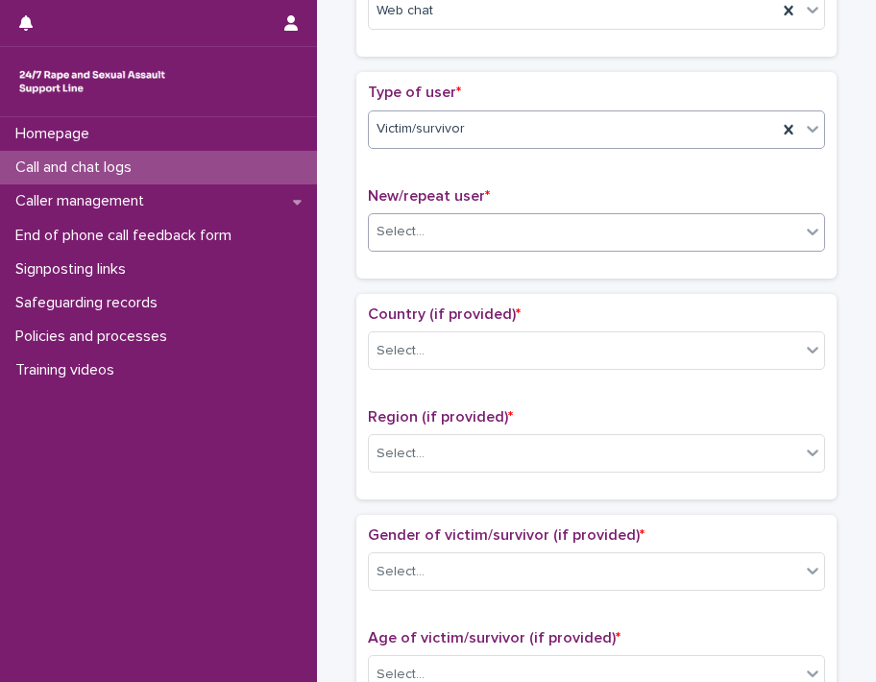
click at [448, 226] on div "Select..." at bounding box center [584, 232] width 431 height 32
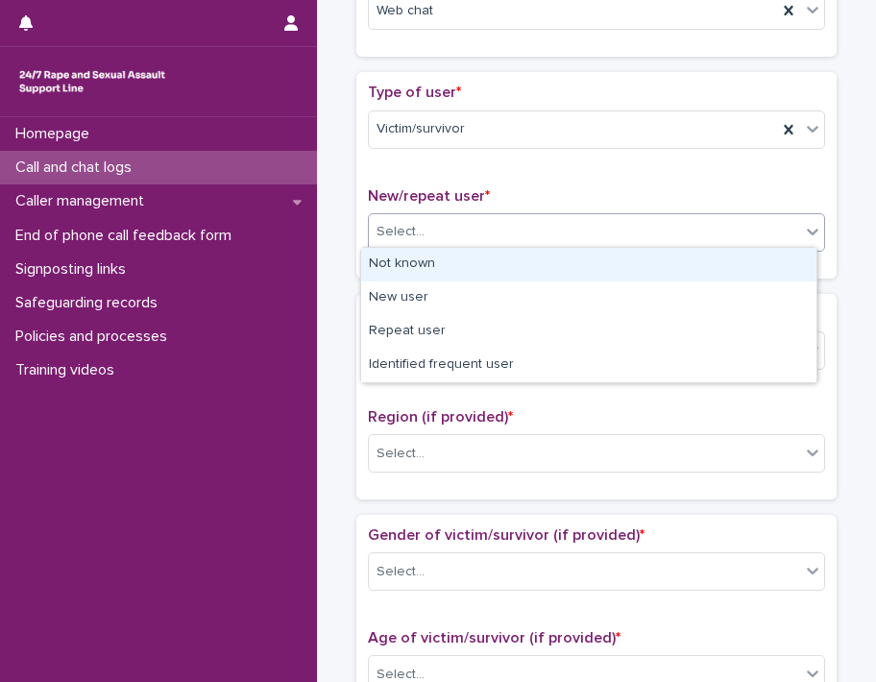
click at [402, 260] on div "Not known" at bounding box center [588, 265] width 455 height 34
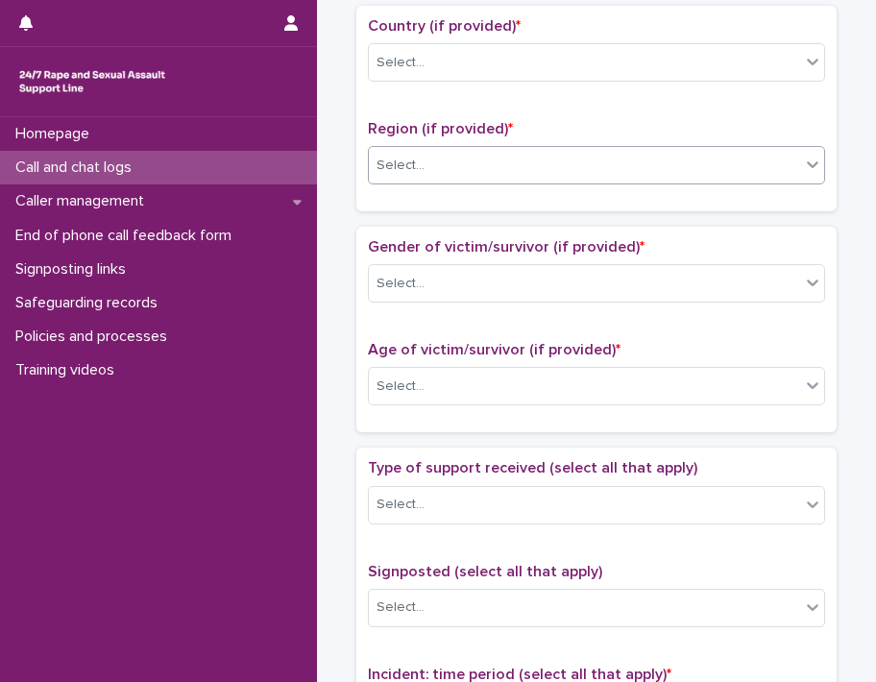
scroll to position [660, 0]
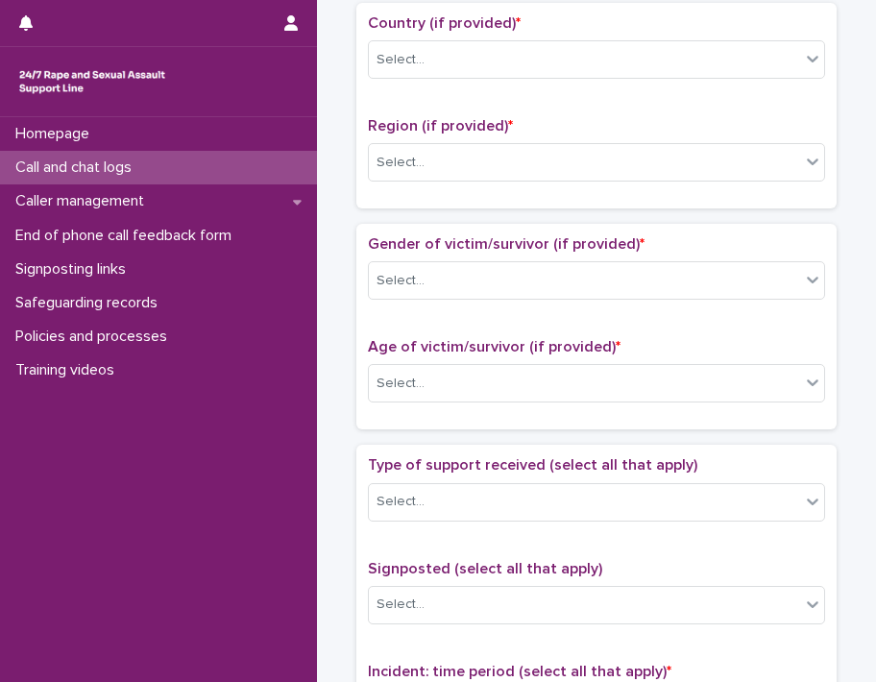
click at [646, 83] on div "Country (if provided) * Select..." at bounding box center [596, 54] width 457 height 80
click at [646, 32] on div "Country (if provided) * Select..." at bounding box center [596, 54] width 457 height 80
click at [646, 44] on div "Select..." at bounding box center [584, 60] width 431 height 32
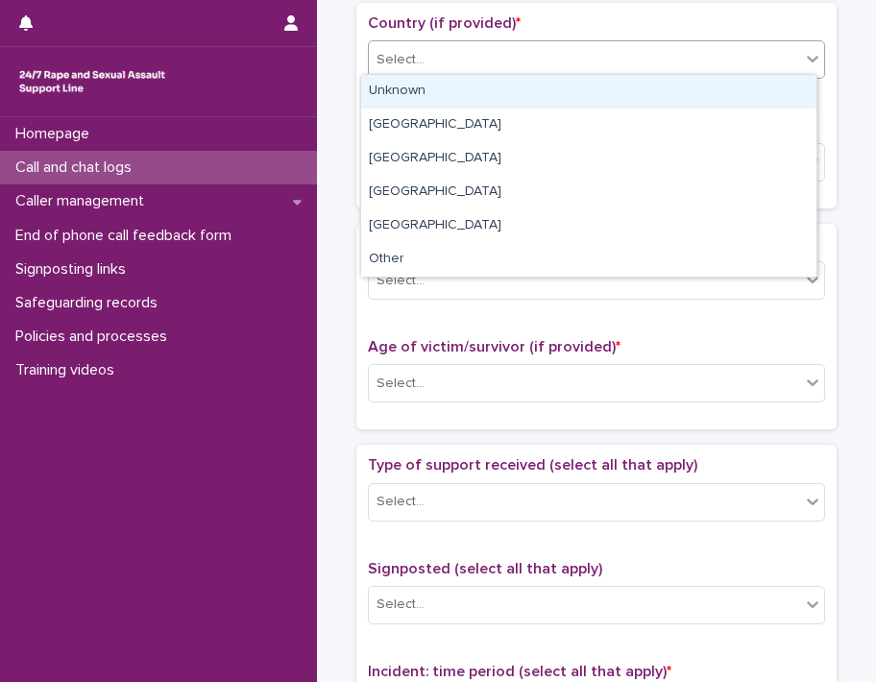
click at [504, 84] on div "Unknown" at bounding box center [588, 92] width 455 height 34
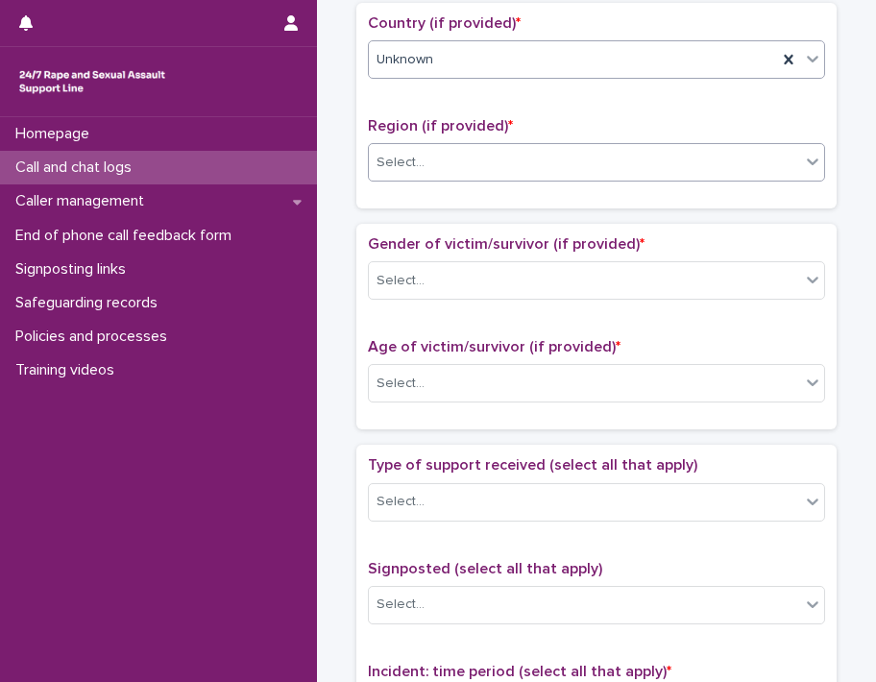
click at [441, 158] on div "Select..." at bounding box center [584, 163] width 431 height 32
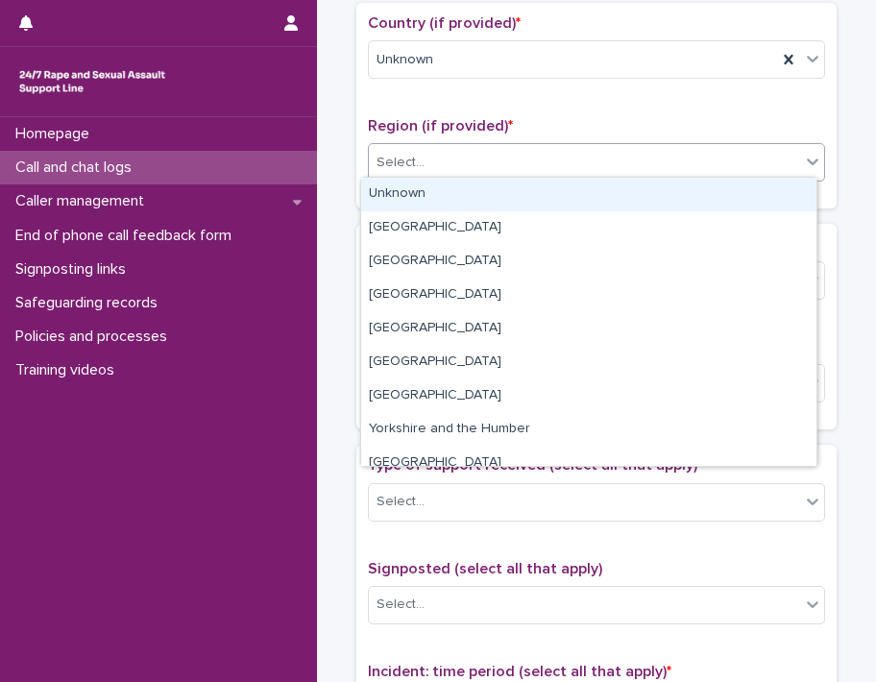
click at [421, 189] on div "Unknown" at bounding box center [588, 195] width 455 height 34
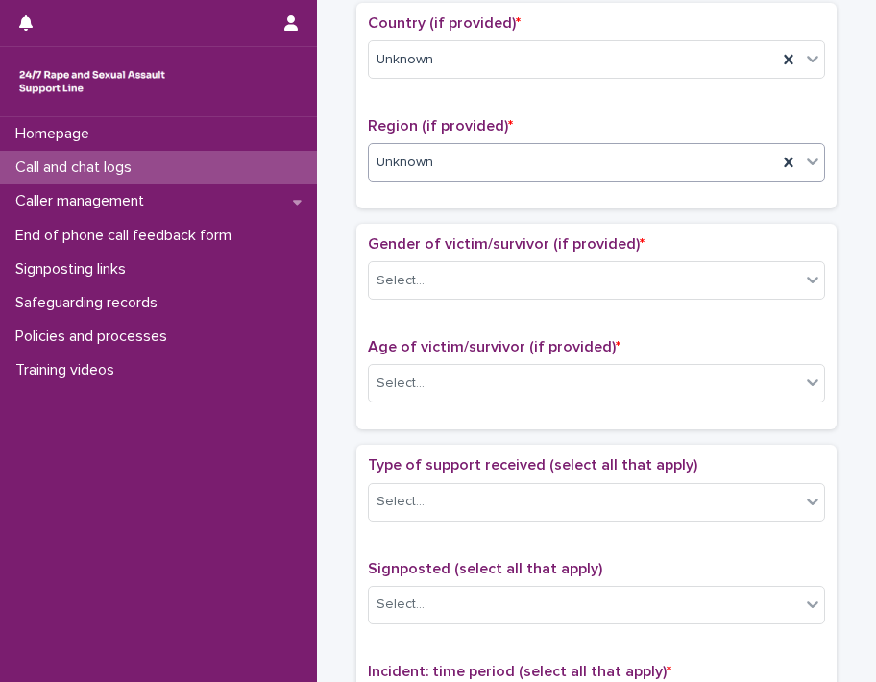
click at [421, 189] on div "Region (if provided) * option Unknown, selected. 0 results available. Select is…" at bounding box center [596, 157] width 457 height 80
click at [244, 650] on div "Homepage Call and chat logs Caller management End of phone call feedback form S…" at bounding box center [158, 399] width 317 height 565
click at [510, 291] on div "Select..." at bounding box center [596, 280] width 457 height 38
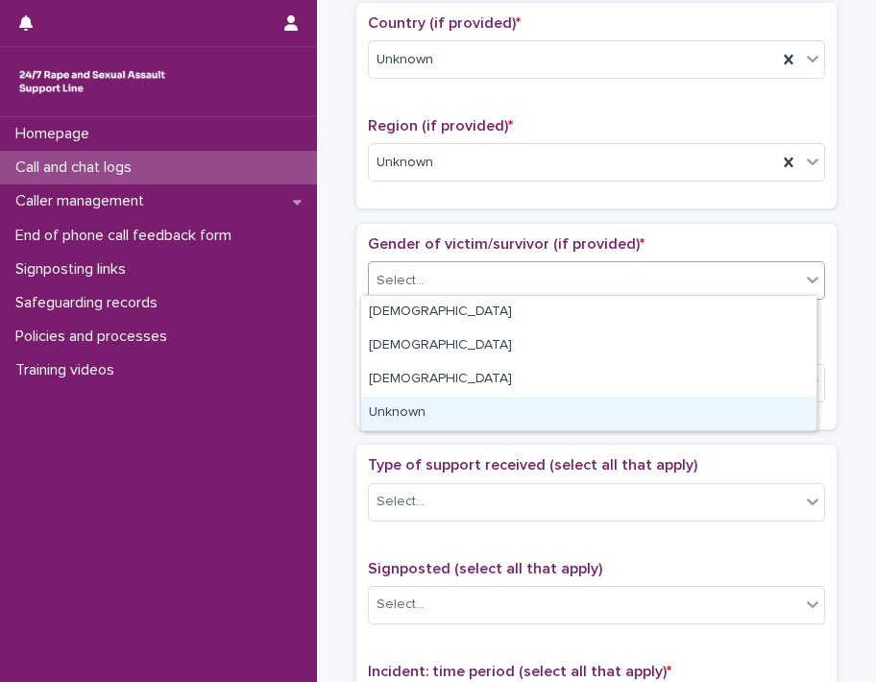
click at [403, 415] on div "Unknown" at bounding box center [588, 414] width 455 height 34
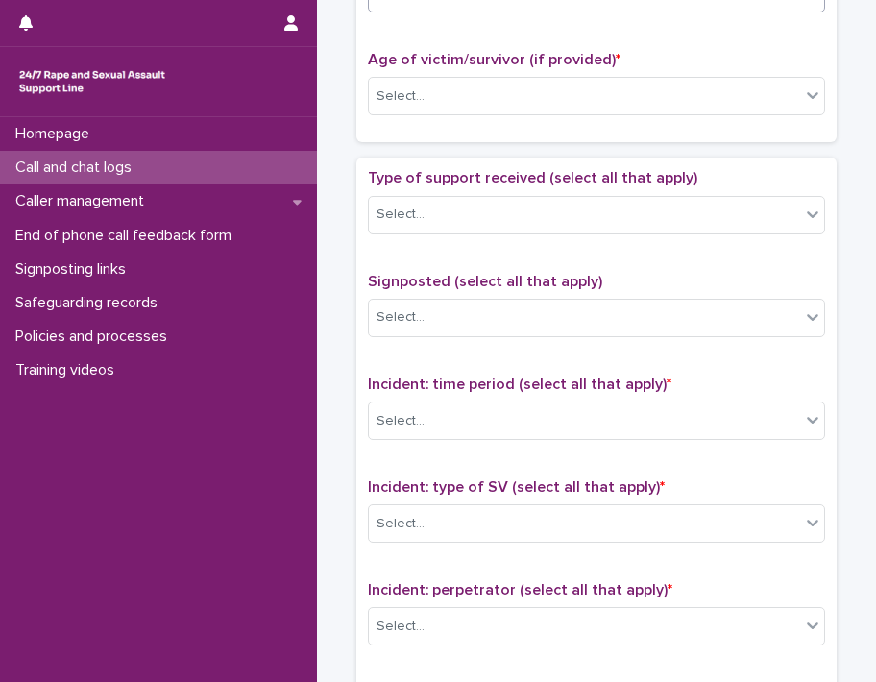
scroll to position [948, 0]
click at [457, 76] on div "Select..." at bounding box center [596, 95] width 457 height 38
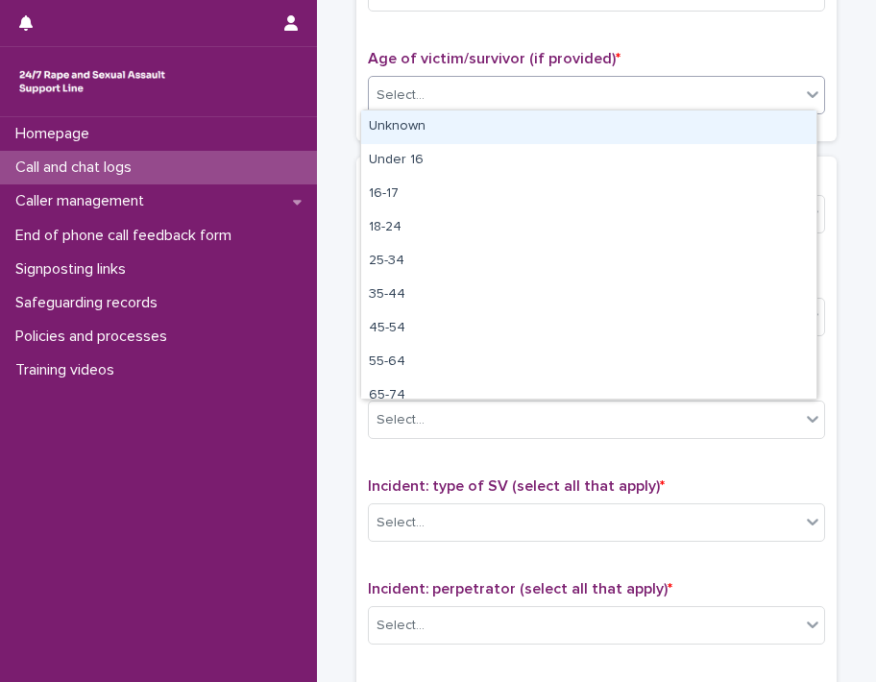
click at [440, 127] on div "Unknown" at bounding box center [588, 127] width 455 height 34
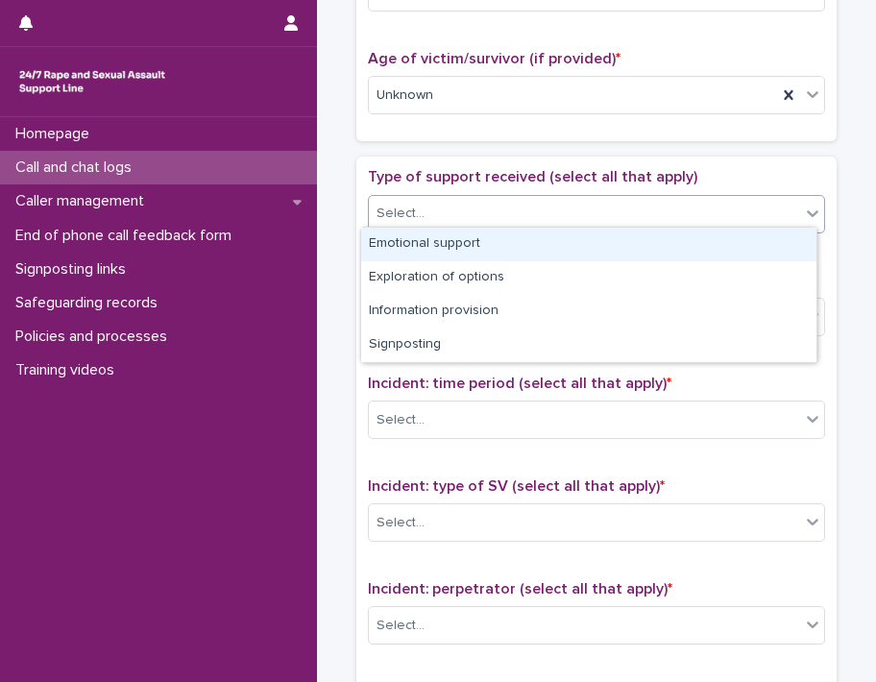
click at [419, 216] on div "Select..." at bounding box center [584, 214] width 431 height 32
click at [419, 260] on div "Emotional support" at bounding box center [588, 245] width 455 height 34
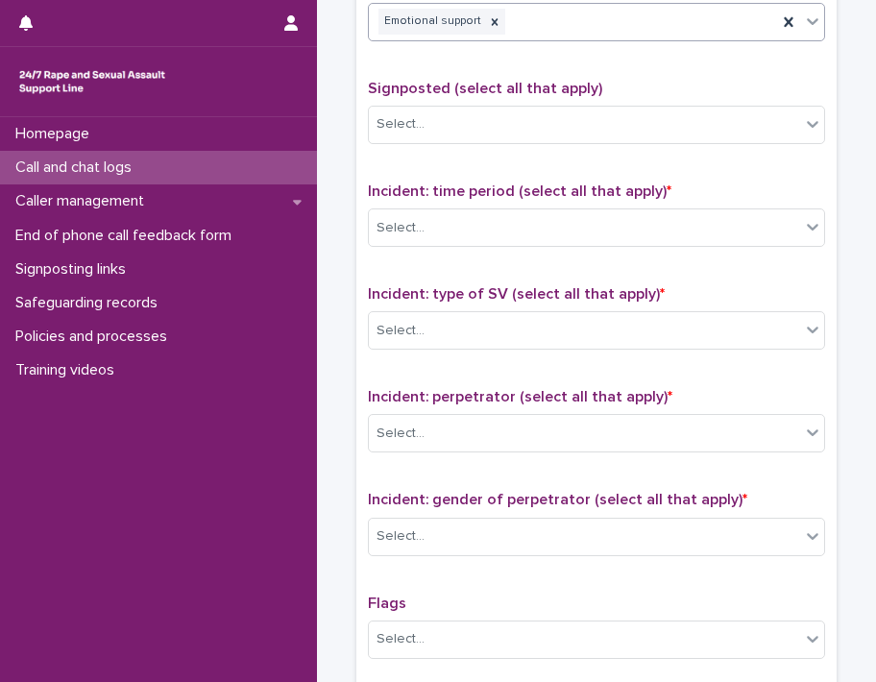
scroll to position [1236, 0]
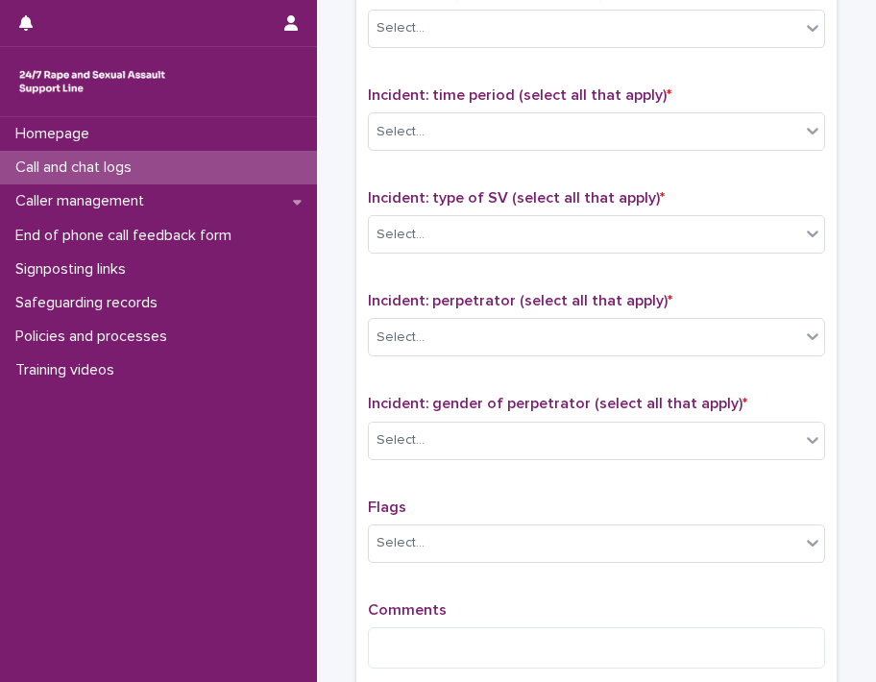
click at [439, 99] on div "Incident: time period (select all that apply) * Select..." at bounding box center [596, 126] width 457 height 80
click at [436, 116] on div "Select..." at bounding box center [584, 132] width 431 height 32
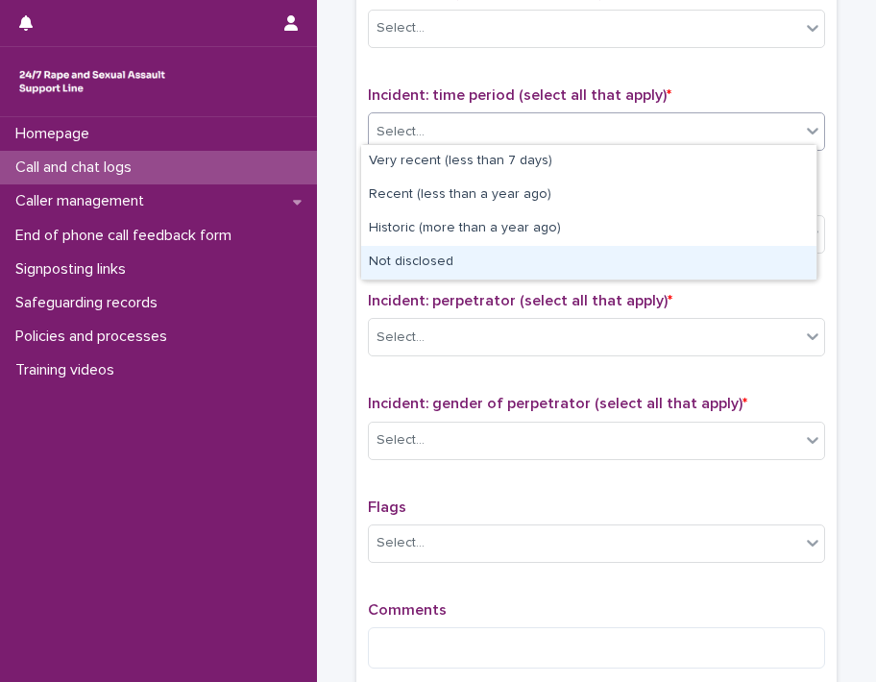
click at [416, 261] on div "Not disclosed" at bounding box center [588, 263] width 455 height 34
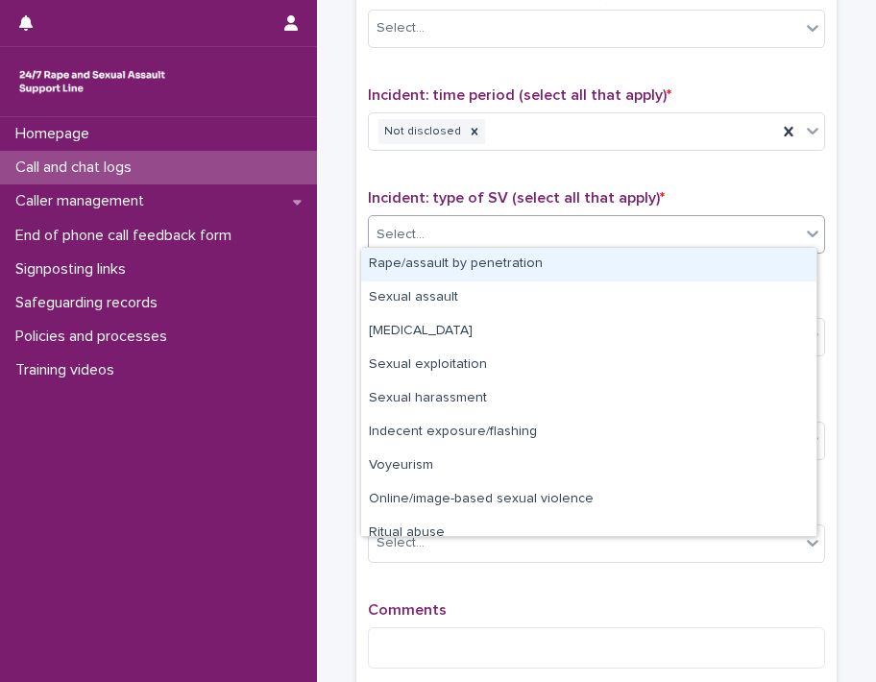
click at [423, 227] on div "Select..." at bounding box center [584, 235] width 431 height 32
click at [445, 273] on div "Rape/assault by penetration" at bounding box center [588, 265] width 455 height 34
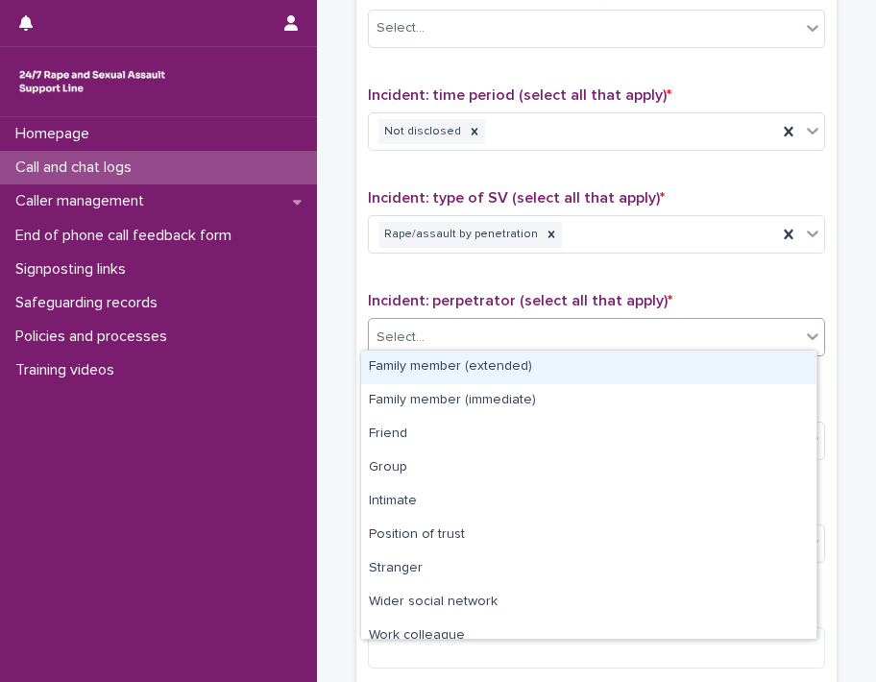
click at [437, 322] on div "Select..." at bounding box center [584, 338] width 431 height 32
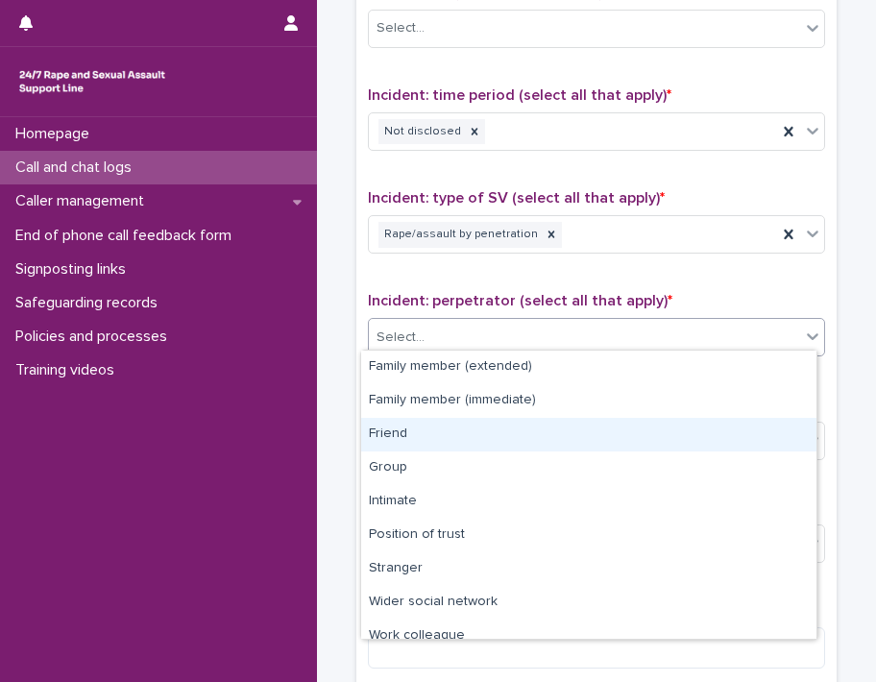
click at [499, 432] on div "Friend" at bounding box center [588, 435] width 455 height 34
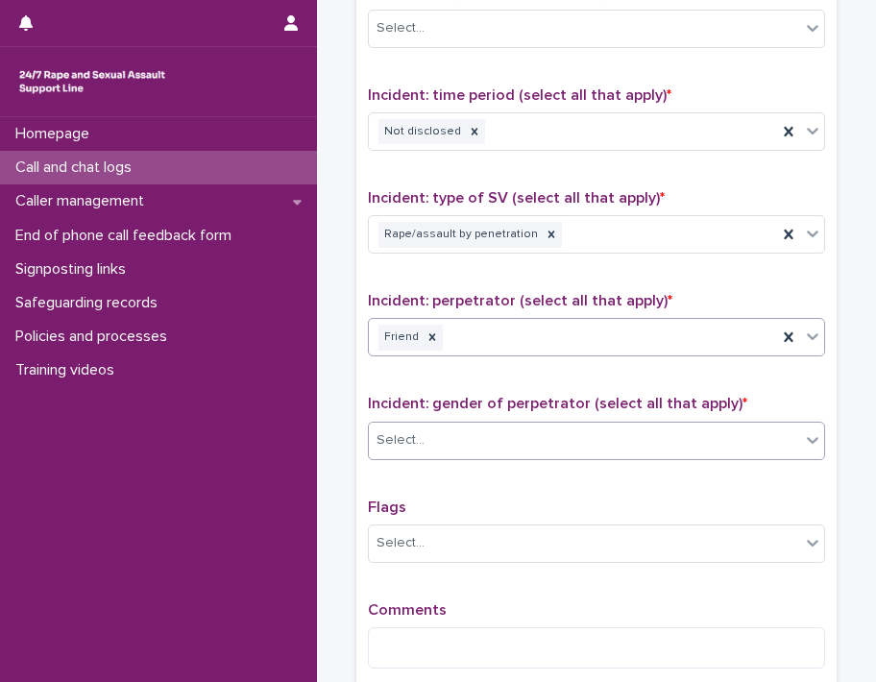
click at [427, 435] on div "Select..." at bounding box center [584, 440] width 431 height 32
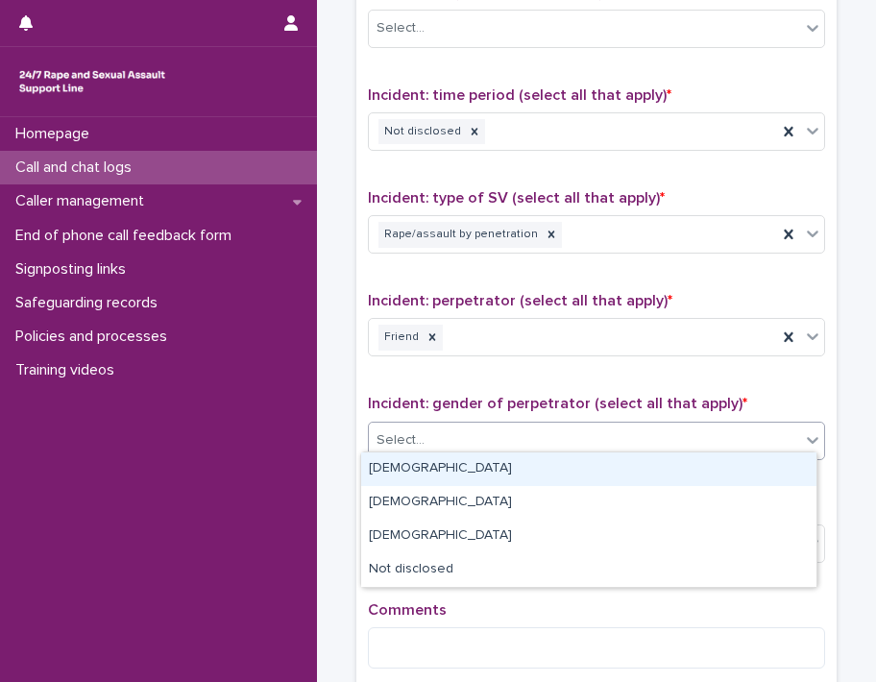
drag, startPoint x: 442, startPoint y: 473, endPoint x: 875, endPoint y: 401, distance: 439.1
click at [449, 471] on div "[DEMOGRAPHIC_DATA]" at bounding box center [588, 469] width 455 height 34
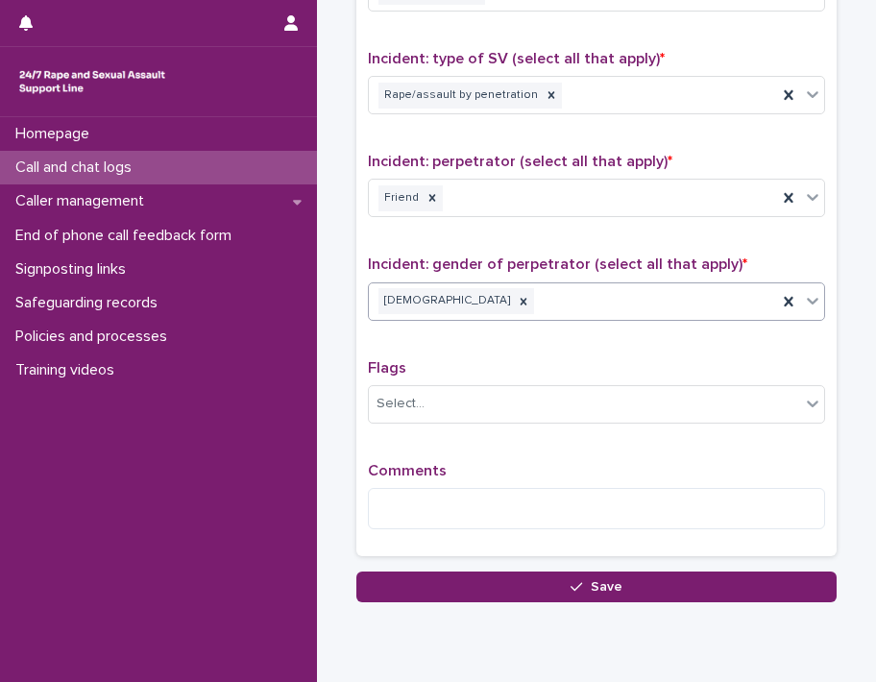
scroll to position [1437, 0]
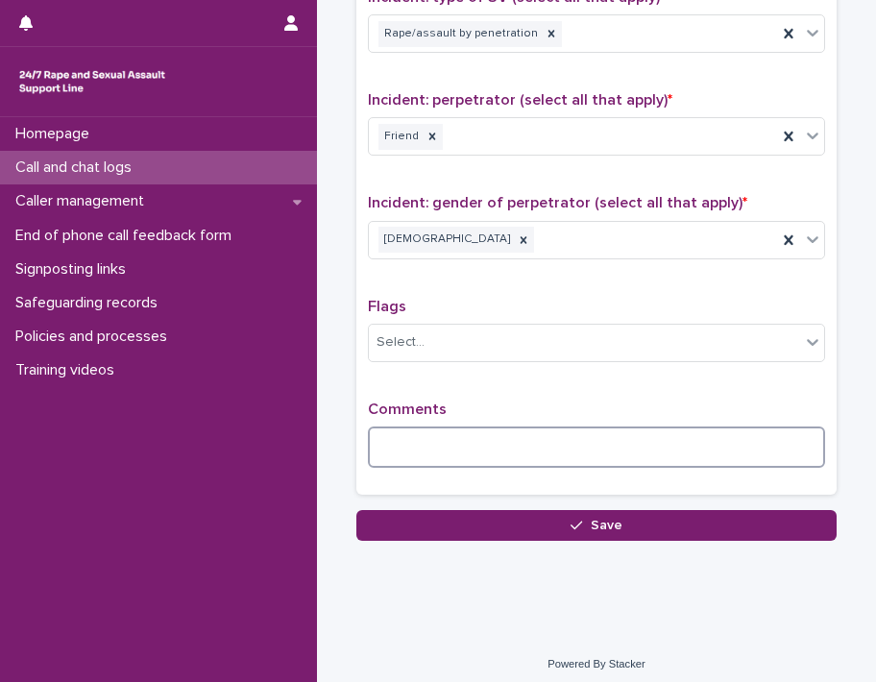
click at [472, 429] on textarea at bounding box center [596, 446] width 457 height 41
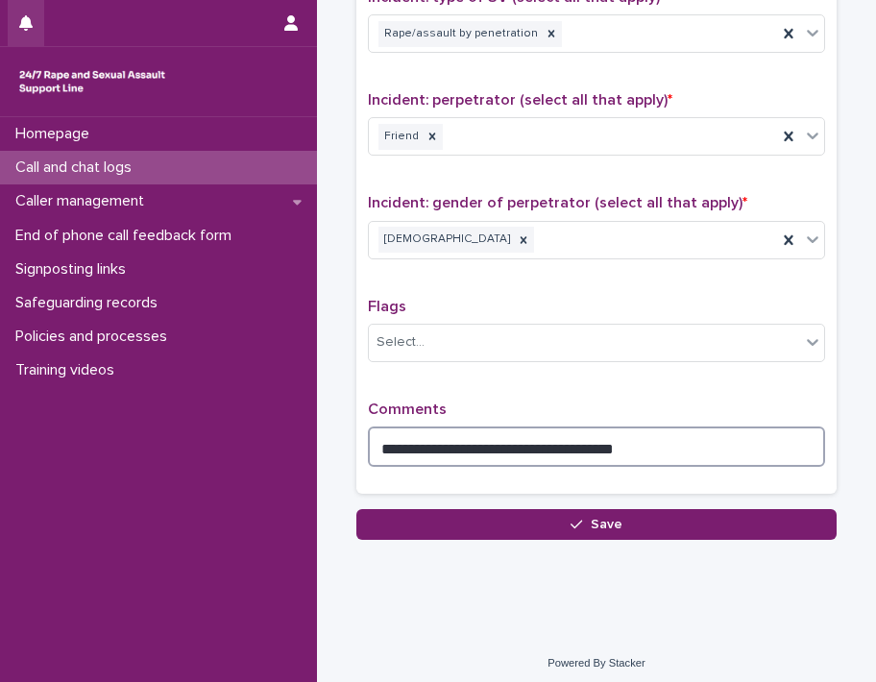
type textarea "**********"
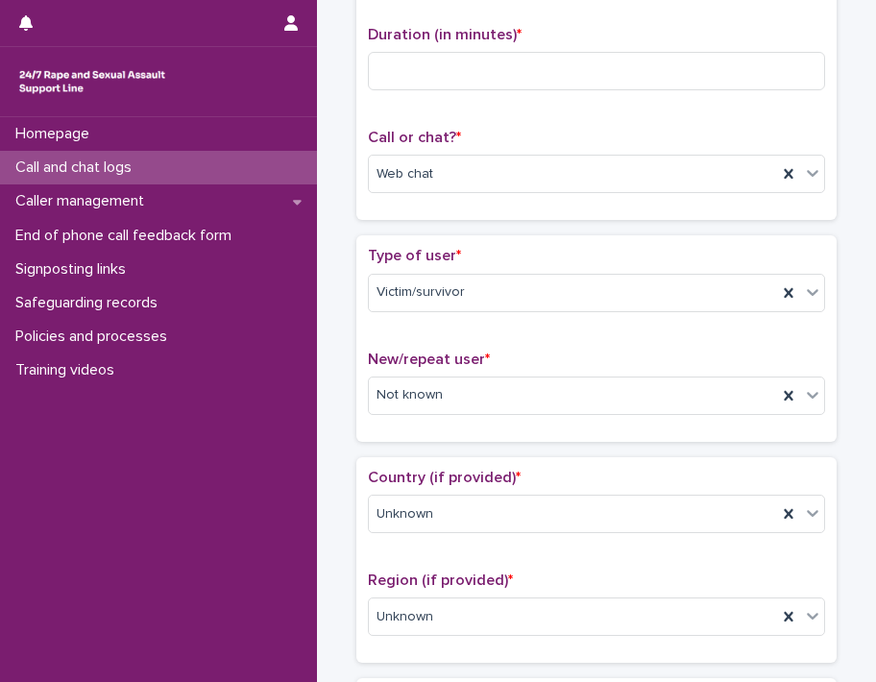
scroll to position [0, 0]
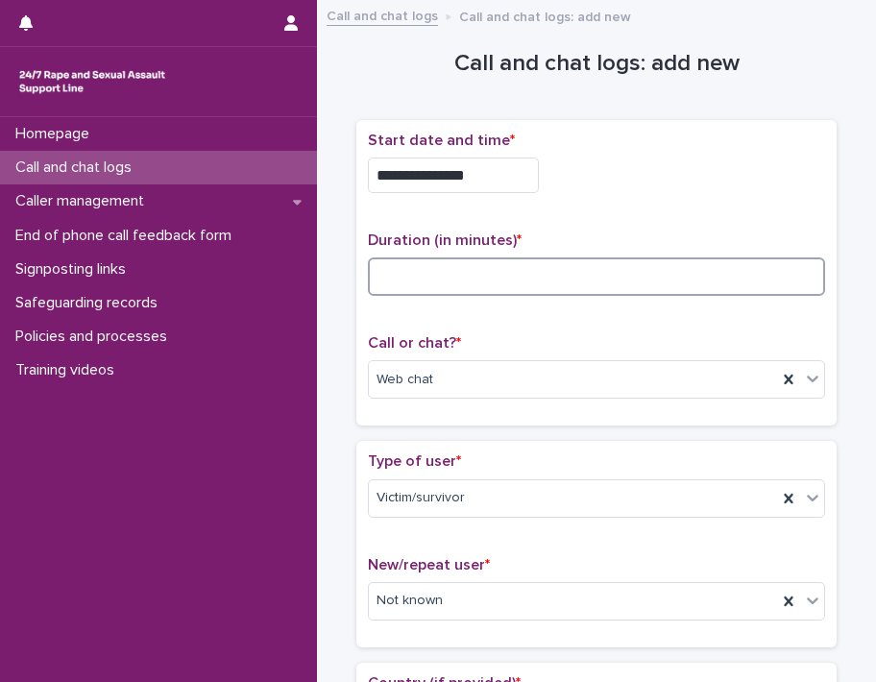
click at [441, 282] on input at bounding box center [596, 276] width 457 height 38
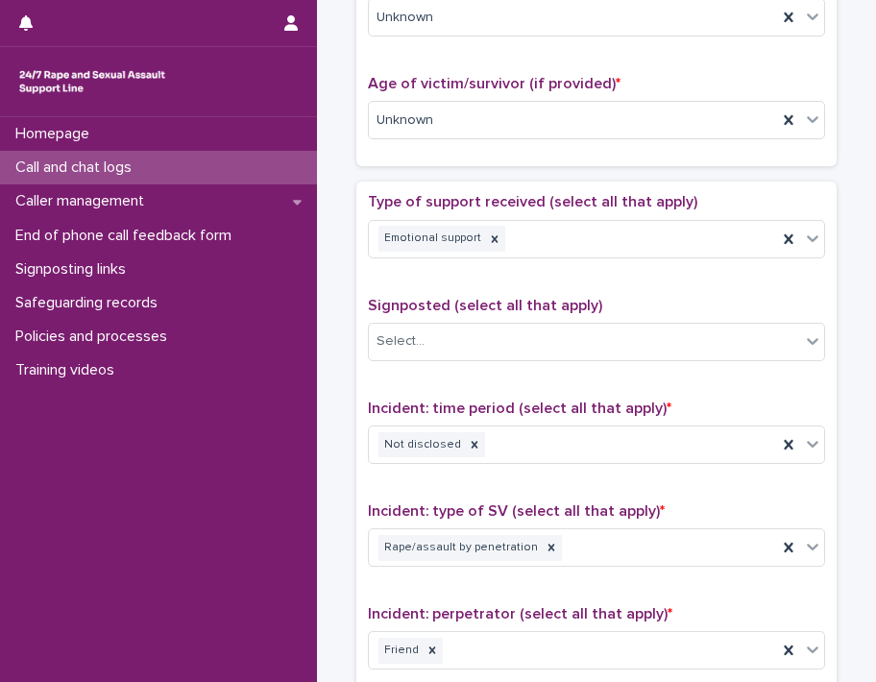
scroll to position [1437, 0]
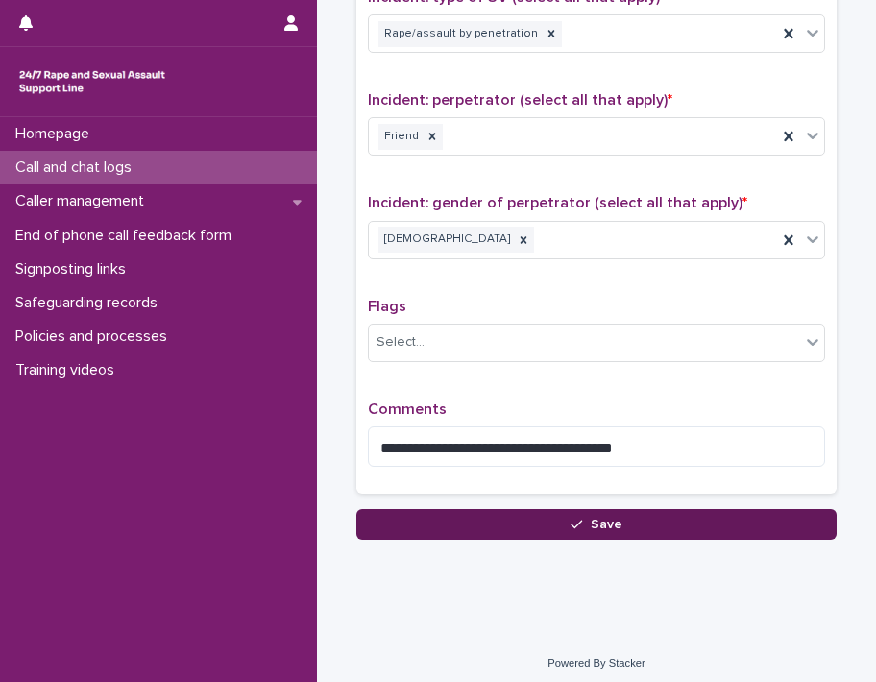
type input "**"
click at [527, 509] on button "Save" at bounding box center [596, 524] width 480 height 31
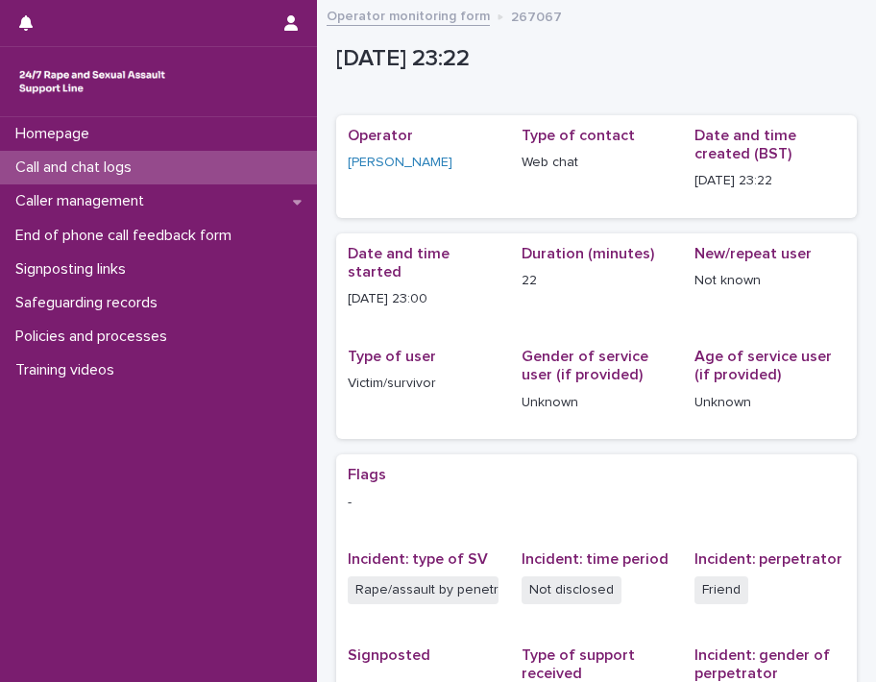
click at [415, 15] on link "Operator monitoring form" at bounding box center [408, 15] width 163 height 22
